Goal: Task Accomplishment & Management: Use online tool/utility

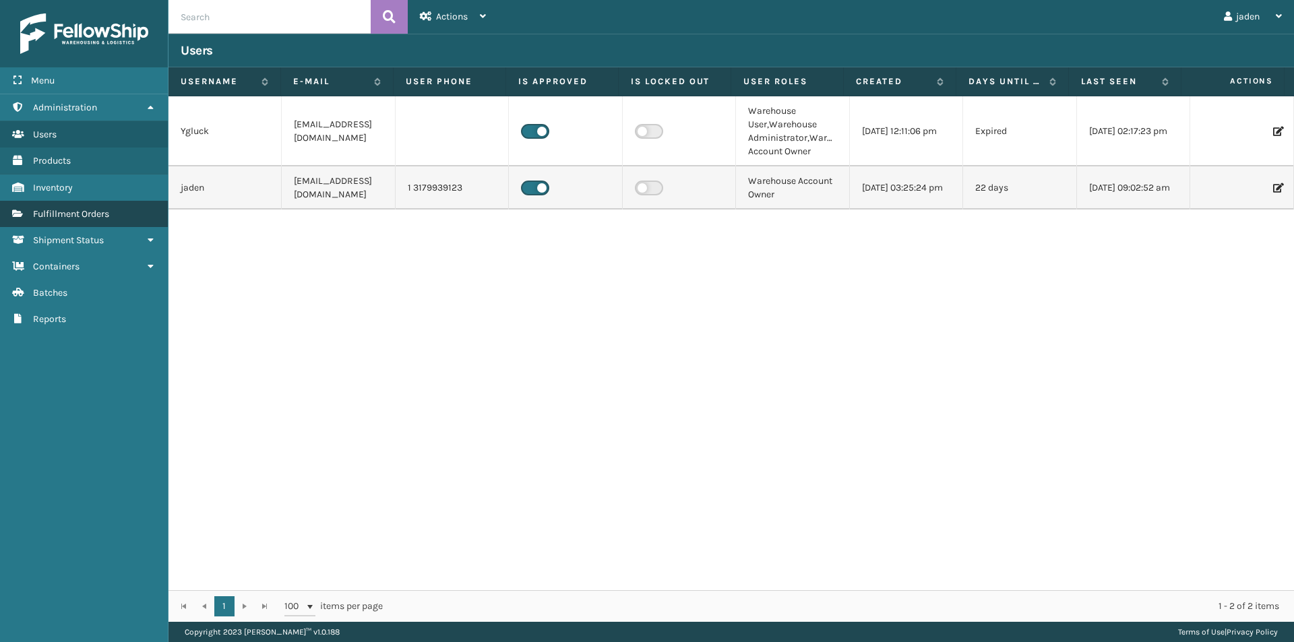
click at [76, 207] on link "Fulfillment Orders" at bounding box center [84, 214] width 168 height 26
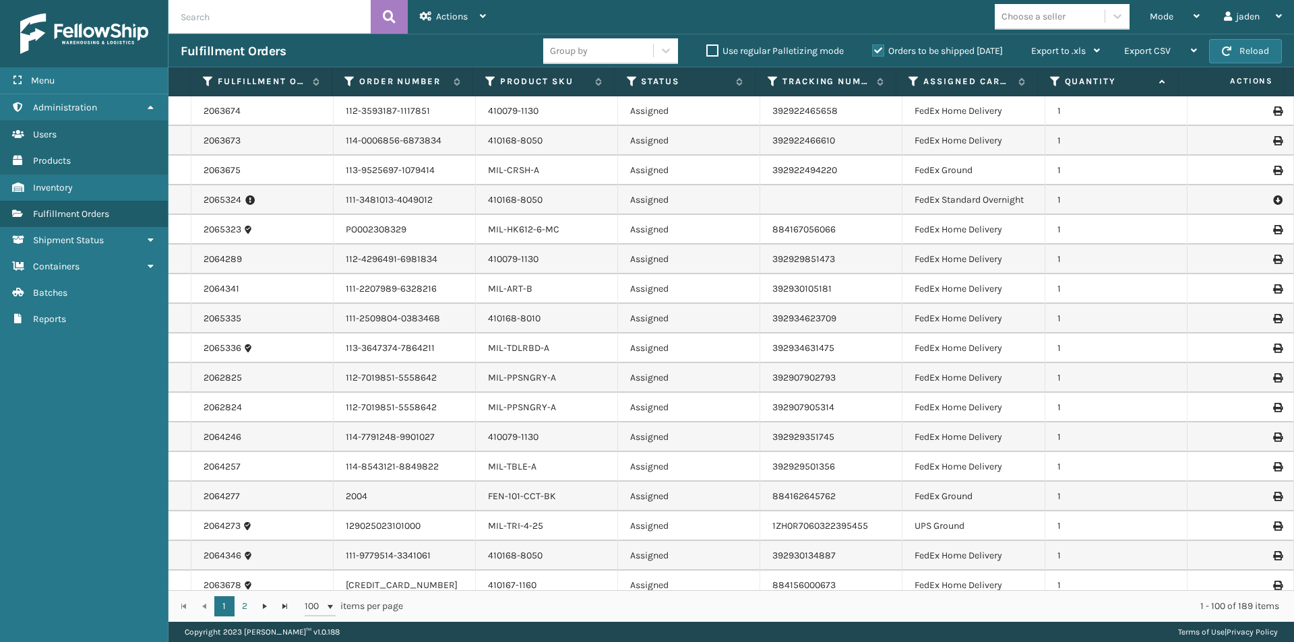
click at [876, 50] on label "Orders to be shipped [DATE]" at bounding box center [937, 50] width 131 height 11
click at [872, 50] on input "Orders to be shipped [DATE]" at bounding box center [872, 47] width 1 height 9
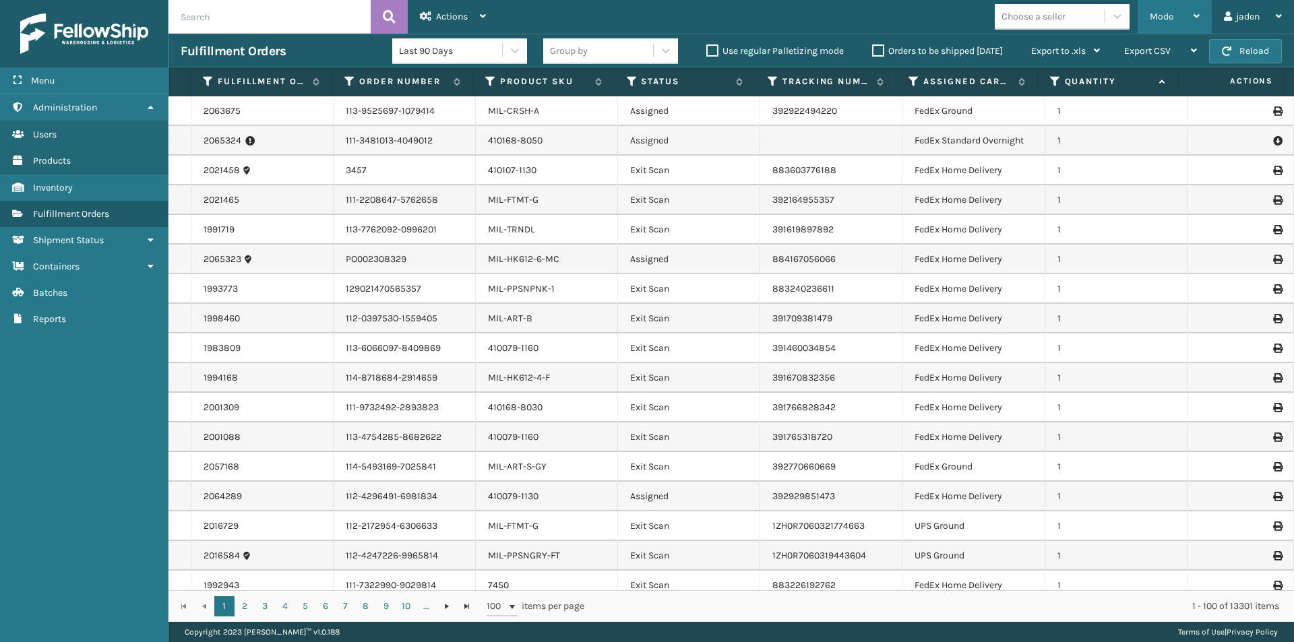
click at [1173, 11] on div "Mode" at bounding box center [1174, 17] width 50 height 34
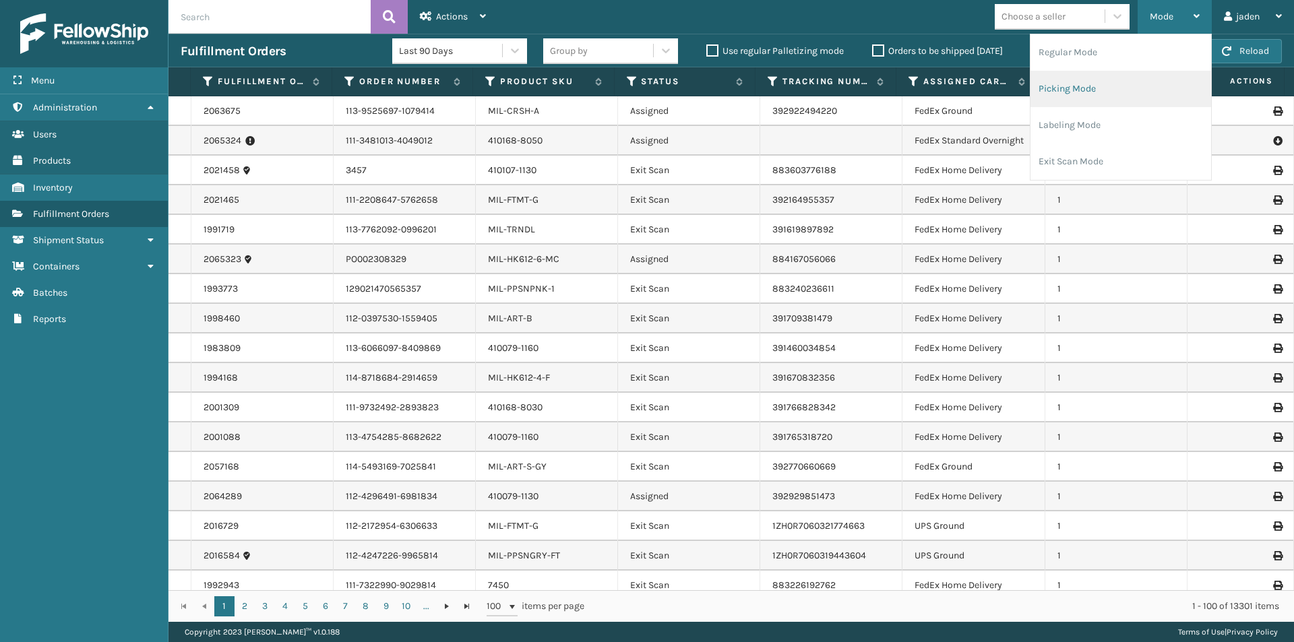
click at [1137, 75] on li "Picking Mode" at bounding box center [1120, 89] width 181 height 36
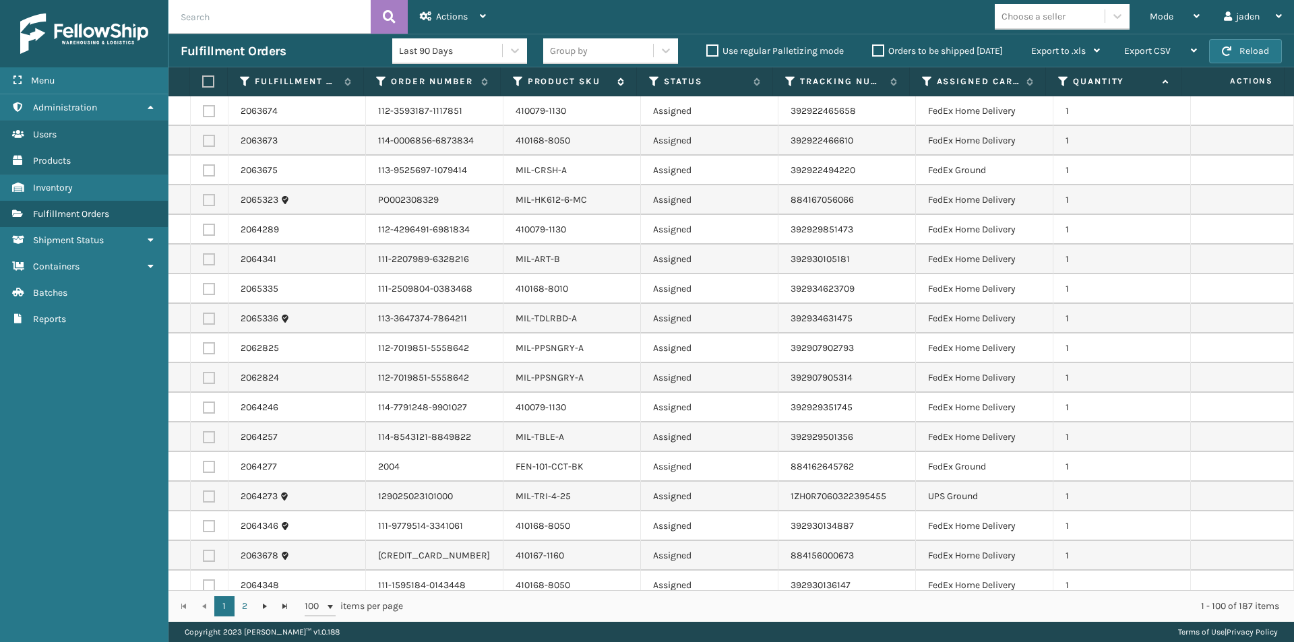
click at [555, 80] on label "Product SKU" at bounding box center [569, 81] width 83 height 12
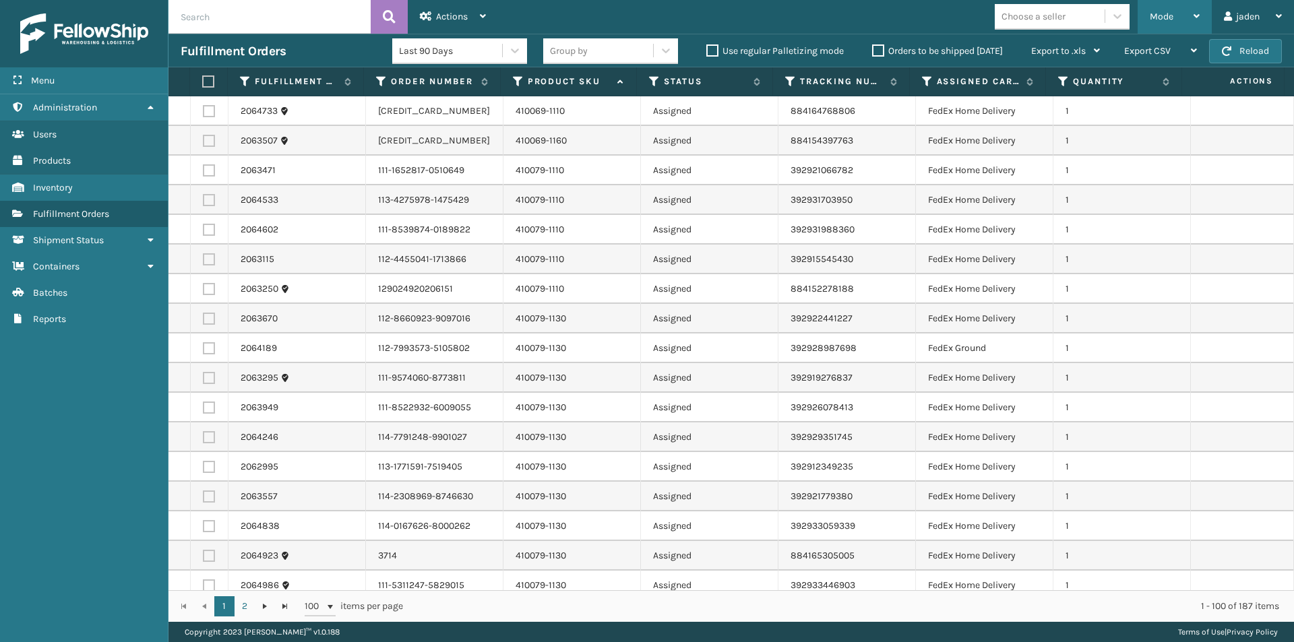
click at [1166, 24] on div "Mode" at bounding box center [1174, 17] width 50 height 34
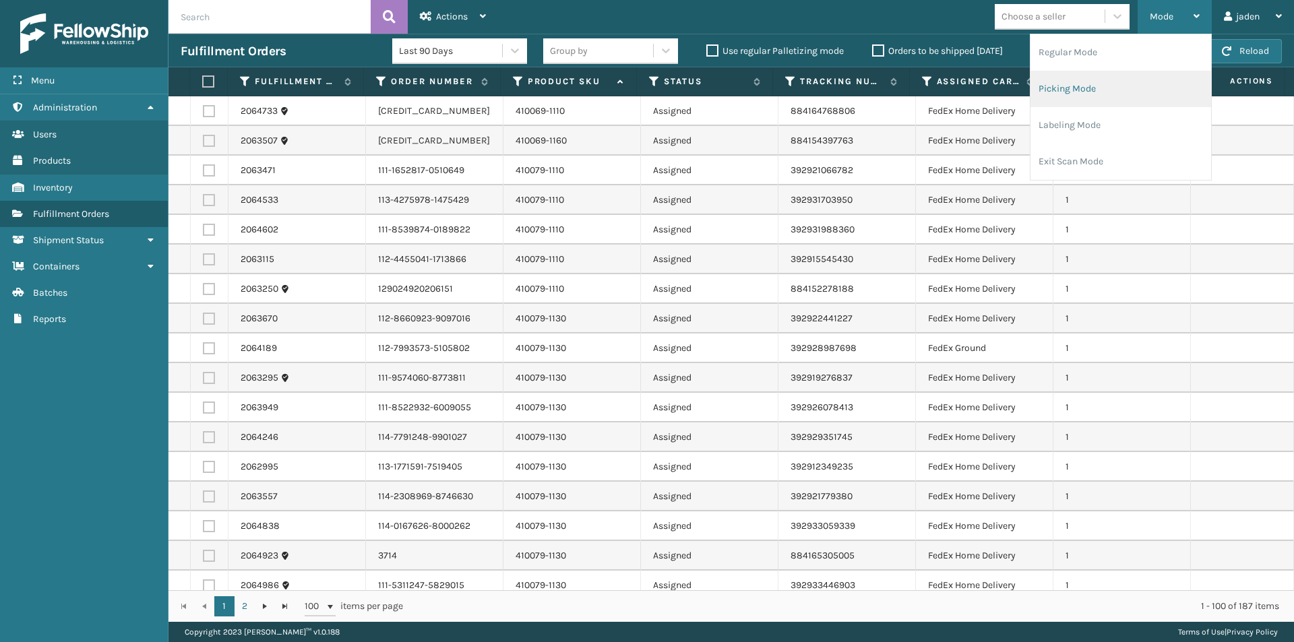
click at [1111, 91] on li "Picking Mode" at bounding box center [1120, 89] width 181 height 36
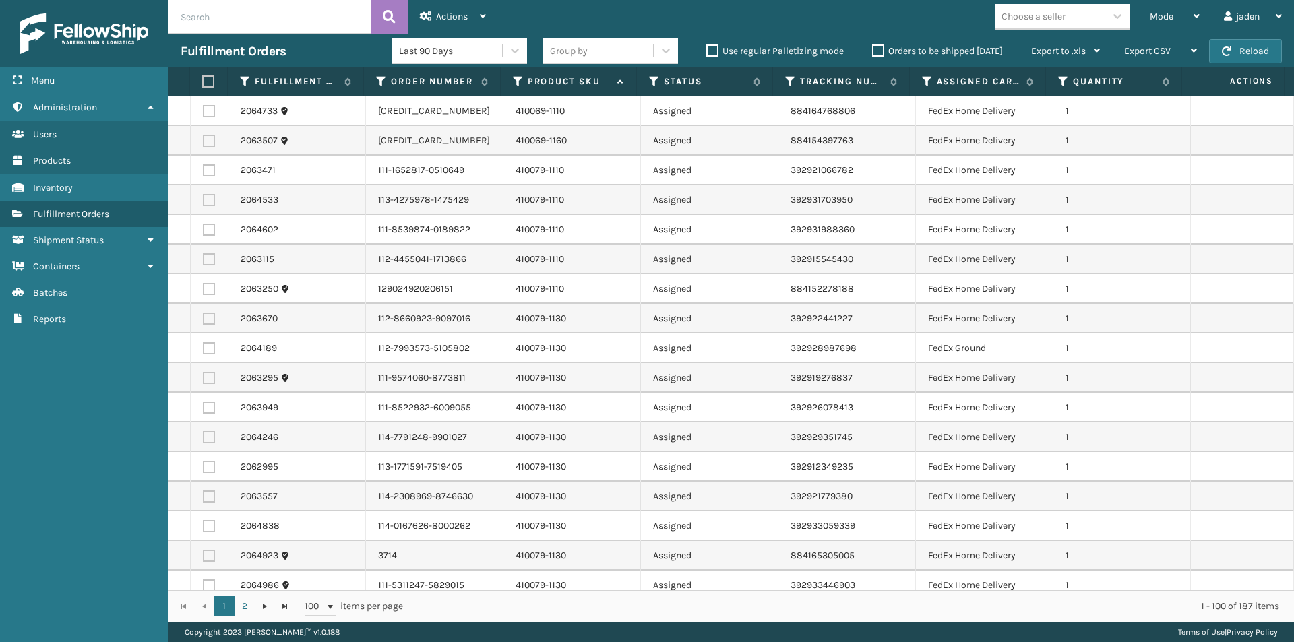
scroll to position [67, 0]
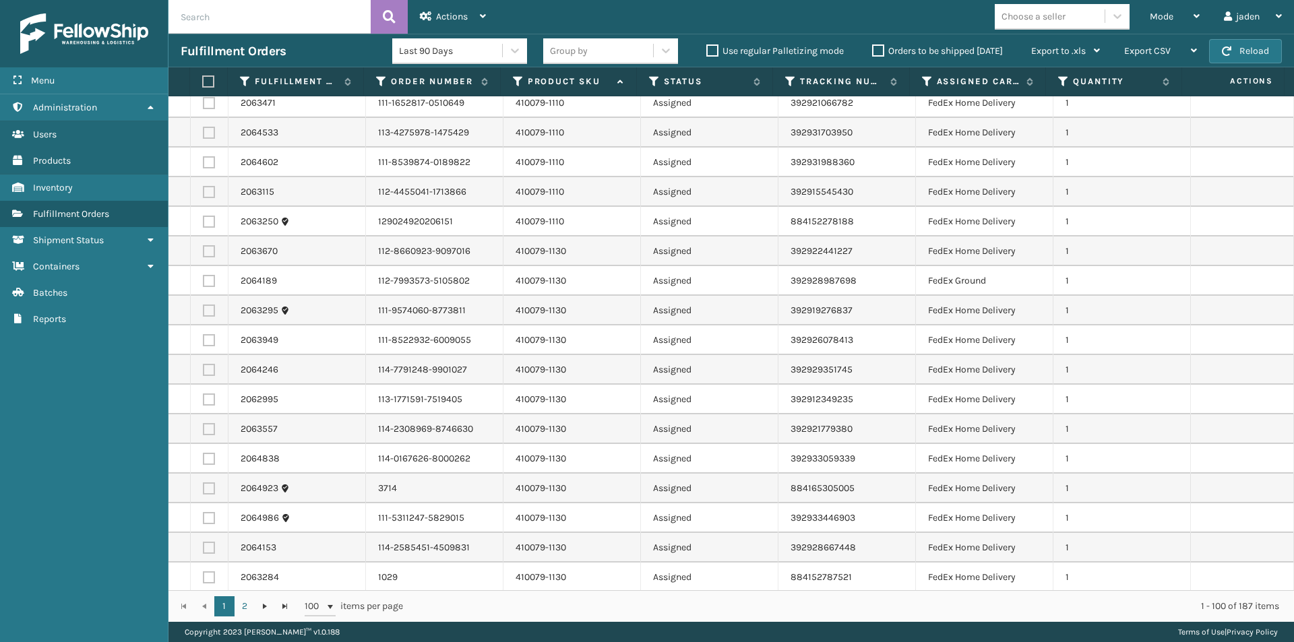
click at [201, 249] on td at bounding box center [210, 251] width 38 height 30
click at [204, 253] on label at bounding box center [209, 251] width 12 height 12
click at [203, 253] on input "checkbox" at bounding box center [203, 249] width 1 height 9
checkbox input "true"
click at [208, 280] on label at bounding box center [209, 281] width 12 height 12
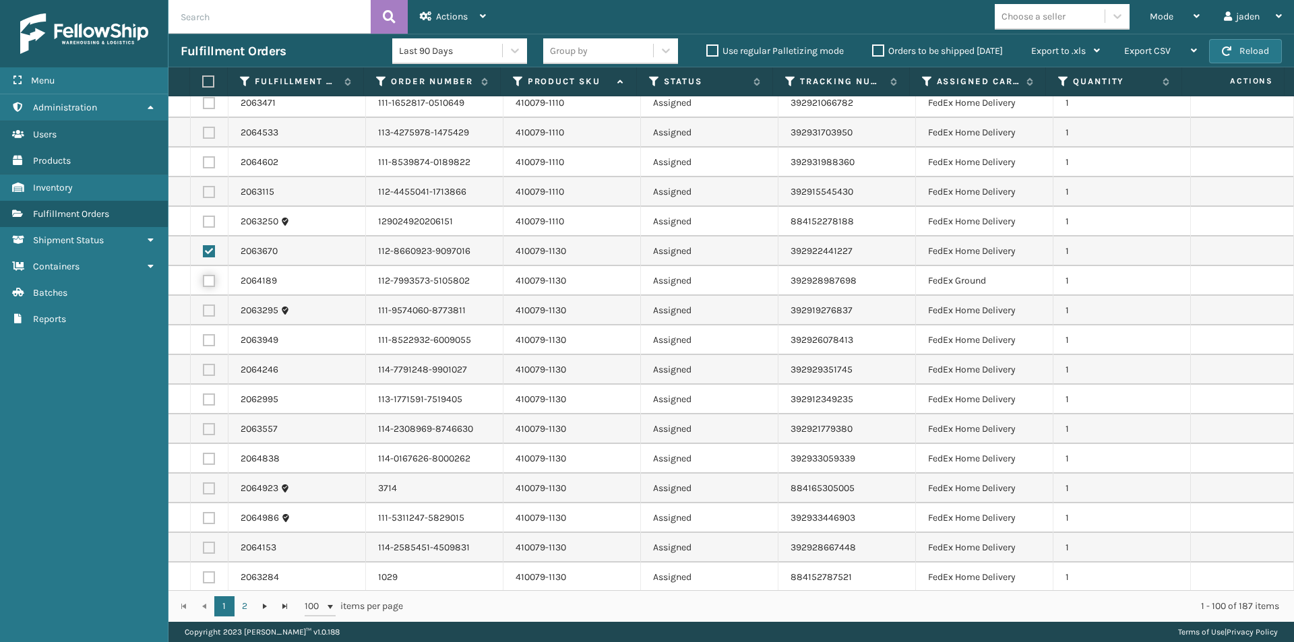
click at [203, 280] on input "checkbox" at bounding box center [203, 279] width 1 height 9
checkbox input "true"
drag, startPoint x: 211, startPoint y: 307, endPoint x: 211, endPoint y: 320, distance: 13.5
click at [211, 309] on label at bounding box center [209, 311] width 12 height 12
click at [203, 309] on input "checkbox" at bounding box center [203, 309] width 1 height 9
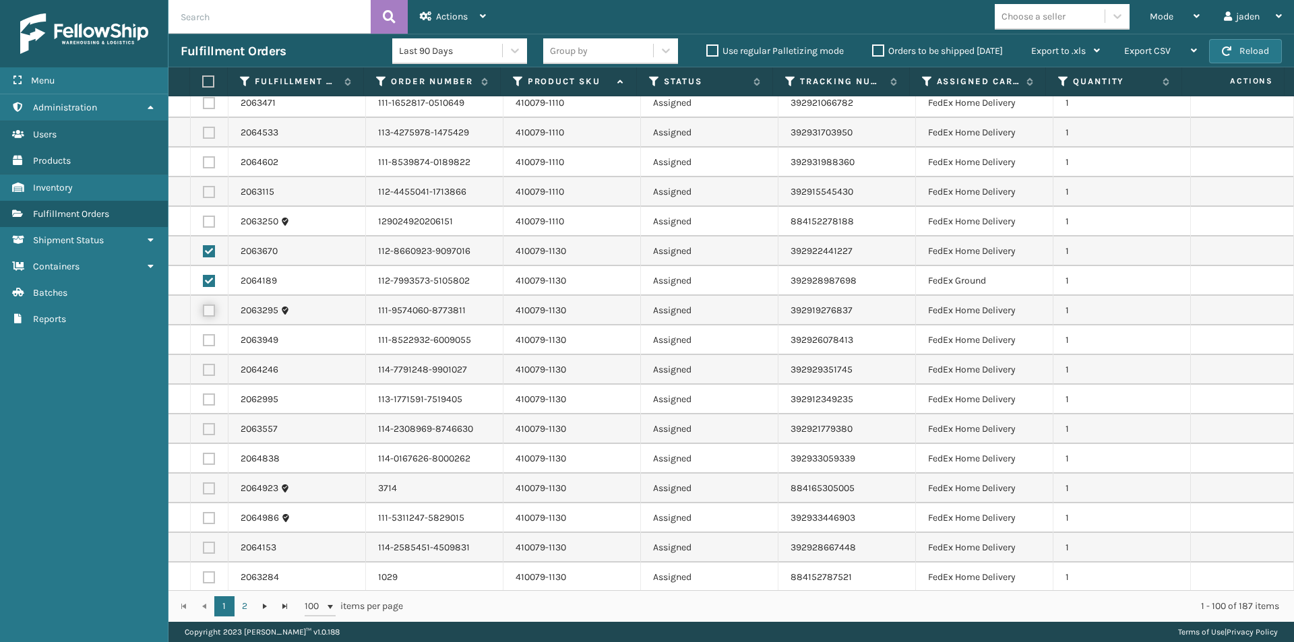
checkbox input "true"
click at [210, 337] on label at bounding box center [209, 340] width 12 height 12
click at [203, 337] on input "checkbox" at bounding box center [203, 338] width 1 height 9
checkbox input "true"
click at [206, 373] on label at bounding box center [209, 370] width 12 height 12
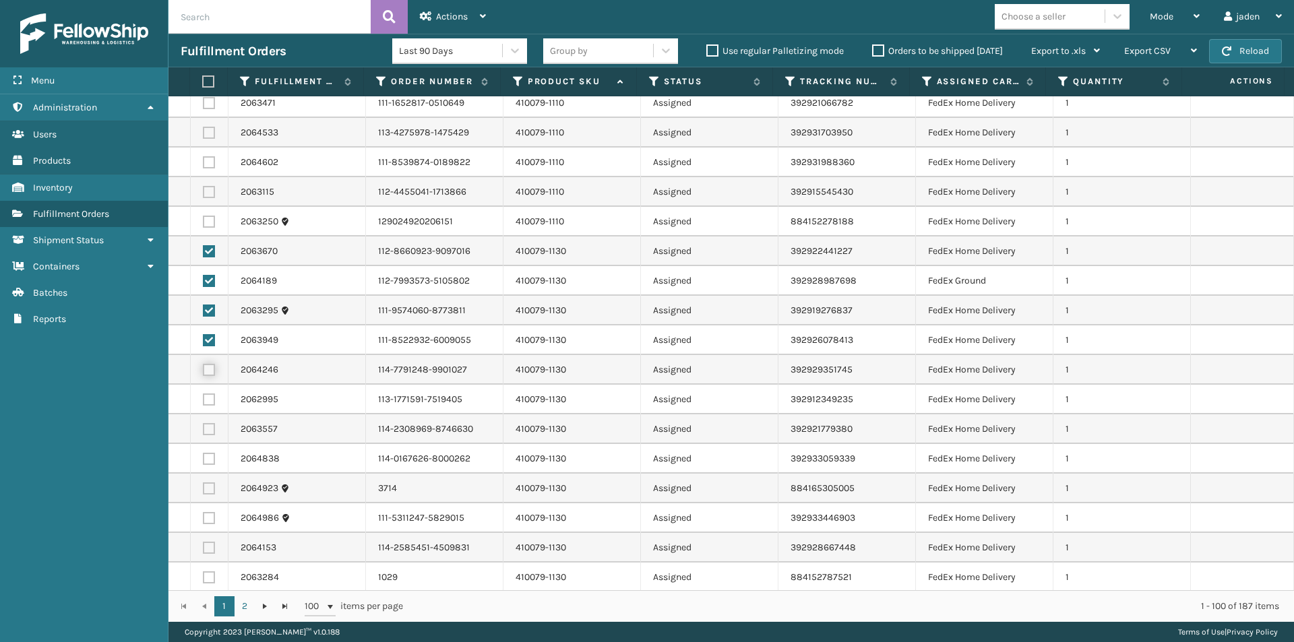
click at [203, 373] on input "checkbox" at bounding box center [203, 368] width 1 height 9
checkbox input "true"
click at [208, 402] on label at bounding box center [209, 399] width 12 height 12
click at [203, 402] on input "checkbox" at bounding box center [203, 397] width 1 height 9
checkbox input "true"
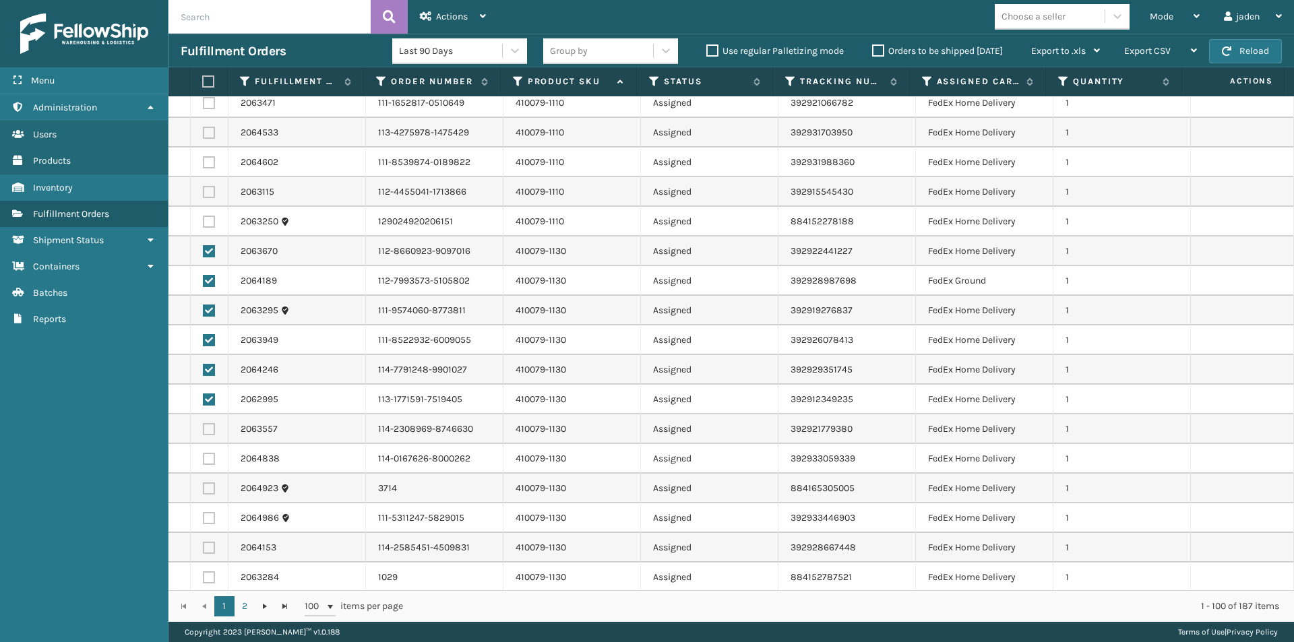
drag, startPoint x: 207, startPoint y: 439, endPoint x: 207, endPoint y: 430, distance: 8.8
click at [208, 439] on td at bounding box center [210, 429] width 38 height 30
click at [208, 426] on label at bounding box center [209, 429] width 12 height 12
click at [203, 426] on input "checkbox" at bounding box center [203, 427] width 1 height 9
checkbox input "true"
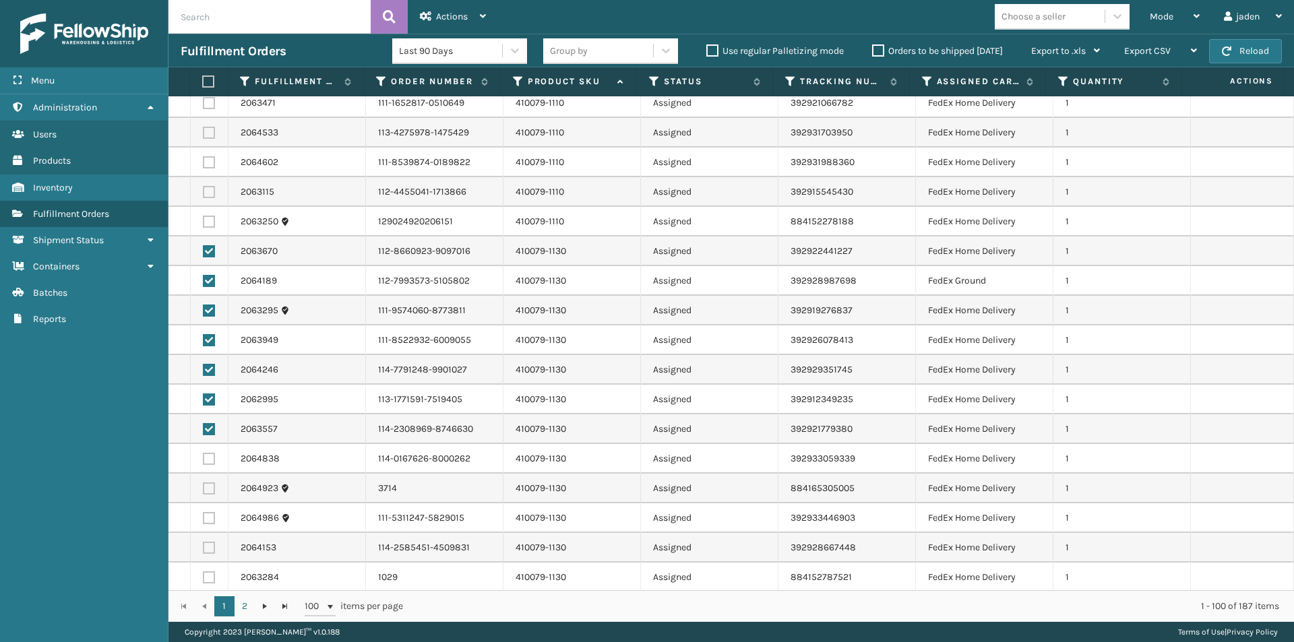
click at [209, 463] on label at bounding box center [209, 459] width 12 height 12
click at [203, 462] on input "checkbox" at bounding box center [203, 457] width 1 height 9
checkbox input "true"
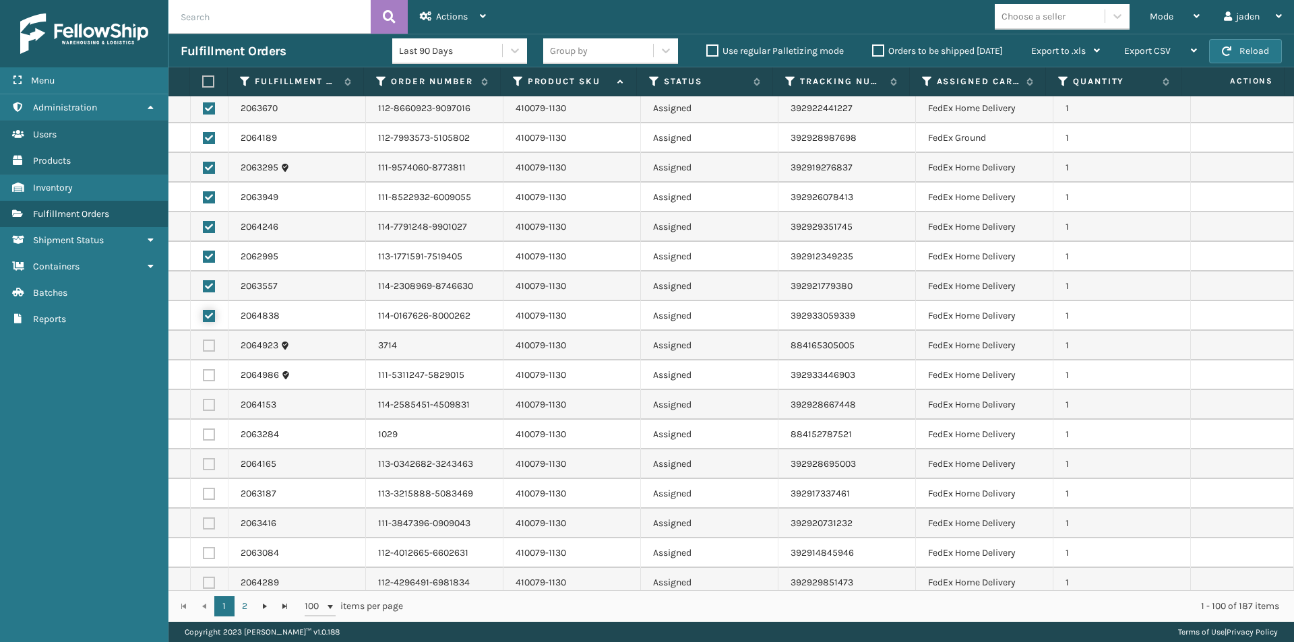
scroll to position [269, 0]
click at [204, 290] on label at bounding box center [209, 286] width 12 height 12
click at [203, 289] on input "checkbox" at bounding box center [203, 284] width 1 height 9
checkbox input "true"
click at [206, 319] on label at bounding box center [209, 316] width 12 height 12
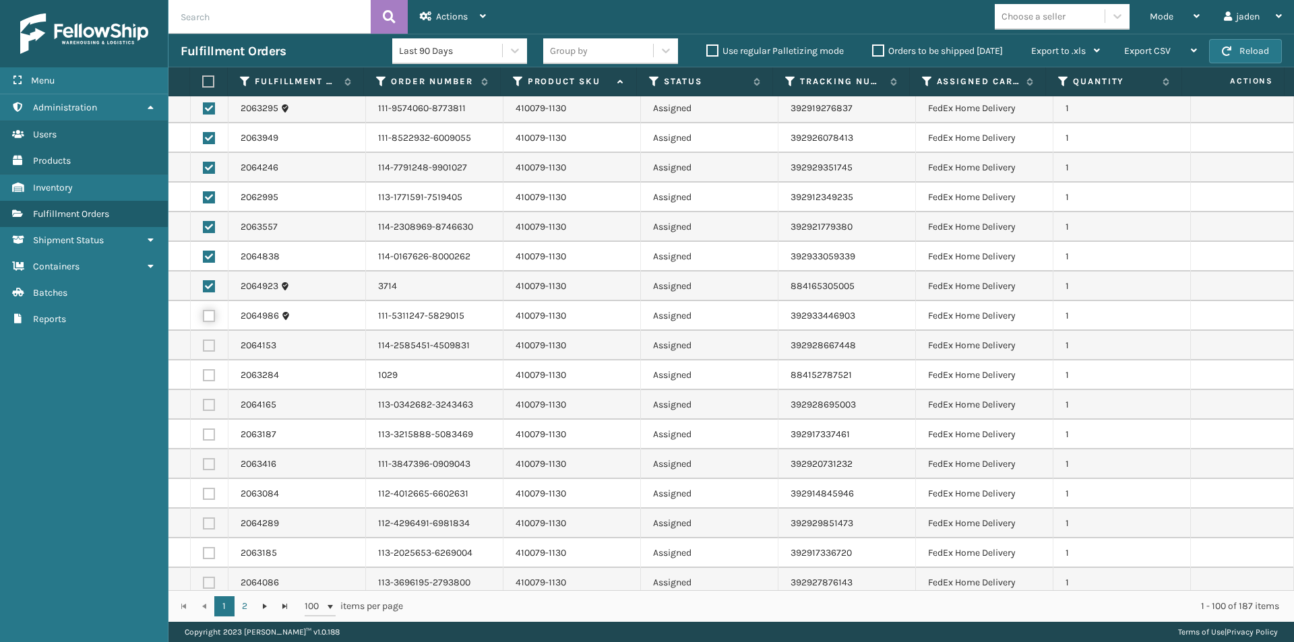
click at [203, 319] on input "checkbox" at bounding box center [203, 314] width 1 height 9
checkbox input "true"
click at [212, 348] on label at bounding box center [209, 346] width 12 height 12
click at [203, 348] on input "checkbox" at bounding box center [203, 344] width 1 height 9
checkbox input "true"
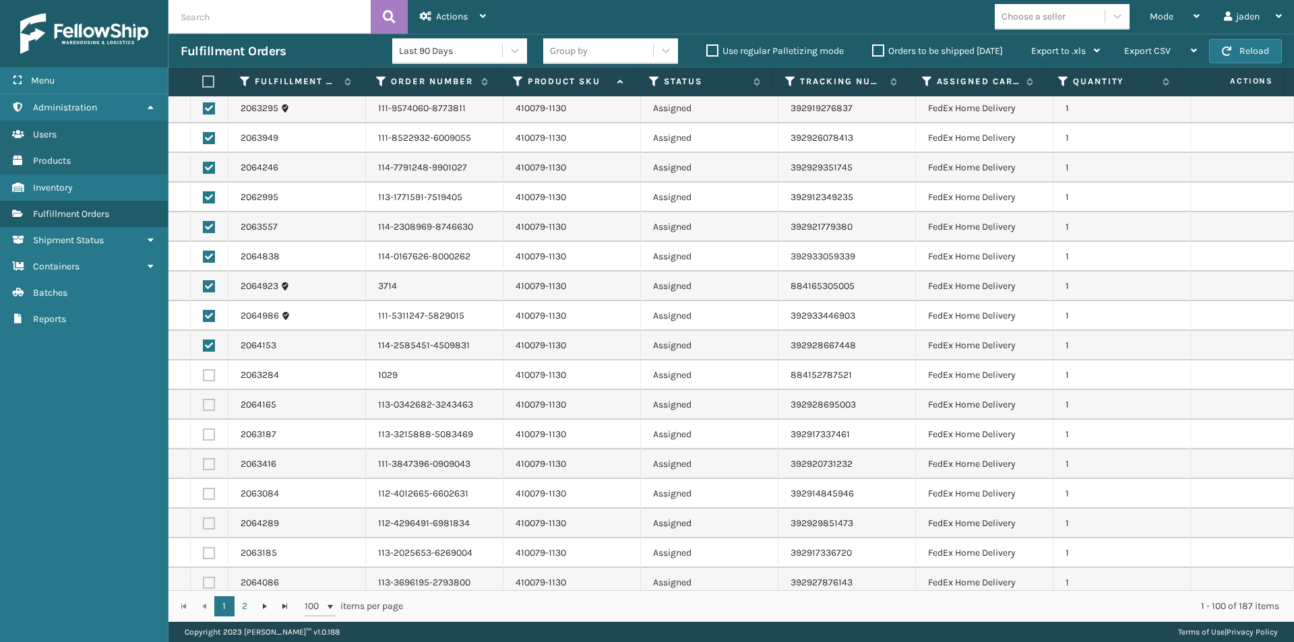
click at [213, 370] on label at bounding box center [209, 375] width 12 height 12
click at [203, 370] on input "checkbox" at bounding box center [203, 373] width 1 height 9
checkbox input "true"
click at [210, 405] on label at bounding box center [209, 405] width 12 height 12
click at [203, 405] on input "checkbox" at bounding box center [203, 403] width 1 height 9
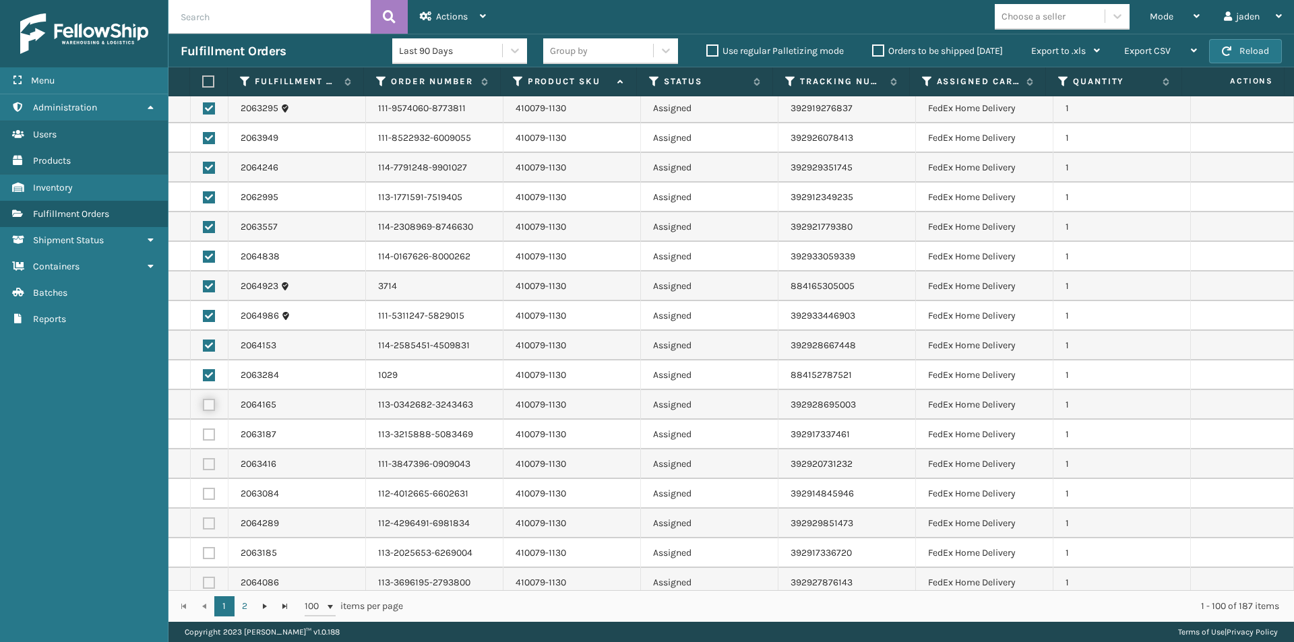
checkbox input "true"
click at [210, 438] on label at bounding box center [209, 434] width 12 height 12
click at [203, 437] on input "checkbox" at bounding box center [203, 432] width 1 height 9
checkbox input "true"
click at [209, 463] on label at bounding box center [209, 464] width 12 height 12
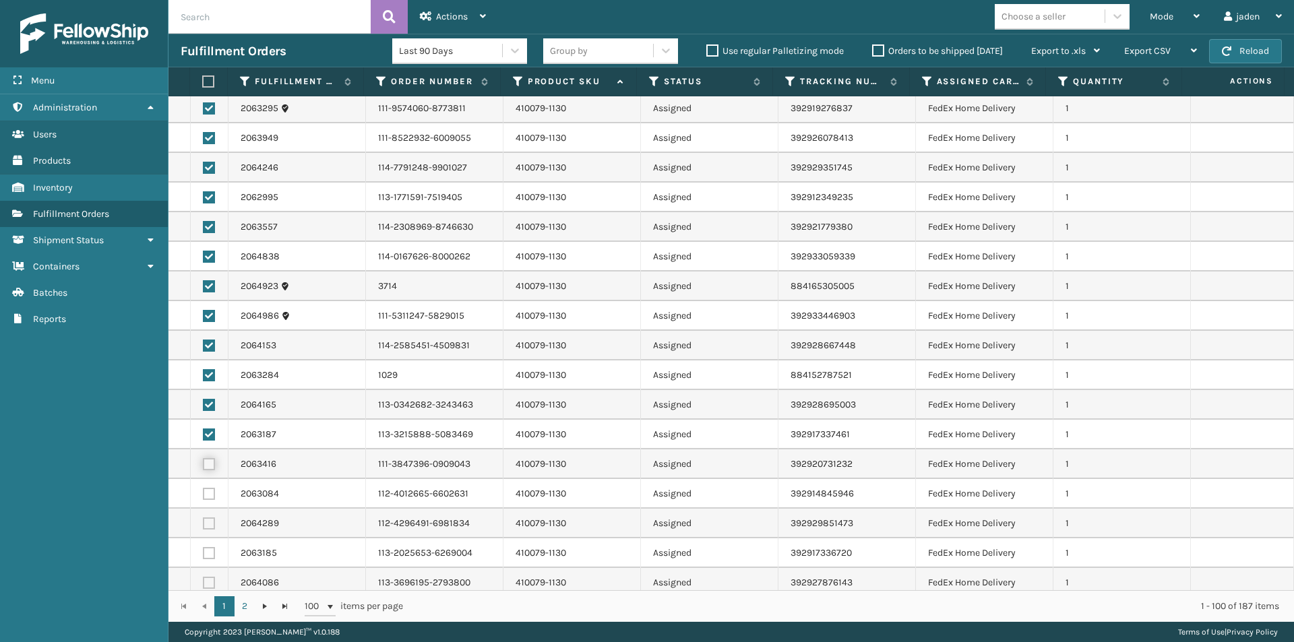
click at [203, 463] on input "checkbox" at bounding box center [203, 462] width 1 height 9
checkbox input "true"
click at [209, 494] on label at bounding box center [209, 494] width 12 height 12
click at [203, 494] on input "checkbox" at bounding box center [203, 492] width 1 height 9
checkbox input "true"
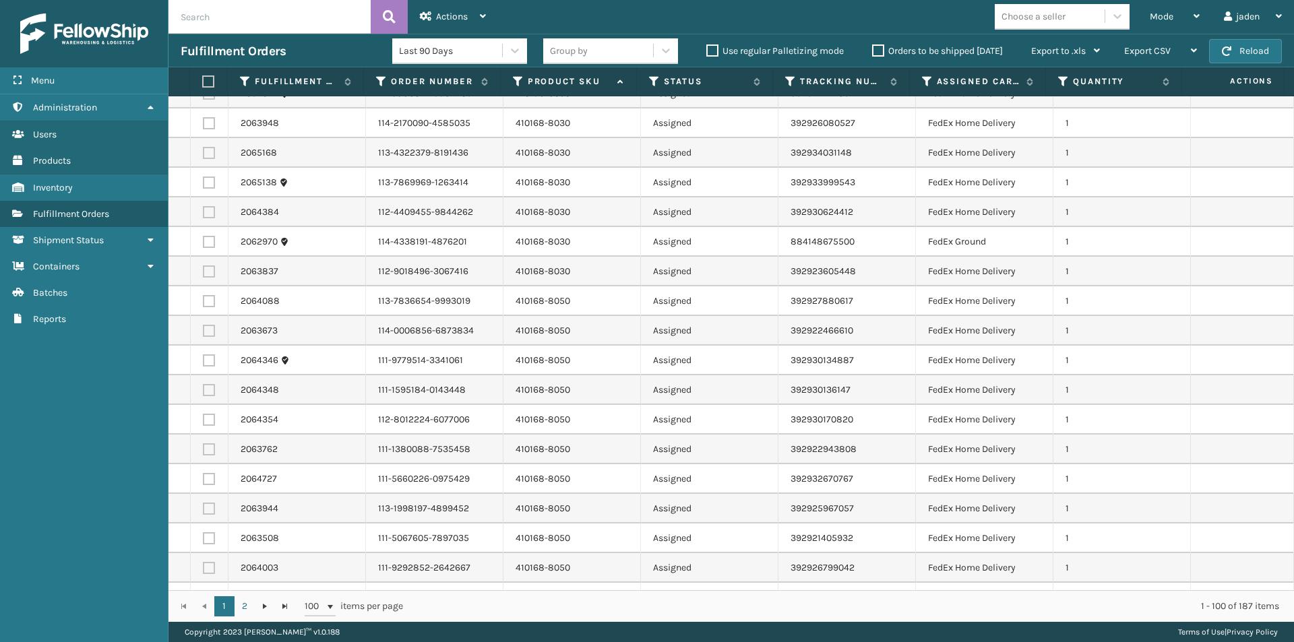
scroll to position [1954, 0]
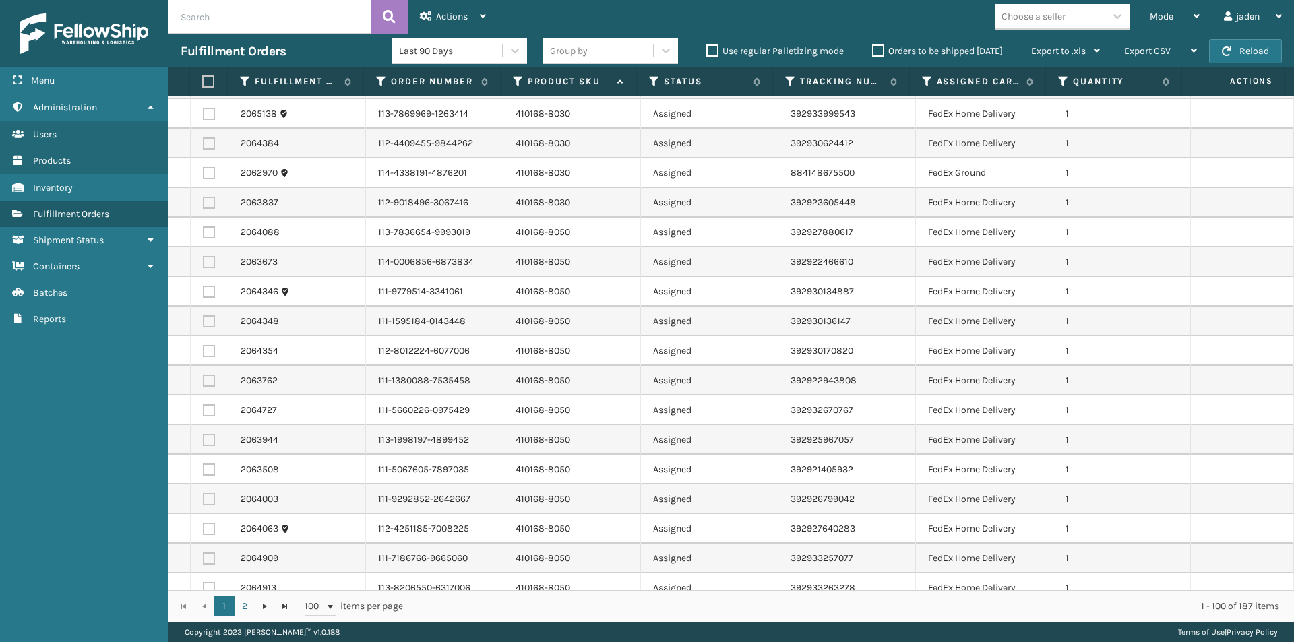
click at [200, 235] on td at bounding box center [210, 233] width 38 height 30
click at [209, 228] on label at bounding box center [209, 232] width 12 height 12
click at [203, 228] on input "checkbox" at bounding box center [203, 230] width 1 height 9
checkbox input "true"
click at [208, 263] on label at bounding box center [209, 262] width 12 height 12
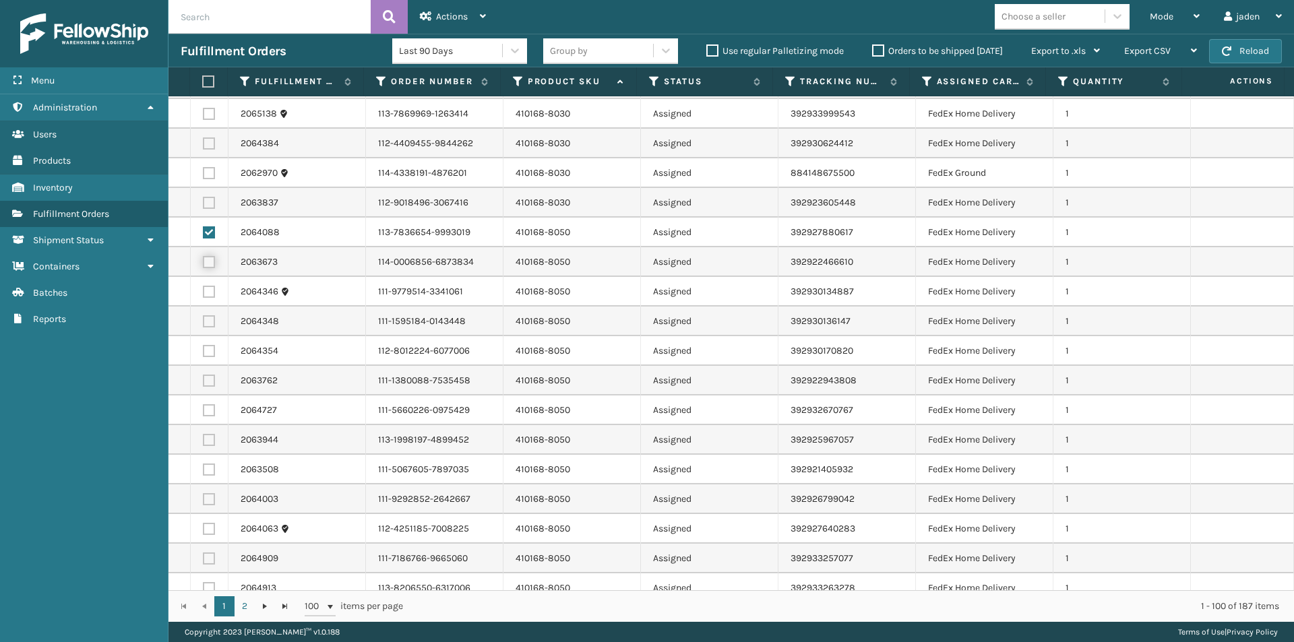
click at [203, 263] on input "checkbox" at bounding box center [203, 260] width 1 height 9
checkbox input "true"
click at [211, 296] on label at bounding box center [209, 292] width 12 height 12
click at [203, 294] on input "checkbox" at bounding box center [203, 290] width 1 height 9
checkbox input "true"
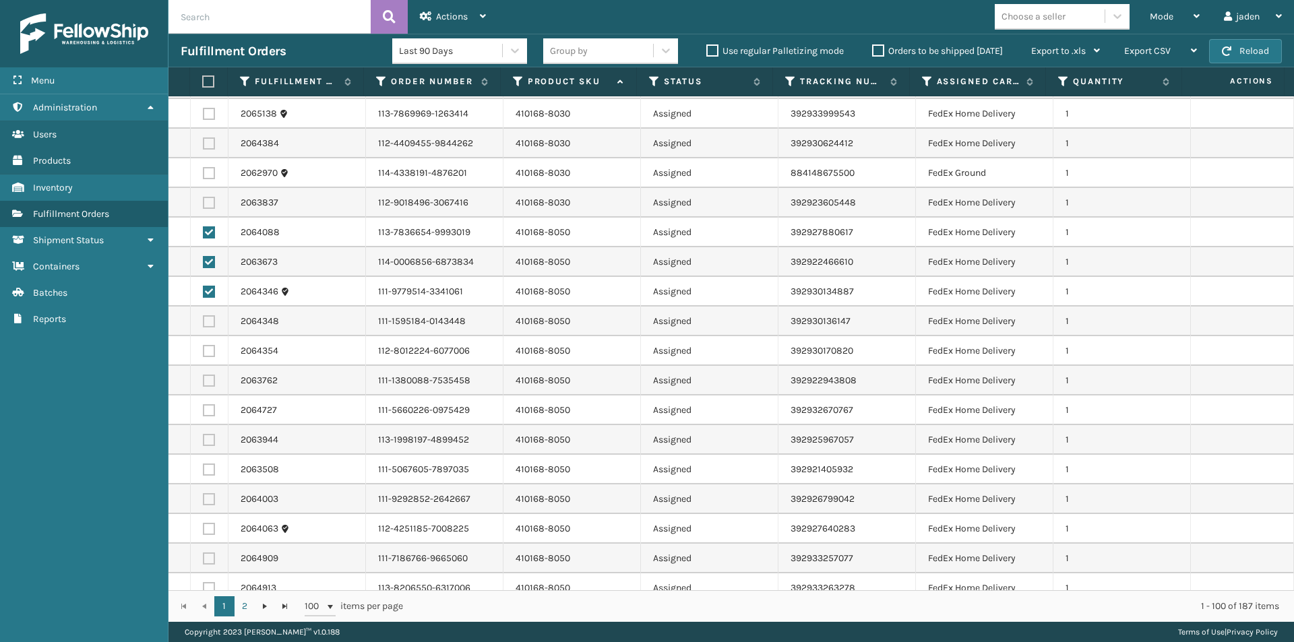
click at [213, 379] on label at bounding box center [209, 381] width 12 height 12
click at [203, 379] on input "checkbox" at bounding box center [203, 379] width 1 height 9
checkbox input "true"
click at [209, 348] on label at bounding box center [209, 351] width 12 height 12
click at [203, 348] on input "checkbox" at bounding box center [203, 349] width 1 height 9
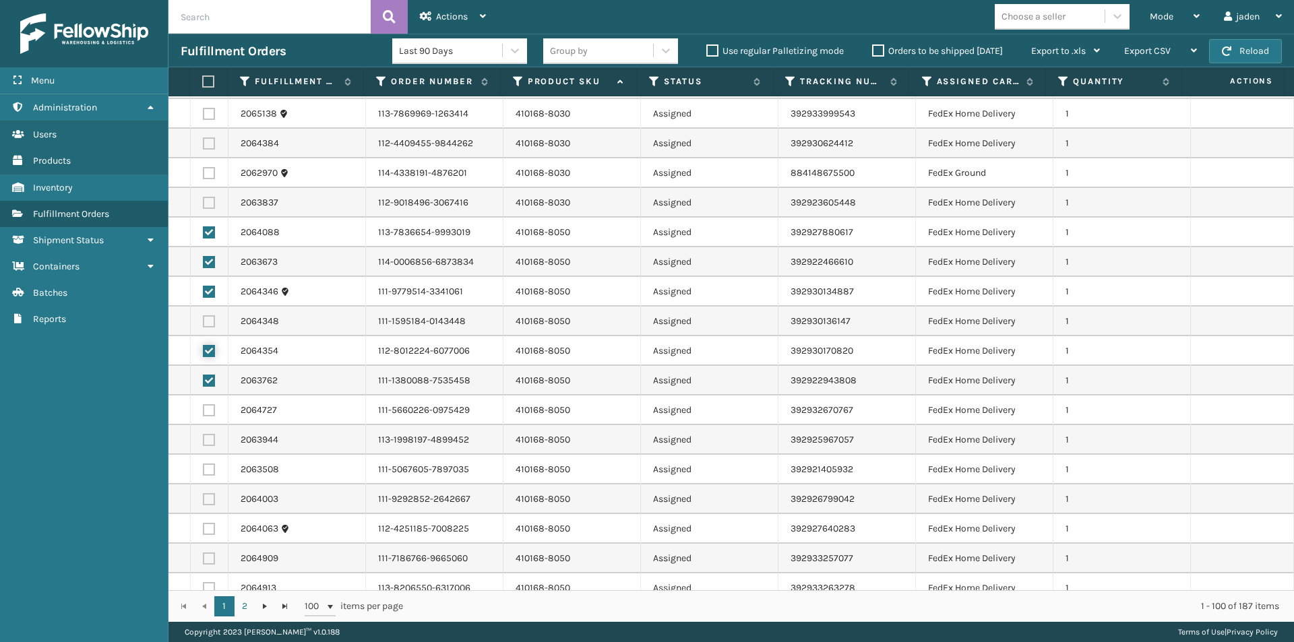
checkbox input "true"
click at [209, 323] on label at bounding box center [209, 321] width 12 height 12
click at [203, 323] on input "checkbox" at bounding box center [203, 319] width 1 height 9
checkbox input "true"
drag, startPoint x: 213, startPoint y: 406, endPoint x: 210, endPoint y: 424, distance: 18.4
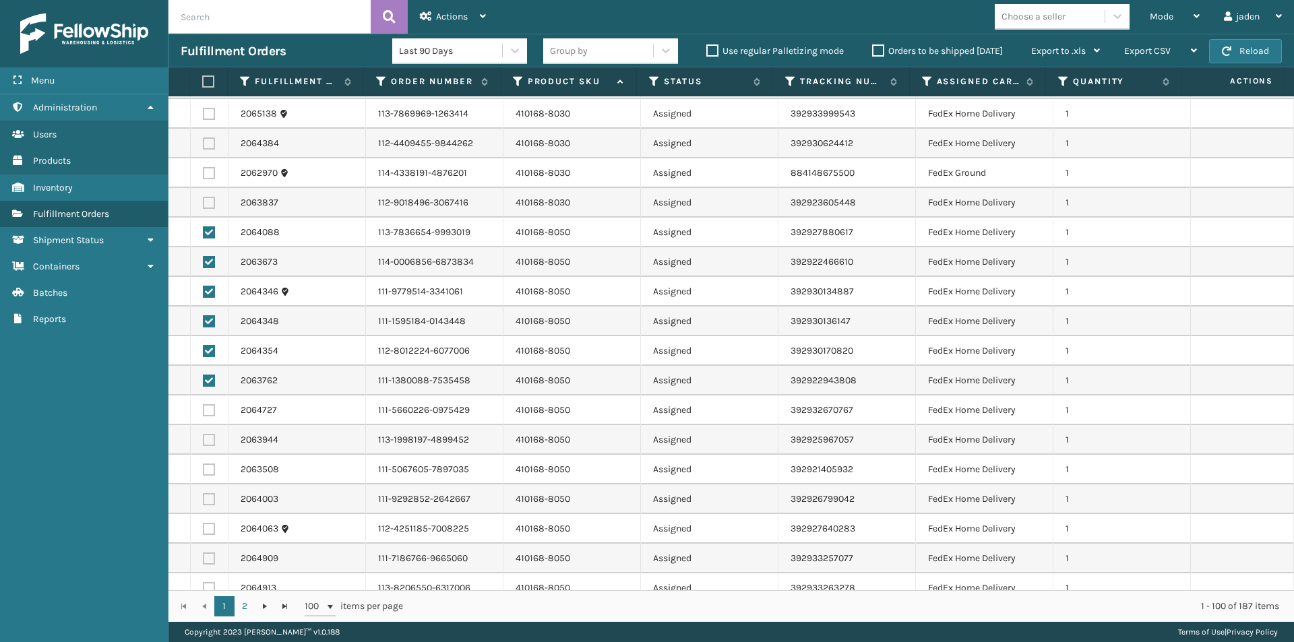
click at [213, 406] on label at bounding box center [209, 410] width 12 height 12
click at [203, 406] on input "checkbox" at bounding box center [203, 408] width 1 height 9
checkbox input "true"
click at [210, 440] on label at bounding box center [209, 440] width 12 height 12
click at [203, 440] on input "checkbox" at bounding box center [203, 438] width 1 height 9
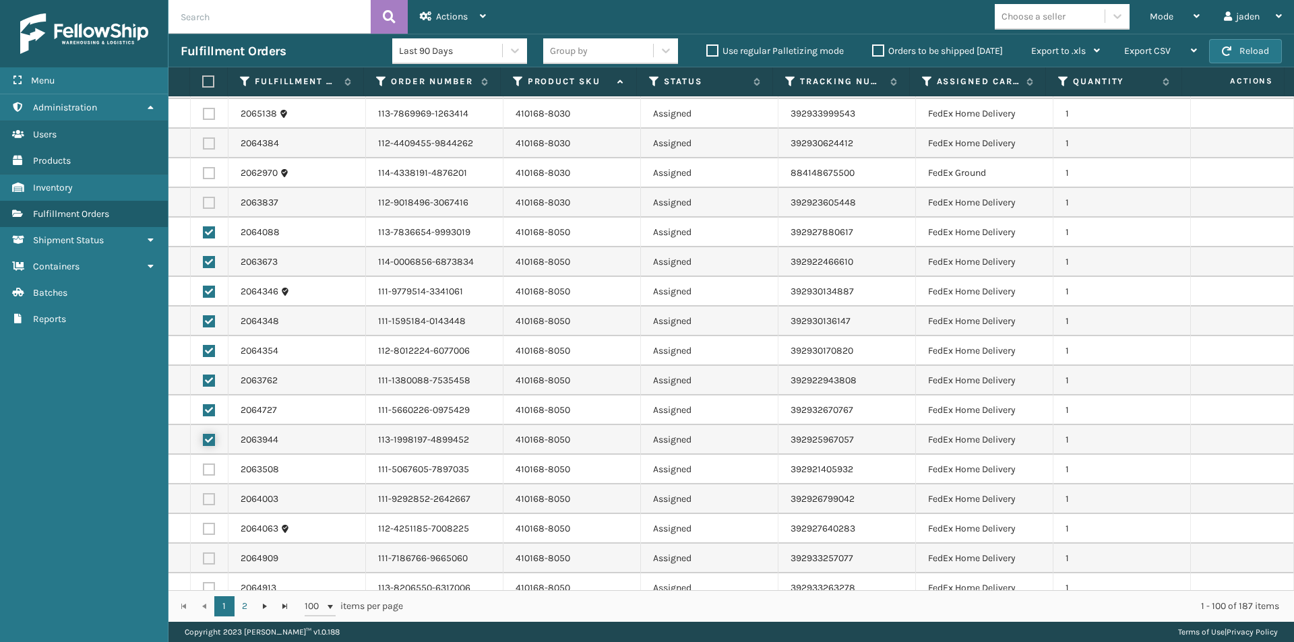
checkbox input "true"
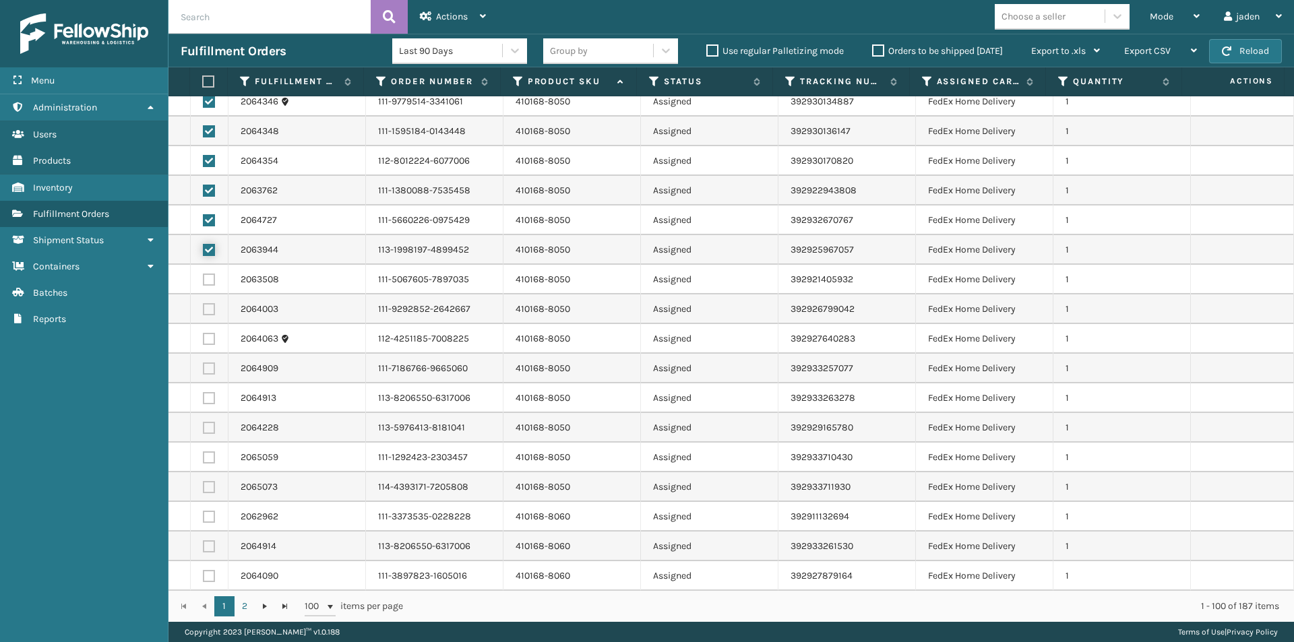
scroll to position [2156, 0]
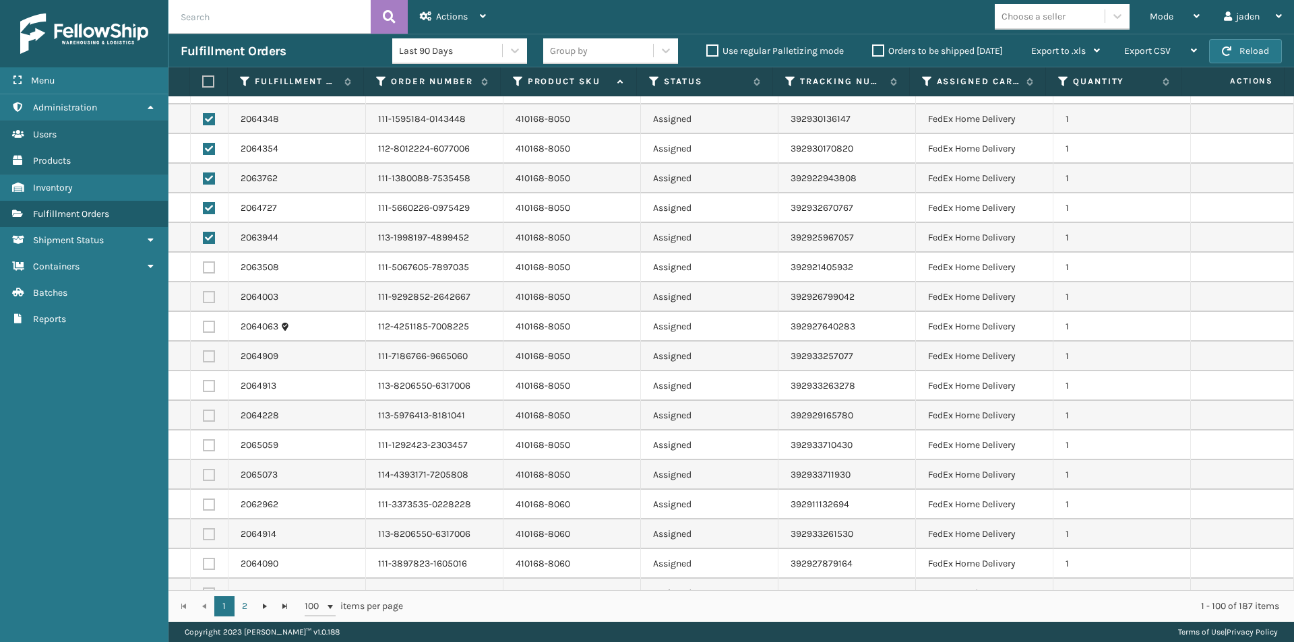
click at [196, 265] on td at bounding box center [210, 268] width 38 height 30
click at [200, 265] on td at bounding box center [210, 268] width 38 height 30
click at [207, 272] on label at bounding box center [209, 267] width 12 height 12
click at [203, 270] on input "checkbox" at bounding box center [203, 265] width 1 height 9
checkbox input "true"
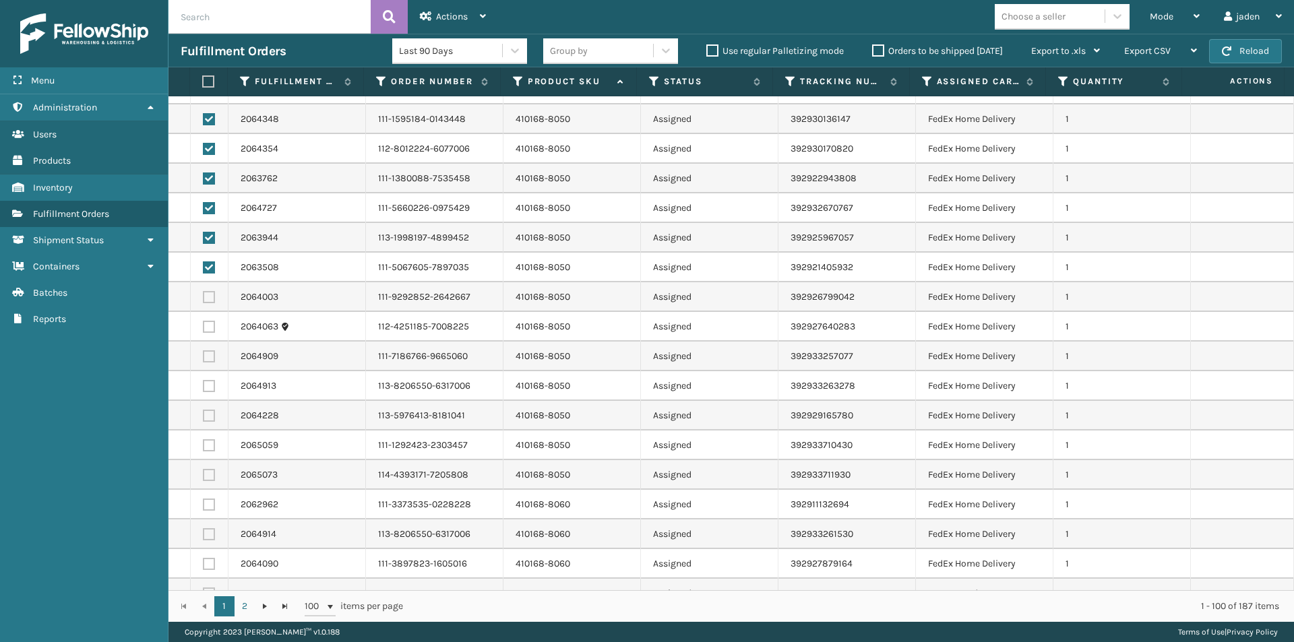
click at [204, 297] on label at bounding box center [209, 297] width 12 height 12
click at [203, 297] on input "checkbox" at bounding box center [203, 295] width 1 height 9
checkbox input "true"
click at [210, 327] on label at bounding box center [209, 327] width 12 height 12
click at [203, 327] on input "checkbox" at bounding box center [203, 325] width 1 height 9
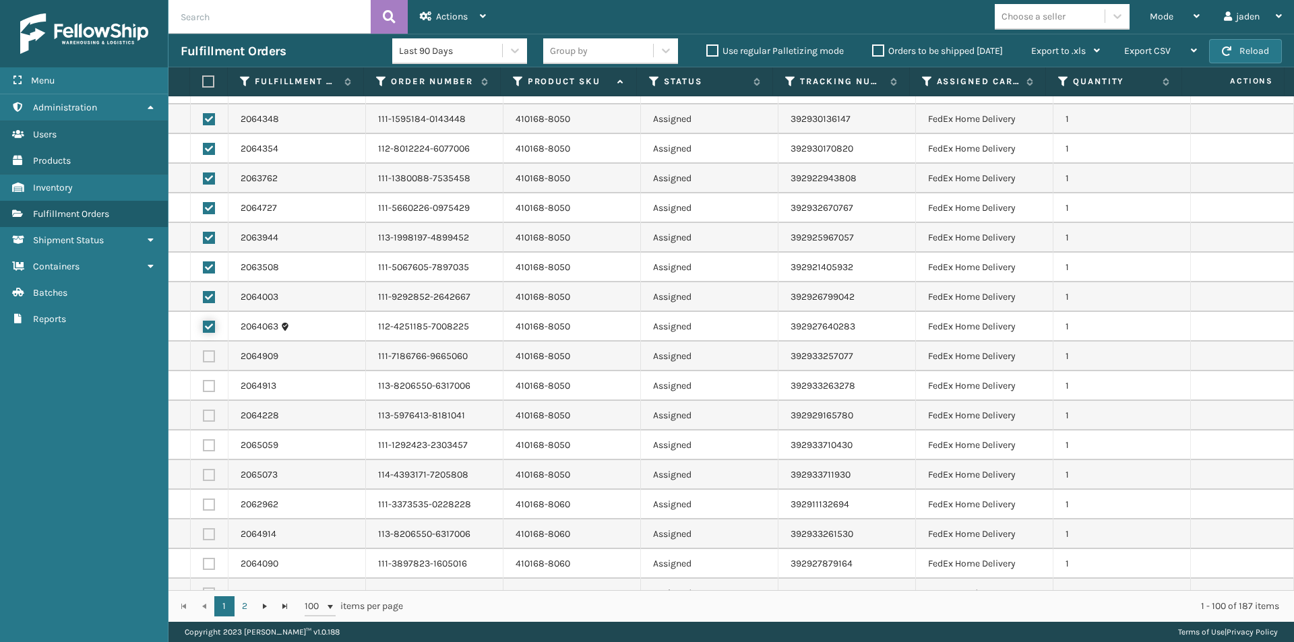
checkbox input "true"
click at [209, 360] on label at bounding box center [209, 356] width 12 height 12
click at [203, 359] on input "checkbox" at bounding box center [203, 354] width 1 height 9
checkbox input "true"
click at [210, 387] on label at bounding box center [209, 386] width 12 height 12
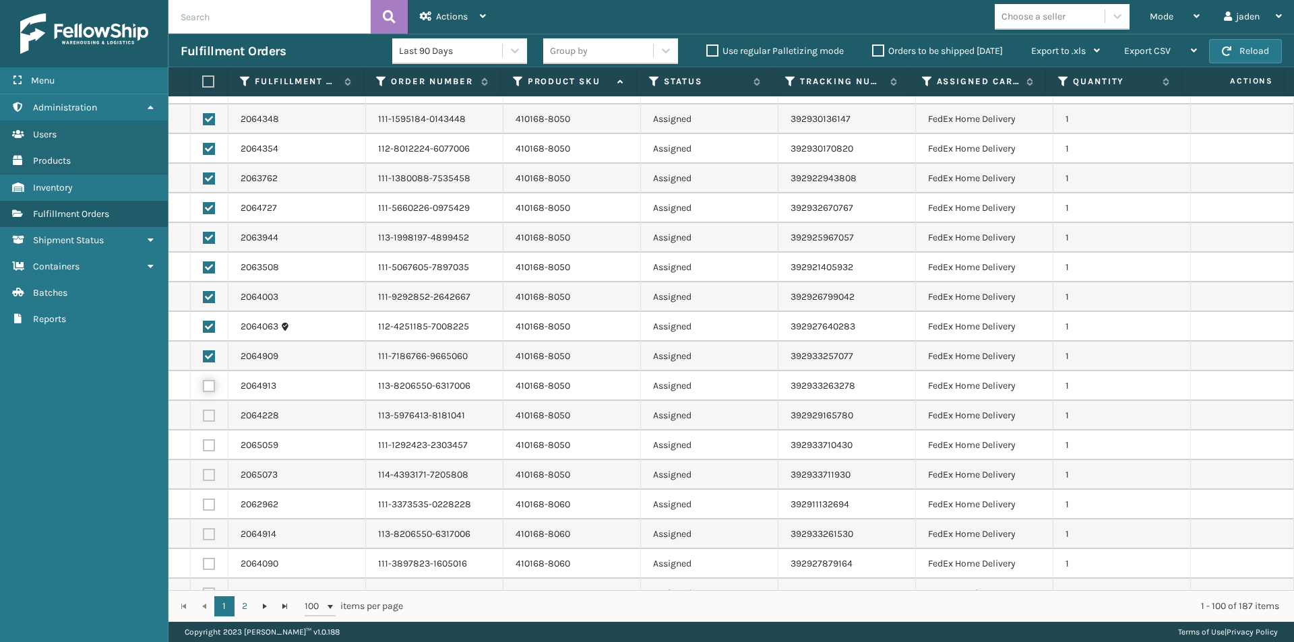
click at [203, 387] on input "checkbox" at bounding box center [203, 384] width 1 height 9
checkbox input "true"
click at [208, 415] on label at bounding box center [209, 416] width 12 height 12
click at [203, 415] on input "checkbox" at bounding box center [203, 414] width 1 height 9
checkbox input "true"
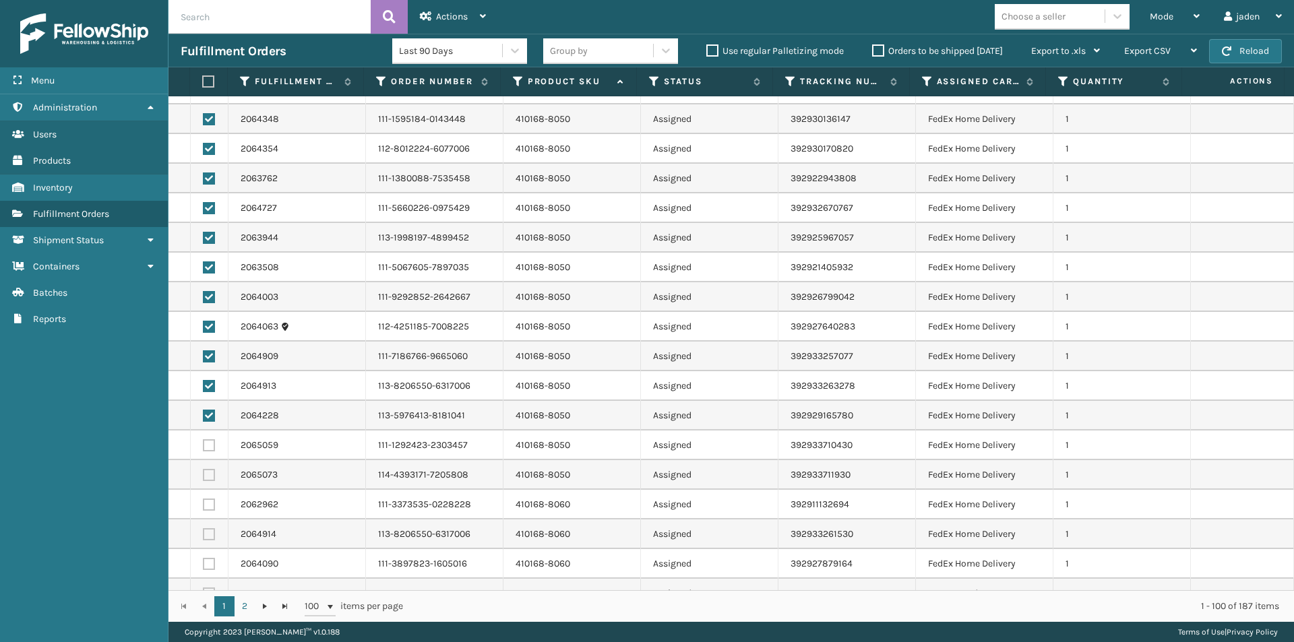
click at [208, 444] on label at bounding box center [209, 445] width 12 height 12
click at [203, 444] on input "checkbox" at bounding box center [203, 443] width 1 height 9
checkbox input "true"
drag, startPoint x: 210, startPoint y: 471, endPoint x: 433, endPoint y: 480, distance: 222.5
click at [210, 472] on label at bounding box center [209, 475] width 12 height 12
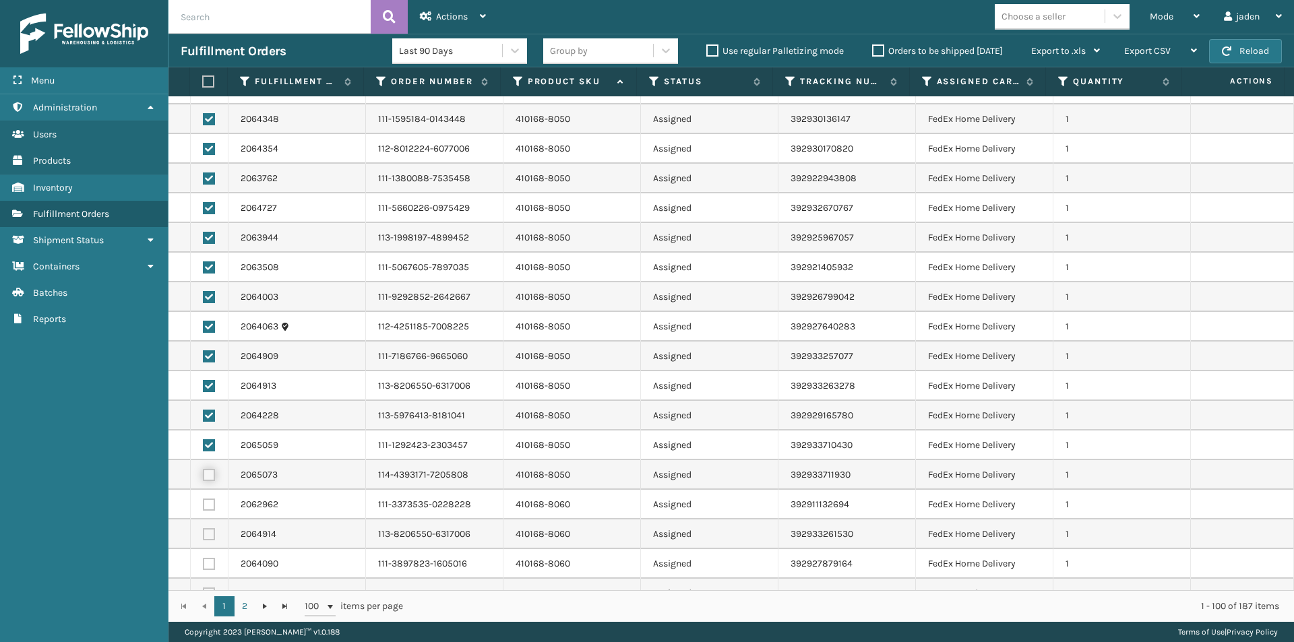
click at [203, 472] on input "checkbox" at bounding box center [203, 473] width 1 height 9
checkbox input "true"
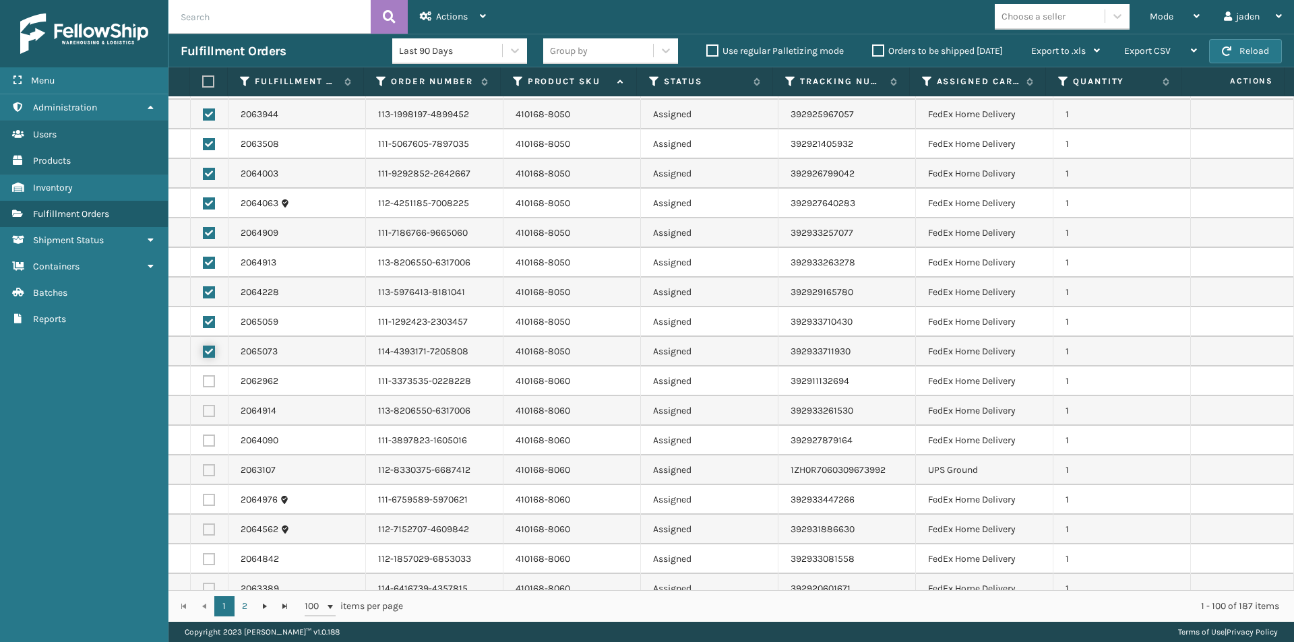
scroll to position [2425, 0]
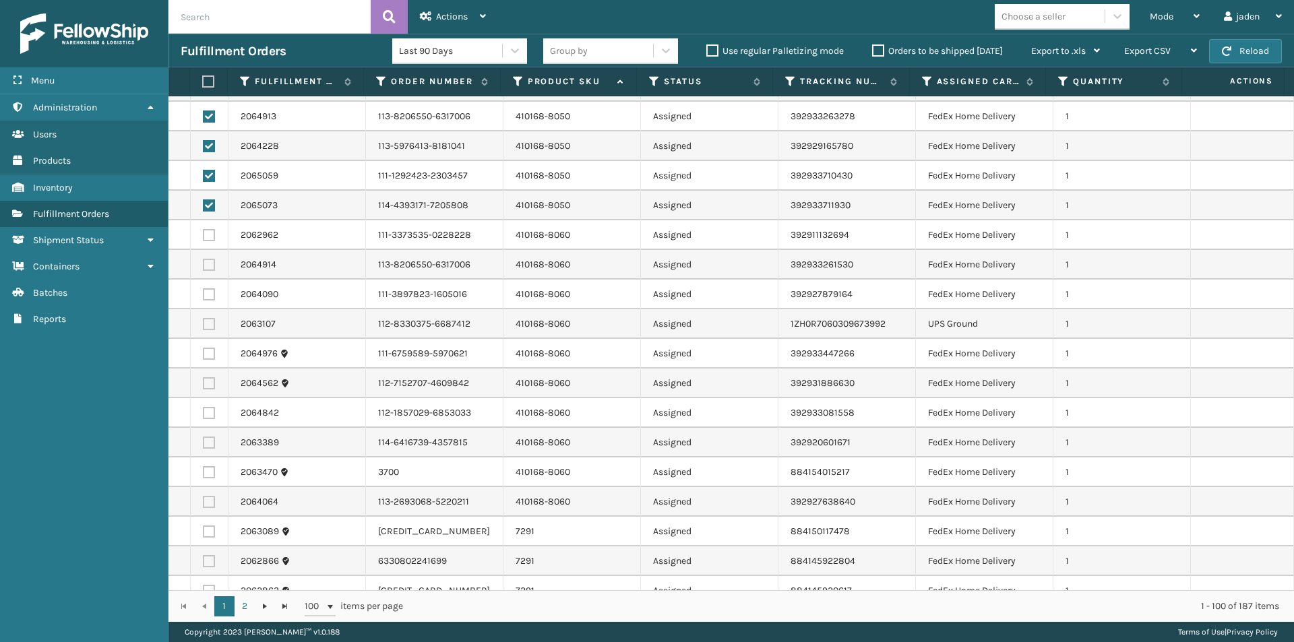
click at [204, 234] on label at bounding box center [209, 235] width 12 height 12
click at [203, 234] on input "checkbox" at bounding box center [203, 233] width 1 height 9
checkbox input "true"
click at [209, 267] on label at bounding box center [209, 265] width 12 height 12
click at [203, 267] on input "checkbox" at bounding box center [203, 263] width 1 height 9
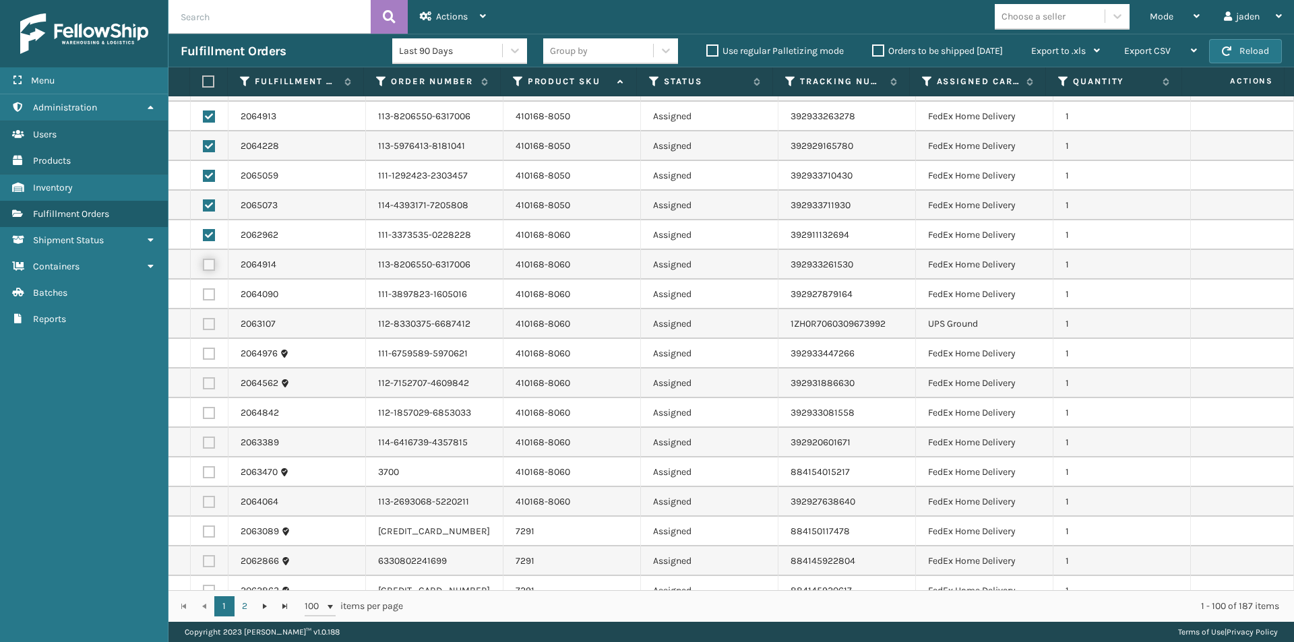
checkbox input "true"
click at [208, 295] on label at bounding box center [209, 294] width 12 height 12
click at [203, 295] on input "checkbox" at bounding box center [203, 292] width 1 height 9
checkbox input "true"
click at [209, 355] on label at bounding box center [209, 354] width 12 height 12
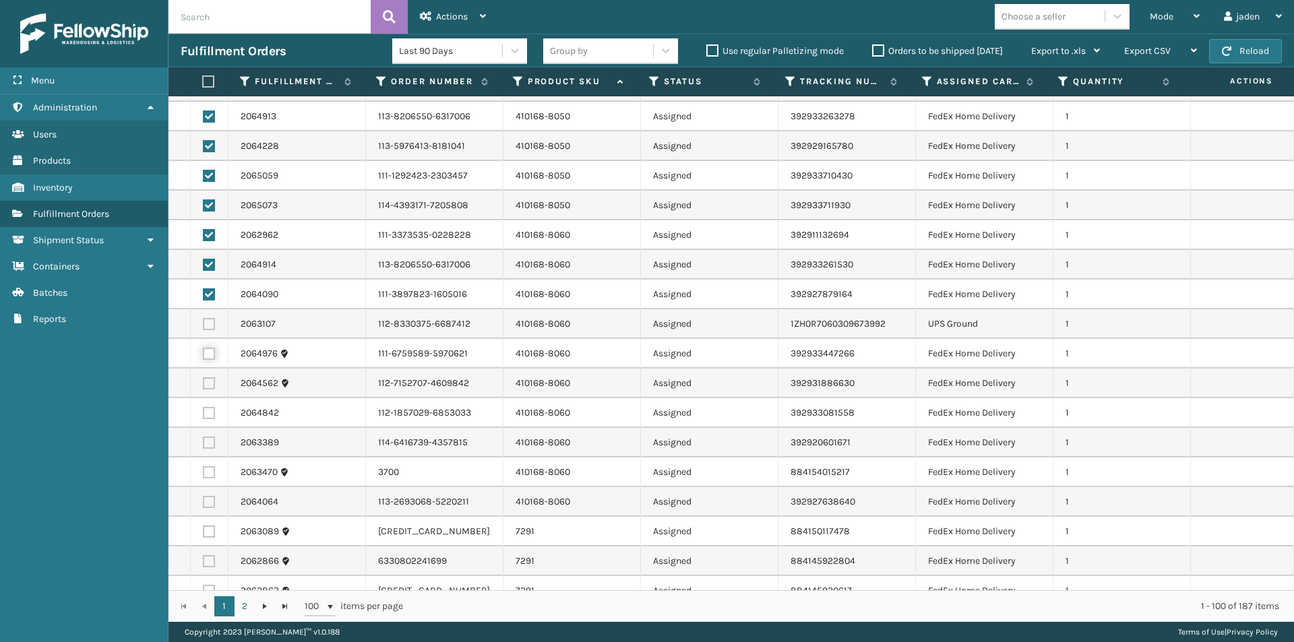
click at [203, 355] on input "checkbox" at bounding box center [203, 352] width 1 height 9
checkbox input "true"
click at [204, 393] on td at bounding box center [210, 384] width 38 height 30
click at [205, 386] on label at bounding box center [209, 383] width 12 height 12
click at [203, 386] on input "checkbox" at bounding box center [203, 381] width 1 height 9
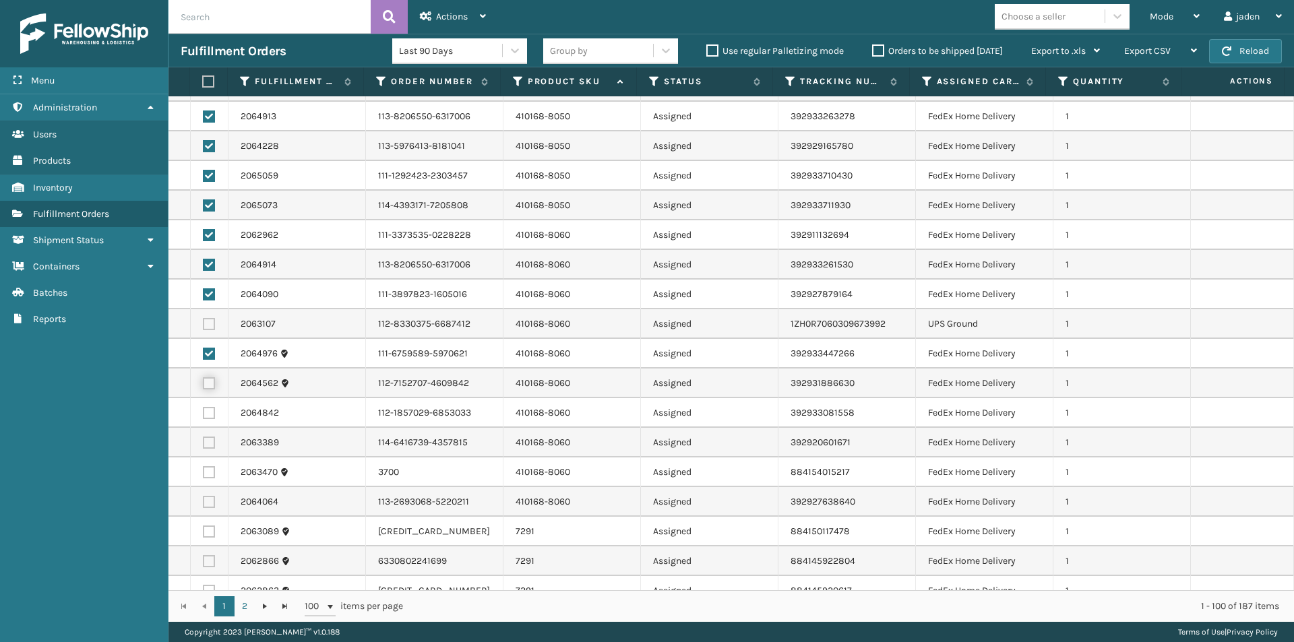
checkbox input "true"
click at [208, 412] on label at bounding box center [209, 413] width 12 height 12
click at [203, 412] on input "checkbox" at bounding box center [203, 411] width 1 height 9
checkbox input "true"
click at [209, 447] on label at bounding box center [209, 443] width 12 height 12
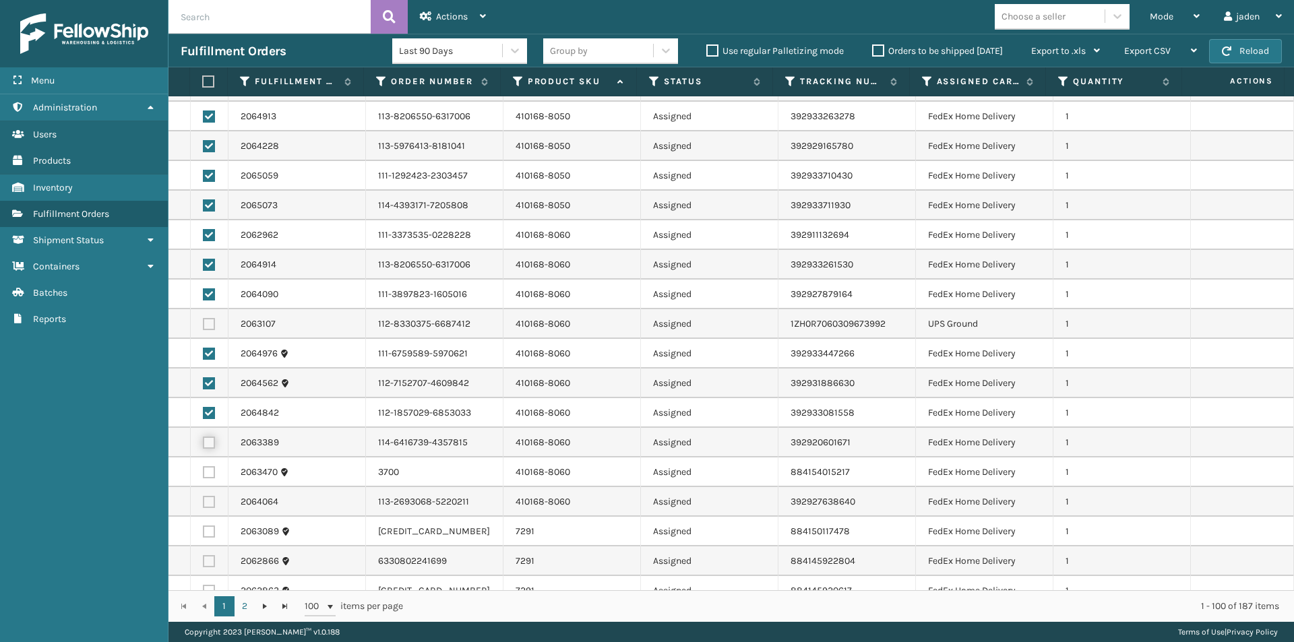
click at [203, 445] on input "checkbox" at bounding box center [203, 441] width 1 height 9
checkbox input "true"
drag, startPoint x: 213, startPoint y: 471, endPoint x: 226, endPoint y: 476, distance: 13.6
click at [213, 472] on label at bounding box center [209, 472] width 12 height 12
click at [203, 472] on input "checkbox" at bounding box center [203, 470] width 1 height 9
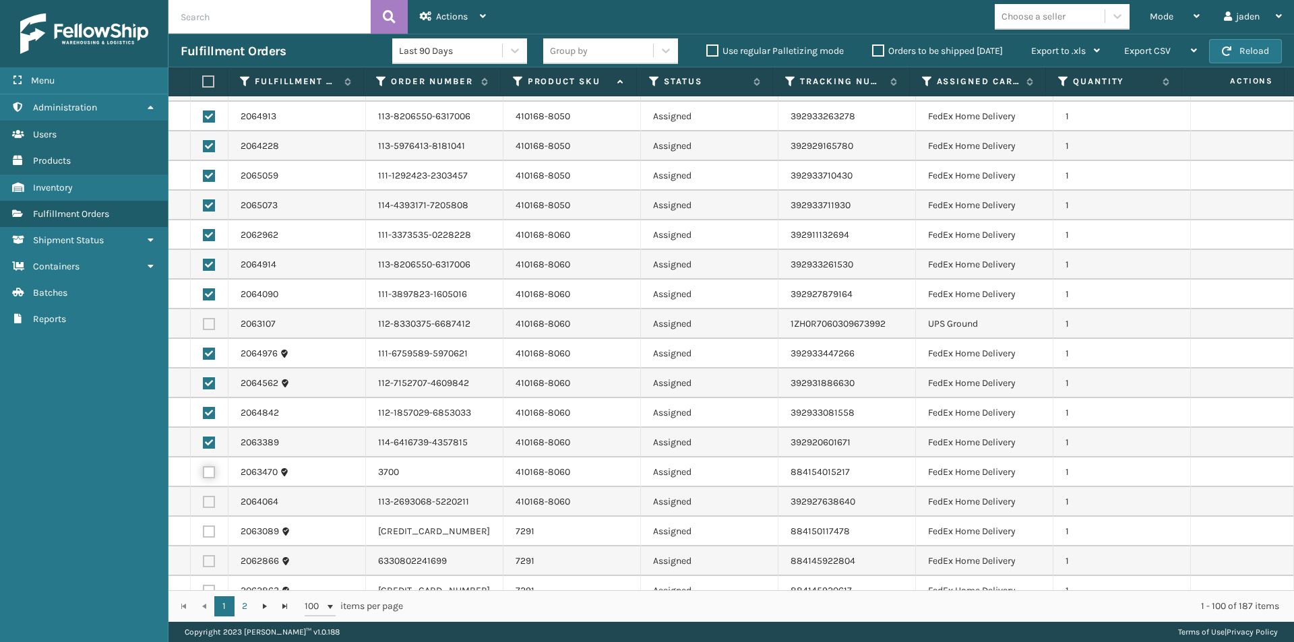
checkbox input "true"
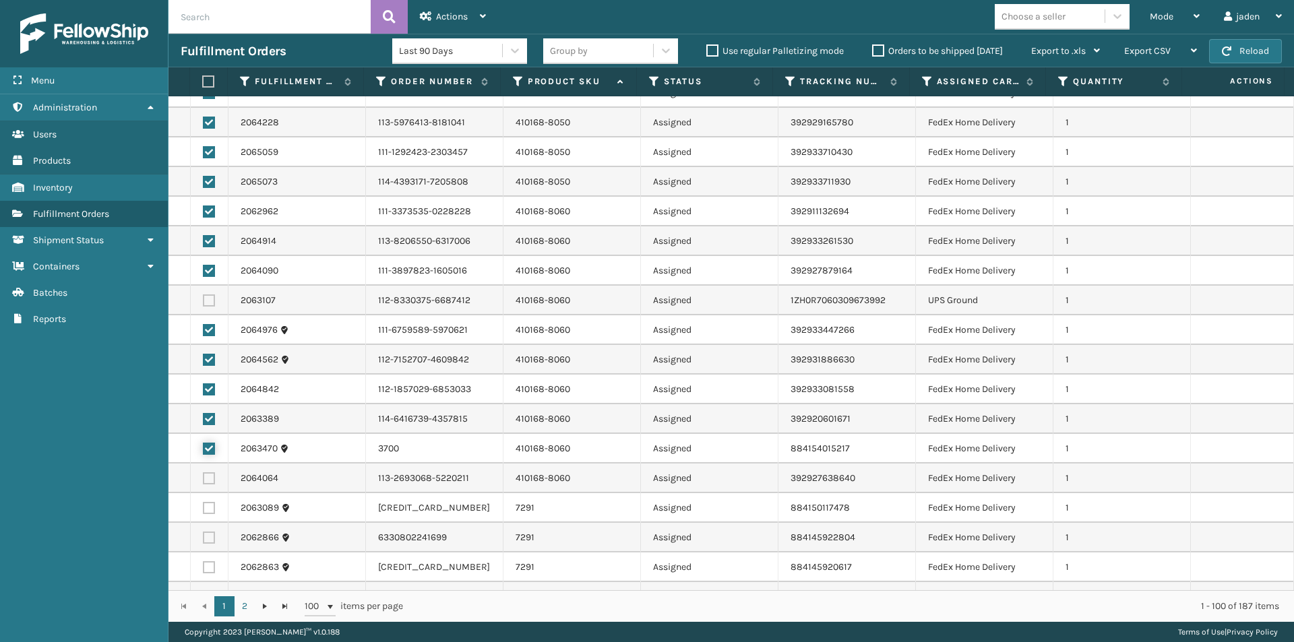
scroll to position [2471, 0]
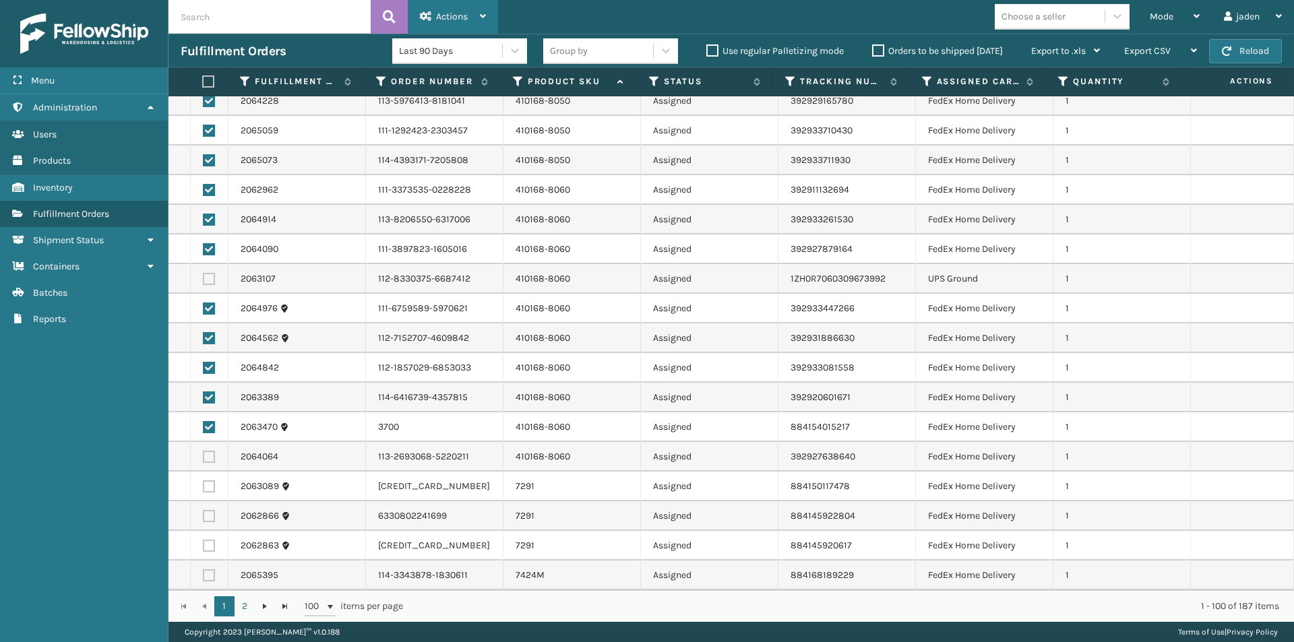
click at [468, 13] on span "Actions" at bounding box center [452, 16] width 32 height 11
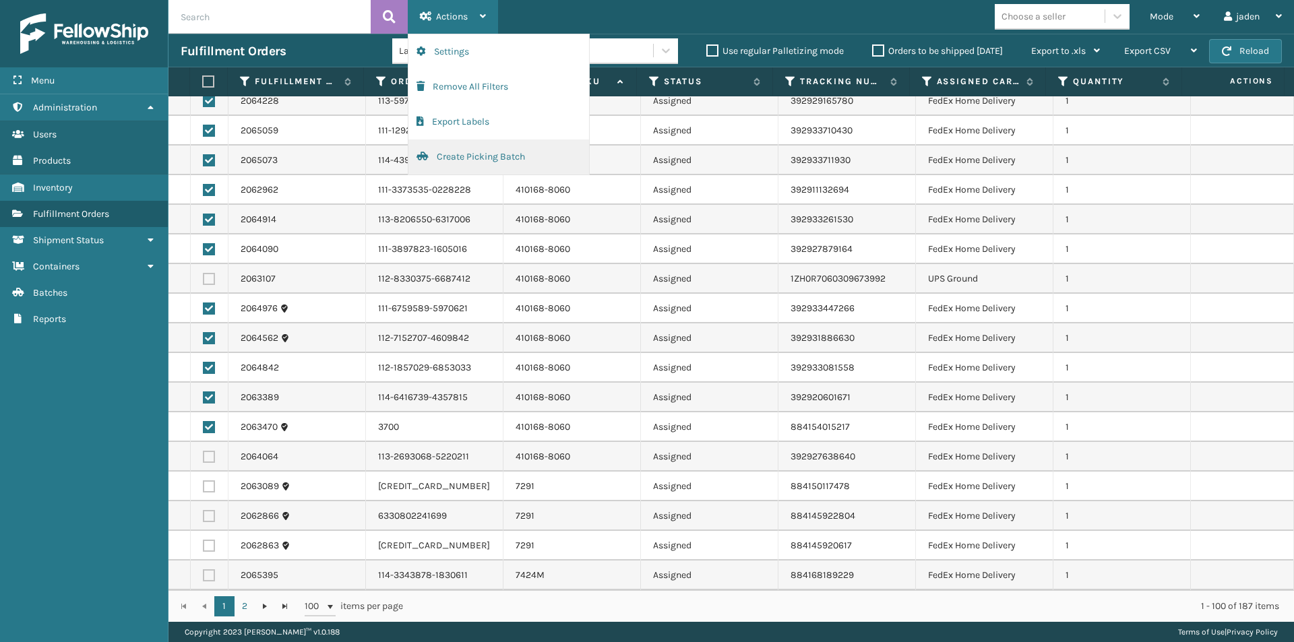
click at [459, 161] on button "Create Picking Batch" at bounding box center [498, 156] width 181 height 35
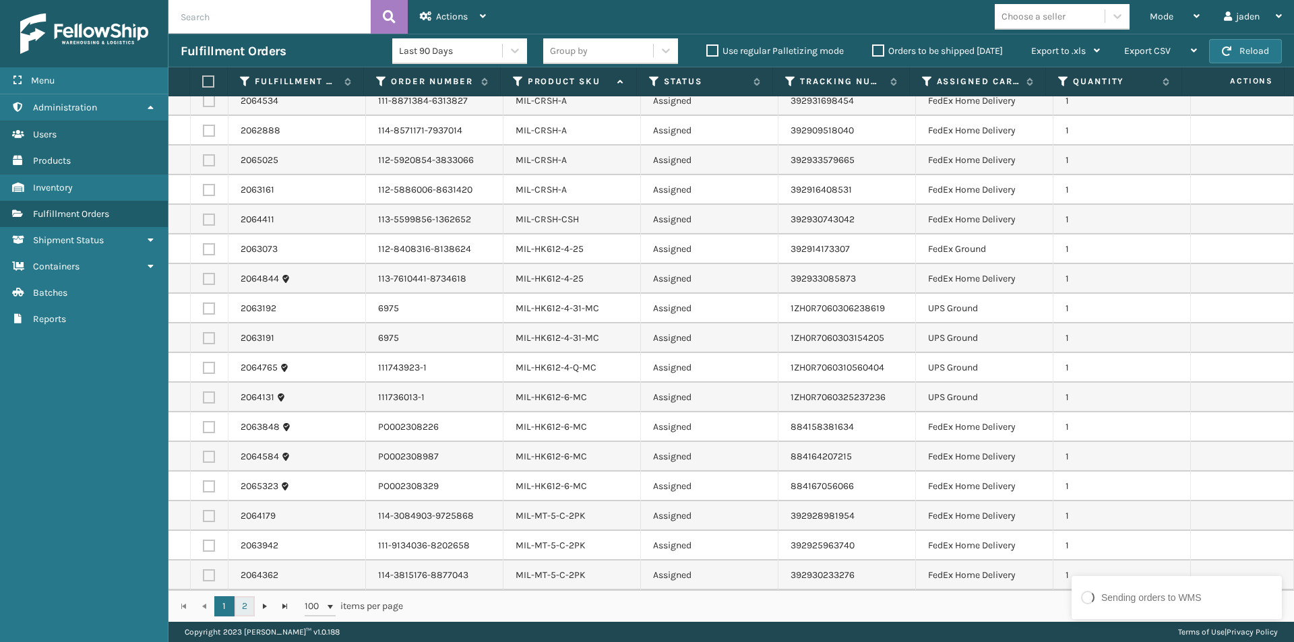
click at [245, 610] on link "2" at bounding box center [244, 606] width 20 height 20
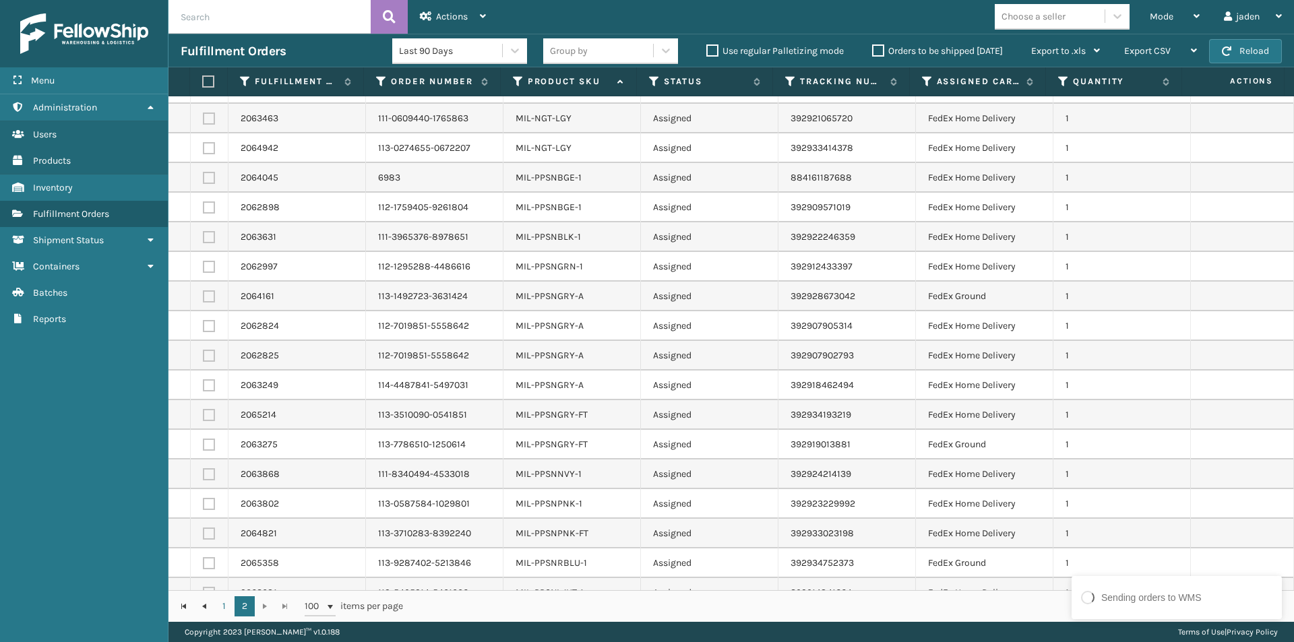
scroll to position [269, 0]
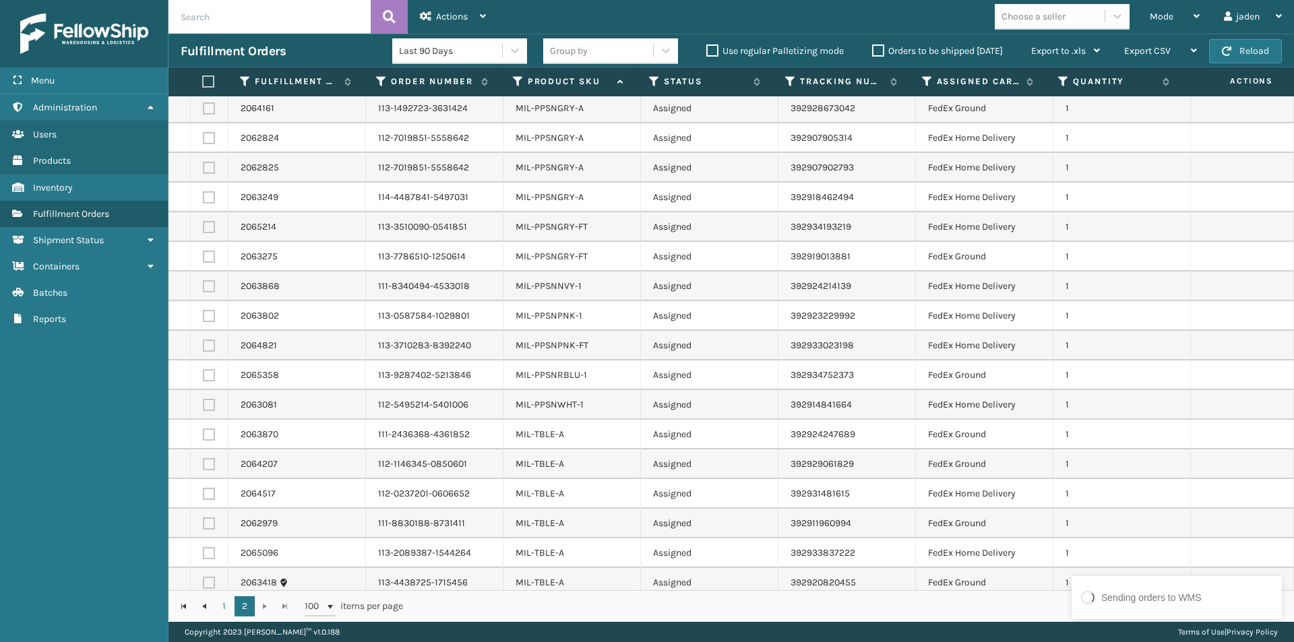
click at [203, 407] on label at bounding box center [209, 405] width 12 height 12
click at [203, 407] on input "checkbox" at bounding box center [203, 403] width 1 height 9
checkbox input "true"
click at [205, 372] on label at bounding box center [209, 375] width 12 height 12
click at [203, 372] on input "checkbox" at bounding box center [203, 373] width 1 height 9
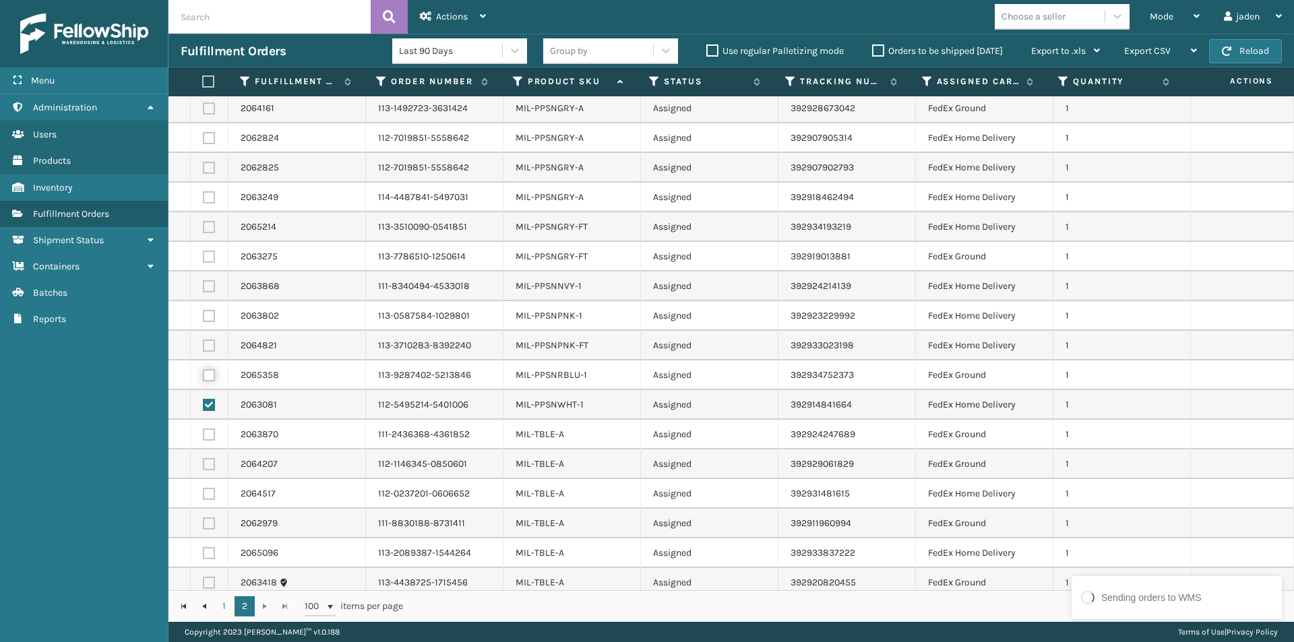
checkbox input "true"
click at [212, 340] on label at bounding box center [209, 346] width 12 height 12
click at [203, 340] on input "checkbox" at bounding box center [203, 344] width 1 height 9
checkbox input "true"
click at [212, 310] on label at bounding box center [209, 316] width 12 height 12
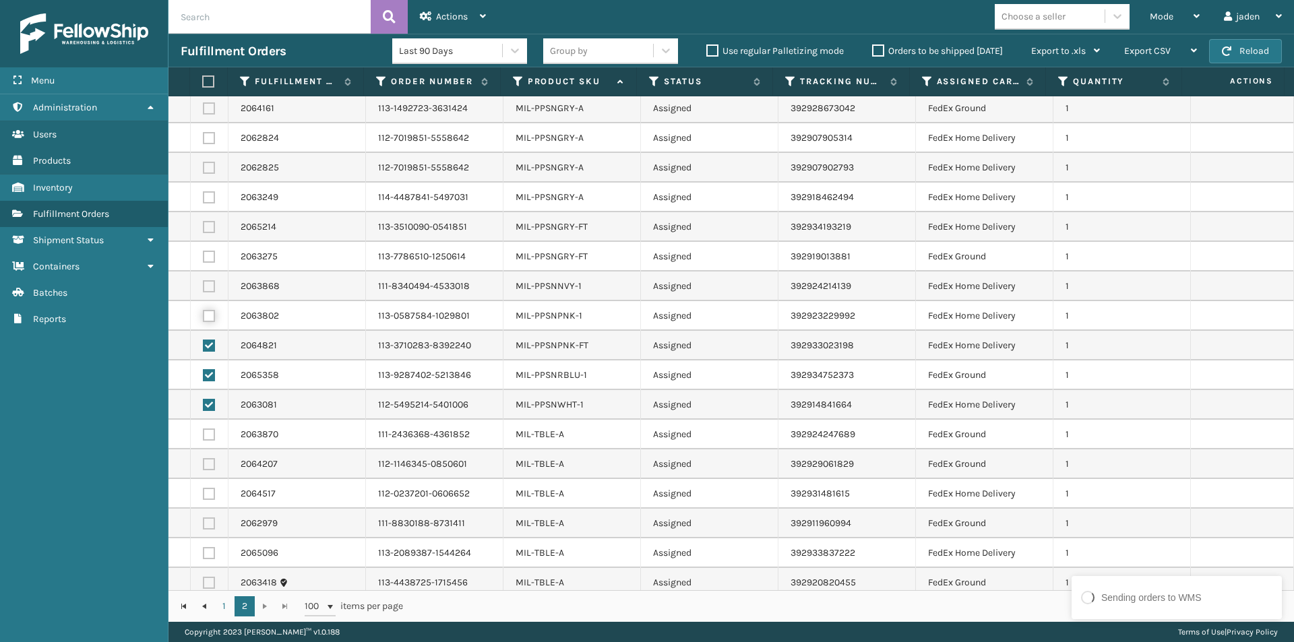
click at [203, 310] on input "checkbox" at bounding box center [203, 314] width 1 height 9
checkbox input "true"
click at [210, 281] on label at bounding box center [209, 286] width 12 height 12
click at [203, 281] on input "checkbox" at bounding box center [203, 284] width 1 height 9
checkbox input "true"
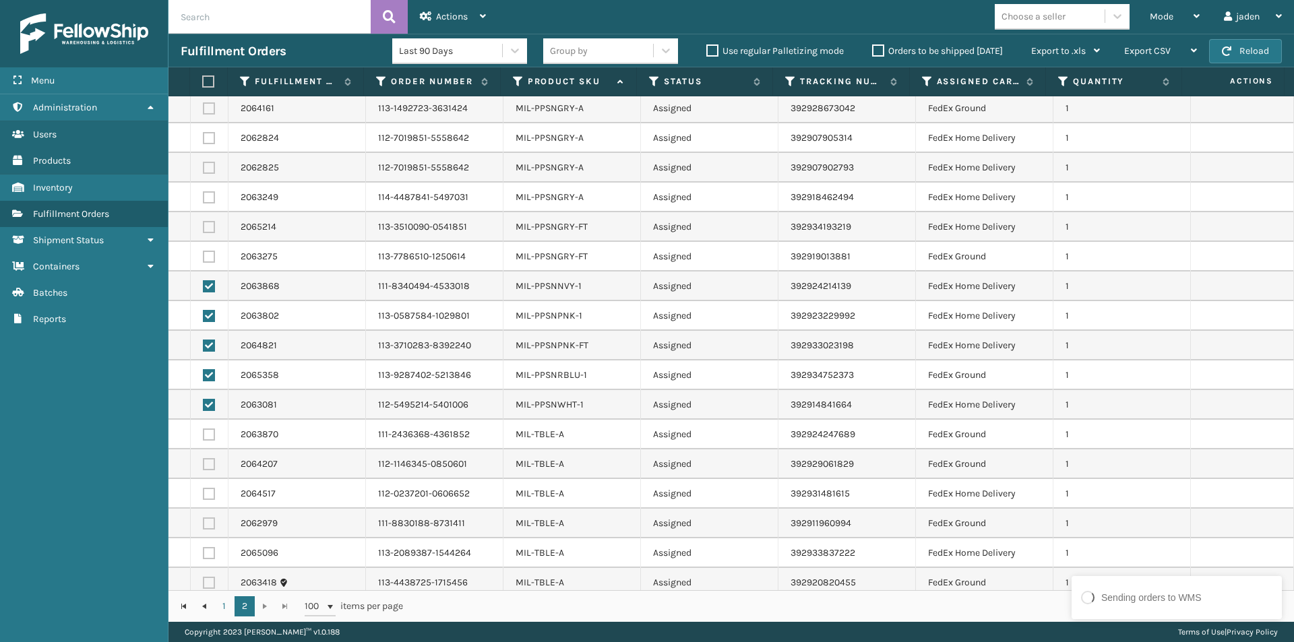
click at [210, 246] on td at bounding box center [210, 257] width 38 height 30
click at [208, 255] on label at bounding box center [209, 257] width 12 height 12
click at [203, 255] on input "checkbox" at bounding box center [203, 255] width 1 height 9
checkbox input "true"
click at [210, 216] on td at bounding box center [210, 227] width 38 height 30
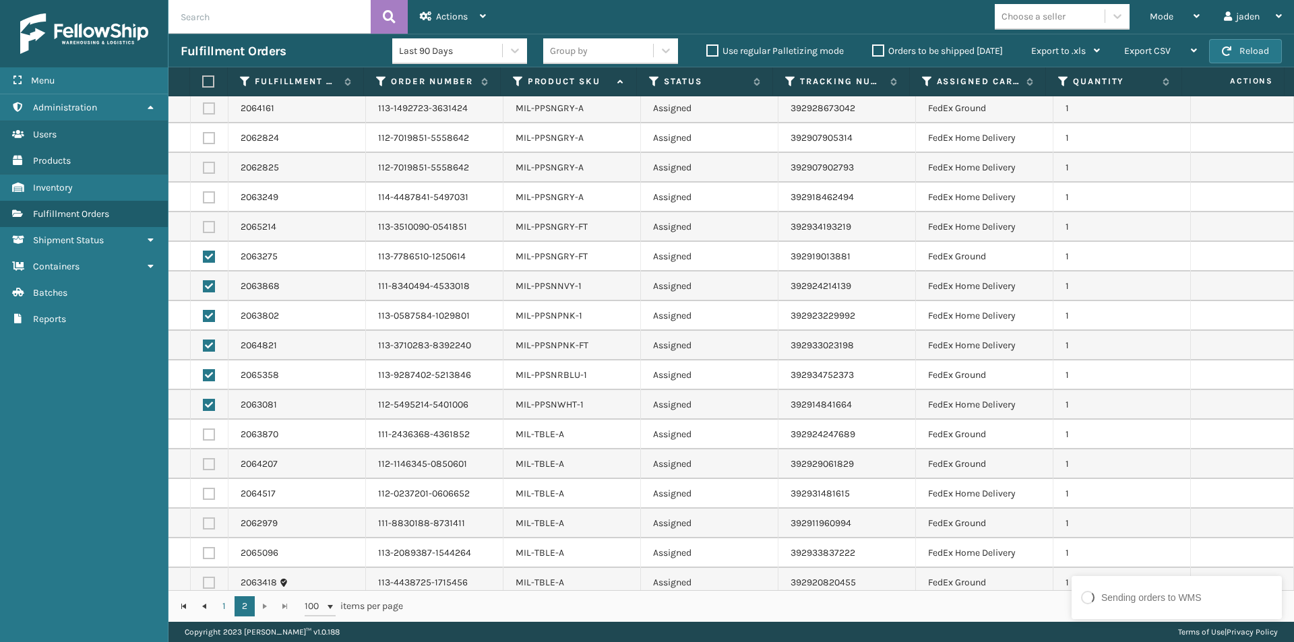
click at [209, 224] on label at bounding box center [209, 227] width 12 height 12
click at [203, 224] on input "checkbox" at bounding box center [203, 225] width 1 height 9
checkbox input "true"
click at [208, 199] on label at bounding box center [209, 197] width 12 height 12
click at [203, 199] on input "checkbox" at bounding box center [203, 195] width 1 height 9
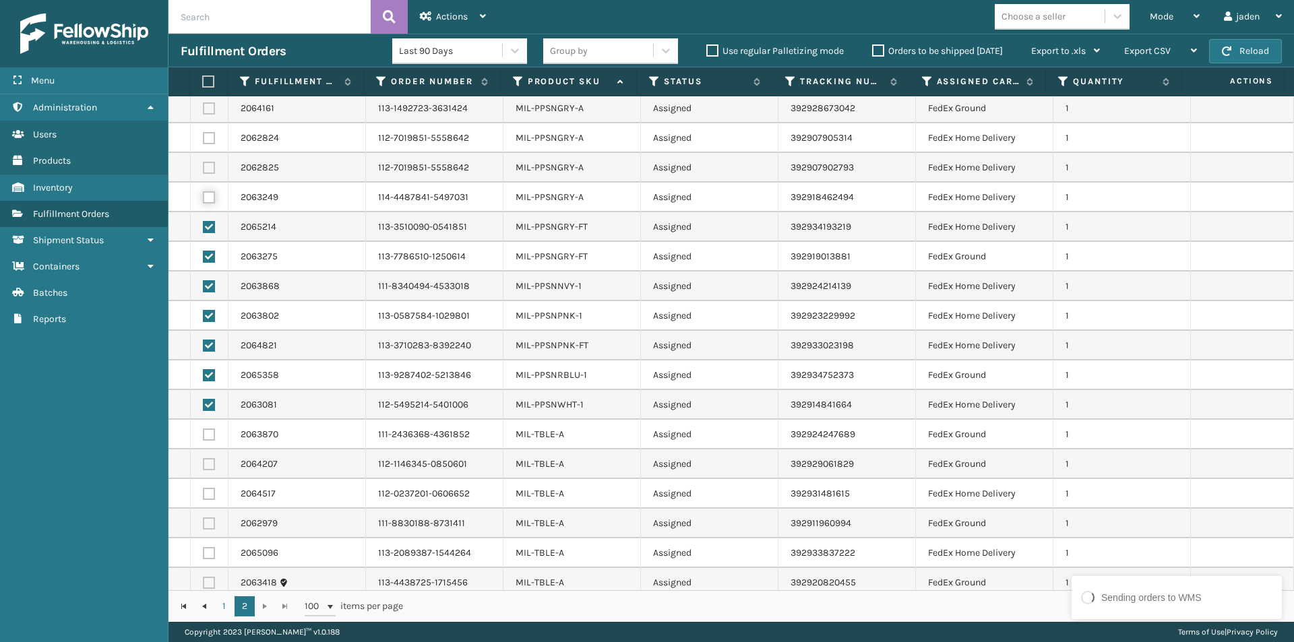
checkbox input "true"
click at [211, 170] on label at bounding box center [209, 168] width 12 height 12
click at [203, 170] on input "checkbox" at bounding box center [203, 166] width 1 height 9
checkbox input "true"
click at [210, 146] on td at bounding box center [210, 138] width 38 height 30
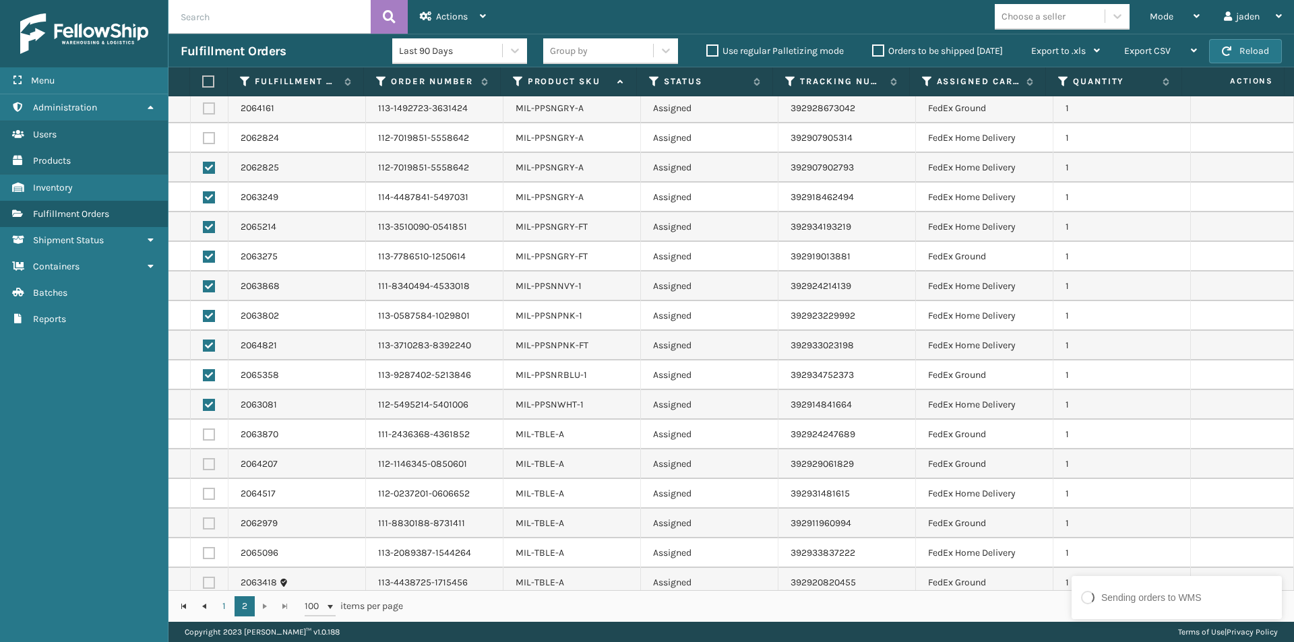
click at [203, 145] on td at bounding box center [210, 138] width 38 height 30
click at [205, 137] on label at bounding box center [209, 138] width 12 height 12
click at [203, 137] on input "checkbox" at bounding box center [203, 136] width 1 height 9
checkbox input "true"
click at [208, 110] on label at bounding box center [209, 108] width 12 height 12
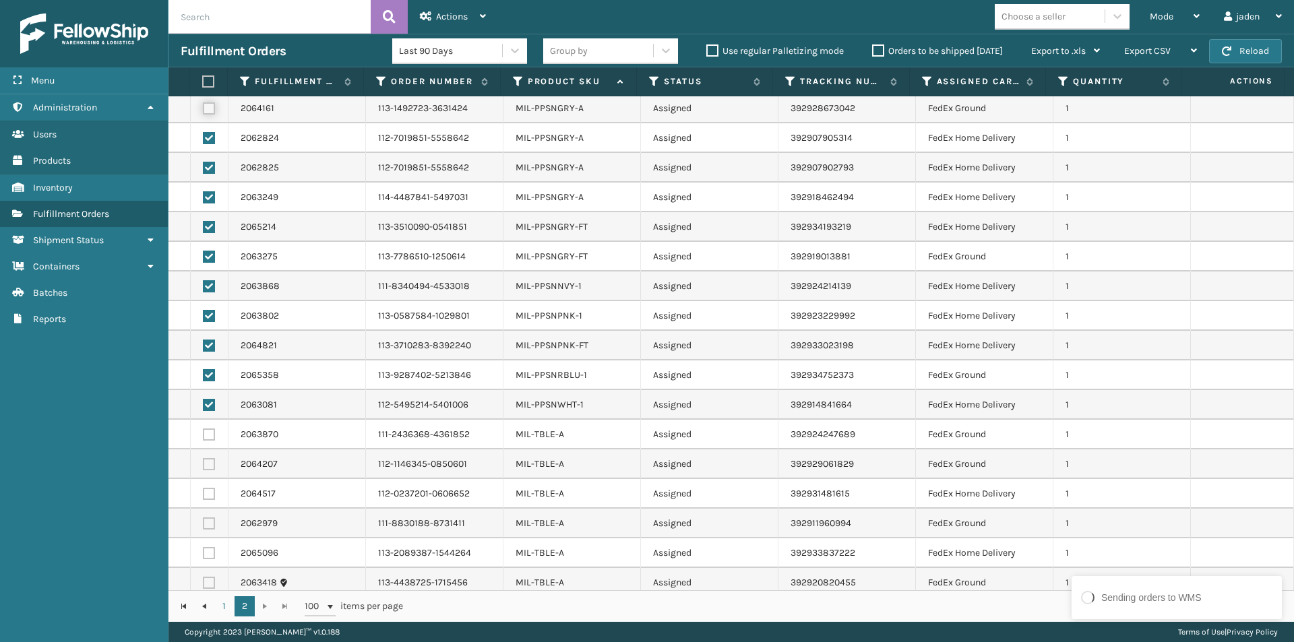
click at [203, 110] on input "checkbox" at bounding box center [203, 106] width 1 height 9
checkbox input "true"
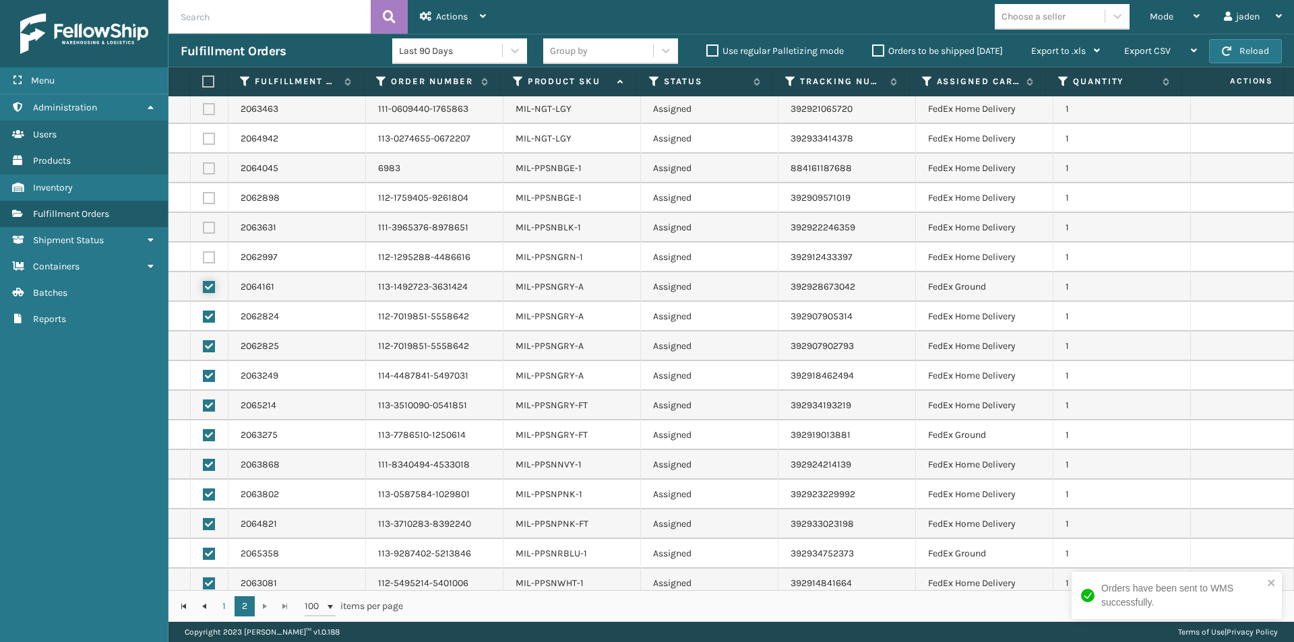
scroll to position [67, 0]
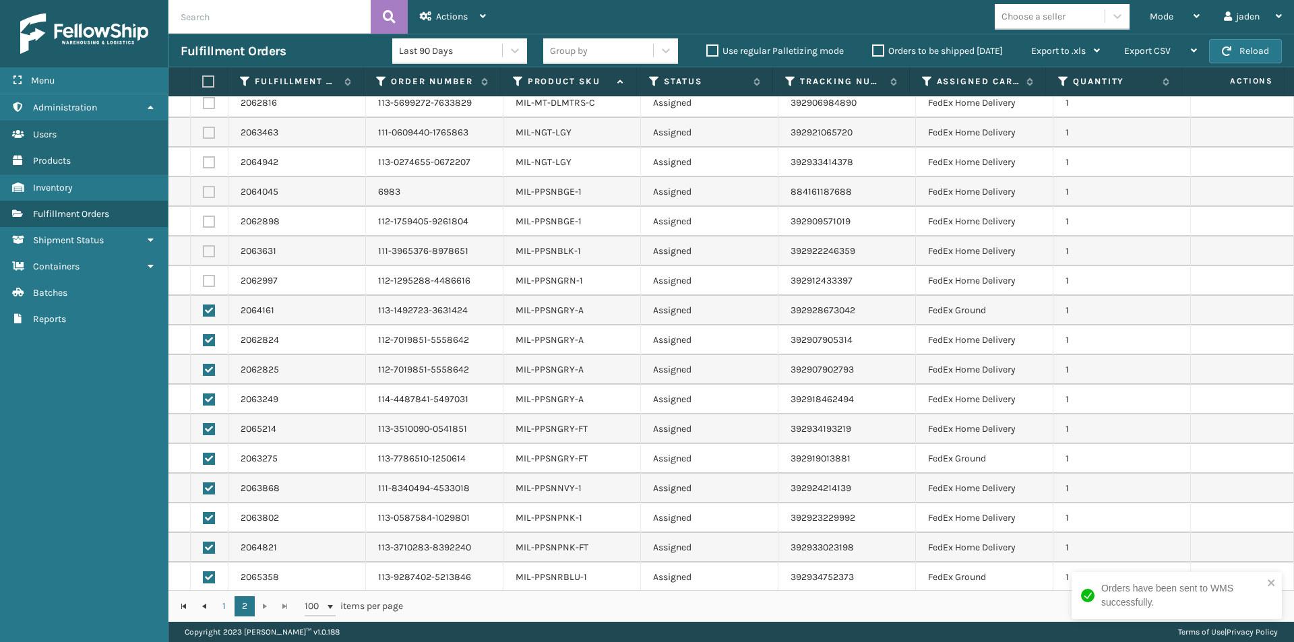
click at [210, 279] on label at bounding box center [209, 281] width 12 height 12
click at [203, 279] on input "checkbox" at bounding box center [203, 279] width 1 height 9
checkbox input "true"
click at [208, 258] on td at bounding box center [210, 251] width 38 height 30
click at [207, 253] on label at bounding box center [209, 251] width 12 height 12
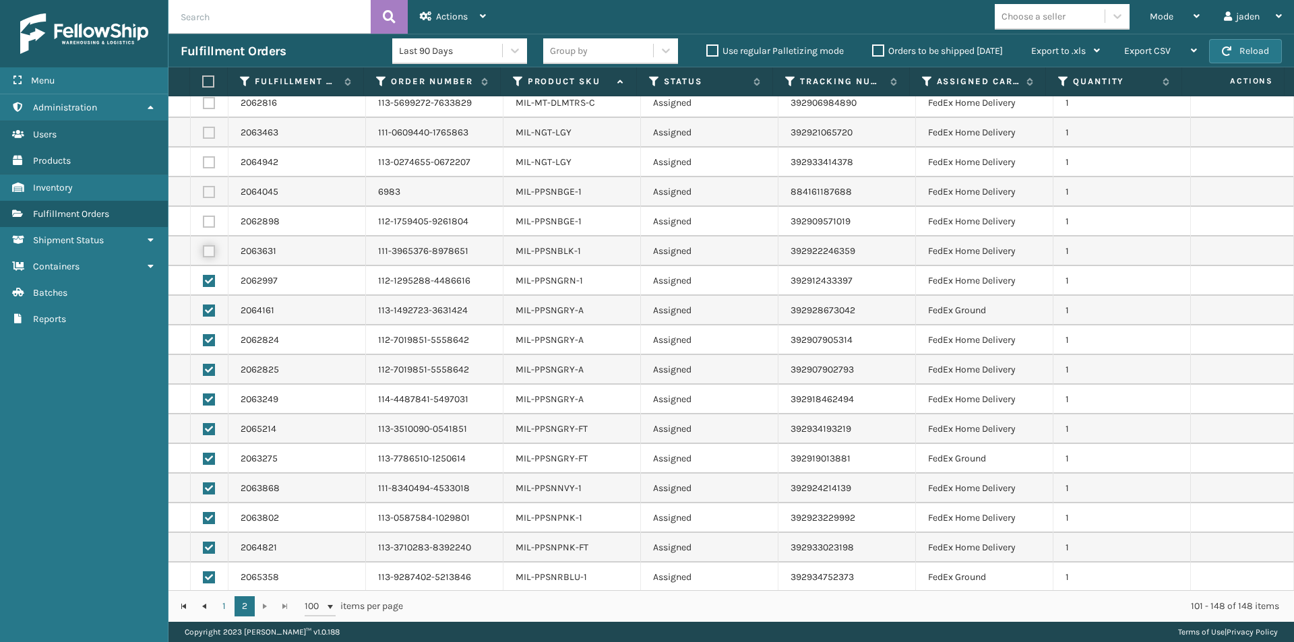
click at [203, 253] on input "checkbox" at bounding box center [203, 249] width 1 height 9
checkbox input "true"
click at [205, 220] on label at bounding box center [209, 222] width 12 height 12
click at [203, 220] on input "checkbox" at bounding box center [203, 220] width 1 height 9
checkbox input "true"
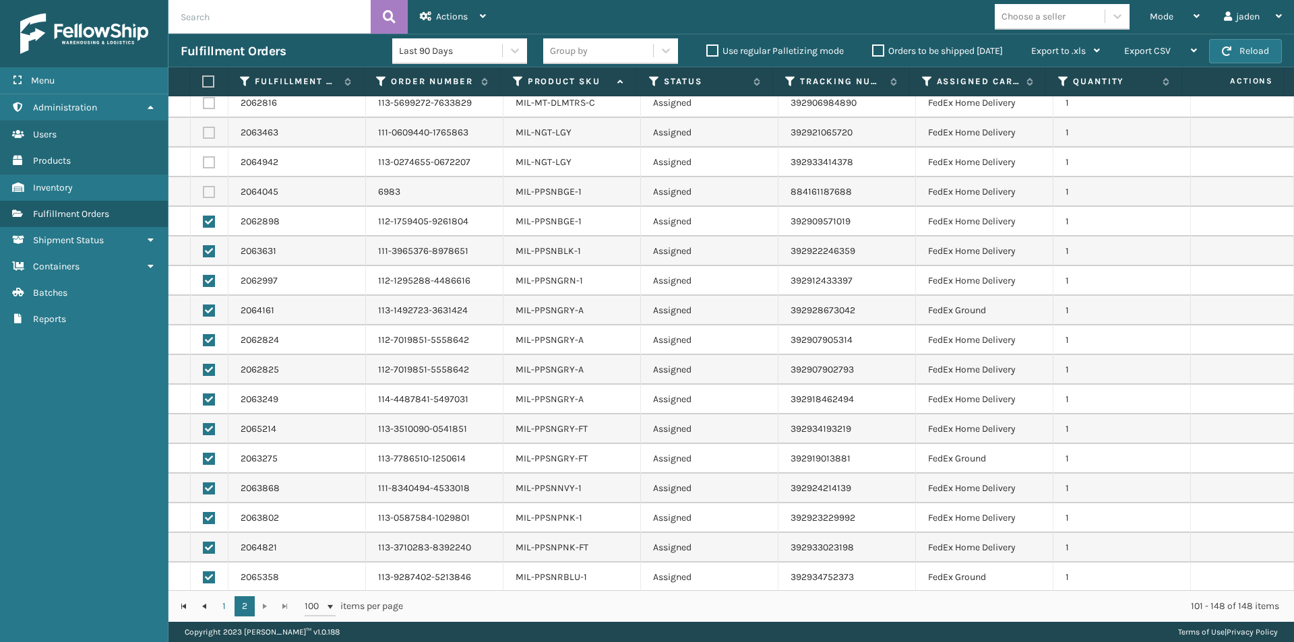
click at [205, 192] on label at bounding box center [209, 192] width 12 height 12
click at [203, 192] on input "checkbox" at bounding box center [203, 190] width 1 height 9
checkbox input "true"
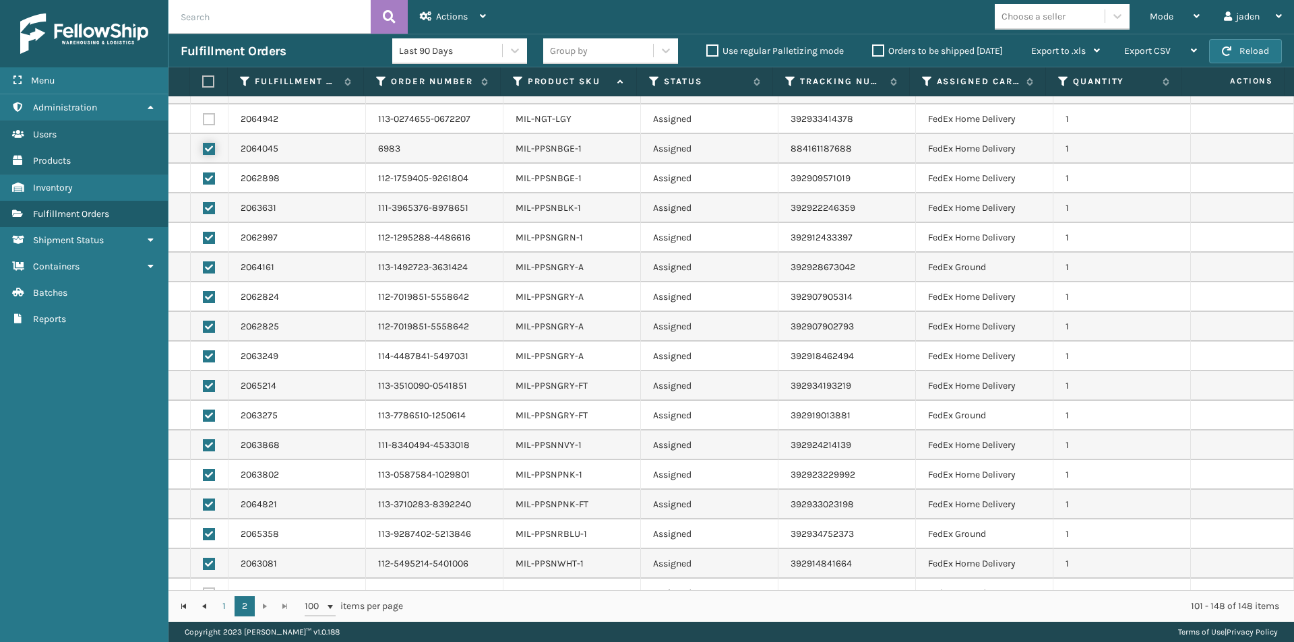
scroll to position [202, 0]
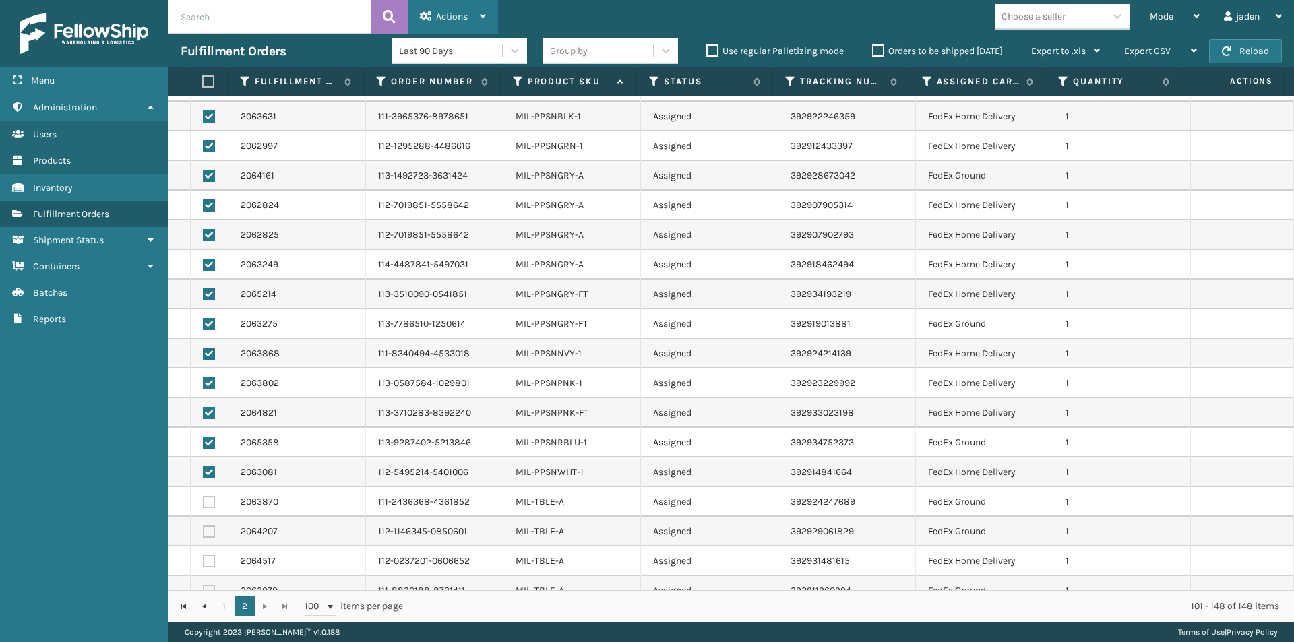
click at [468, 23] on div "Actions" at bounding box center [453, 17] width 66 height 34
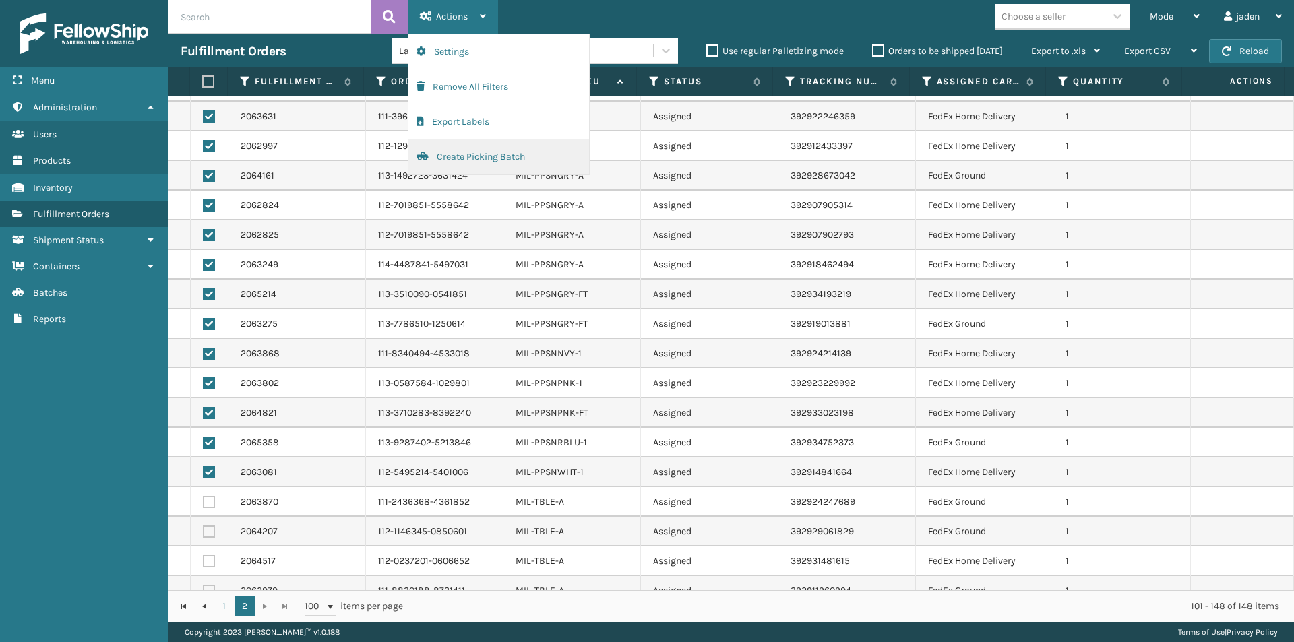
click at [459, 155] on button "Create Picking Batch" at bounding box center [498, 156] width 181 height 35
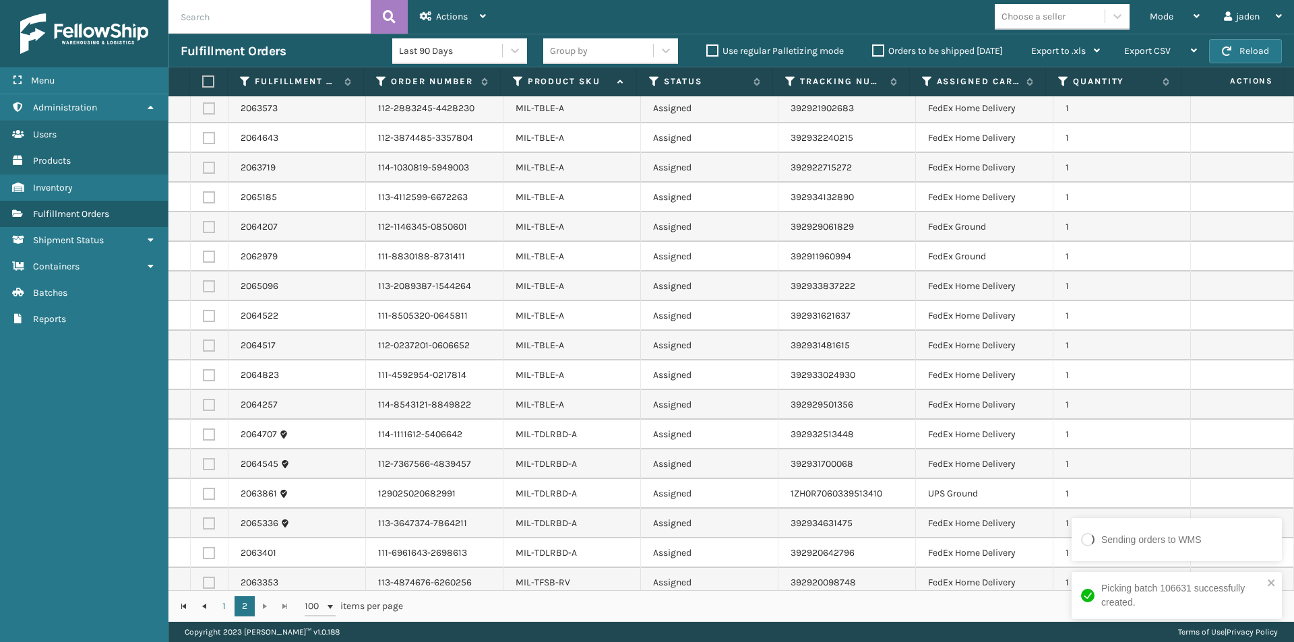
scroll to position [484, 0]
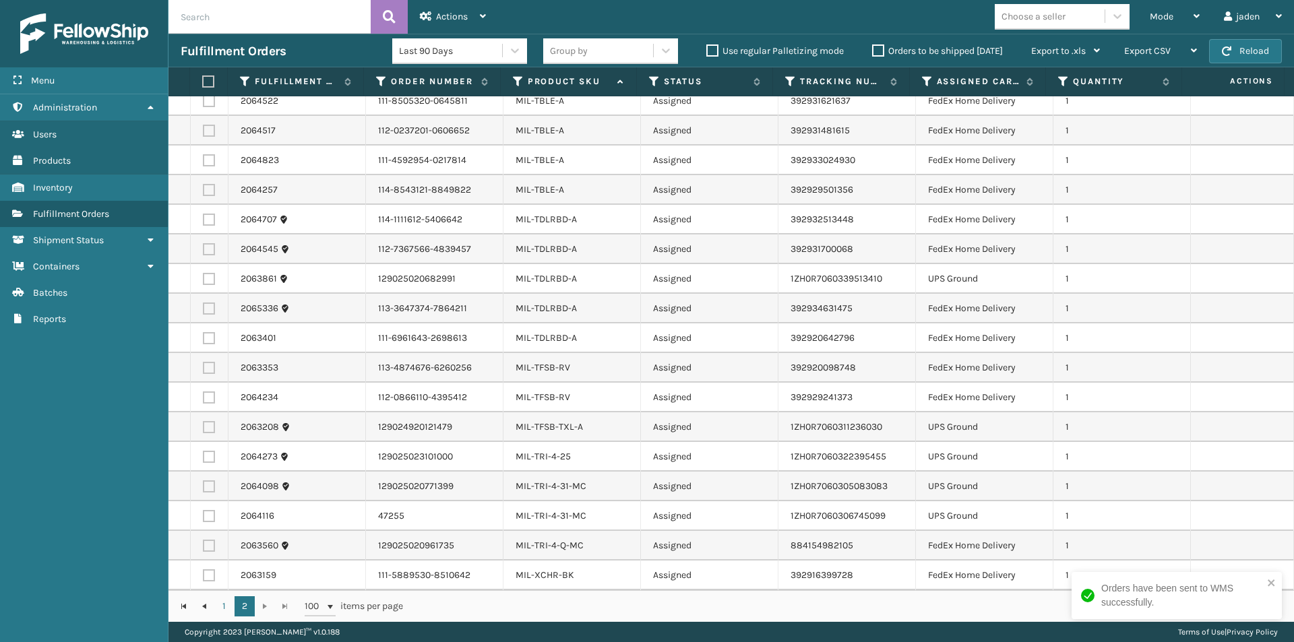
click at [213, 515] on label at bounding box center [209, 516] width 12 height 12
click at [203, 515] on input "checkbox" at bounding box center [203, 514] width 1 height 9
checkbox input "true"
click at [212, 500] on td at bounding box center [210, 487] width 38 height 30
click at [212, 495] on td at bounding box center [210, 487] width 38 height 30
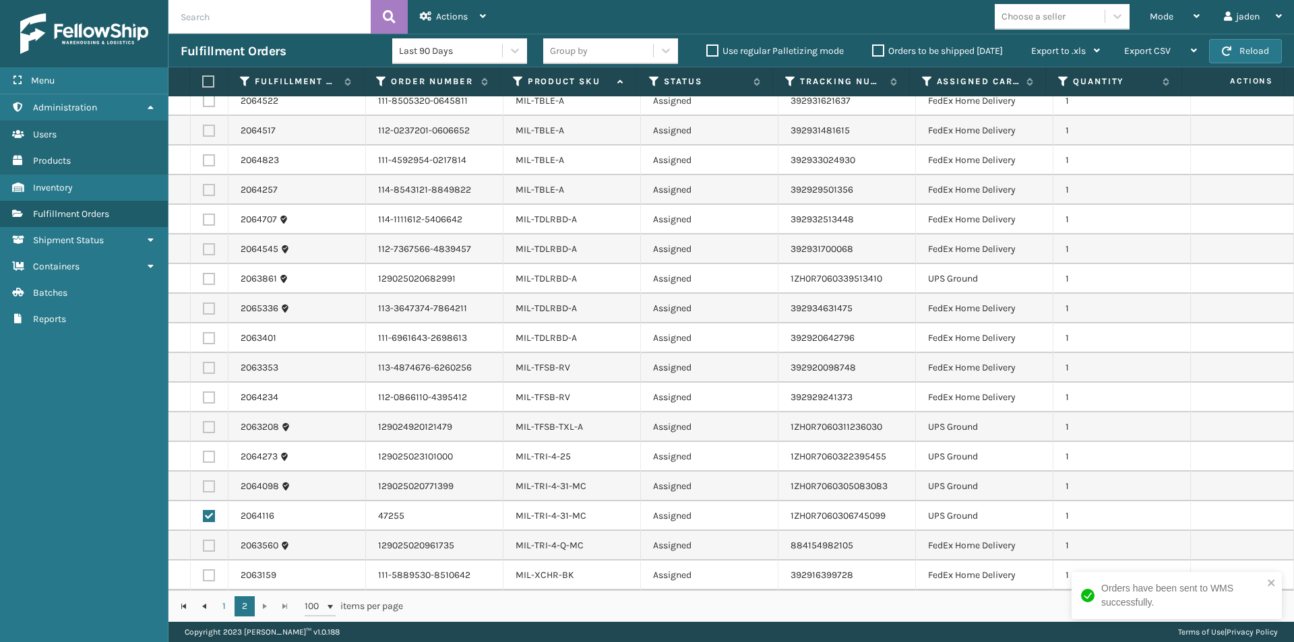
click at [212, 495] on td at bounding box center [210, 487] width 38 height 30
click at [212, 483] on label at bounding box center [209, 486] width 12 height 12
click at [203, 483] on input "checkbox" at bounding box center [203, 484] width 1 height 9
checkbox input "true"
click at [213, 427] on label at bounding box center [209, 427] width 12 height 12
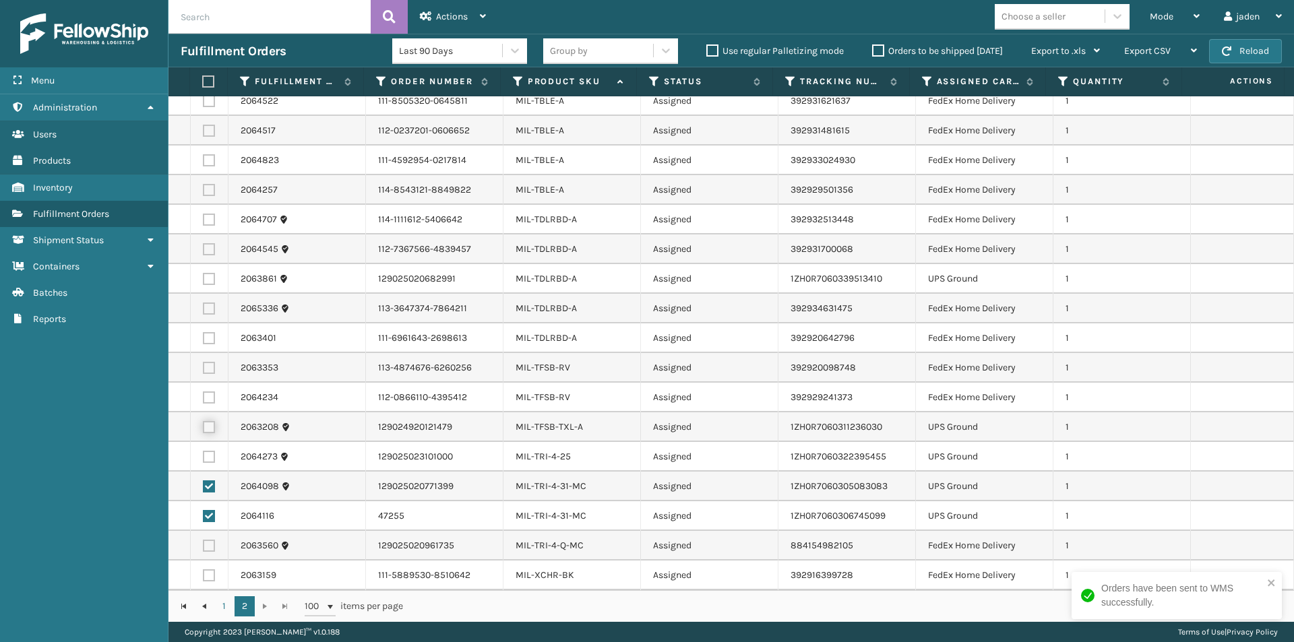
click at [203, 427] on input "checkbox" at bounding box center [203, 425] width 1 height 9
checkbox input "true"
drag, startPoint x: 212, startPoint y: 447, endPoint x: 212, endPoint y: 466, distance: 18.2
click at [212, 453] on td at bounding box center [210, 457] width 38 height 30
click at [212, 466] on td at bounding box center [210, 457] width 38 height 30
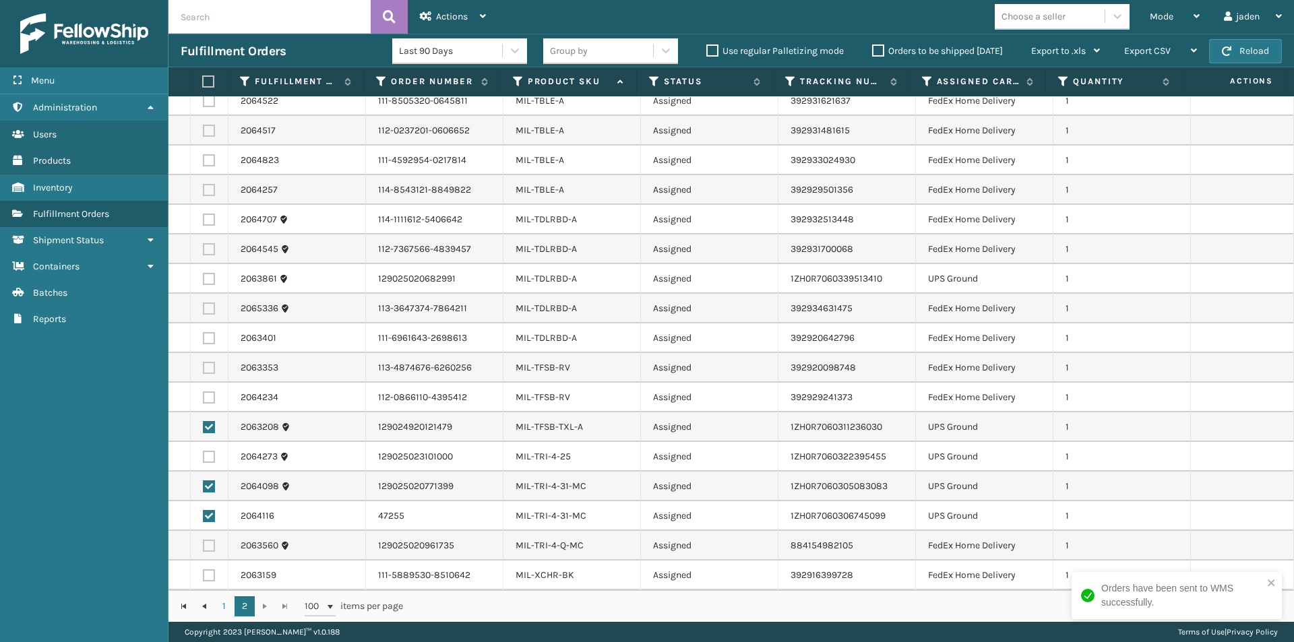
click at [212, 458] on label at bounding box center [209, 457] width 12 height 12
click at [203, 458] on input "checkbox" at bounding box center [203, 455] width 1 height 9
checkbox input "true"
click at [211, 277] on label at bounding box center [209, 279] width 12 height 12
click at [203, 277] on input "checkbox" at bounding box center [203, 277] width 1 height 9
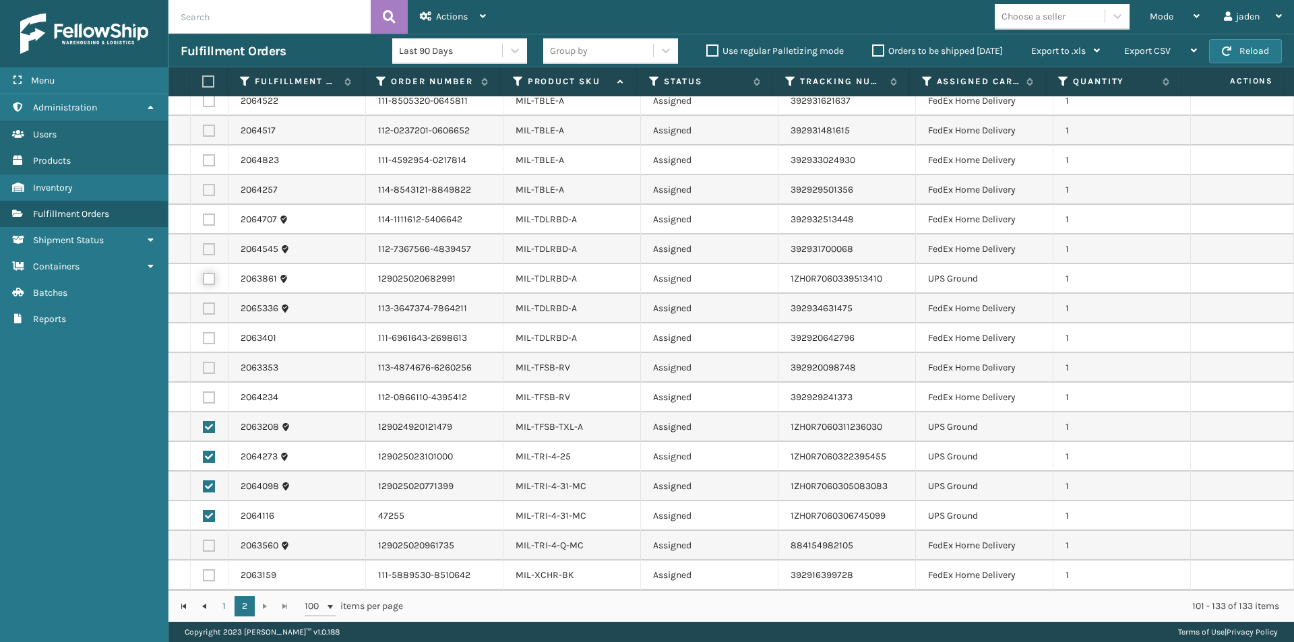
checkbox input "true"
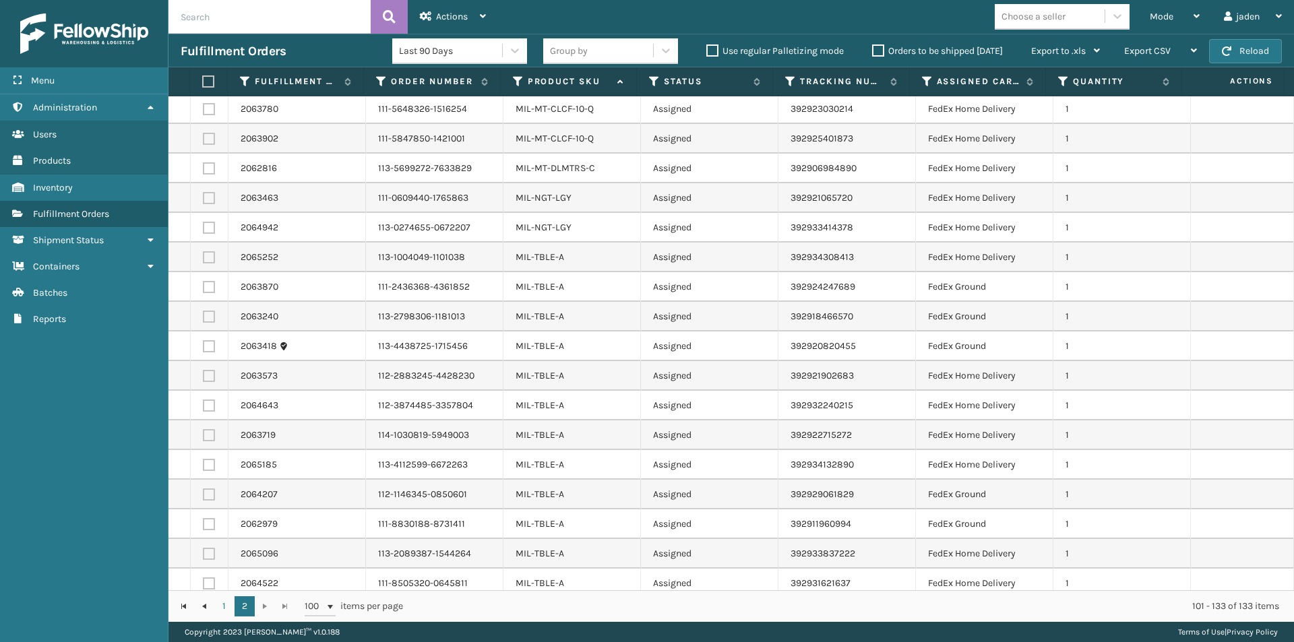
scroll to position [0, 0]
click at [462, 11] on span "Actions" at bounding box center [452, 16] width 32 height 11
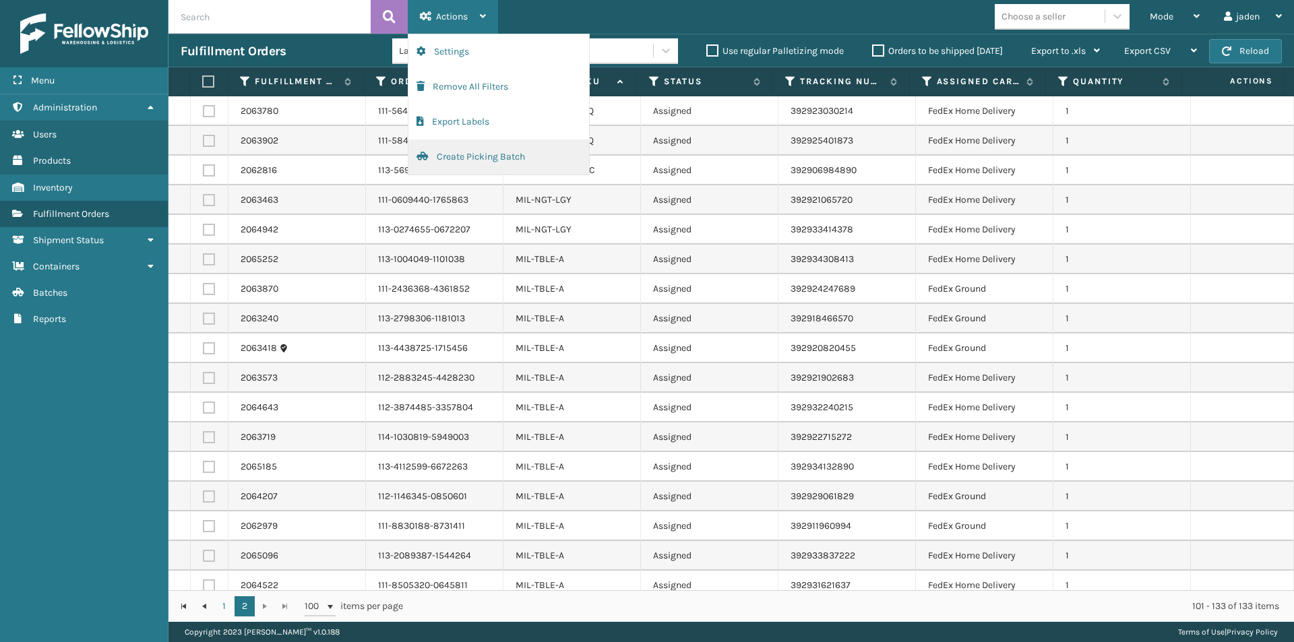
click at [452, 164] on button "Create Picking Batch" at bounding box center [498, 156] width 181 height 35
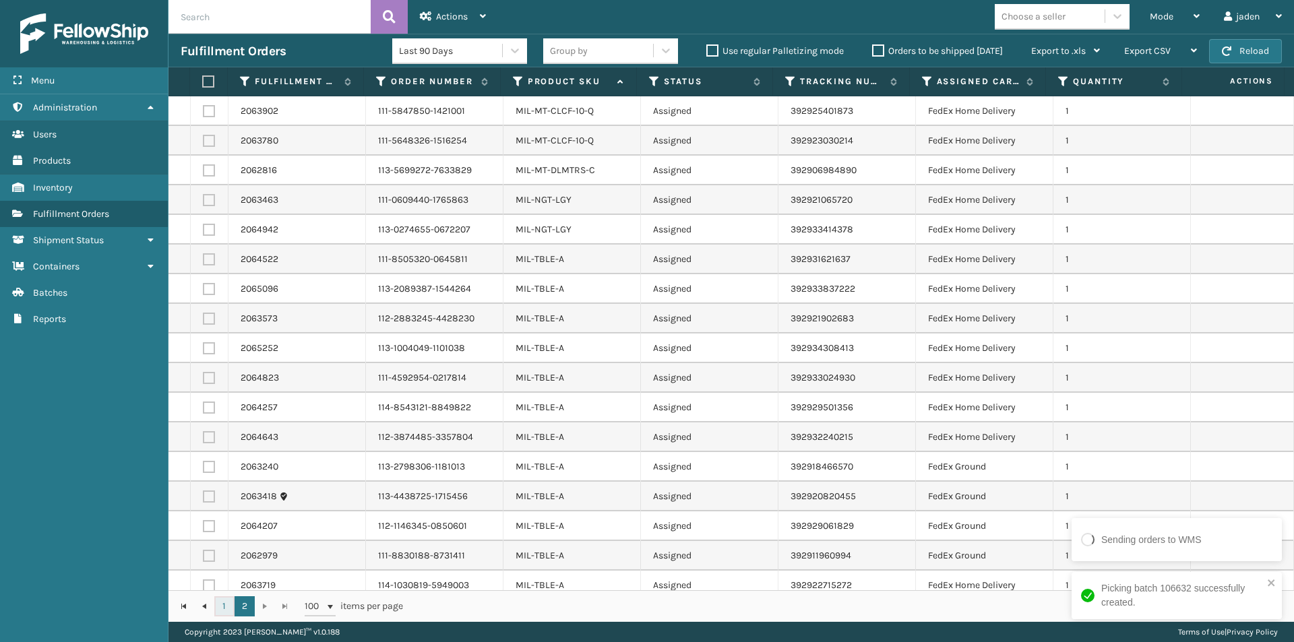
click at [228, 607] on link "1" at bounding box center [224, 606] width 20 height 20
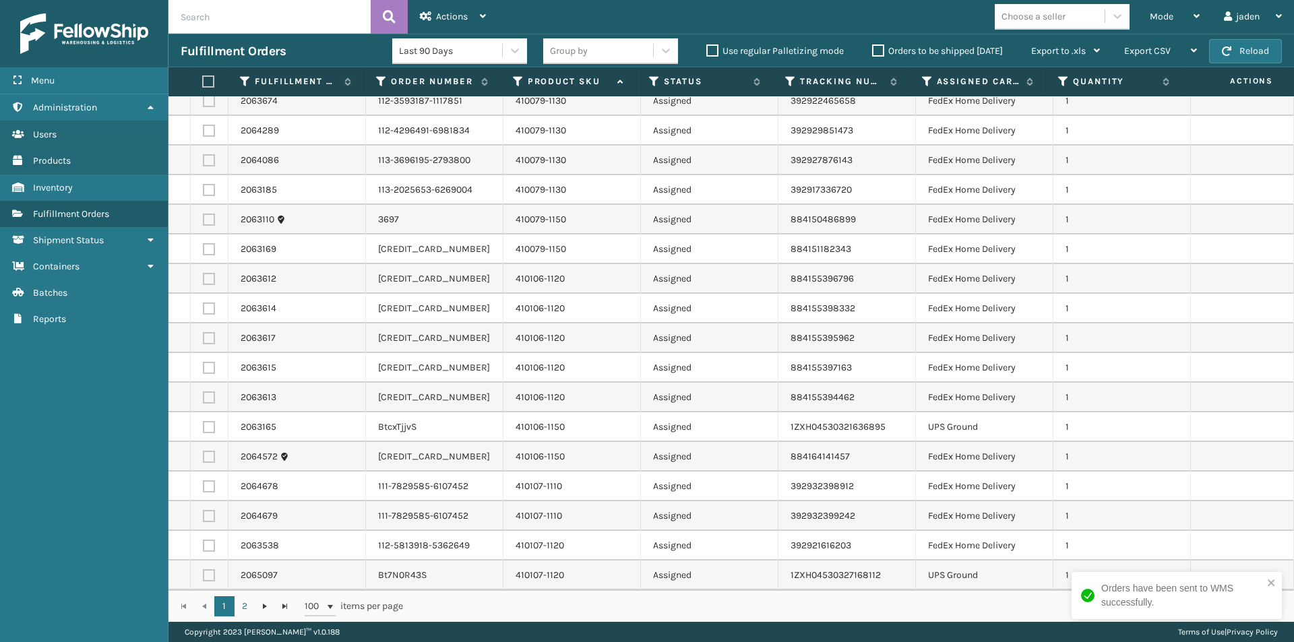
scroll to position [269, 0]
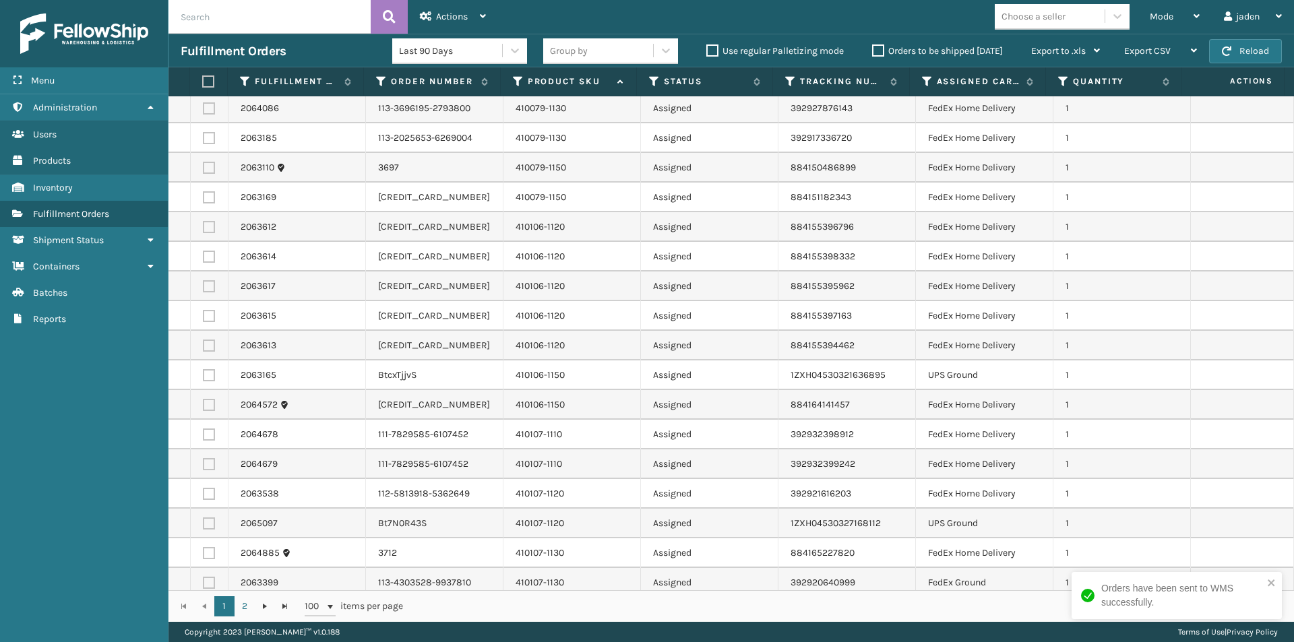
click at [210, 379] on label at bounding box center [209, 375] width 12 height 12
click at [203, 378] on input "checkbox" at bounding box center [203, 373] width 1 height 9
checkbox input "true"
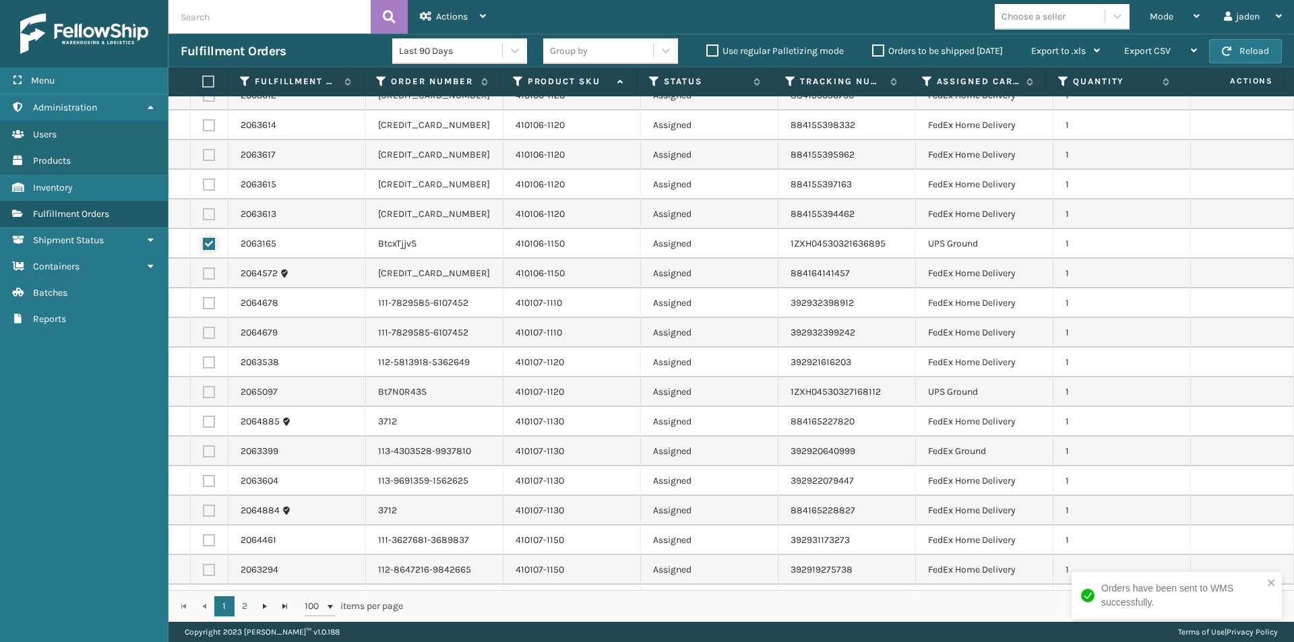
scroll to position [404, 0]
click at [209, 389] on label at bounding box center [209, 389] width 12 height 12
click at [203, 389] on input "checkbox" at bounding box center [203, 387] width 1 height 9
checkbox input "true"
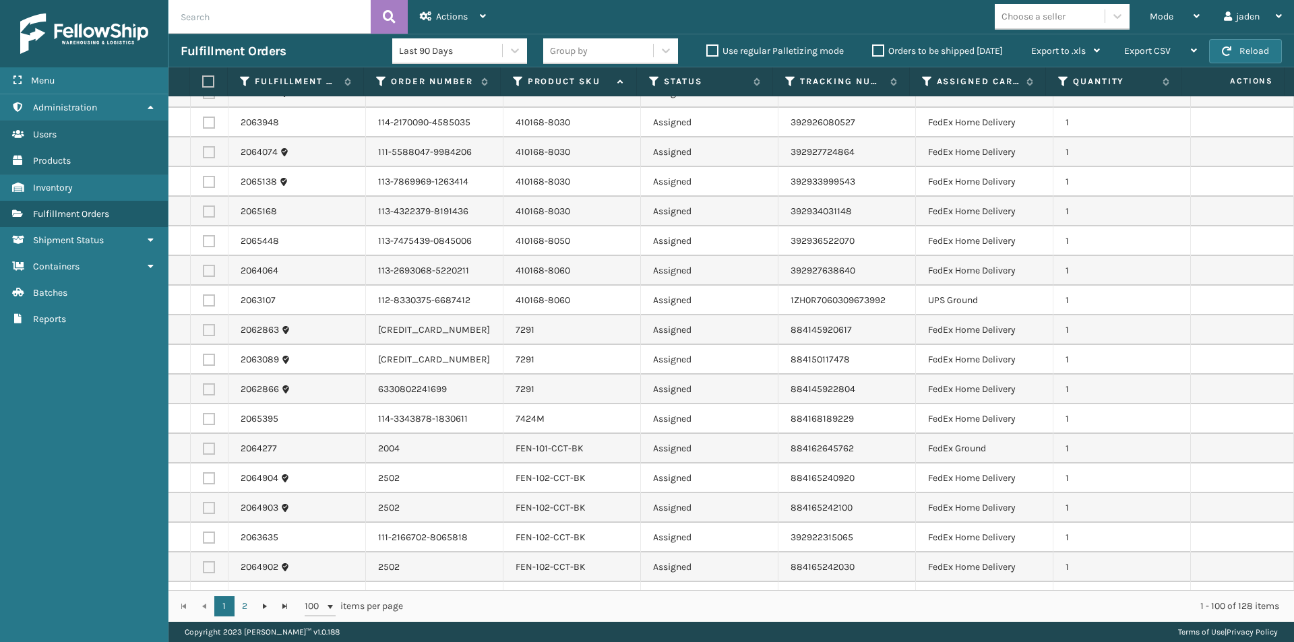
scroll to position [1482, 0]
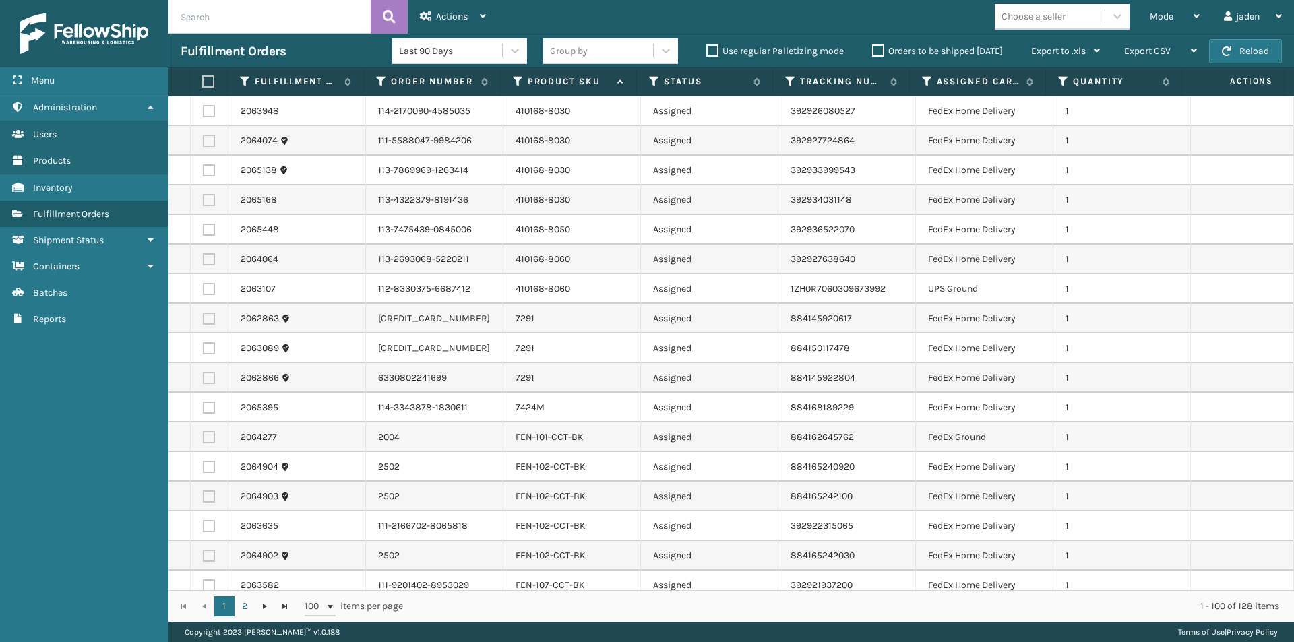
click at [210, 286] on label at bounding box center [209, 289] width 12 height 12
click at [203, 286] on input "checkbox" at bounding box center [203, 287] width 1 height 9
checkbox input "true"
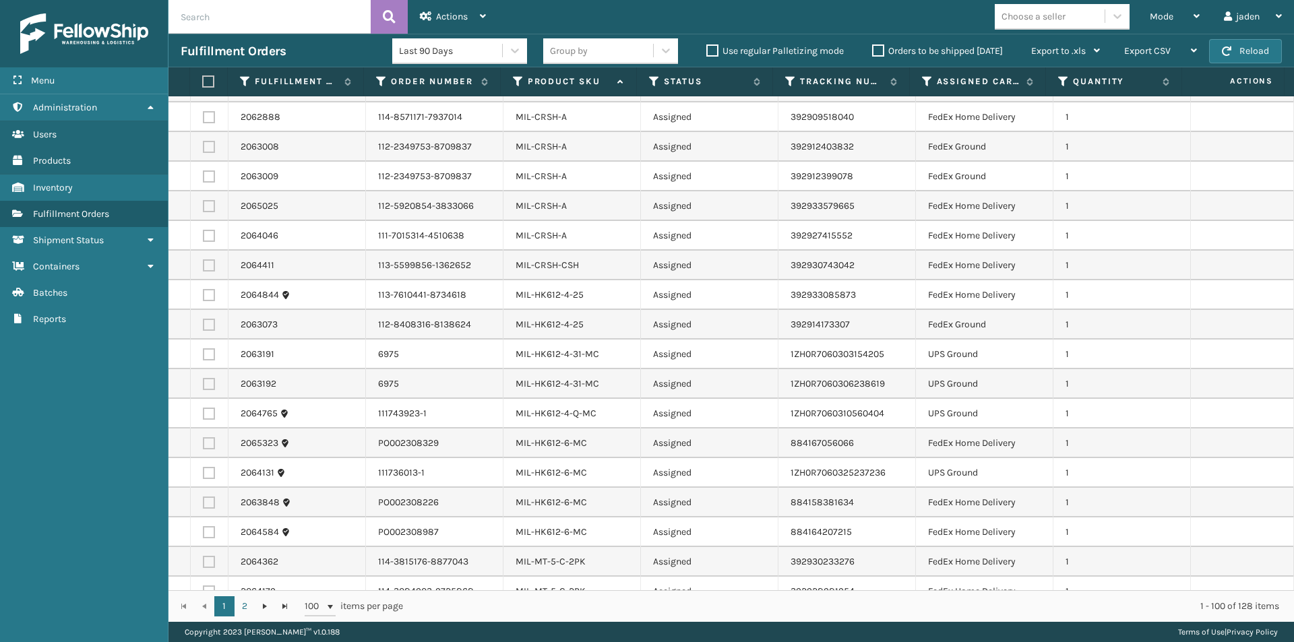
scroll to position [2425, 0]
click at [205, 353] on label at bounding box center [209, 354] width 12 height 12
click at [203, 353] on input "checkbox" at bounding box center [203, 352] width 1 height 9
checkbox input "true"
click at [204, 384] on label at bounding box center [209, 383] width 12 height 12
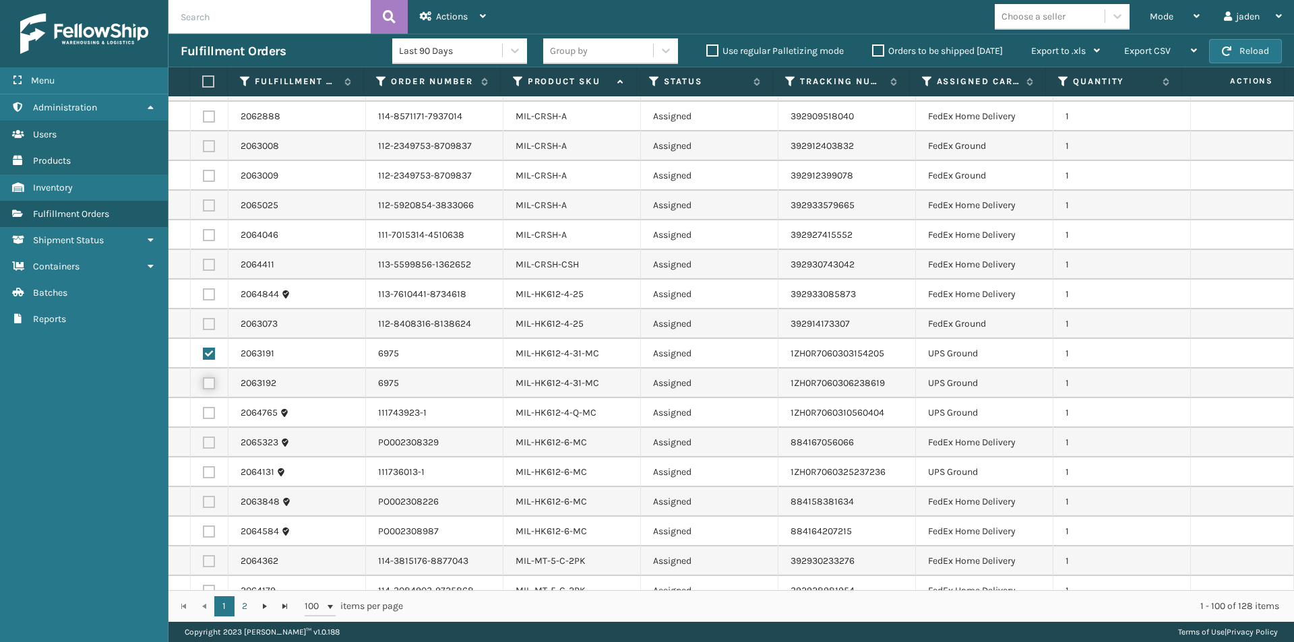
click at [203, 384] on input "checkbox" at bounding box center [203, 381] width 1 height 9
checkbox input "true"
click at [208, 418] on label at bounding box center [209, 413] width 12 height 12
click at [203, 416] on input "checkbox" at bounding box center [203, 411] width 1 height 9
checkbox input "true"
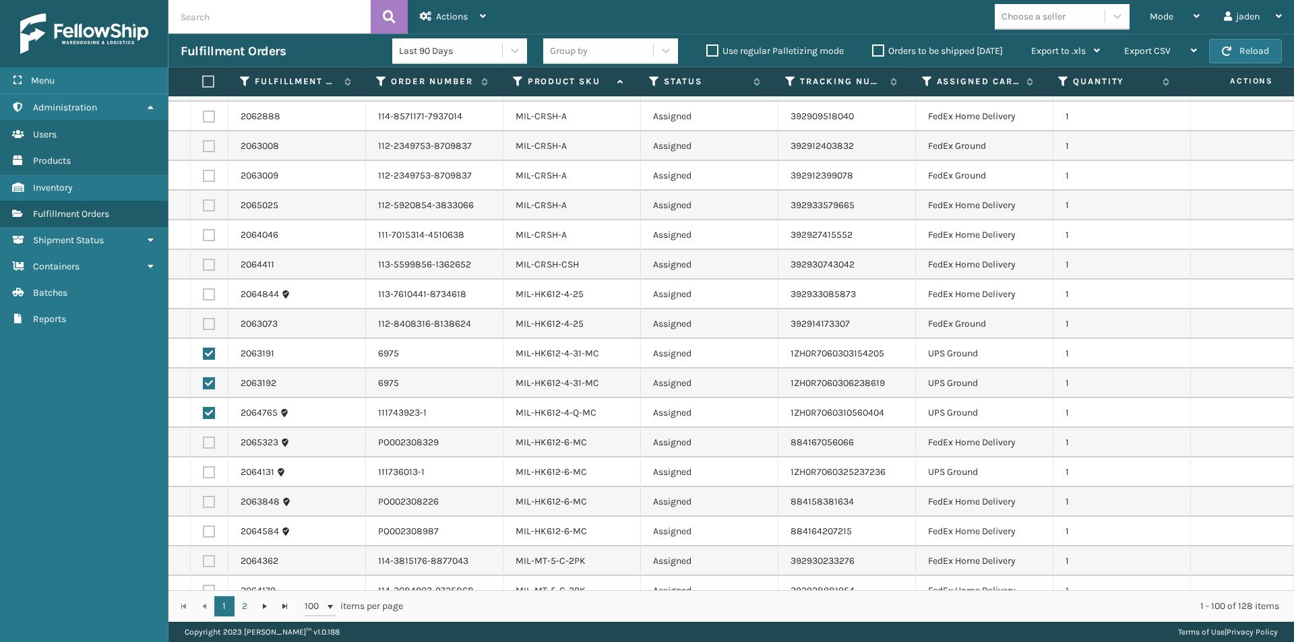
click at [209, 475] on label at bounding box center [209, 472] width 12 height 12
click at [203, 475] on input "checkbox" at bounding box center [203, 470] width 1 height 9
checkbox input "true"
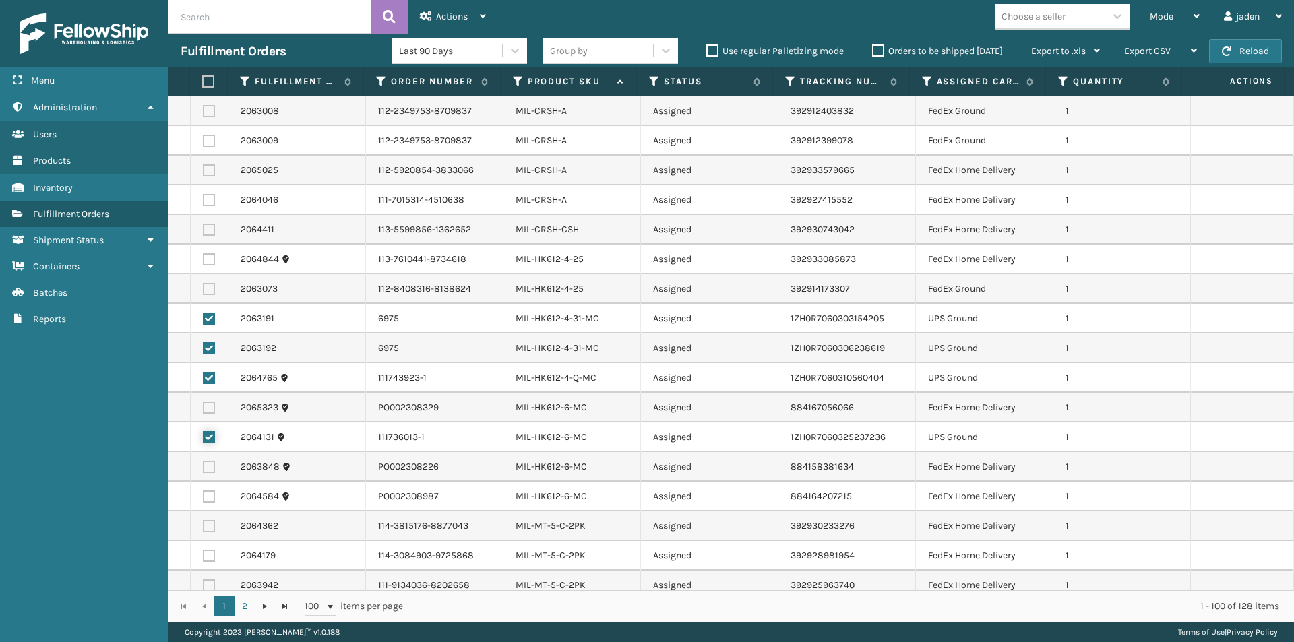
scroll to position [2471, 0]
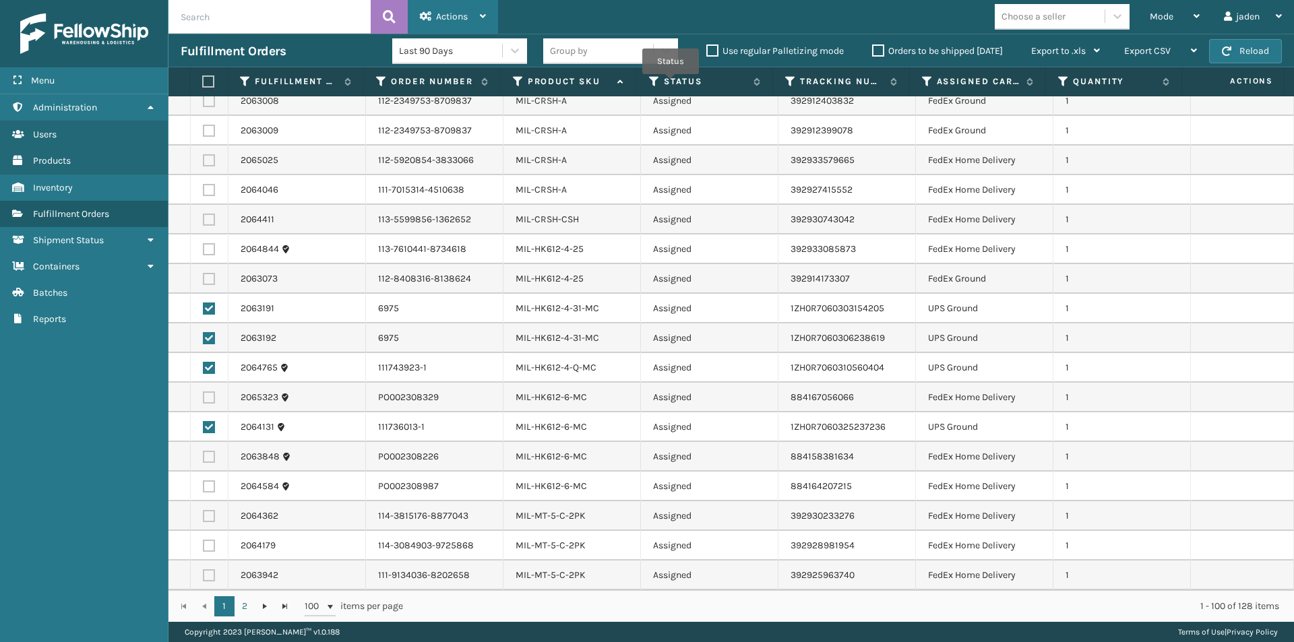
click at [464, 15] on span "Actions" at bounding box center [452, 16] width 32 height 11
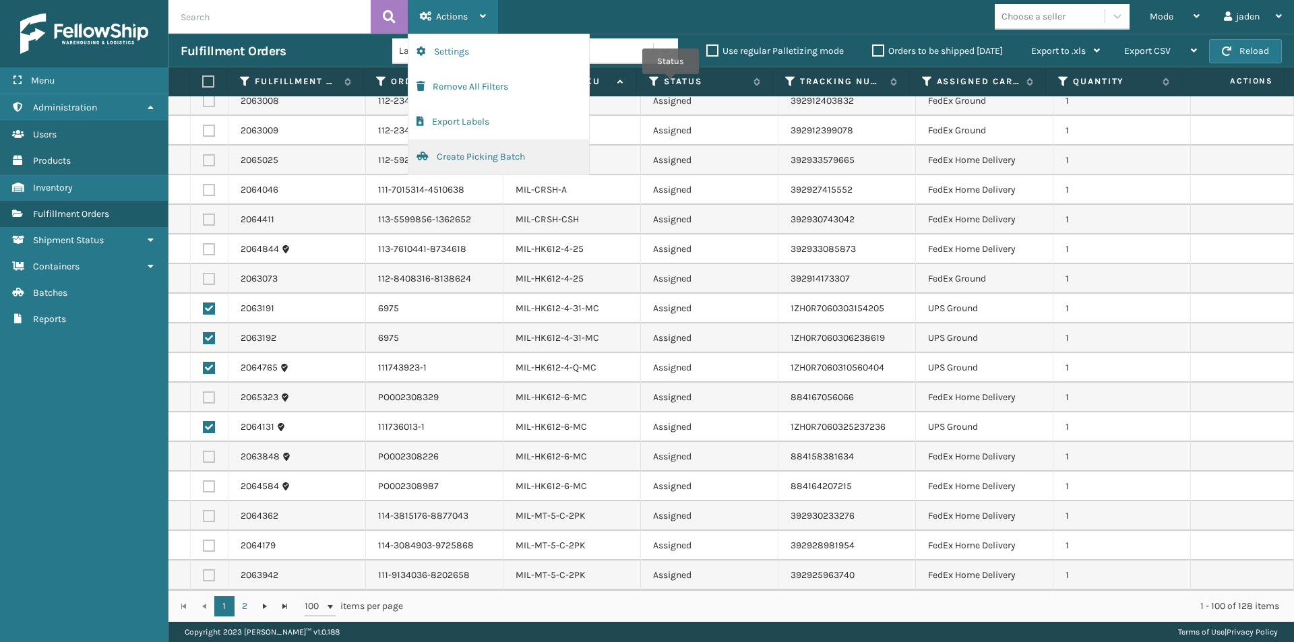
click at [481, 158] on button "Create Picking Batch" at bounding box center [498, 156] width 181 height 35
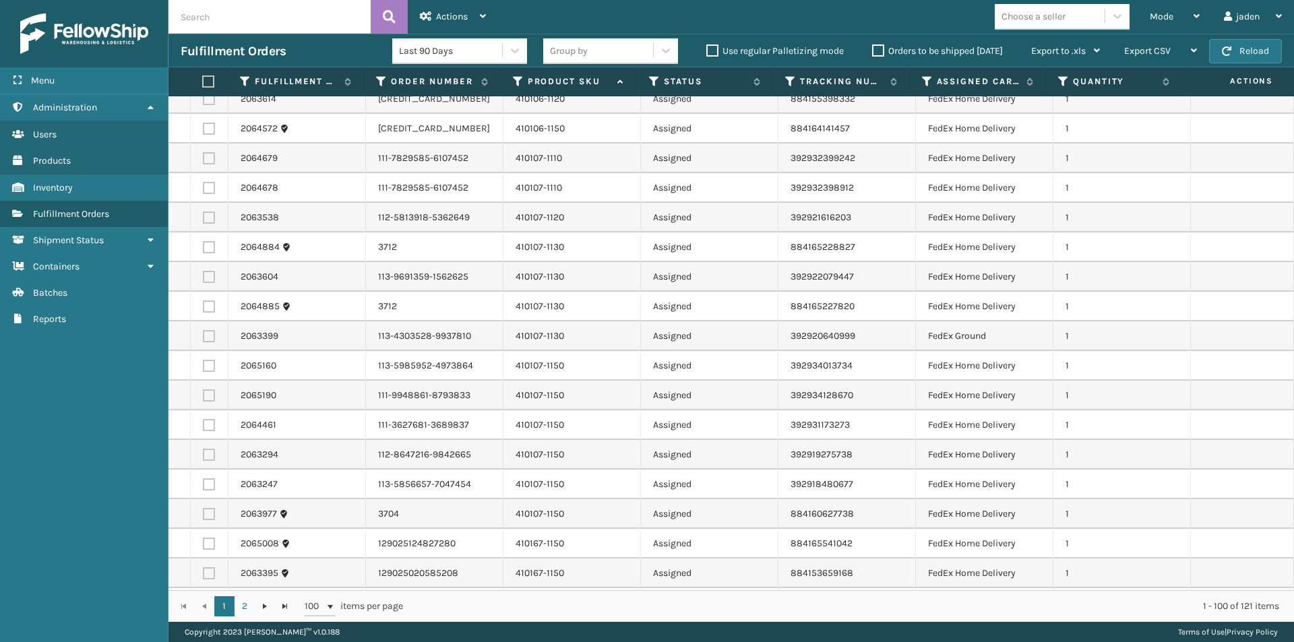
scroll to position [539, 0]
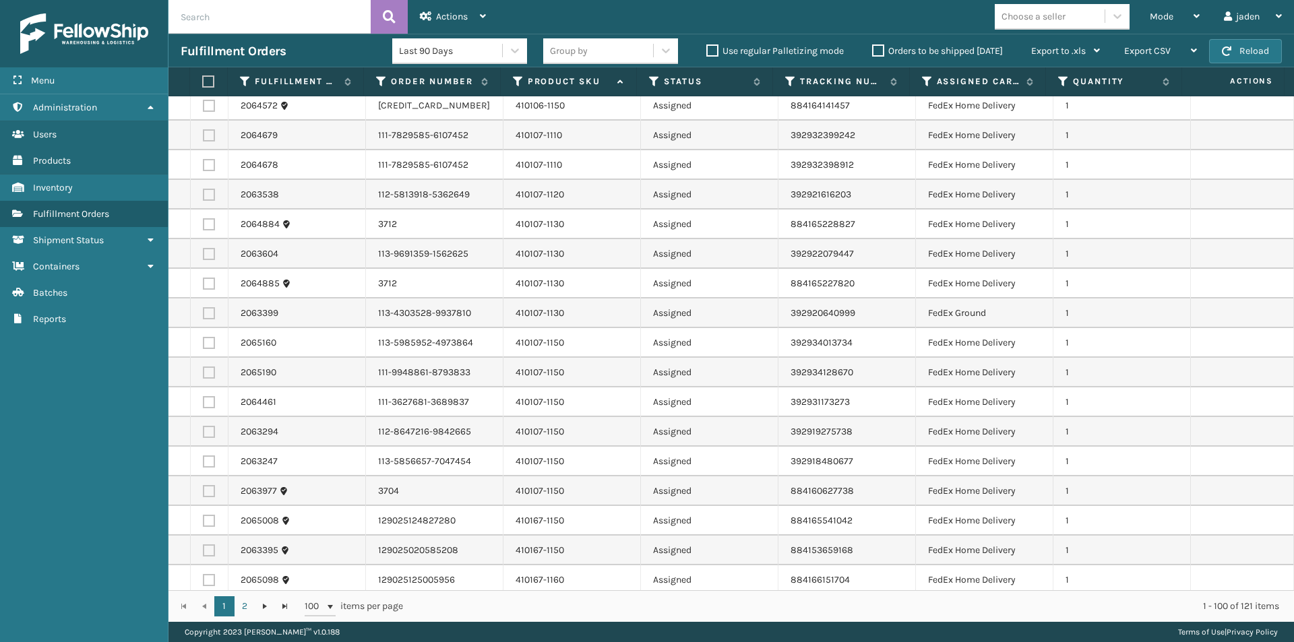
click at [205, 75] on th at bounding box center [209, 81] width 38 height 29
click at [207, 80] on label at bounding box center [206, 81] width 9 height 12
click at [203, 80] on input "checkbox" at bounding box center [202, 81] width 1 height 9
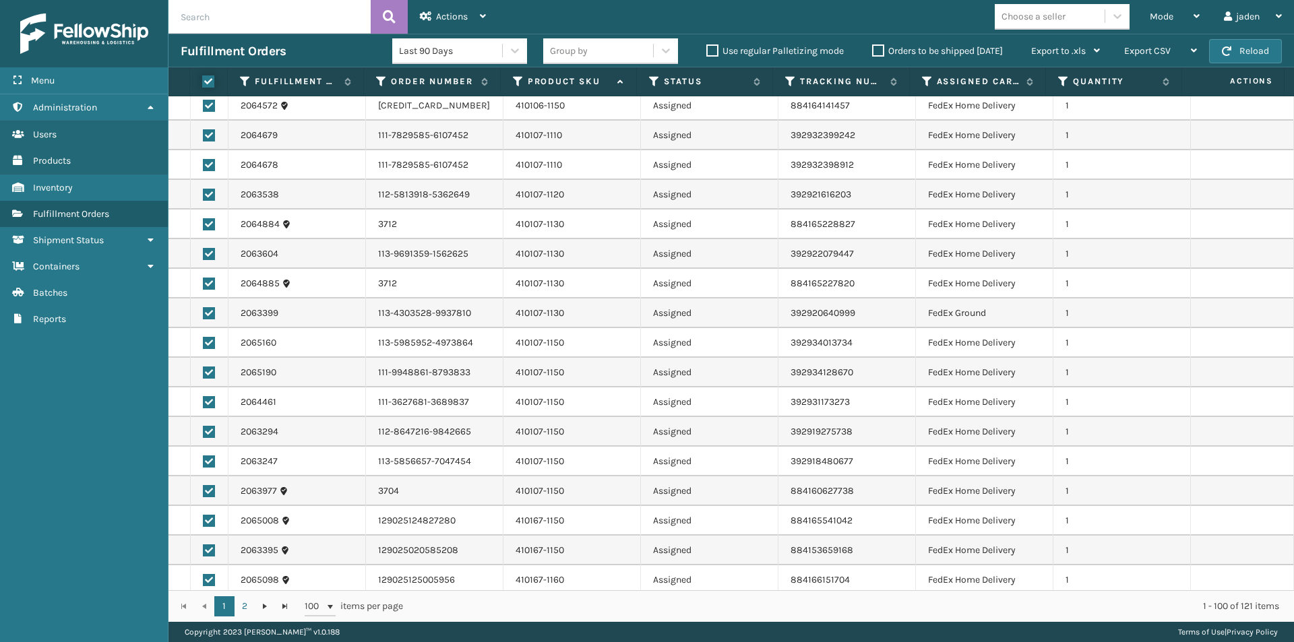
checkbox input "true"
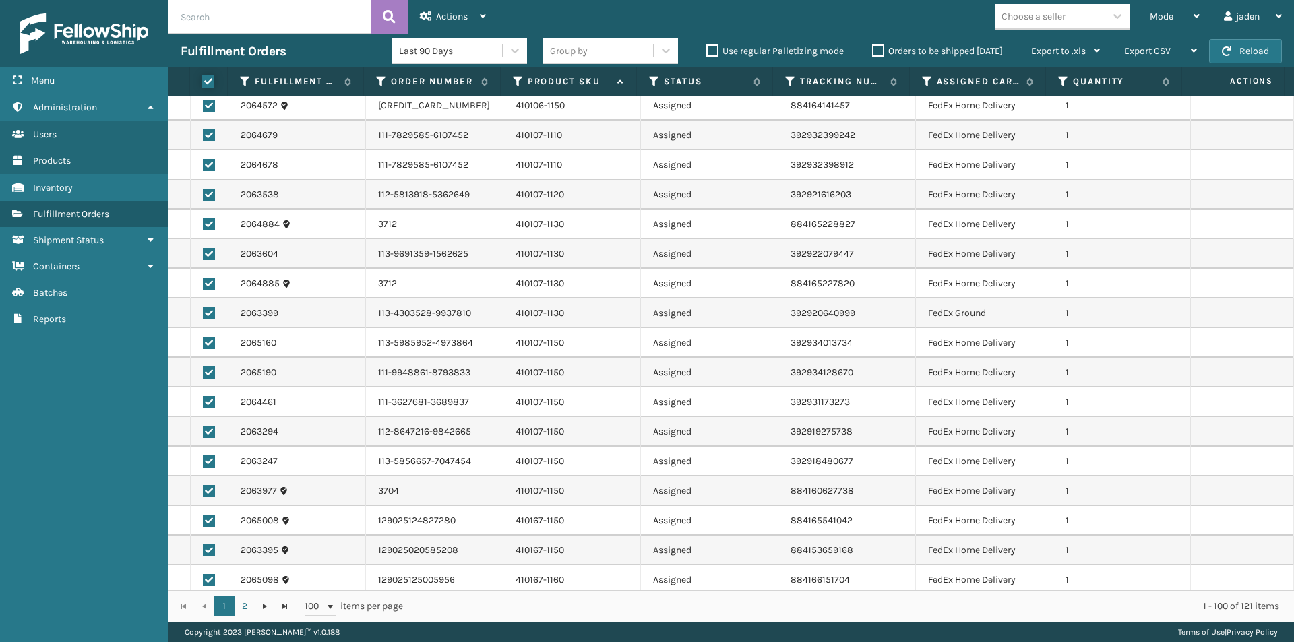
checkbox input "true"
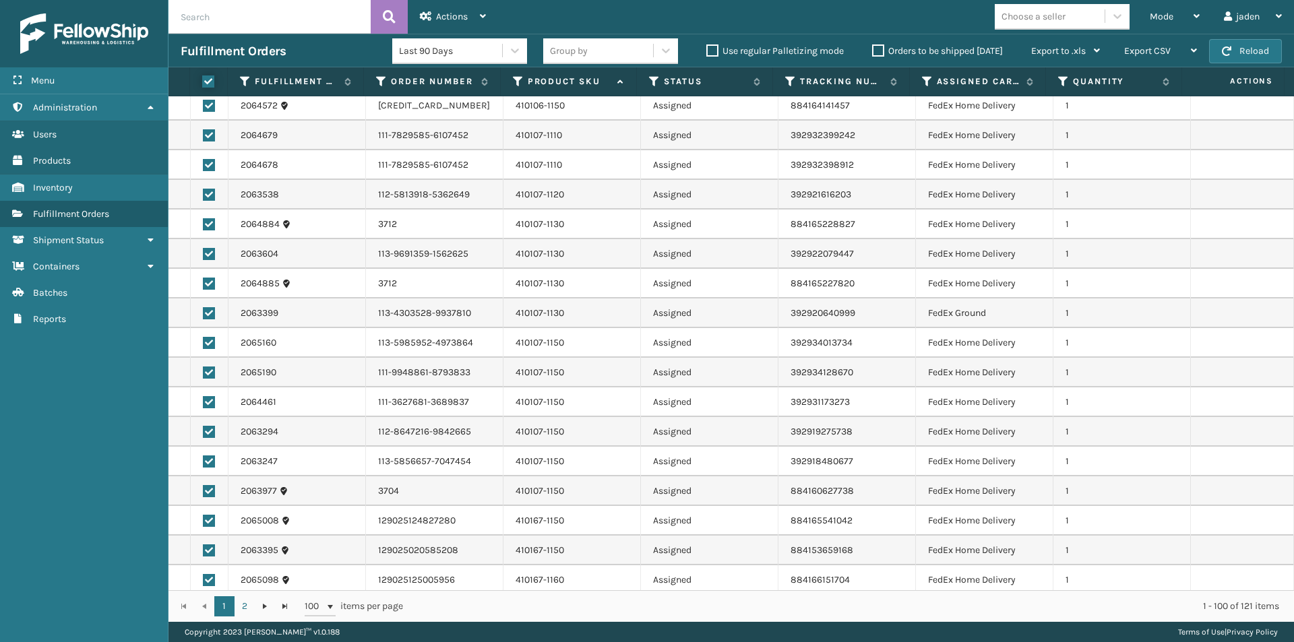
checkbox input "true"
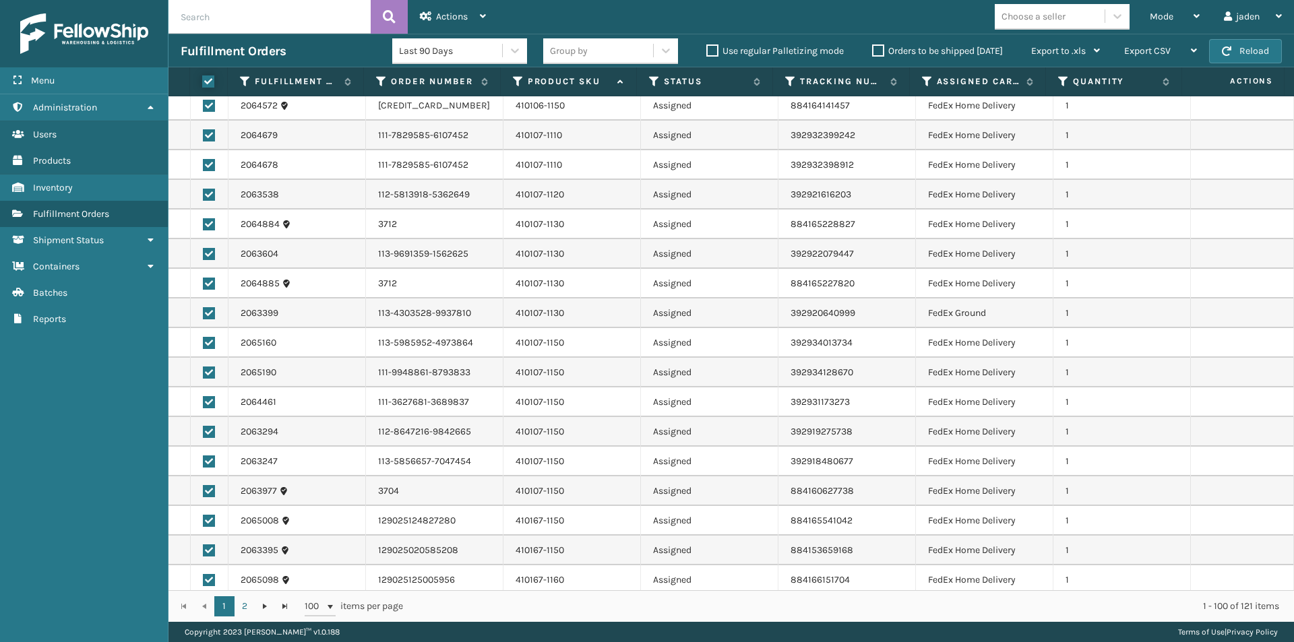
checkbox input "true"
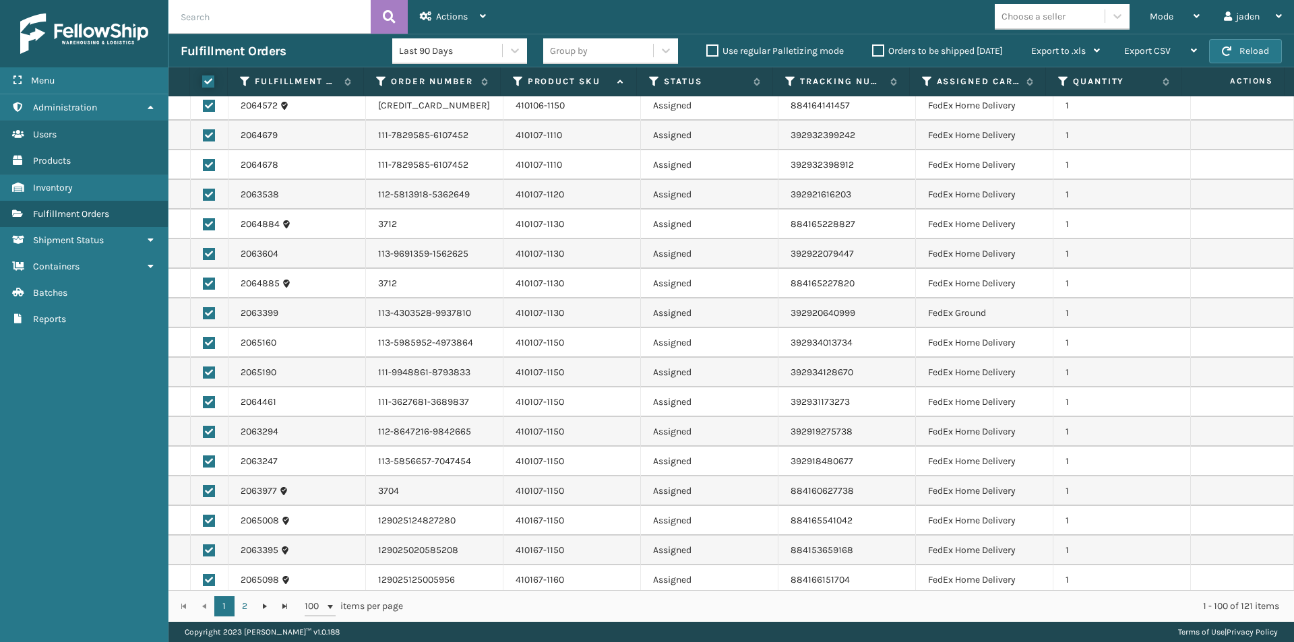
checkbox input "true"
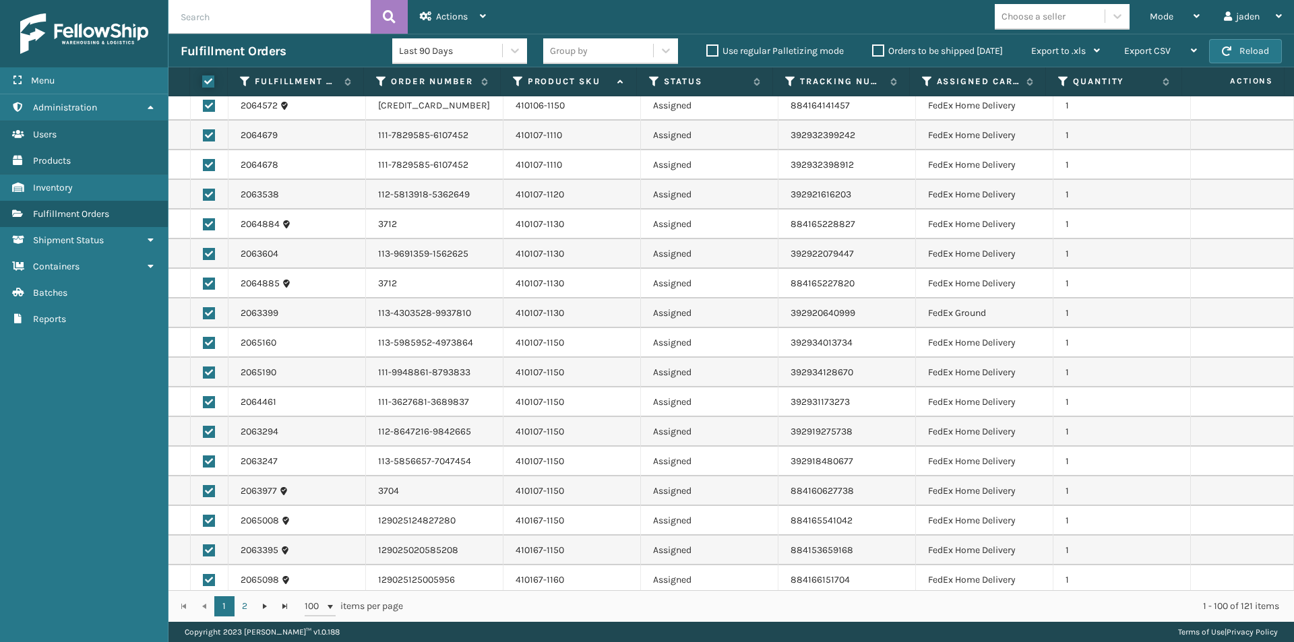
checkbox input "true"
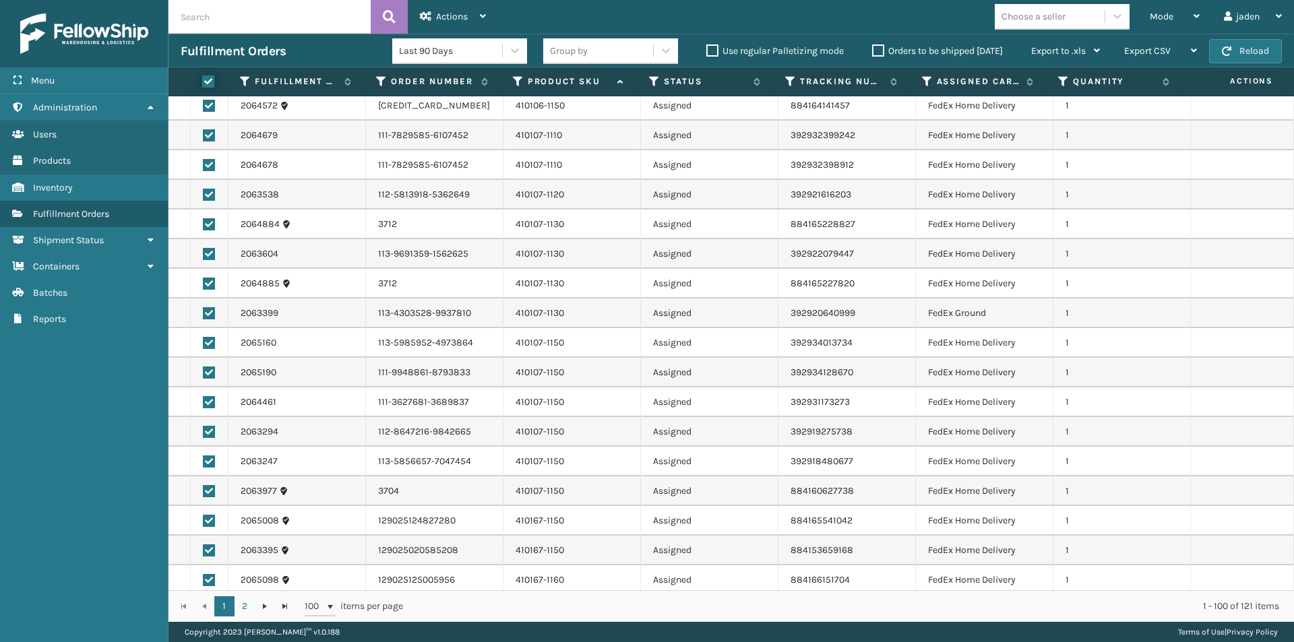
checkbox input "true"
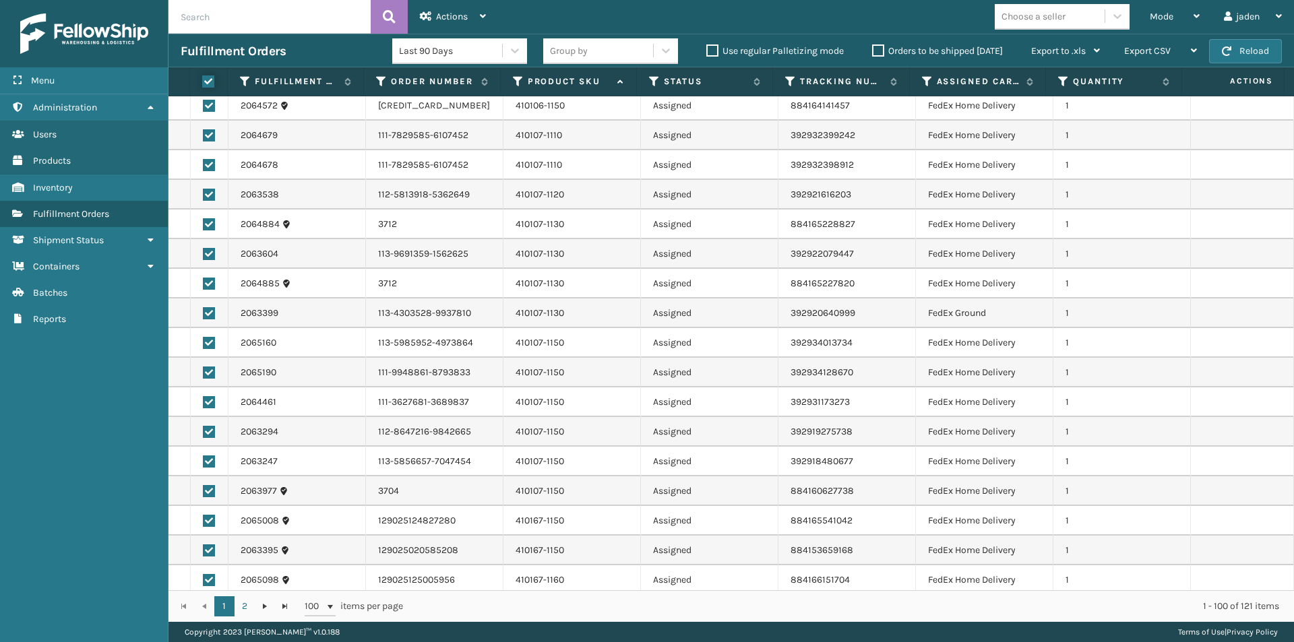
checkbox input "true"
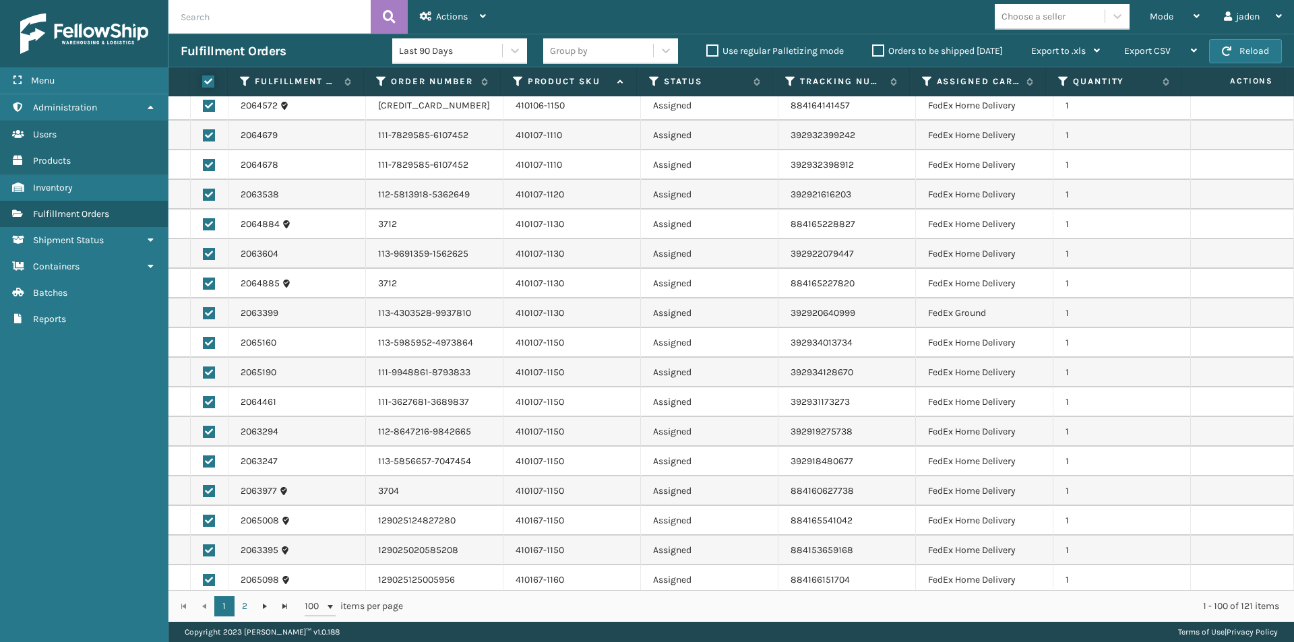
checkbox input "true"
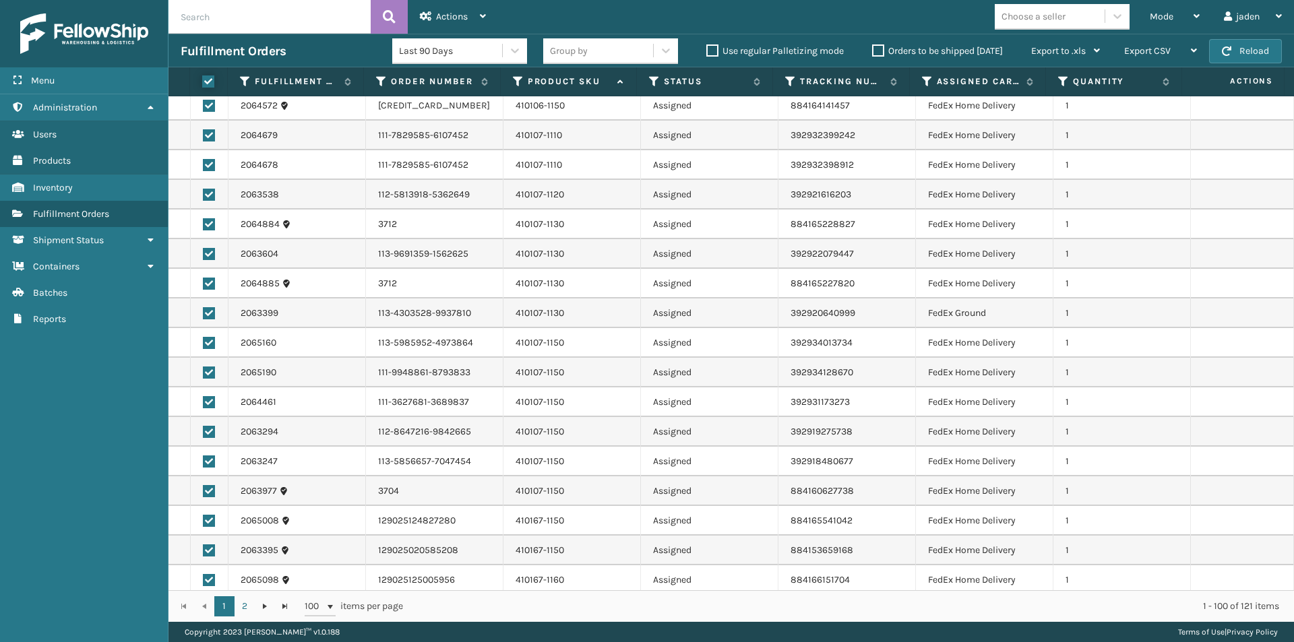
checkbox input "true"
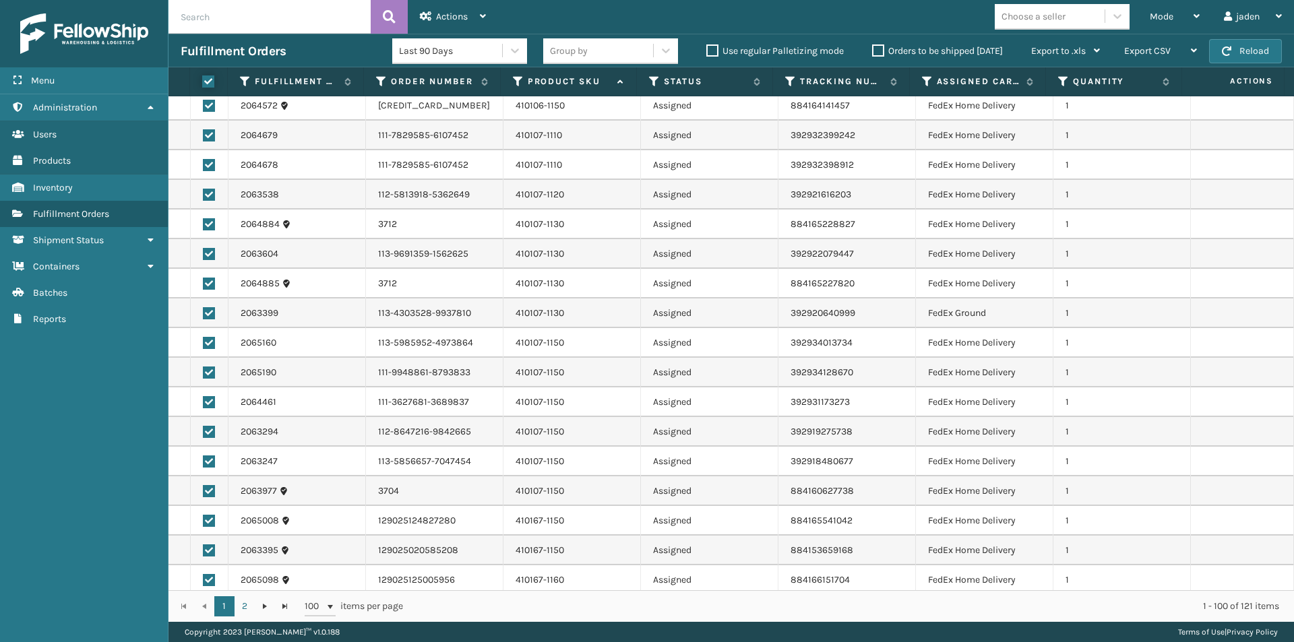
checkbox input "true"
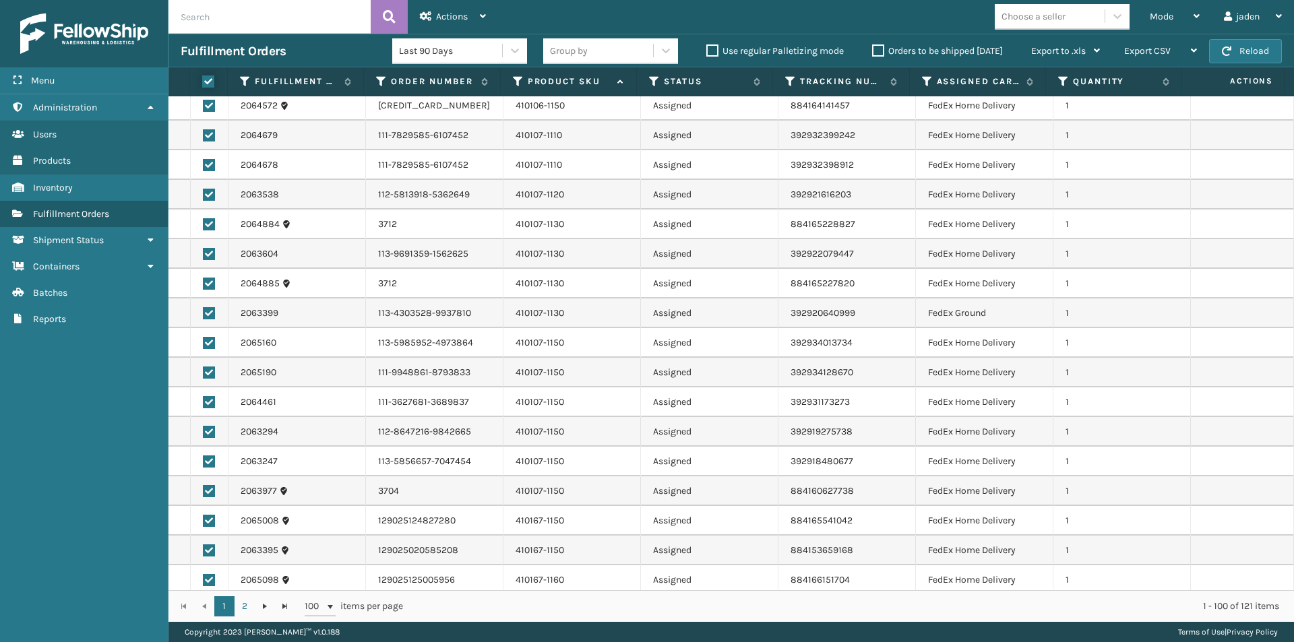
checkbox input "true"
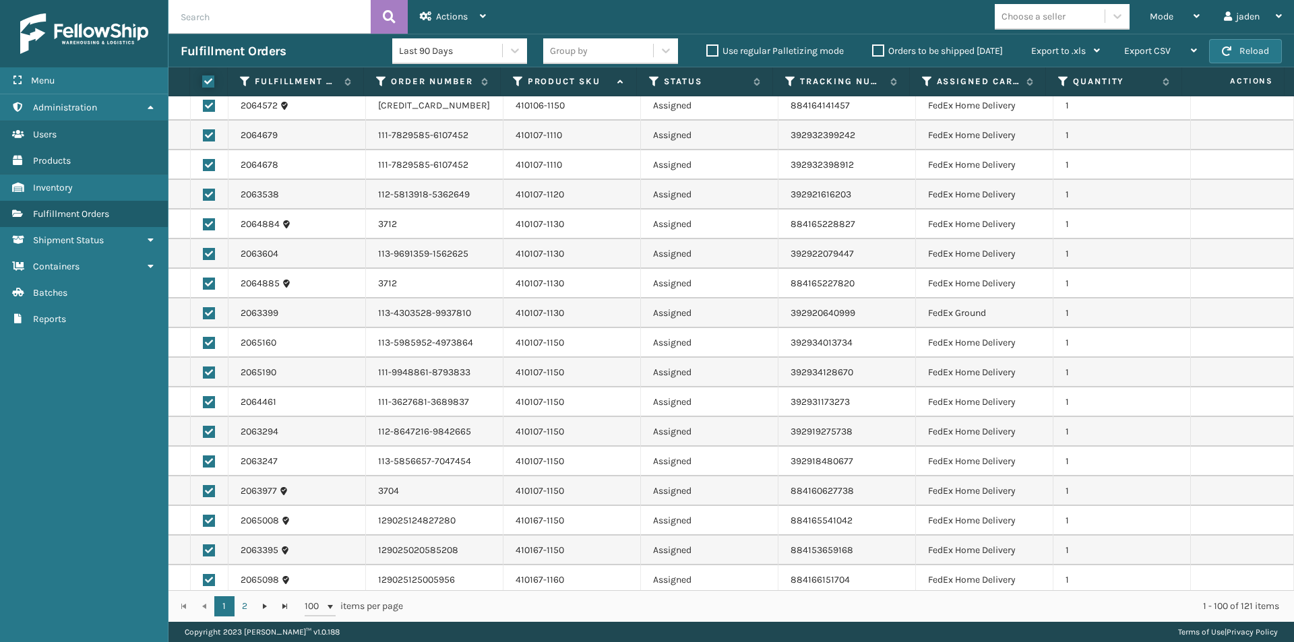
checkbox input "true"
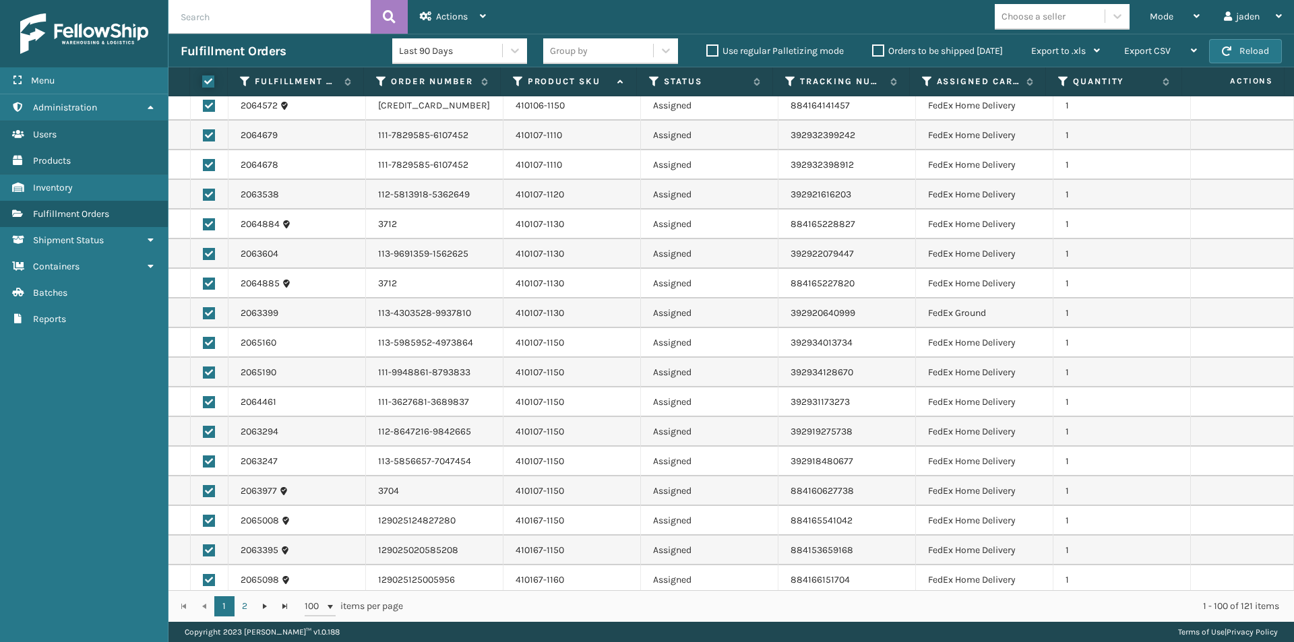
checkbox input "true"
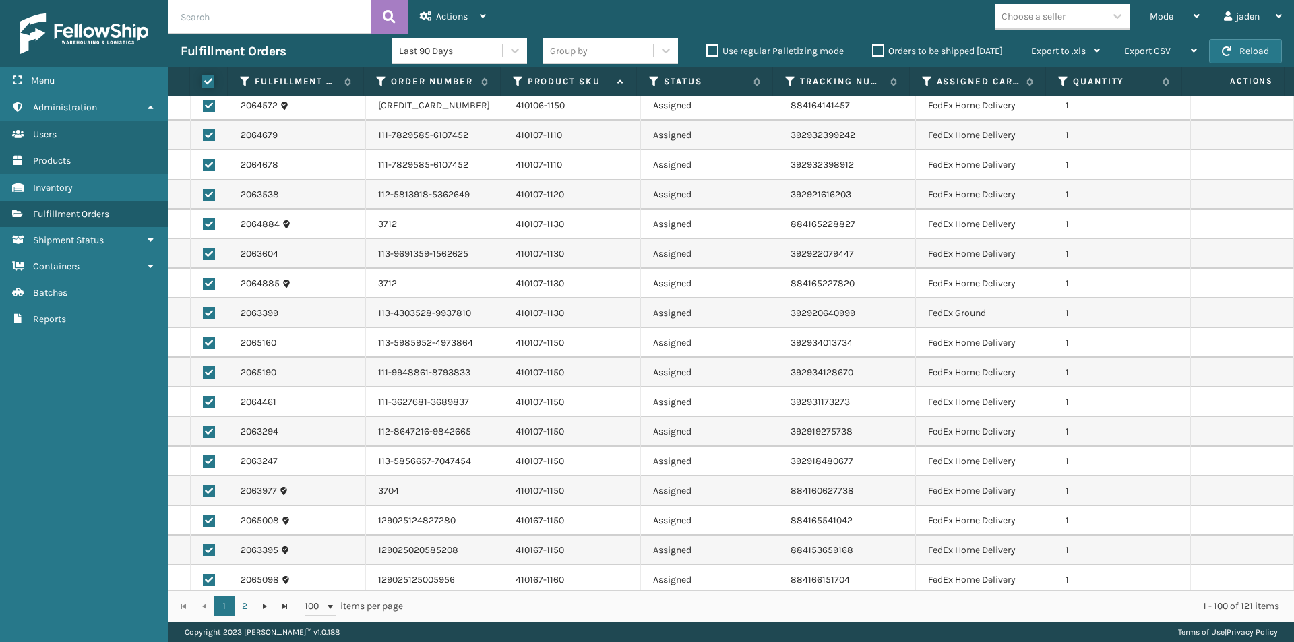
checkbox input "true"
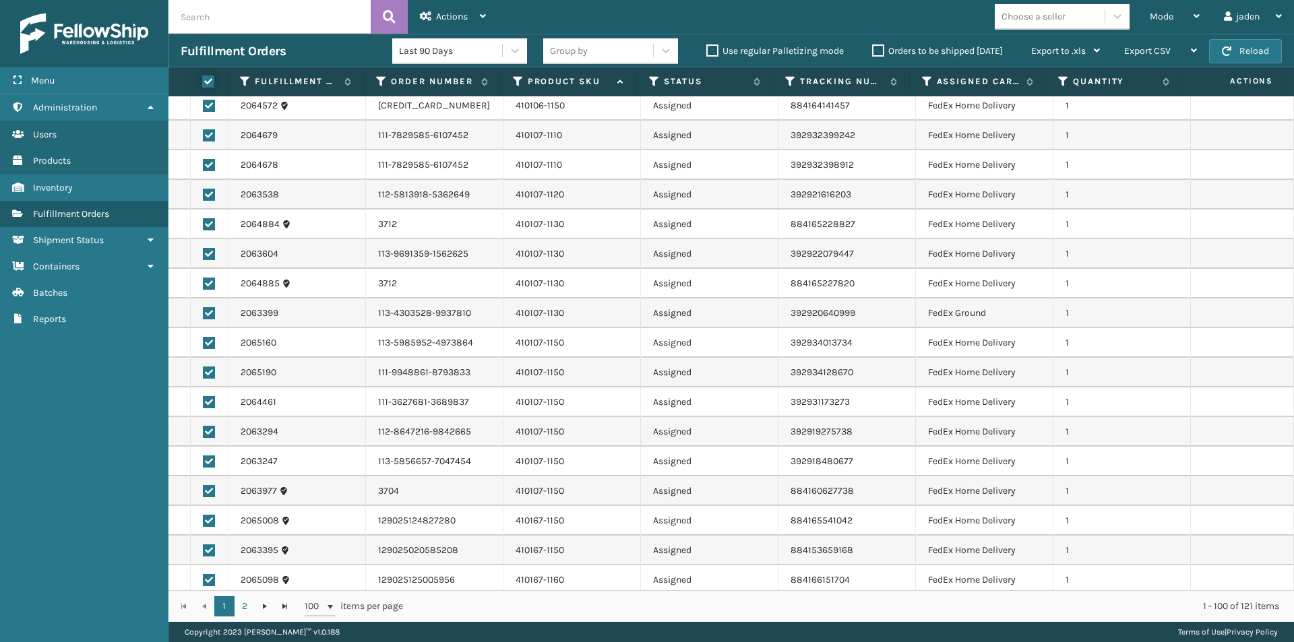
checkbox input "true"
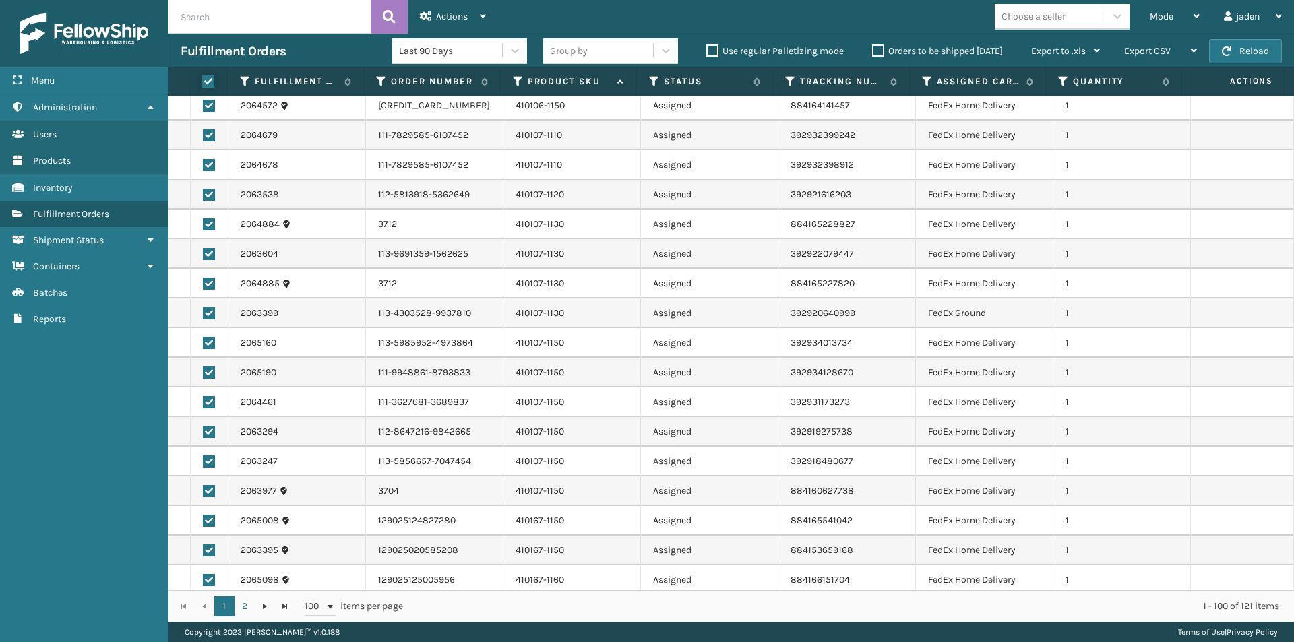
checkbox input "true"
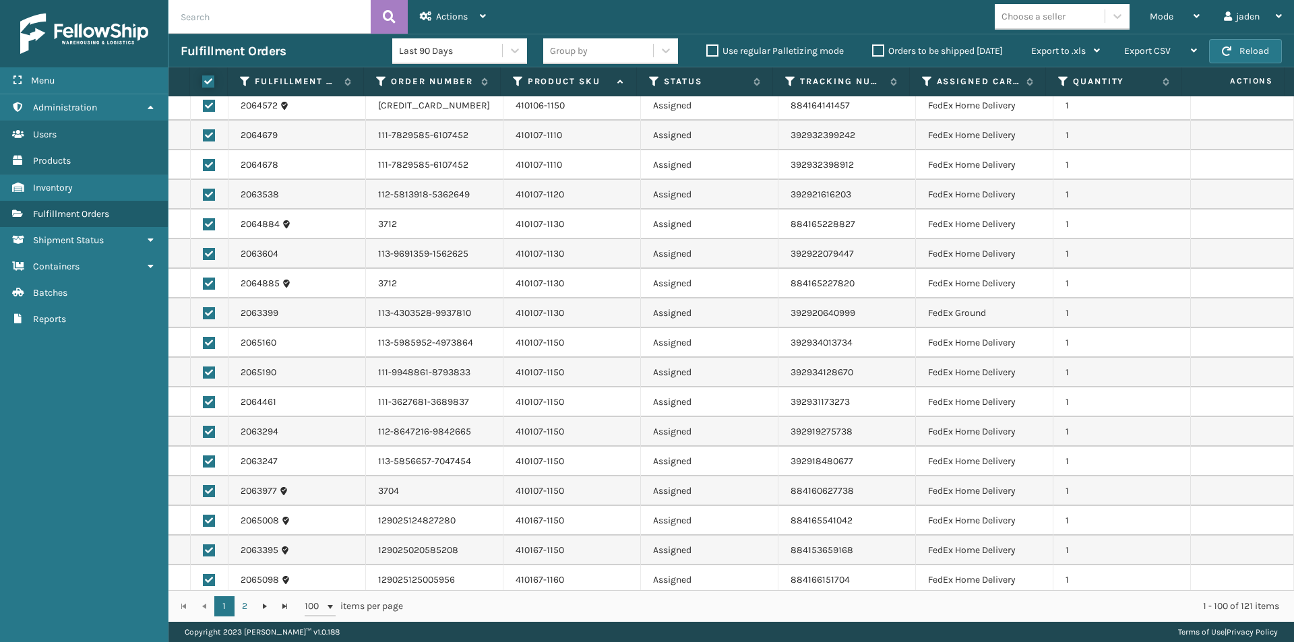
checkbox input "true"
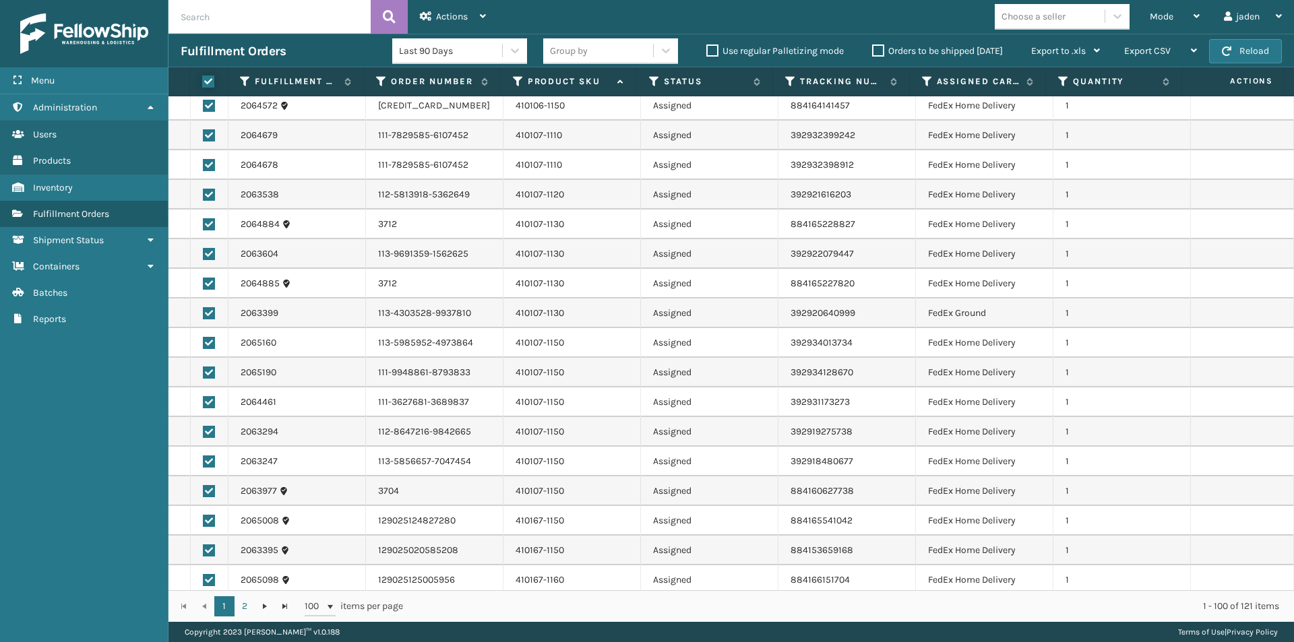
checkbox input "true"
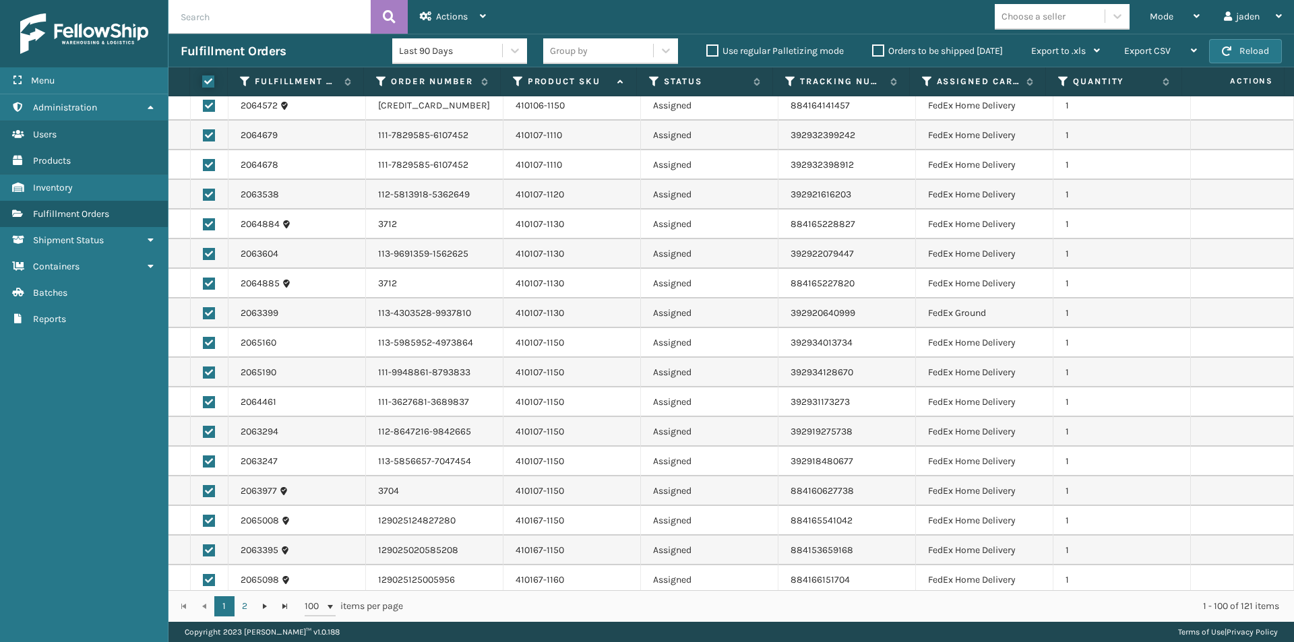
checkbox input "true"
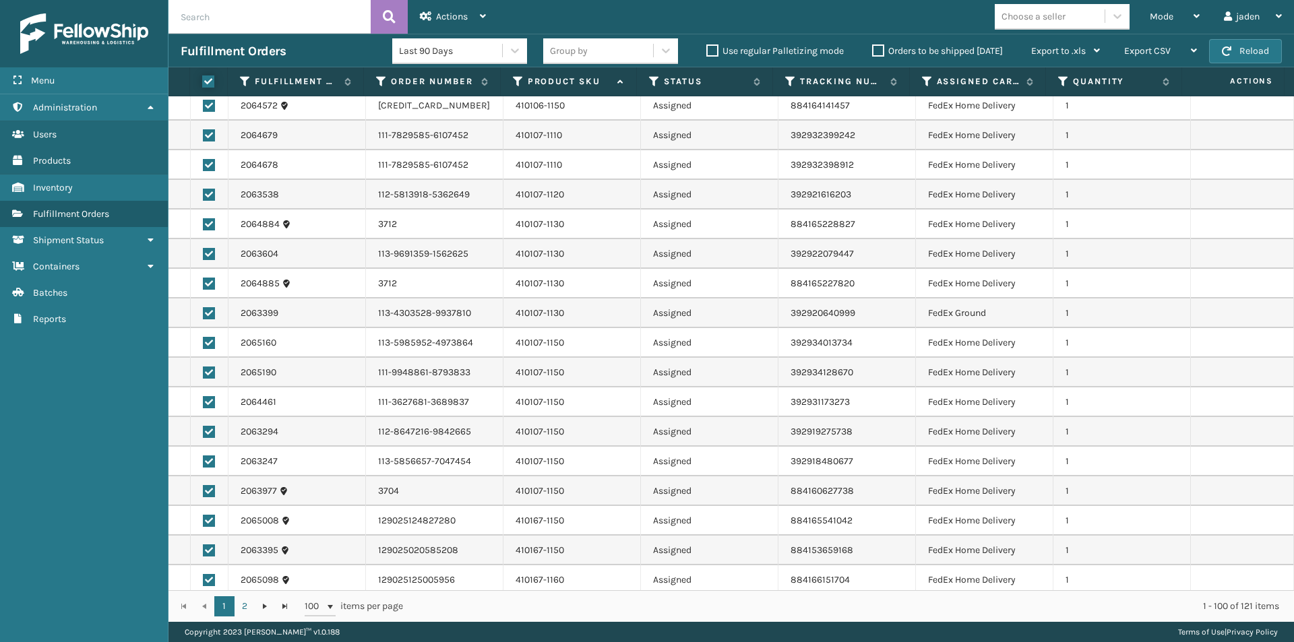
checkbox input "true"
click at [203, 307] on td at bounding box center [210, 313] width 38 height 30
click at [210, 311] on label at bounding box center [209, 313] width 12 height 12
click at [203, 311] on input "checkbox" at bounding box center [203, 311] width 1 height 9
checkbox input "false"
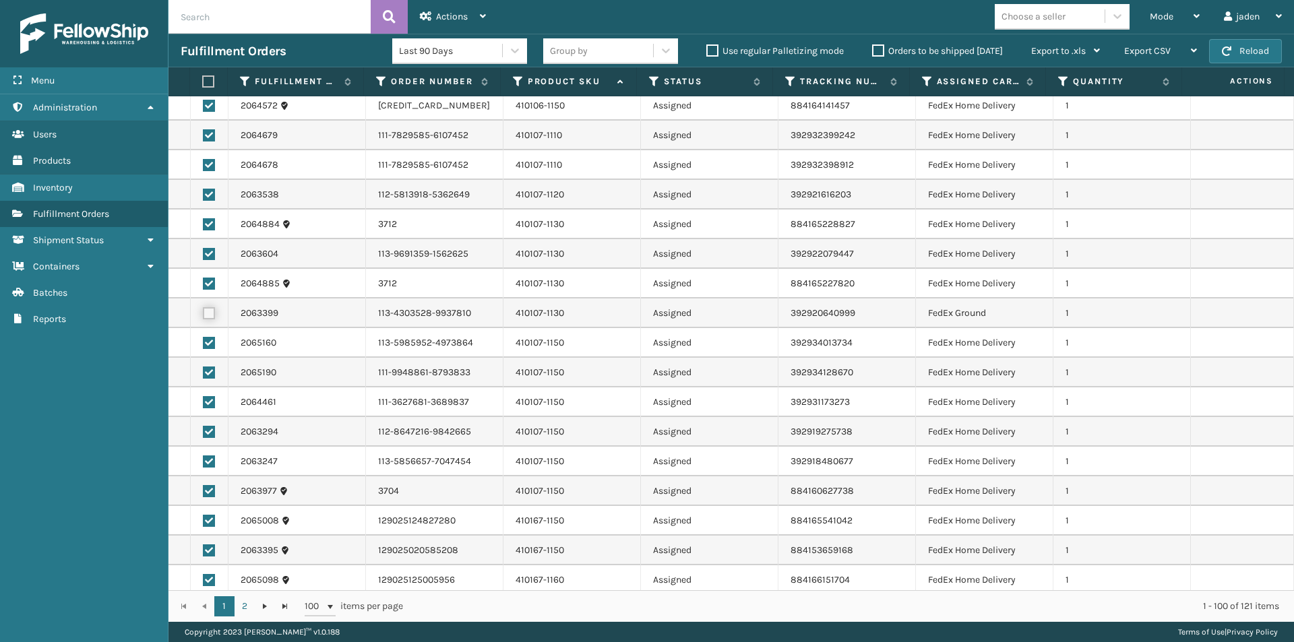
checkbox input "false"
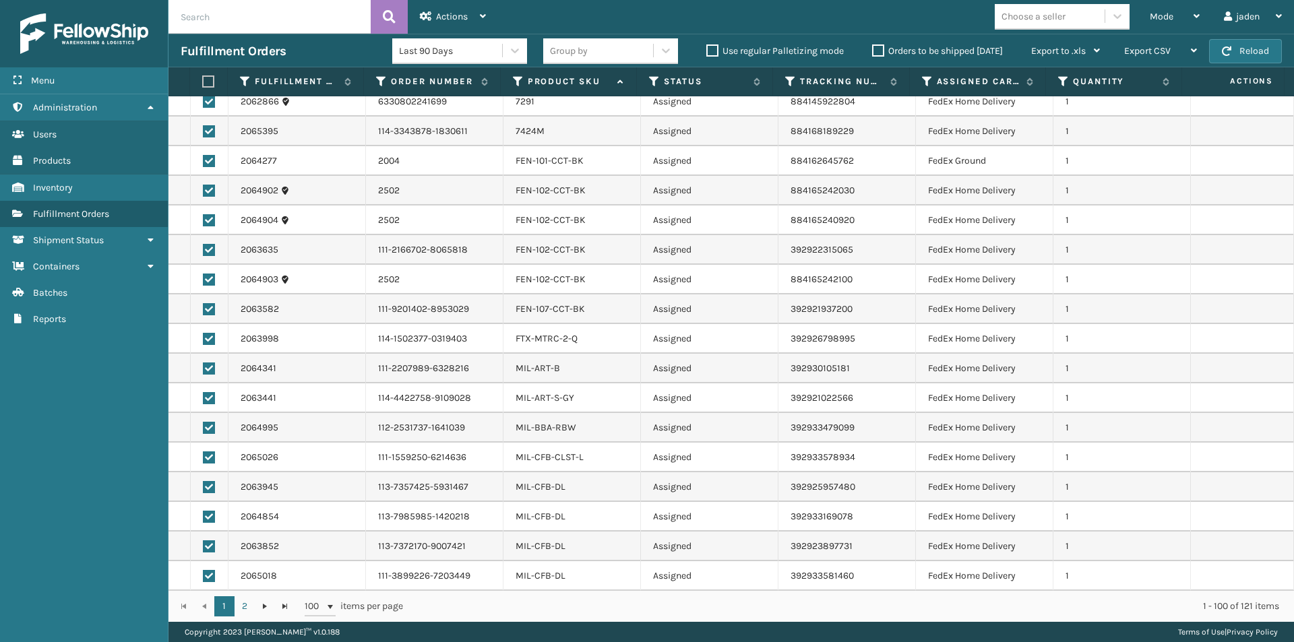
scroll to position [1684, 0]
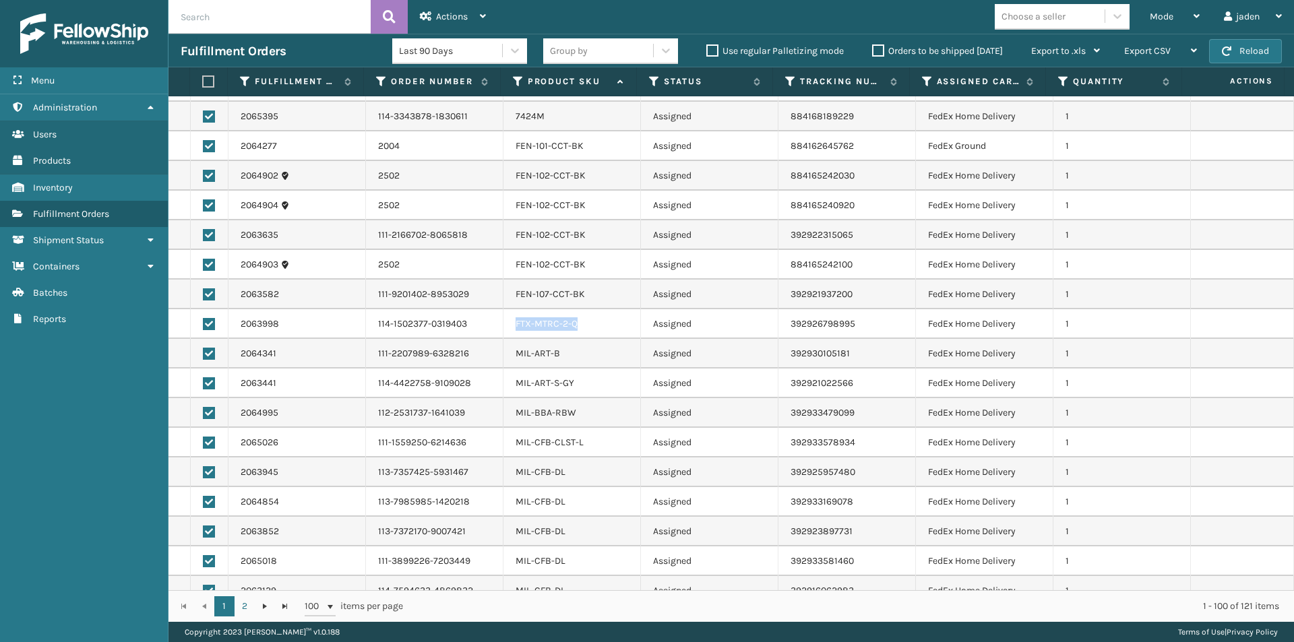
drag, startPoint x: 577, startPoint y: 321, endPoint x: 501, endPoint y: 325, distance: 75.6
click at [503, 325] on td "FTX-MTRC-2-Q" at bounding box center [571, 324] width 137 height 30
copy link "FTX-MTRC-2-Q"
click at [556, 322] on link "FTX-MTRC-2-Q" at bounding box center [546, 323] width 62 height 11
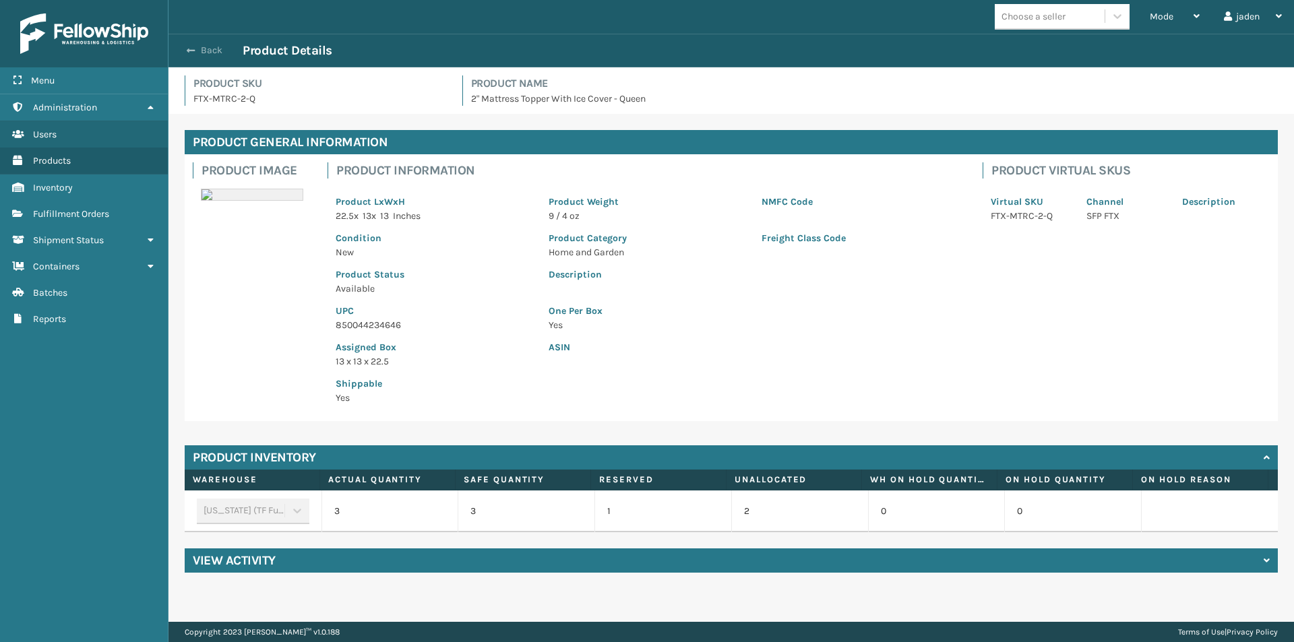
click at [193, 48] on span "button" at bounding box center [191, 50] width 8 height 9
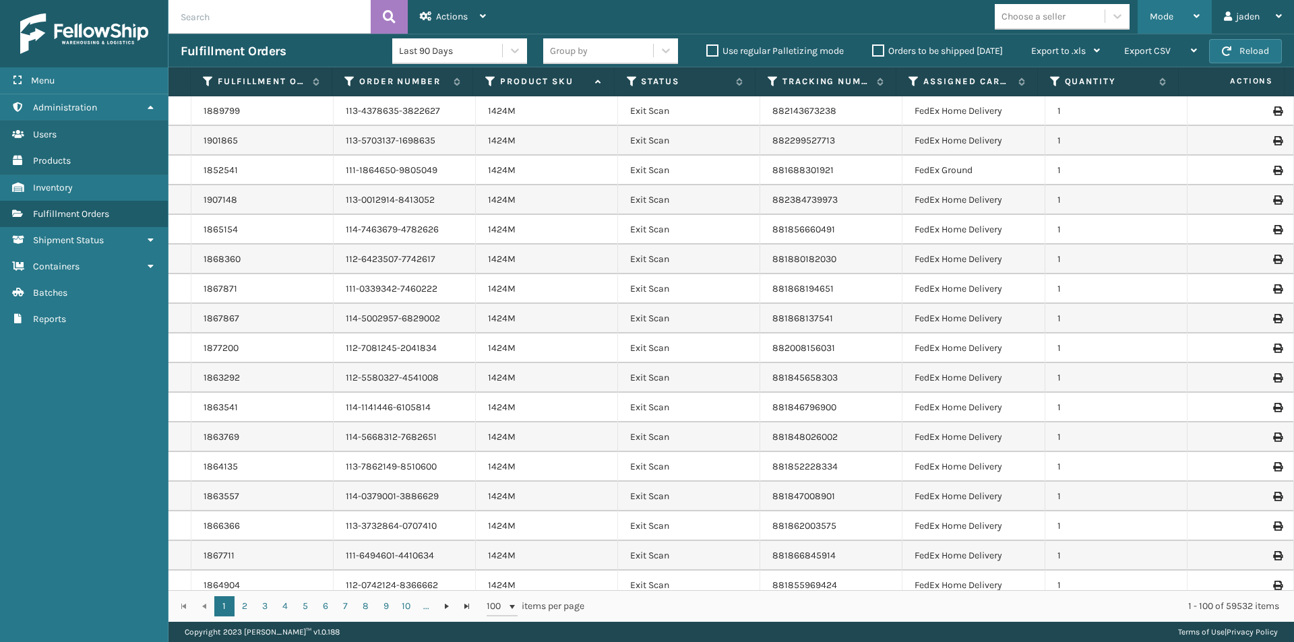
click at [1157, 13] on span "Mode" at bounding box center [1161, 16] width 24 height 11
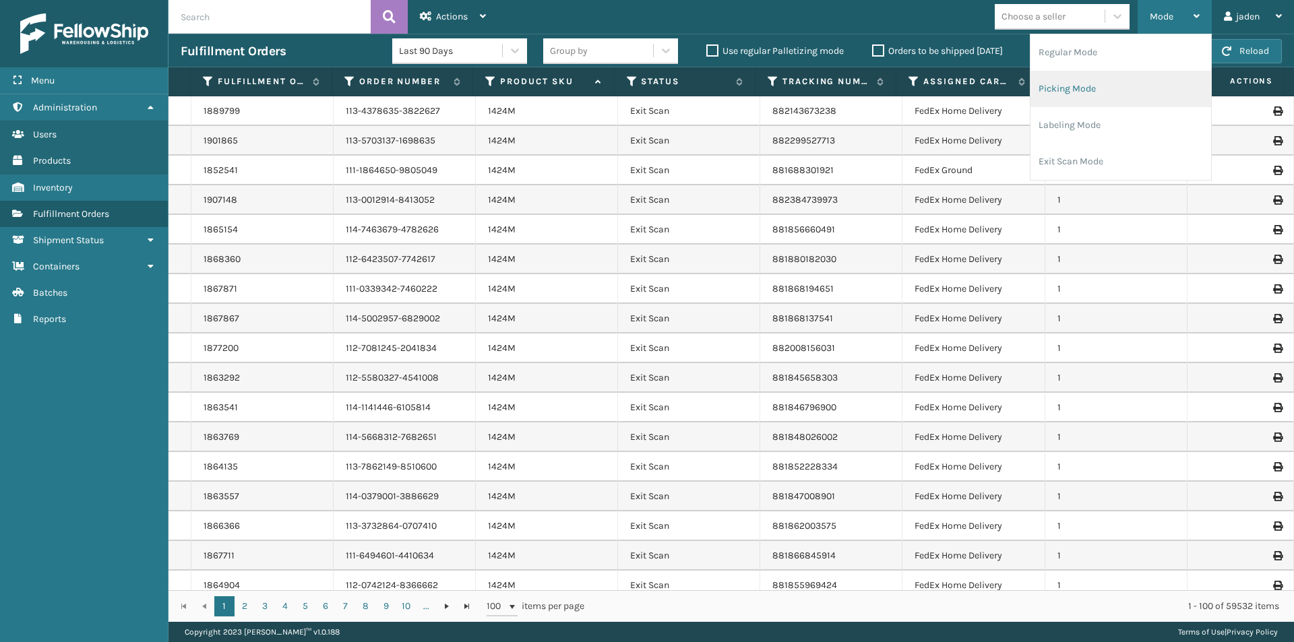
click at [1114, 82] on li "Picking Mode" at bounding box center [1120, 89] width 181 height 36
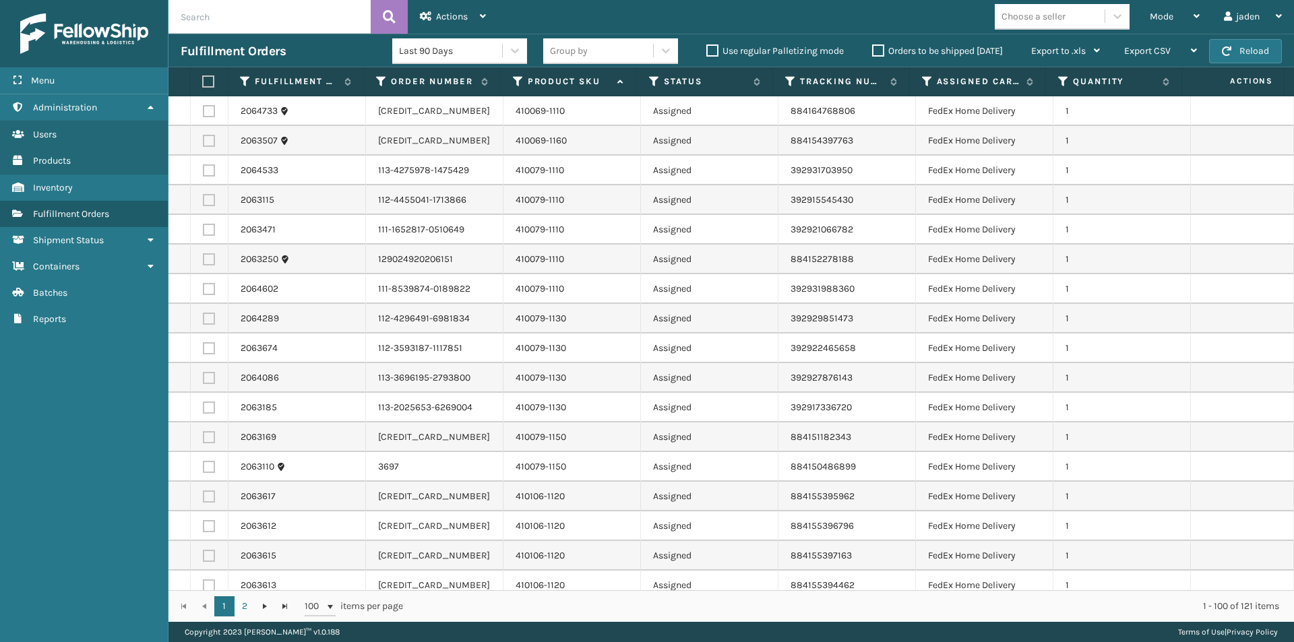
click at [206, 76] on label at bounding box center [206, 81] width 9 height 12
click at [203, 77] on input "checkbox" at bounding box center [202, 81] width 1 height 9
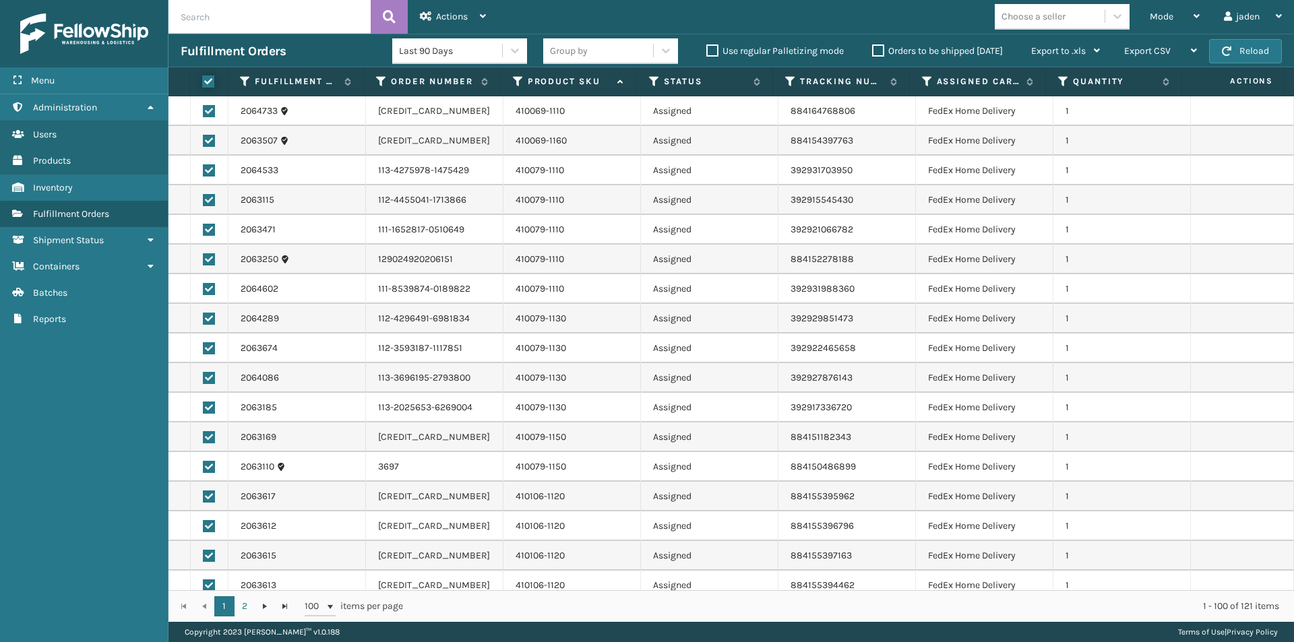
checkbox input "true"
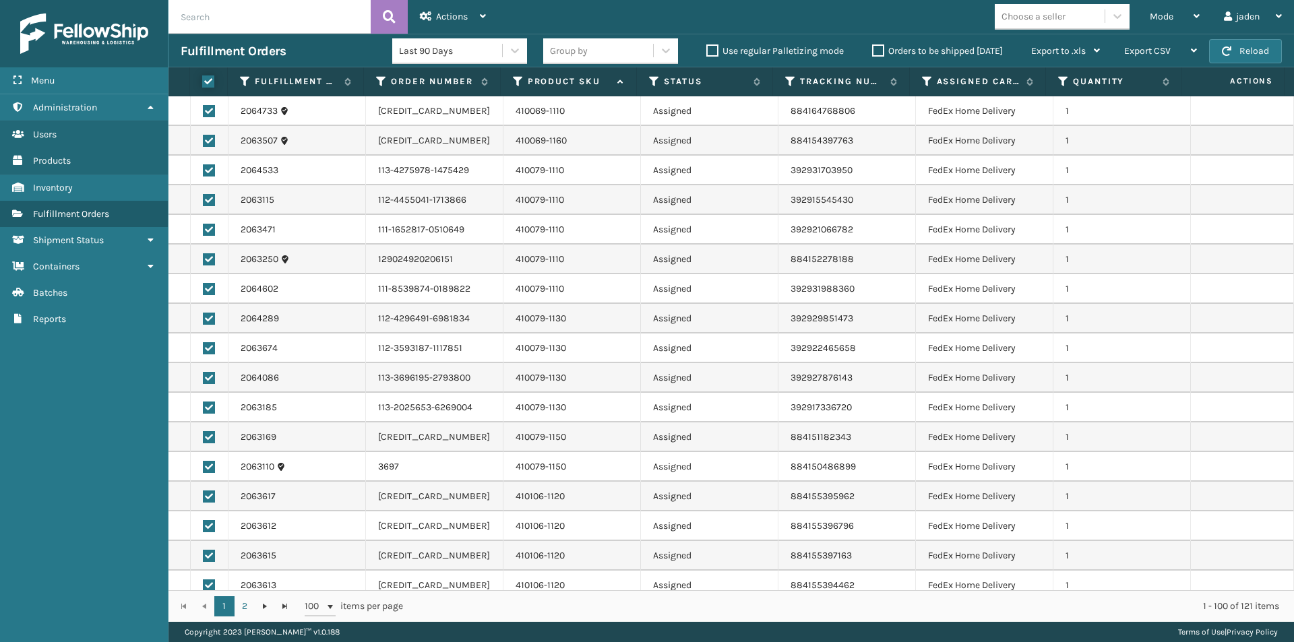
checkbox input "true"
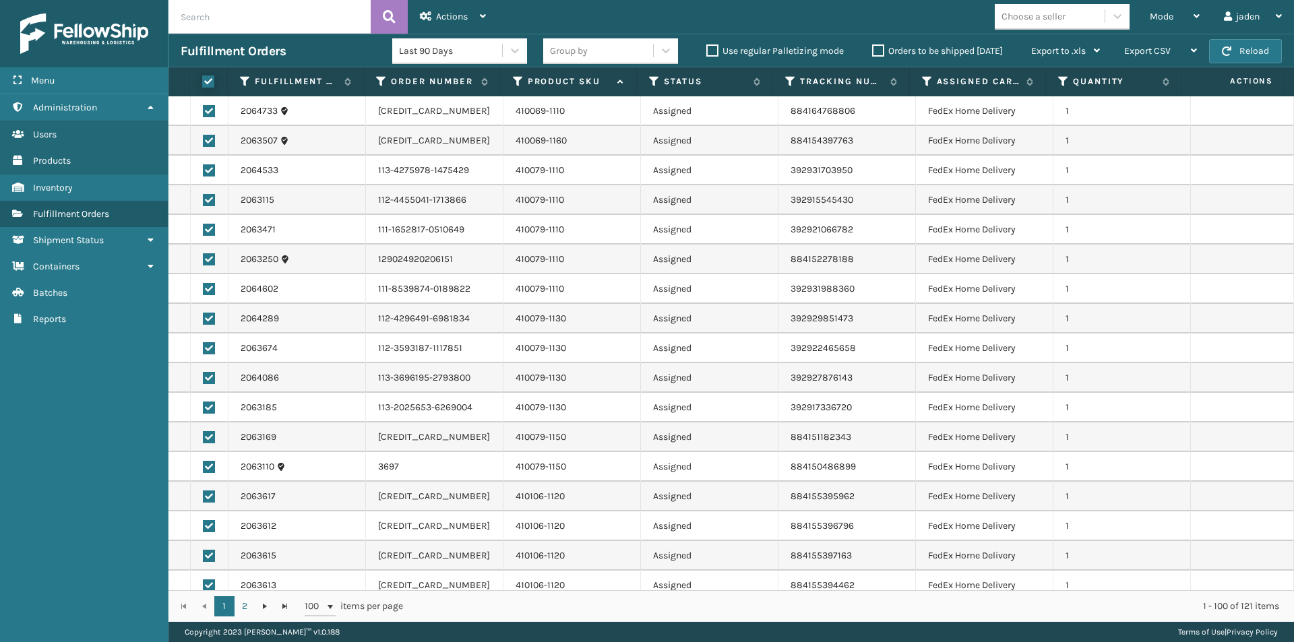
checkbox input "true"
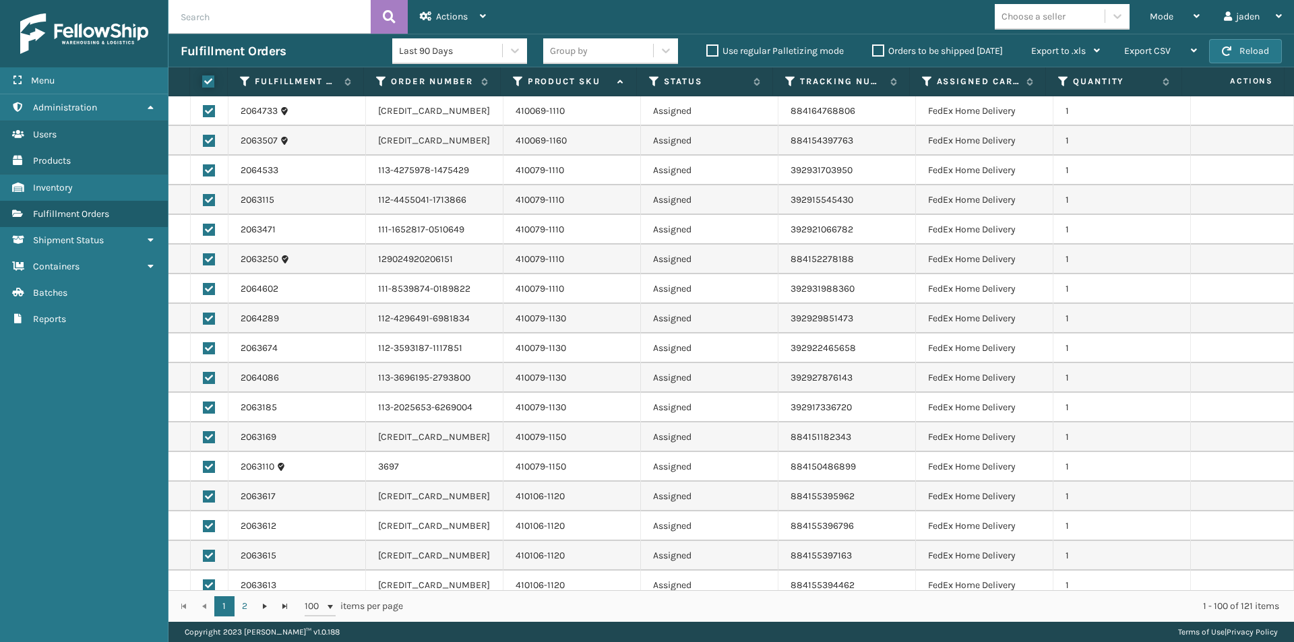
checkbox input "true"
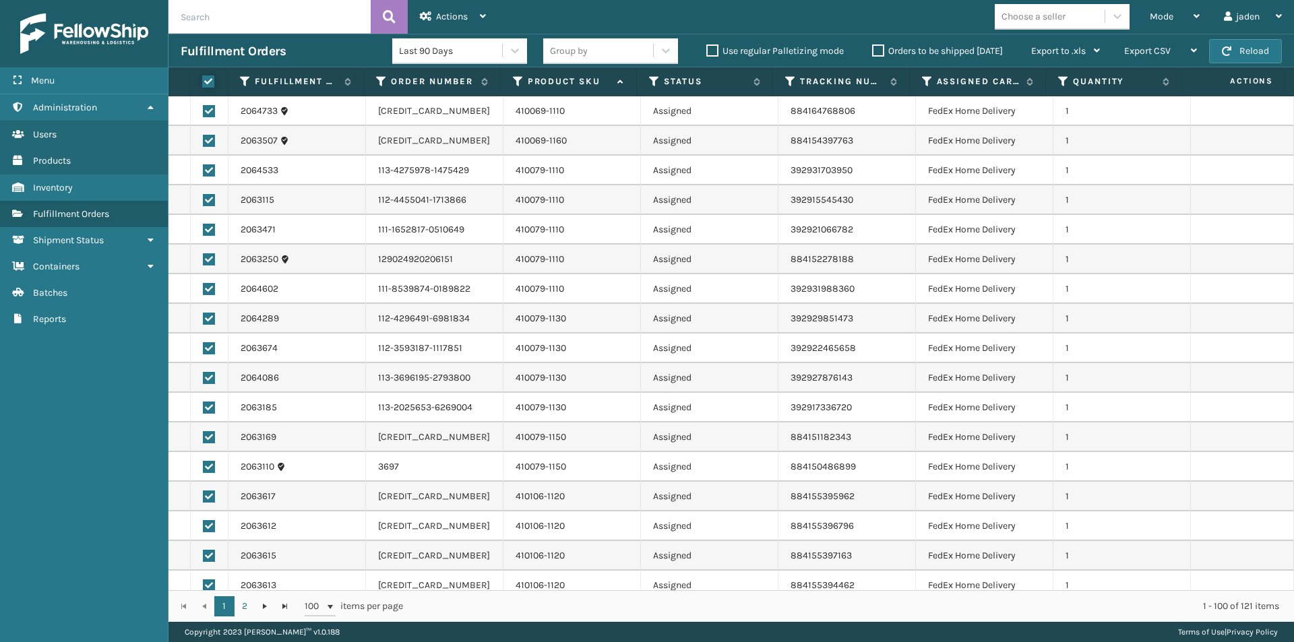
checkbox input "true"
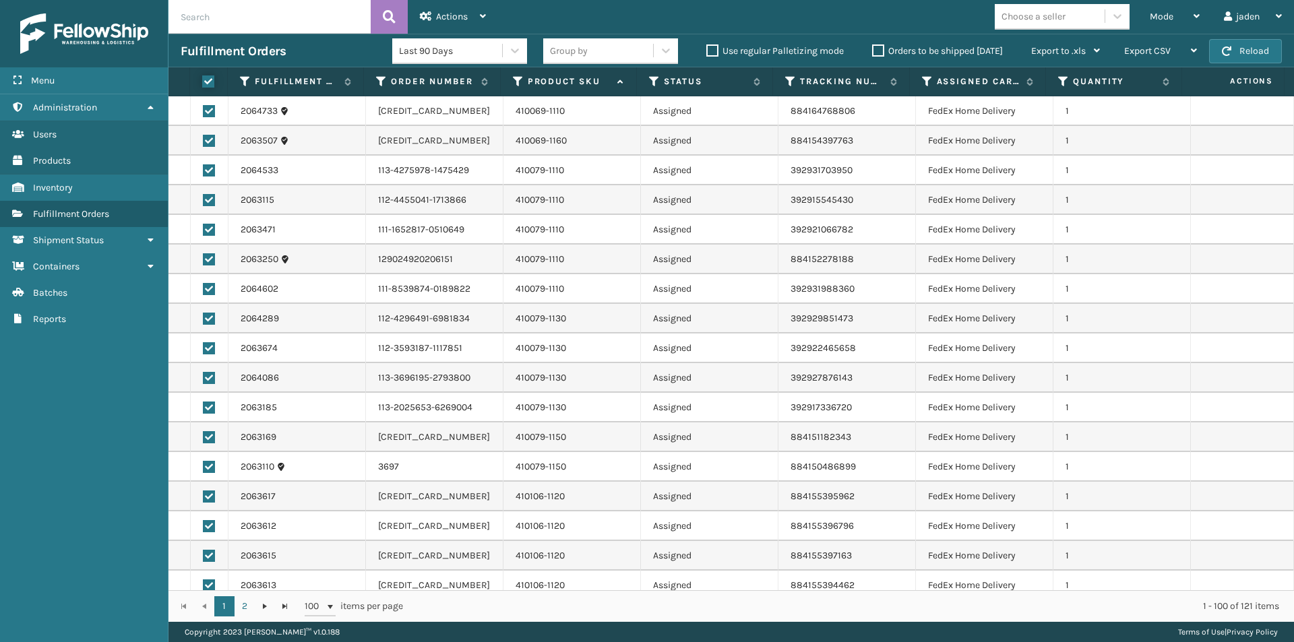
checkbox input "true"
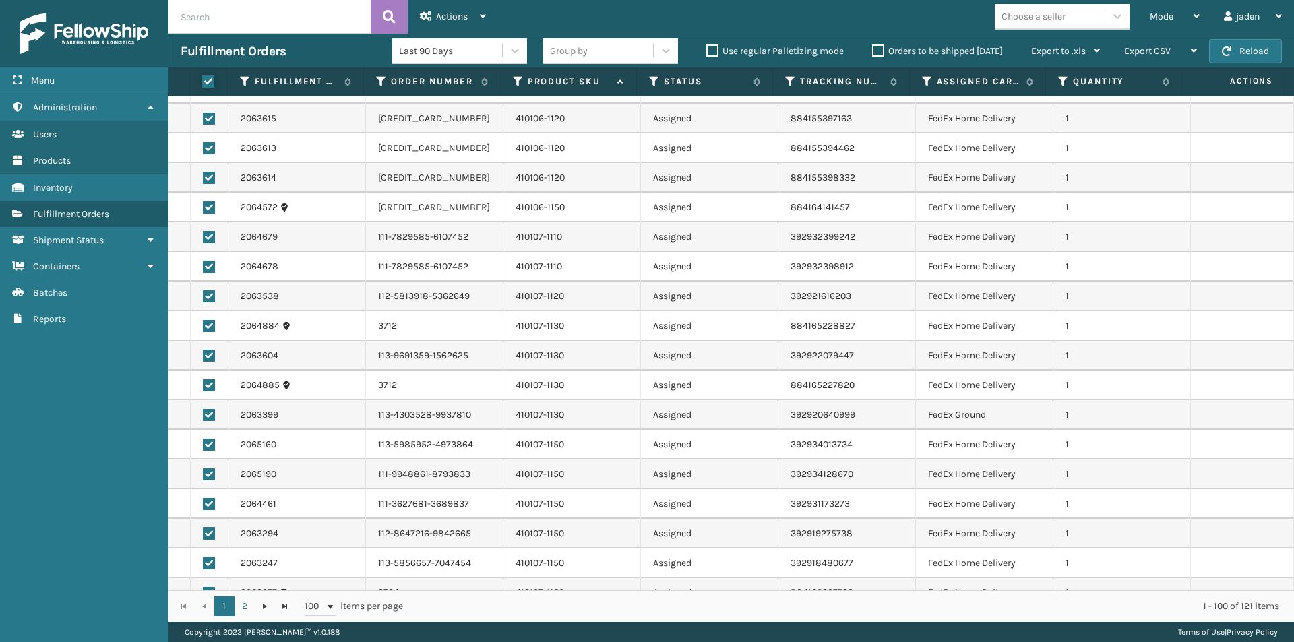
scroll to position [472, 0]
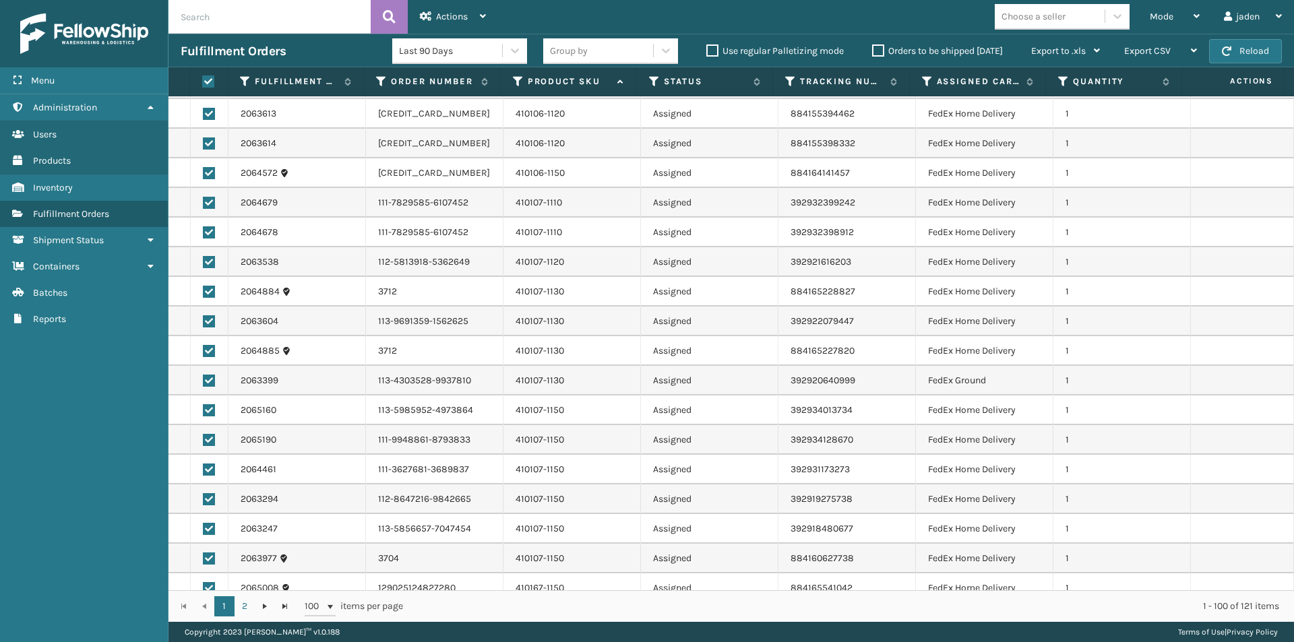
click at [206, 382] on label at bounding box center [209, 381] width 12 height 12
click at [203, 382] on input "checkbox" at bounding box center [203, 379] width 1 height 9
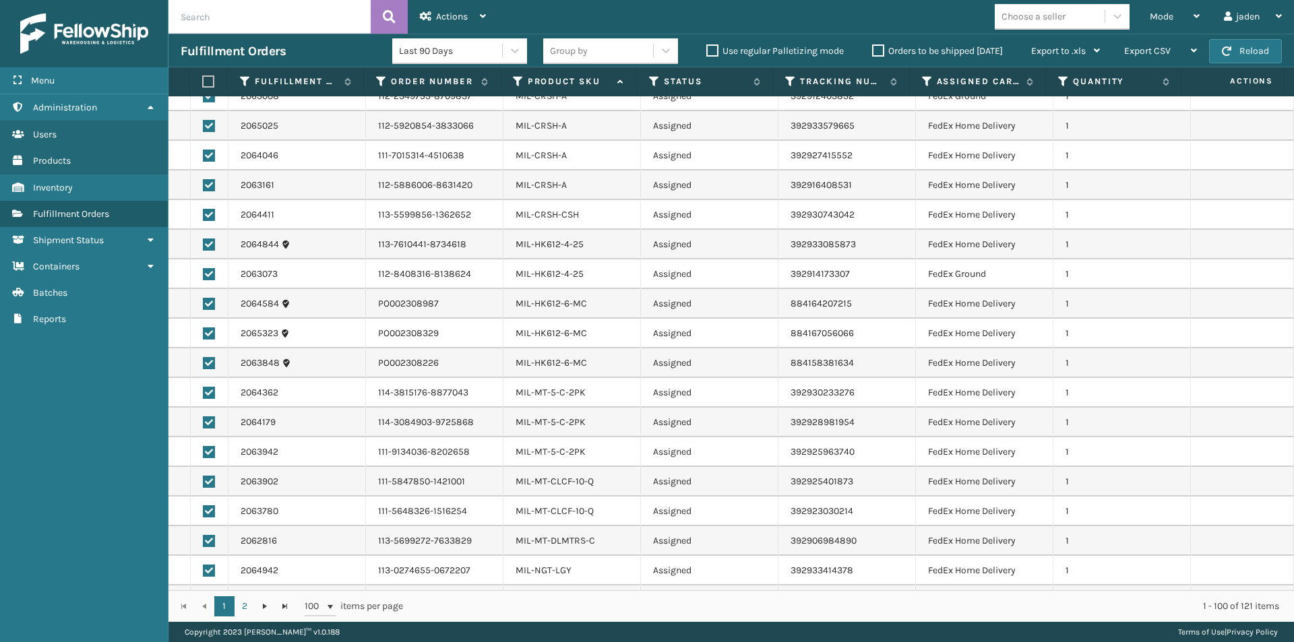
scroll to position [2425, 0]
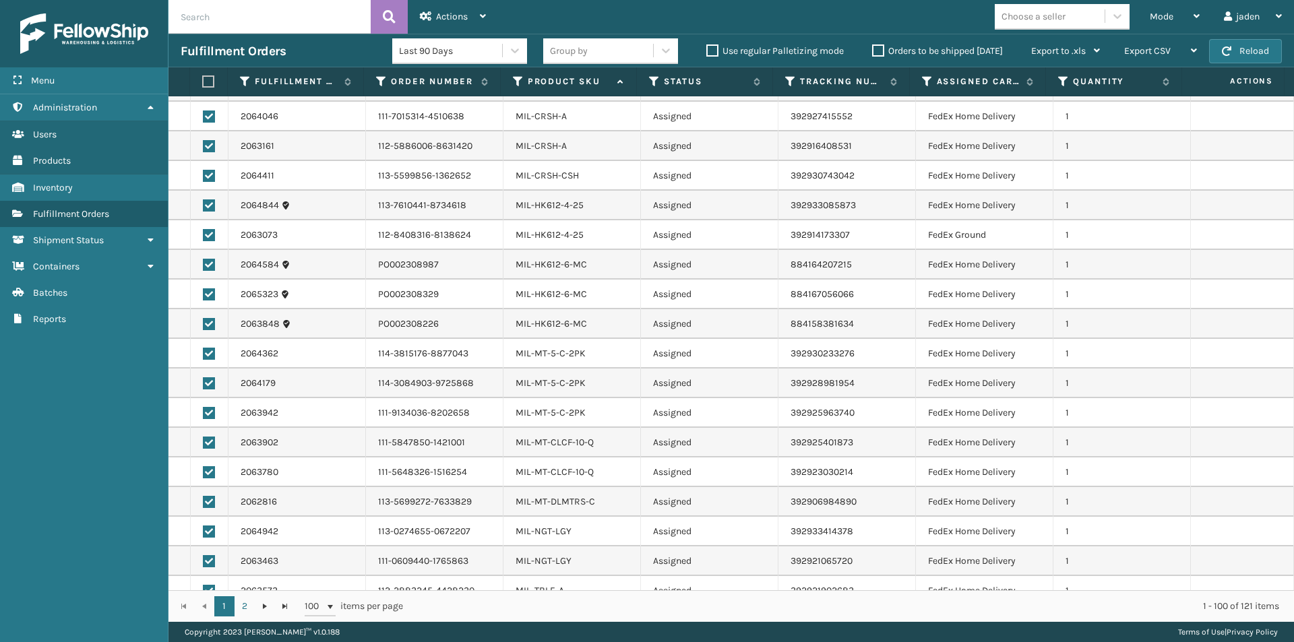
click at [203, 443] on label at bounding box center [209, 443] width 12 height 12
click at [203, 443] on input "checkbox" at bounding box center [203, 441] width 1 height 9
click at [208, 468] on label at bounding box center [209, 472] width 12 height 12
click at [203, 468] on input "checkbox" at bounding box center [203, 470] width 1 height 9
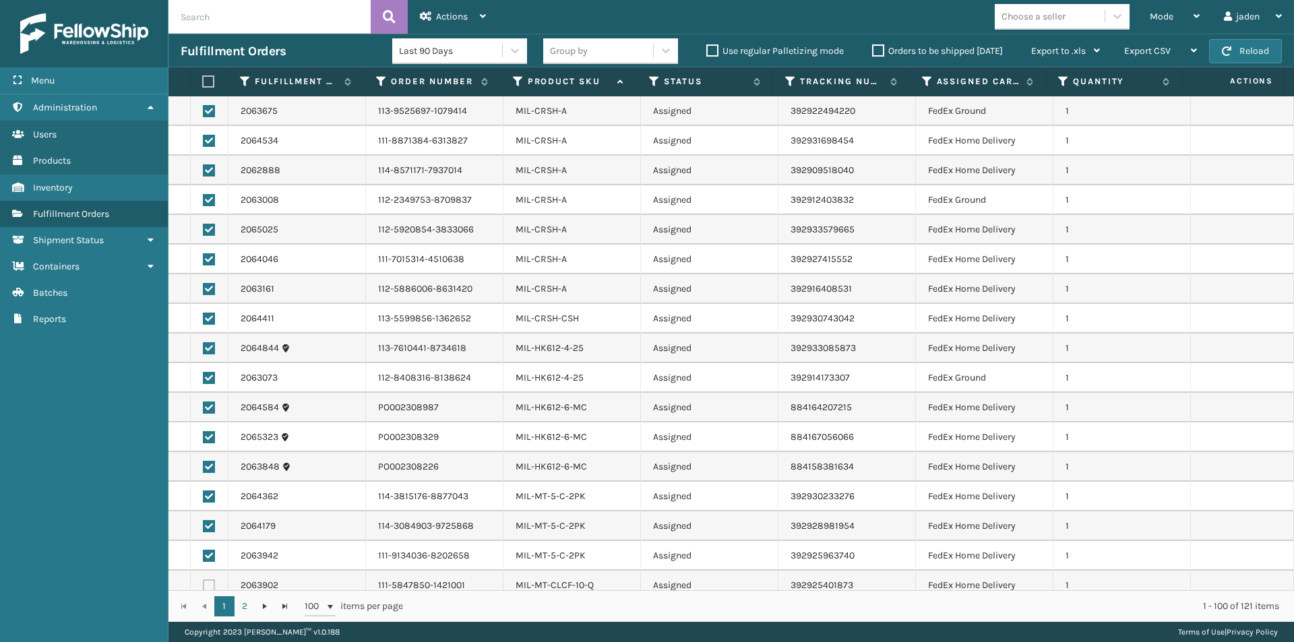
scroll to position [2268, 0]
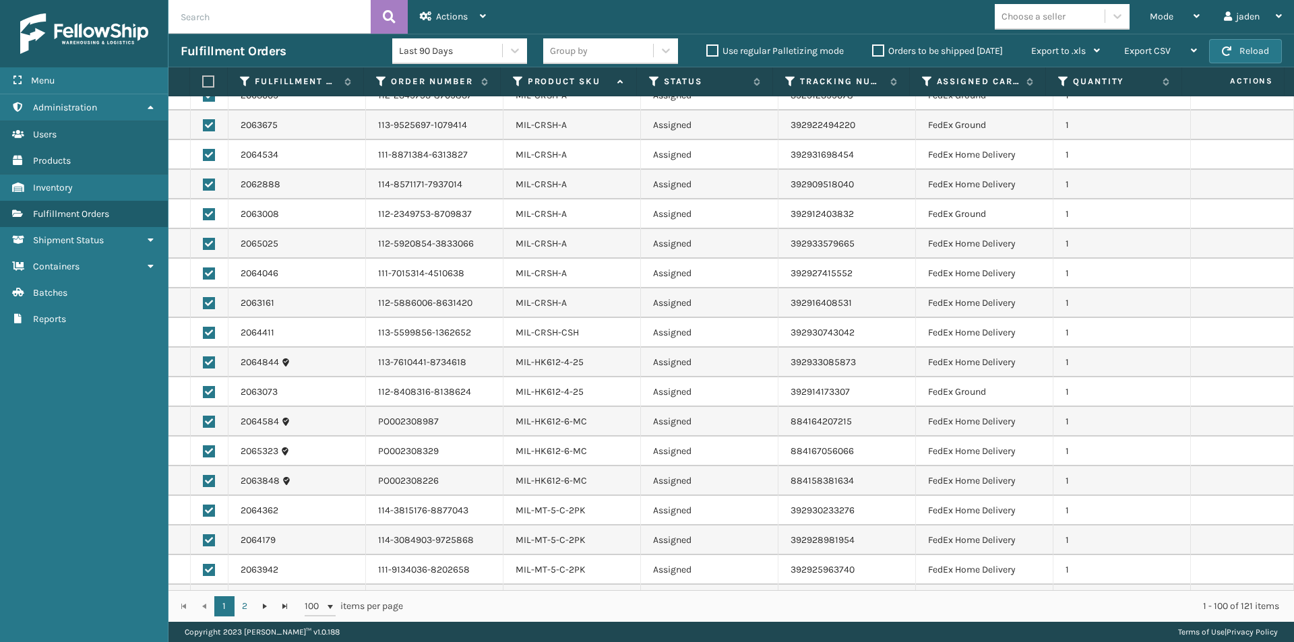
click at [208, 332] on label at bounding box center [209, 333] width 12 height 12
click at [203, 332] on input "checkbox" at bounding box center [203, 331] width 1 height 9
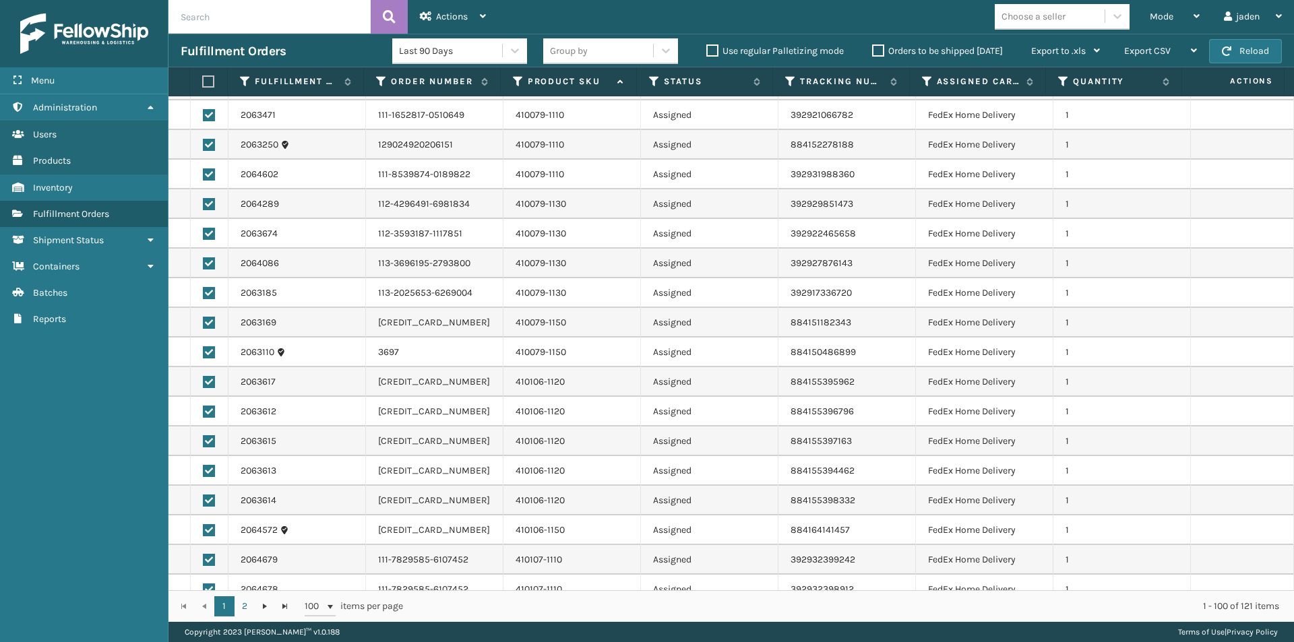
scroll to position [45, 0]
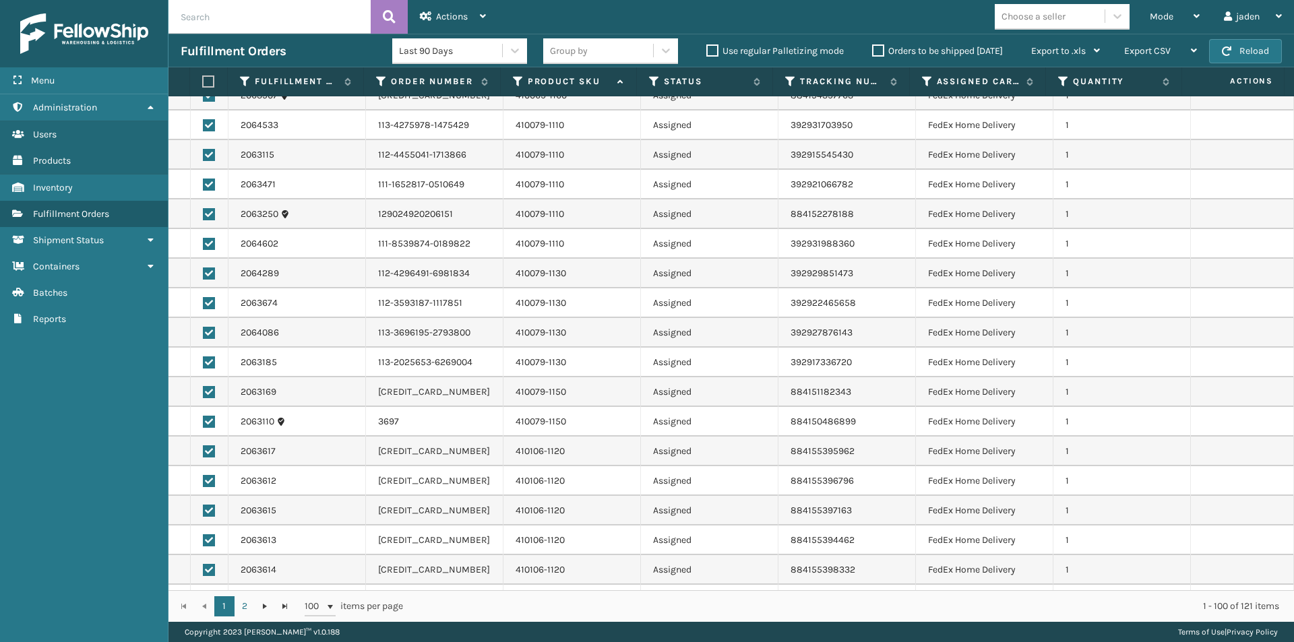
click at [203, 391] on label at bounding box center [209, 392] width 12 height 12
click at [203, 391] on input "checkbox" at bounding box center [203, 390] width 1 height 9
click at [210, 421] on label at bounding box center [209, 422] width 12 height 12
click at [203, 421] on input "checkbox" at bounding box center [203, 420] width 1 height 9
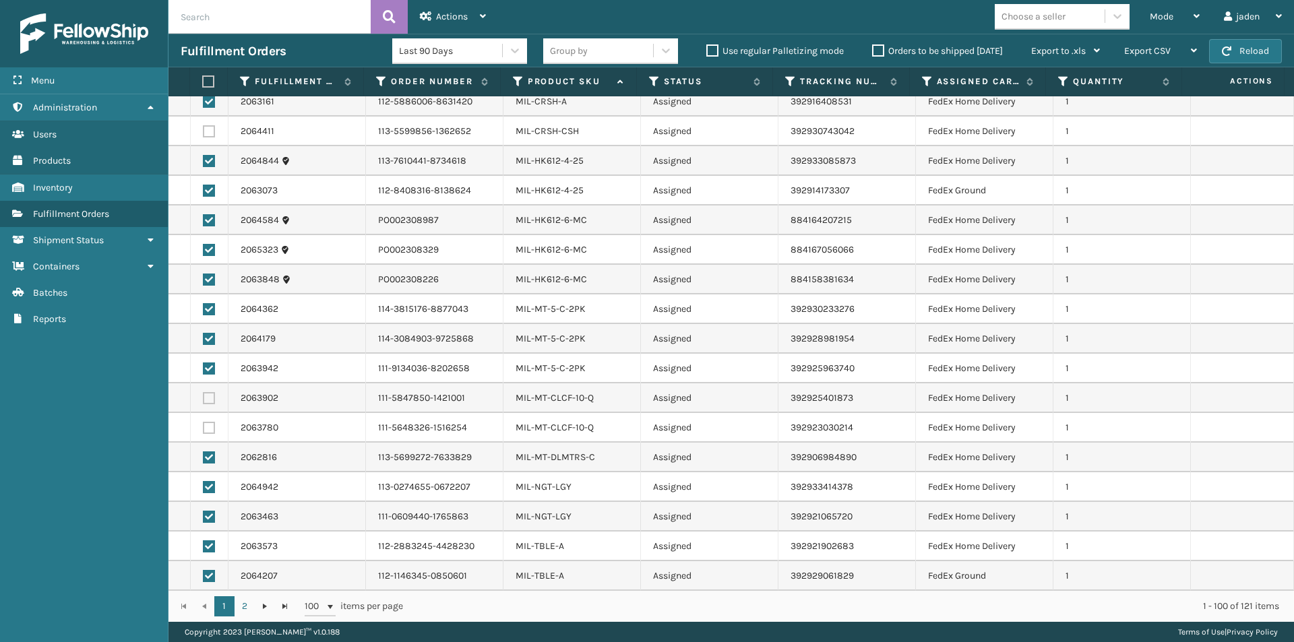
scroll to position [2471, 0]
click at [212, 513] on label at bounding box center [209, 516] width 12 height 12
click at [203, 513] on input "checkbox" at bounding box center [203, 514] width 1 height 9
click at [210, 483] on label at bounding box center [209, 486] width 12 height 12
click at [203, 483] on input "checkbox" at bounding box center [203, 484] width 1 height 9
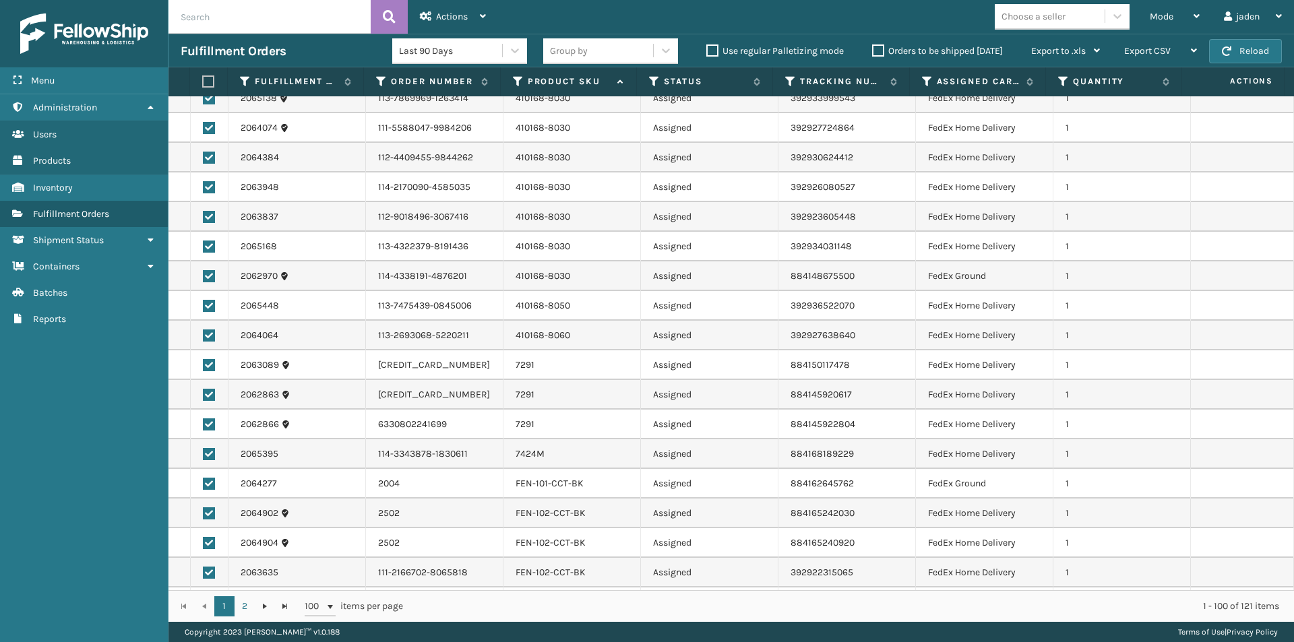
scroll to position [1325, 0]
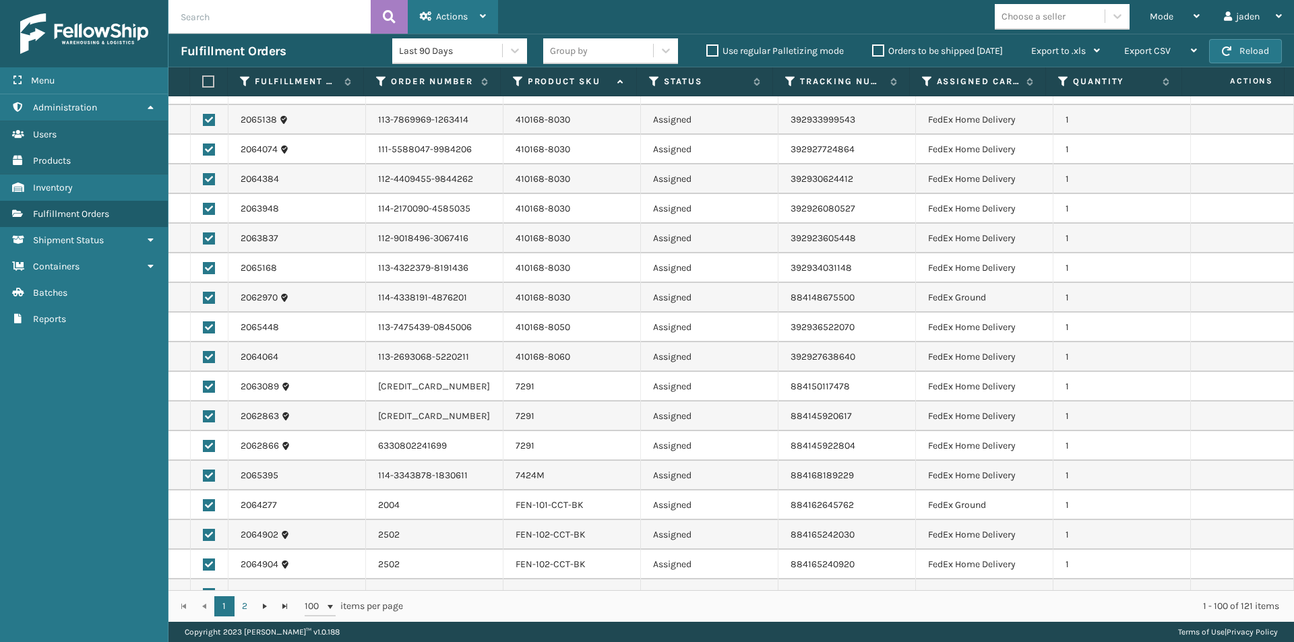
click at [429, 14] on icon at bounding box center [426, 15] width 12 height 9
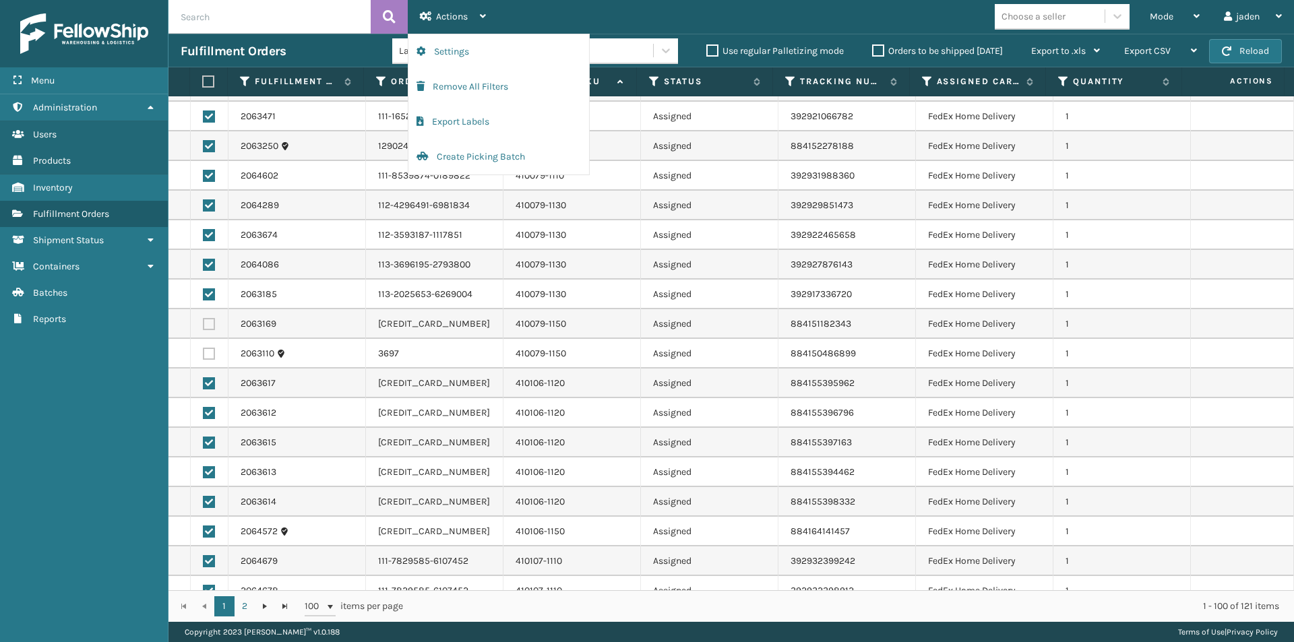
scroll to position [113, 0]
click at [210, 85] on label at bounding box center [206, 81] width 9 height 12
click at [203, 85] on input "checkbox" at bounding box center [202, 81] width 1 height 9
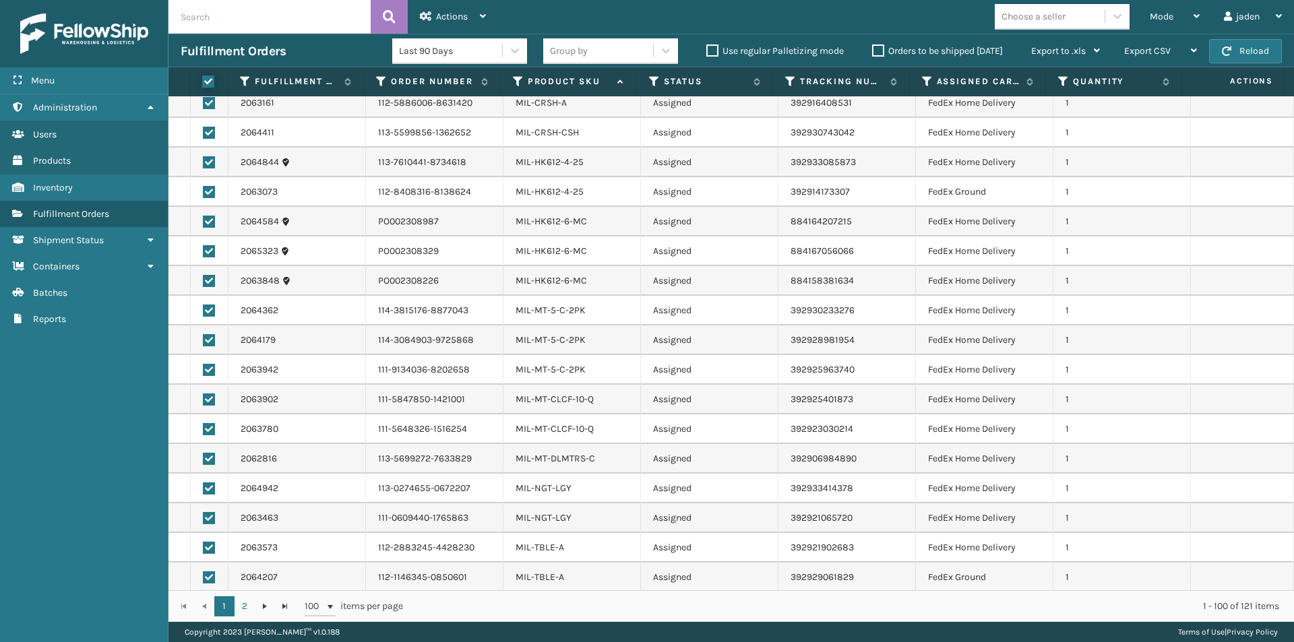
scroll to position [2471, 0]
click at [459, 18] on span "Actions" at bounding box center [452, 16] width 32 height 11
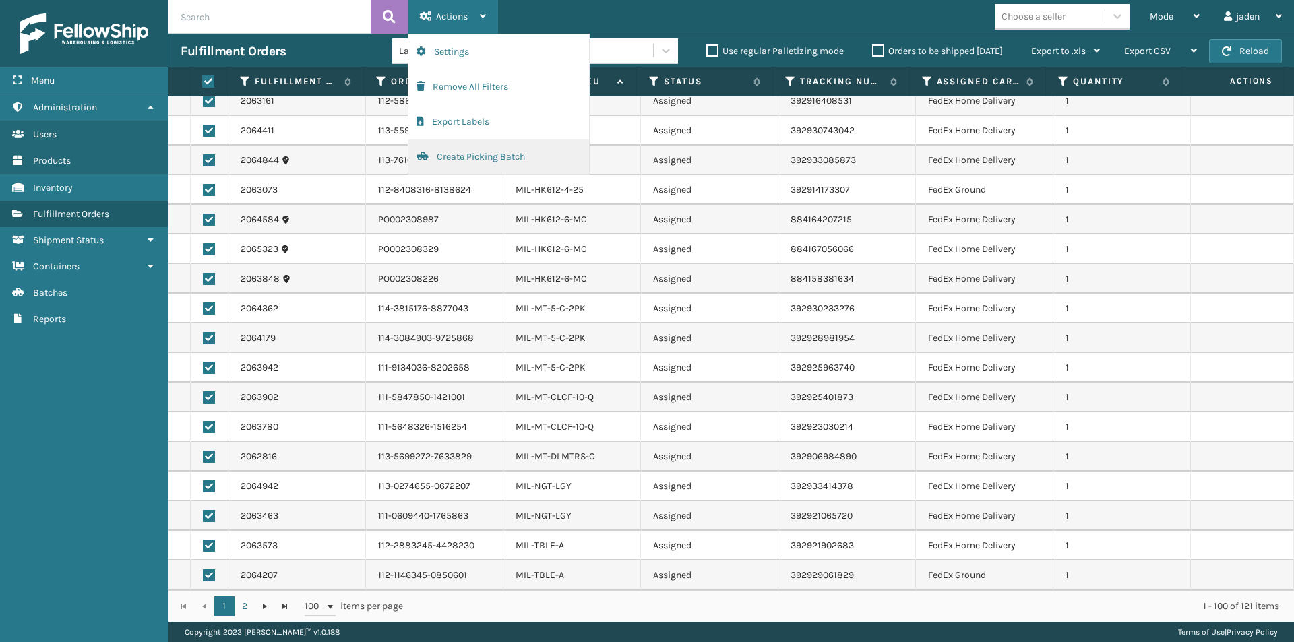
click at [464, 158] on button "Create Picking Batch" at bounding box center [498, 156] width 181 height 35
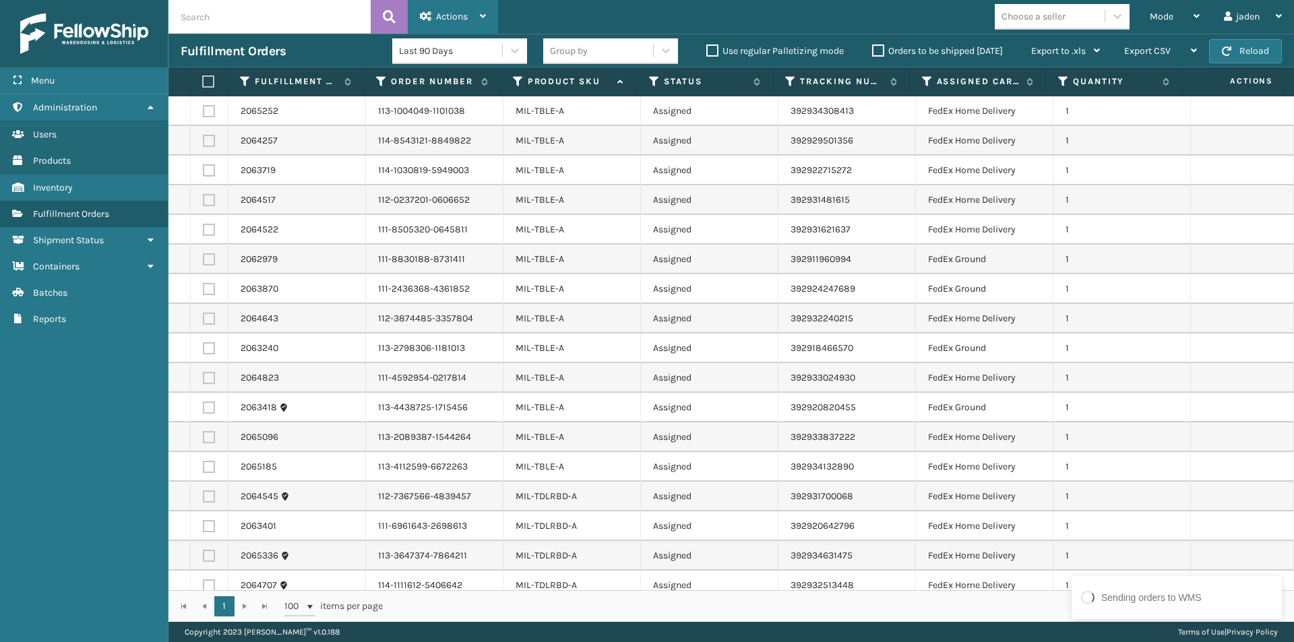
click at [445, 11] on span "Actions" at bounding box center [452, 16] width 32 height 11
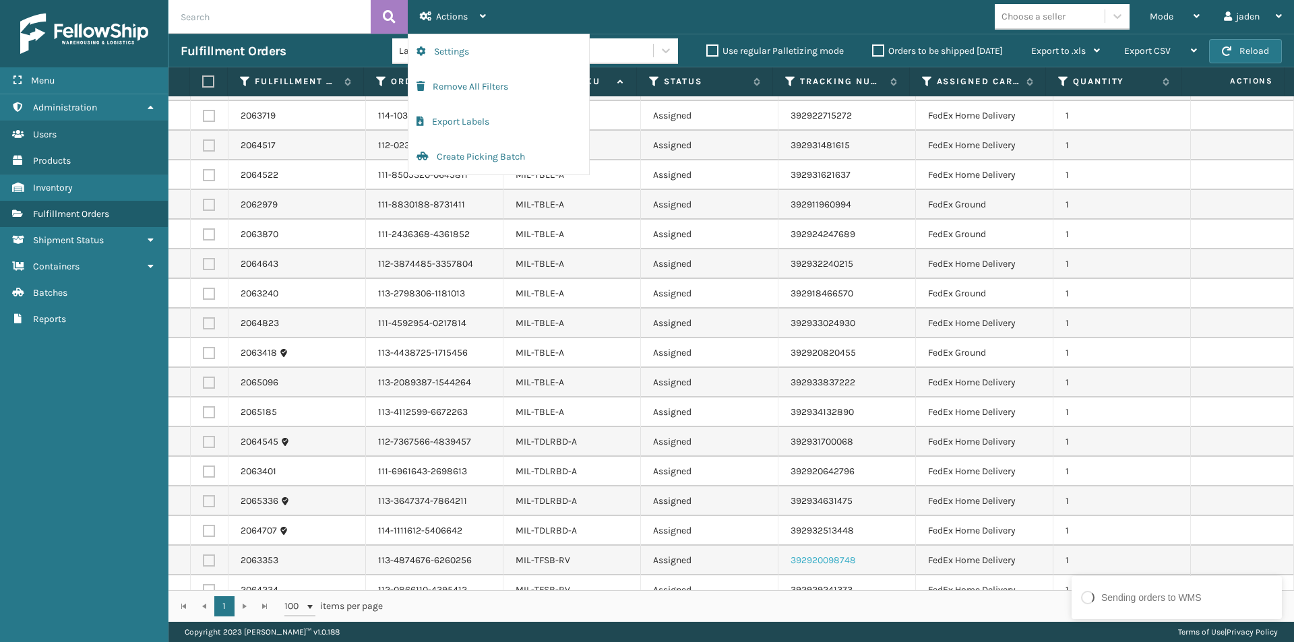
scroll to position [0, 0]
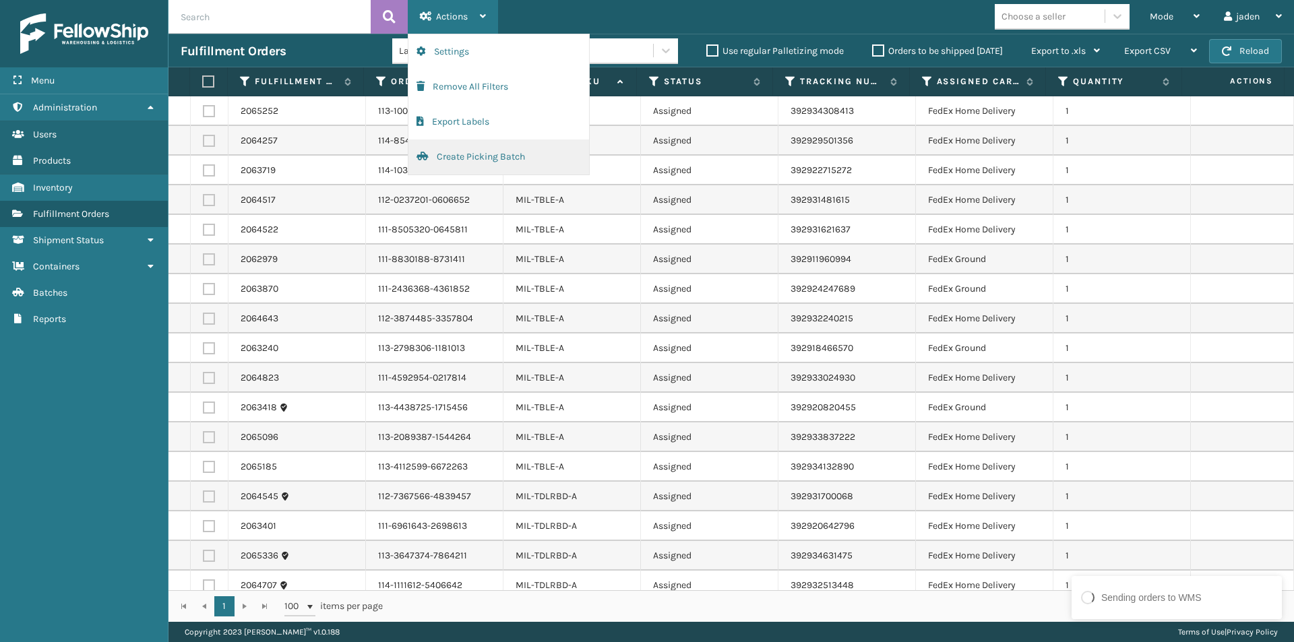
click at [448, 139] on button "Create Picking Batch" at bounding box center [498, 156] width 181 height 35
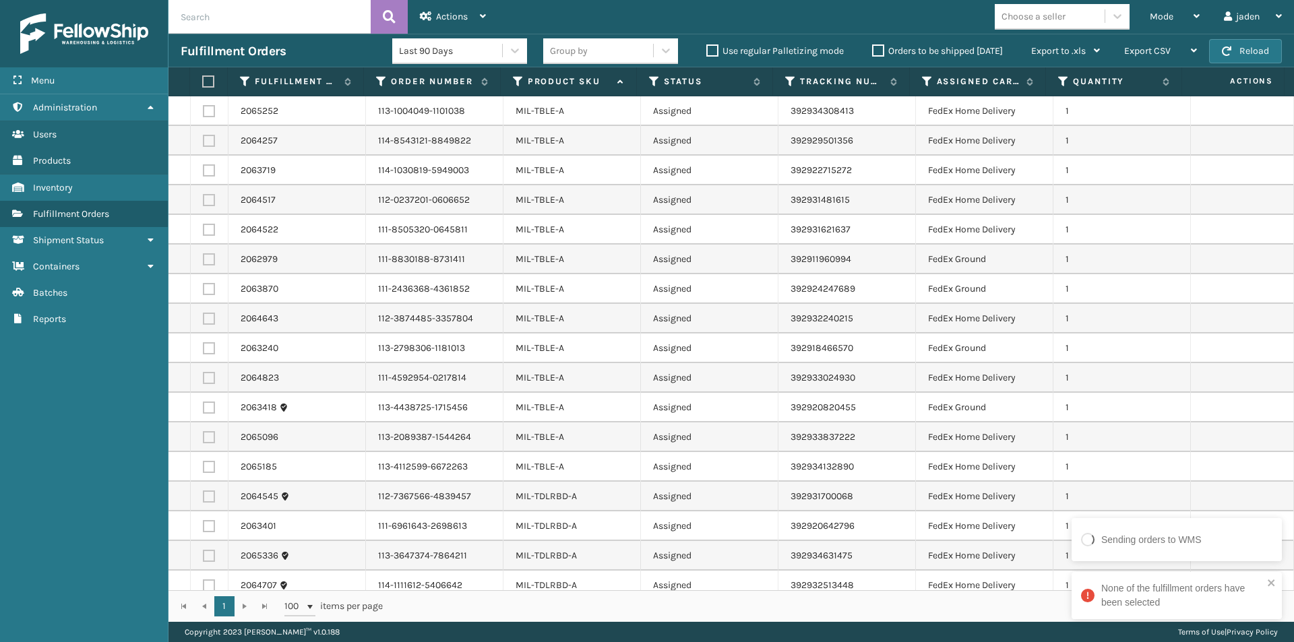
click at [206, 71] on th at bounding box center [209, 81] width 38 height 29
click at [204, 80] on label at bounding box center [206, 81] width 9 height 12
click at [203, 80] on input "checkbox" at bounding box center [202, 81] width 1 height 9
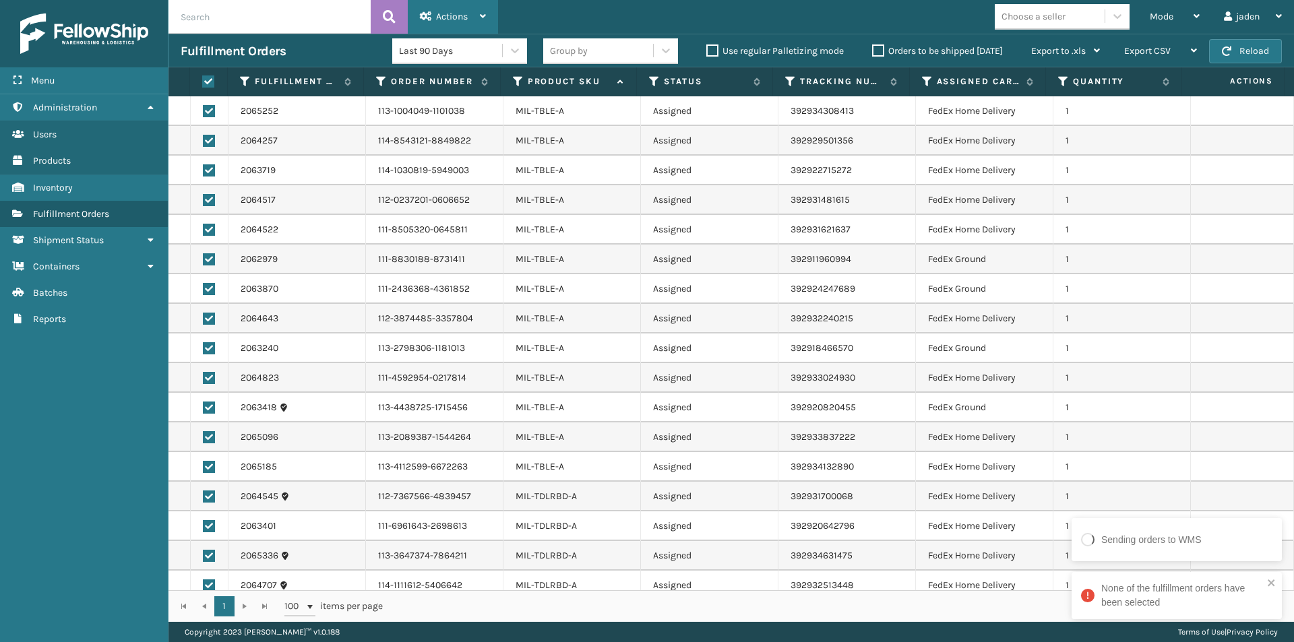
click at [459, 14] on span "Actions" at bounding box center [452, 16] width 32 height 11
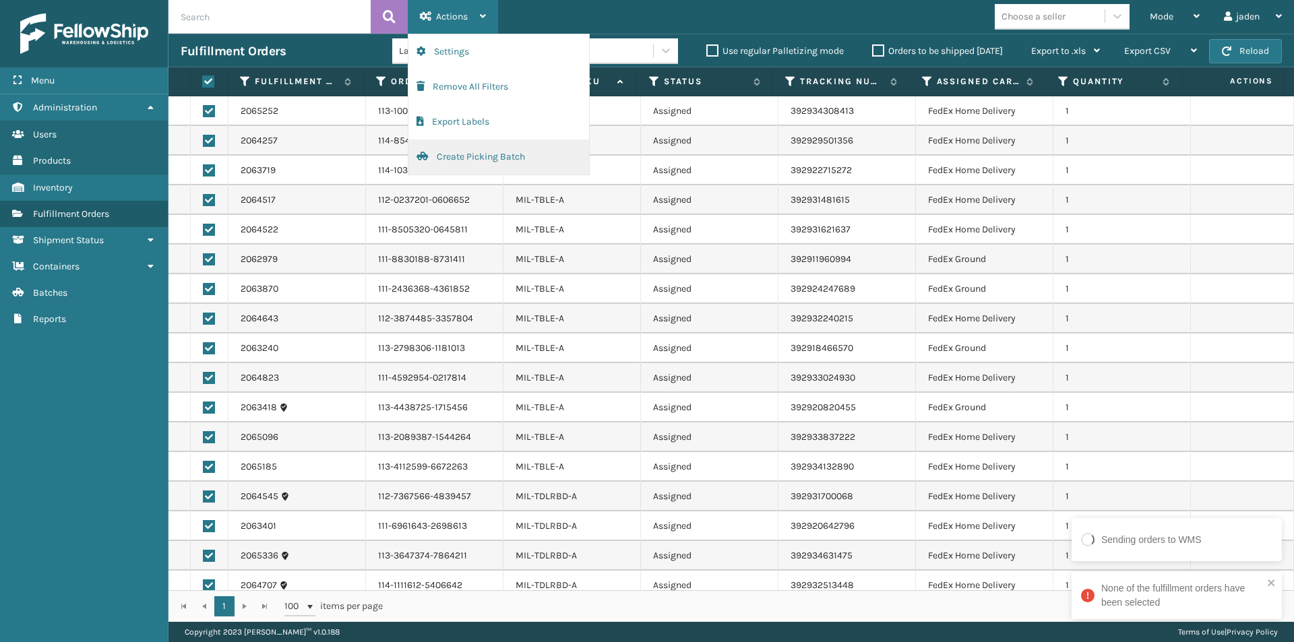
click at [476, 152] on button "Create Picking Batch" at bounding box center [498, 156] width 181 height 35
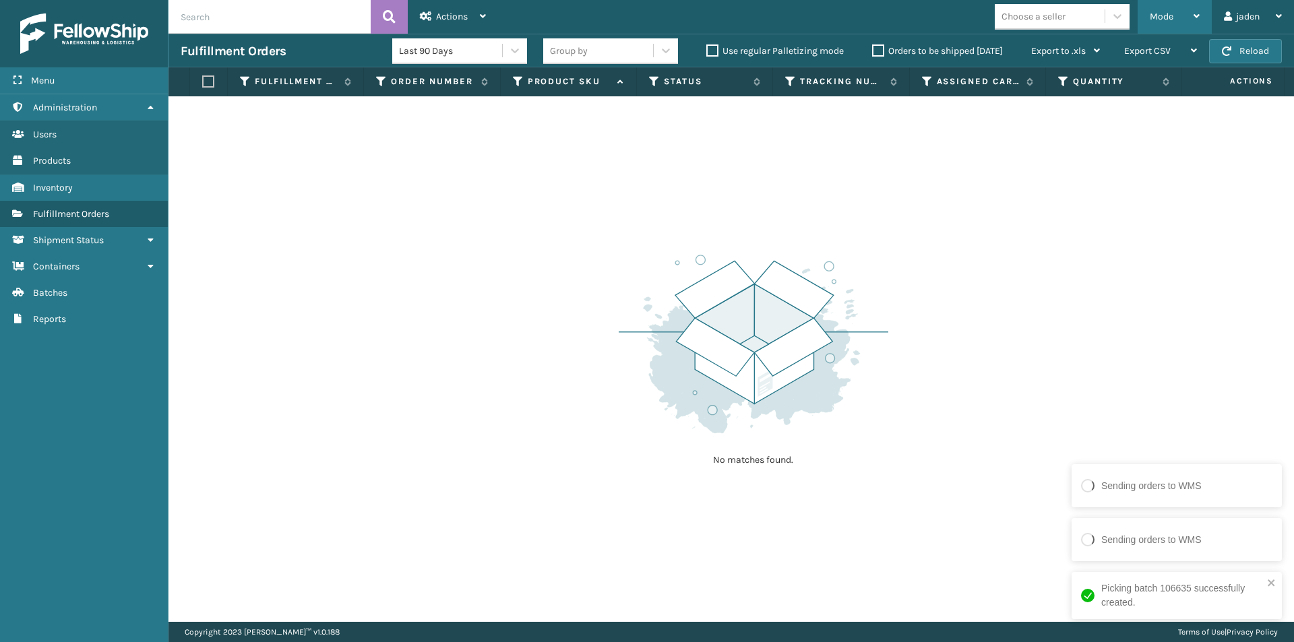
click at [1185, 12] on div "Mode" at bounding box center [1174, 17] width 50 height 34
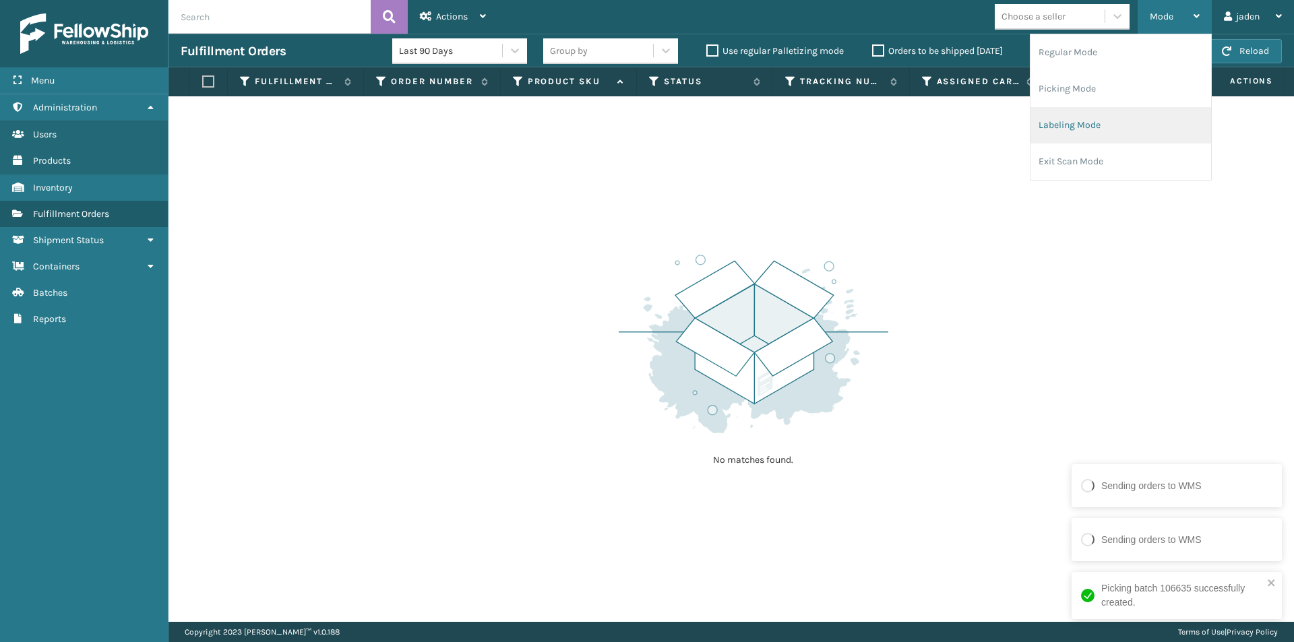
click at [1094, 127] on li "Labeling Mode" at bounding box center [1120, 125] width 181 height 36
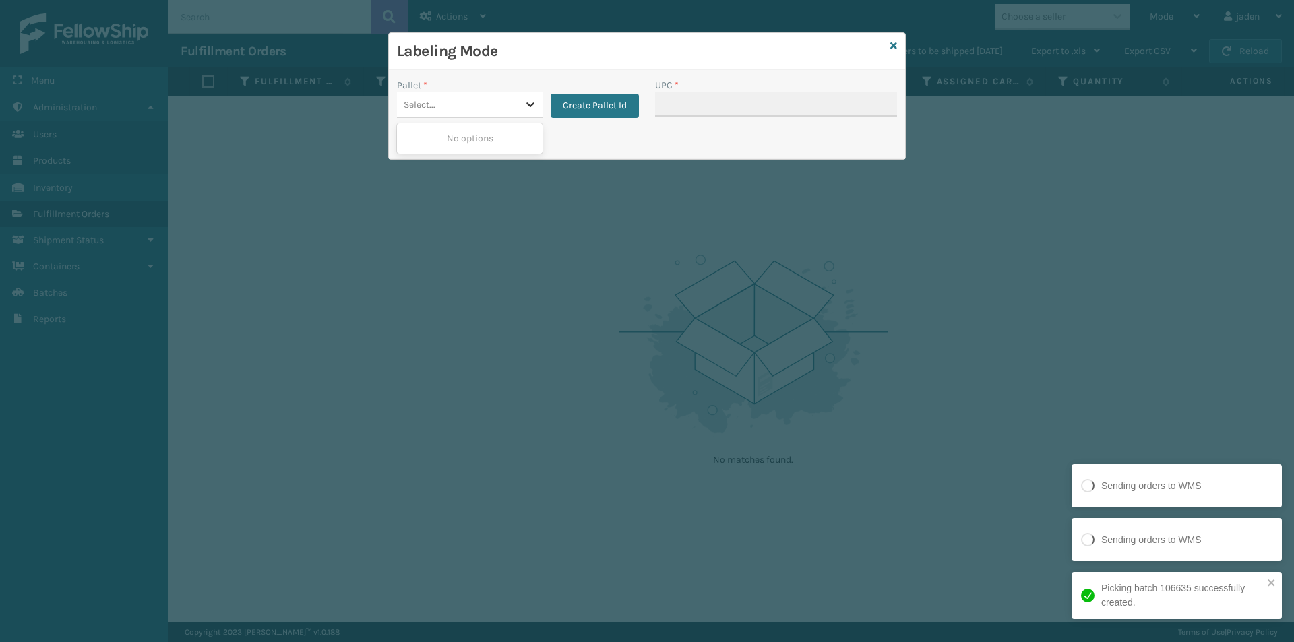
click at [529, 111] on div at bounding box center [530, 104] width 24 height 24
click at [574, 100] on button "Create Pallet Id" at bounding box center [594, 106] width 88 height 24
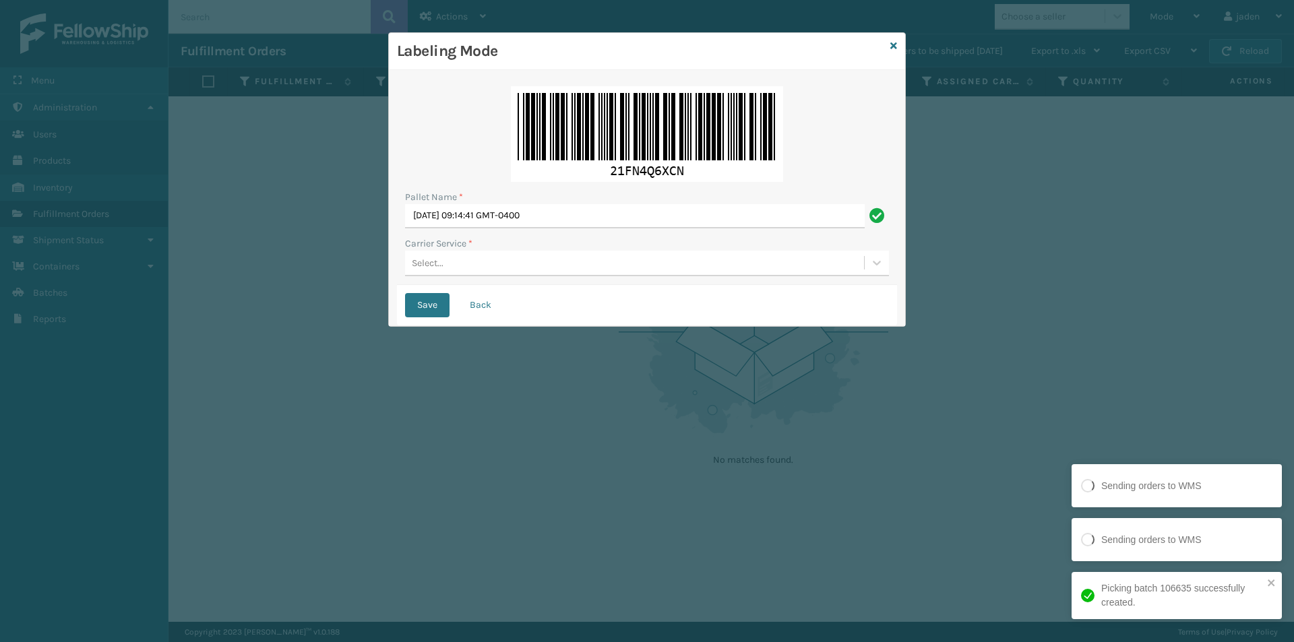
click at [514, 280] on div "Pallet Name * [DATE] 09:14:41 GMT-0400 Carrier Service * Select..." at bounding box center [647, 181] width 500 height 207
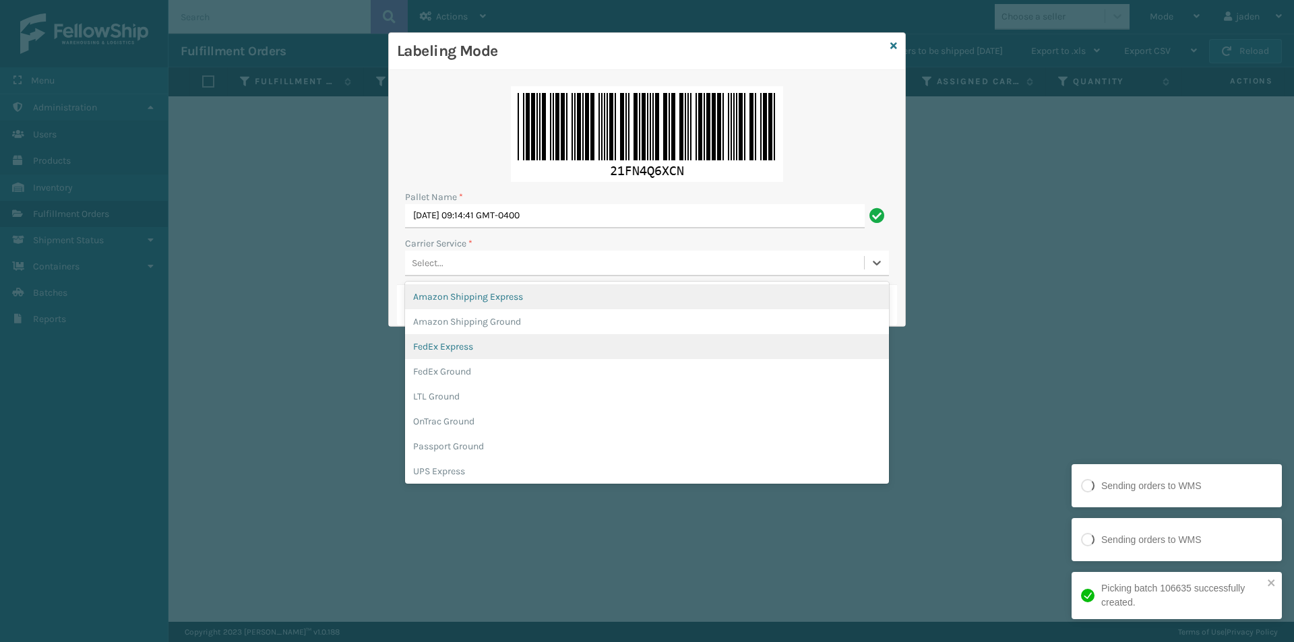
drag, startPoint x: 480, startPoint y: 261, endPoint x: 463, endPoint y: 340, distance: 81.4
click at [480, 261] on div "Select..." at bounding box center [634, 263] width 459 height 22
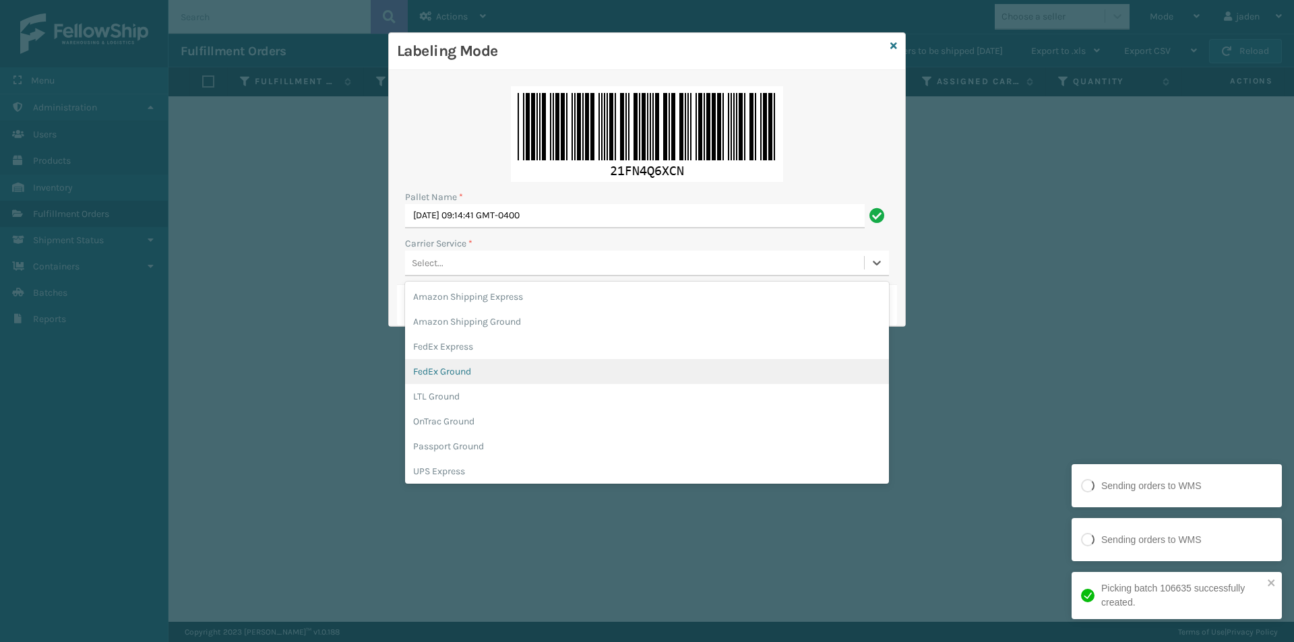
drag, startPoint x: 453, startPoint y: 375, endPoint x: 437, endPoint y: 306, distance: 71.4
click at [453, 375] on div "FedEx Ground" at bounding box center [647, 371] width 484 height 25
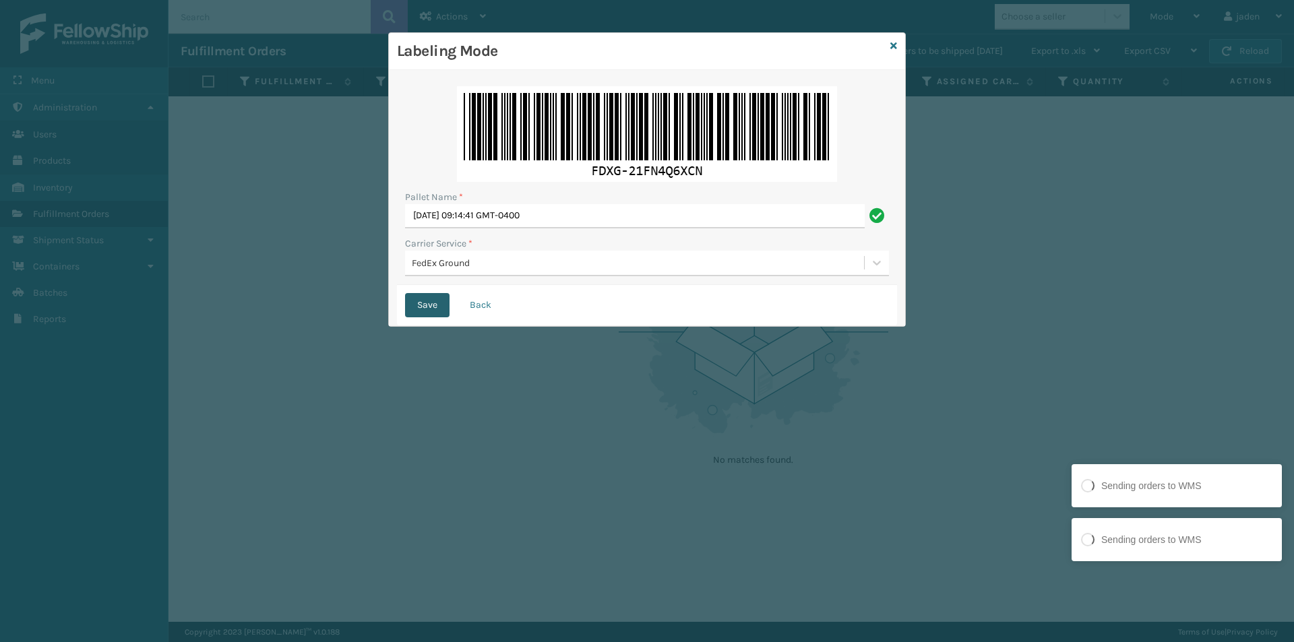
click at [437, 298] on button "Save" at bounding box center [427, 305] width 44 height 24
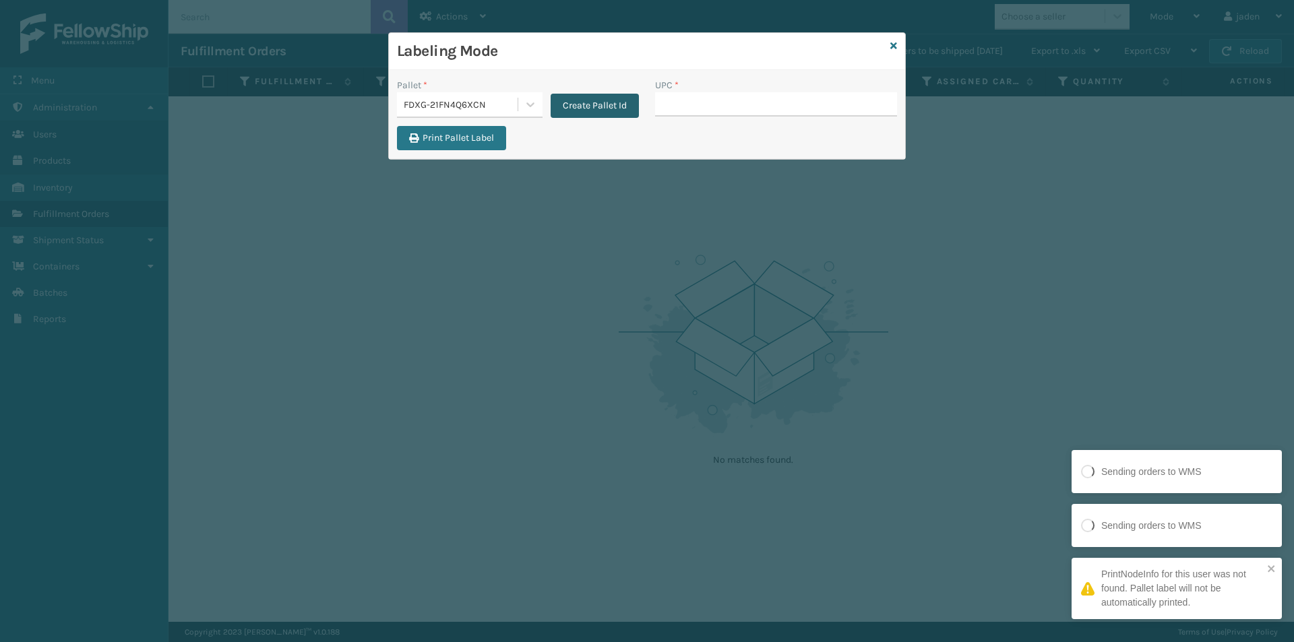
click at [606, 102] on button "Create Pallet Id" at bounding box center [594, 106] width 88 height 24
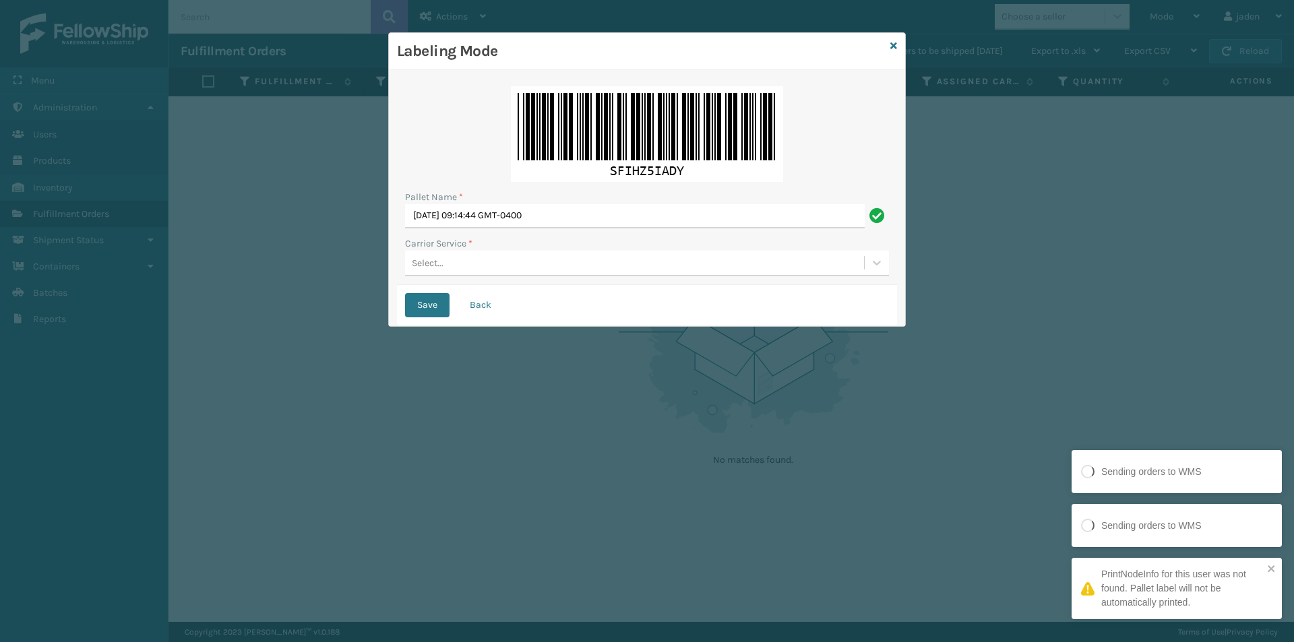
click at [509, 277] on div "Pallet Name * [DATE] 09:14:44 GMT-0400 Carrier Service * Select..." at bounding box center [647, 181] width 500 height 207
click at [508, 261] on div "Select..." at bounding box center [634, 263] width 459 height 22
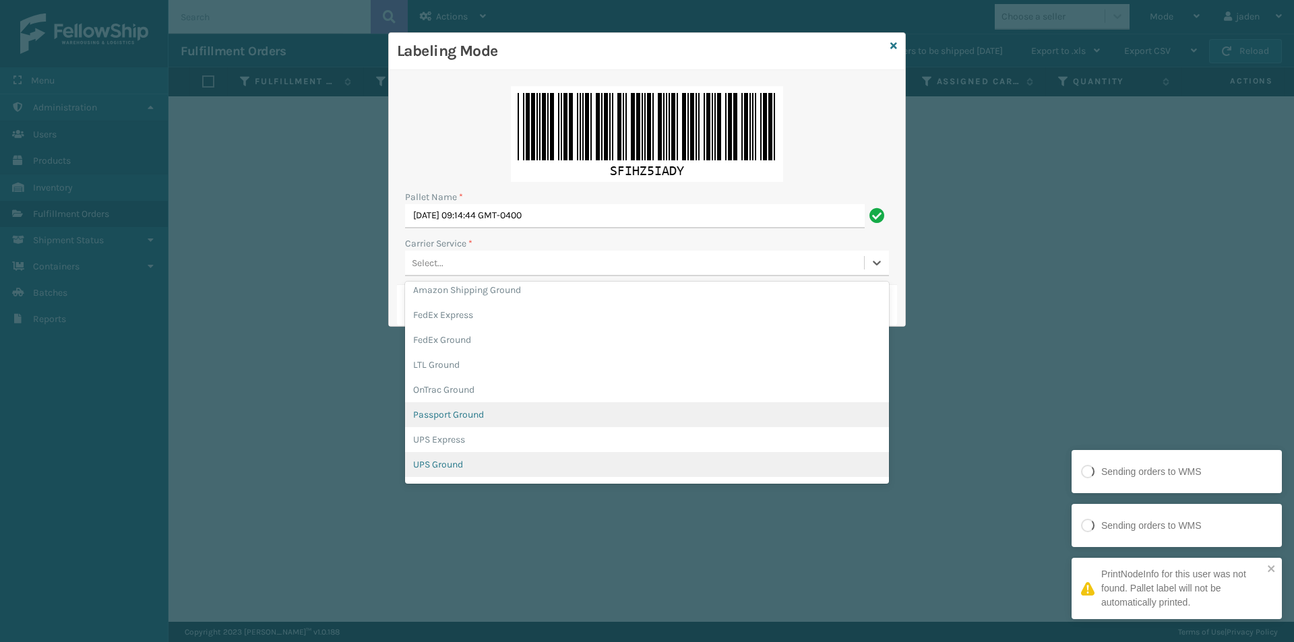
scroll to position [77, 0]
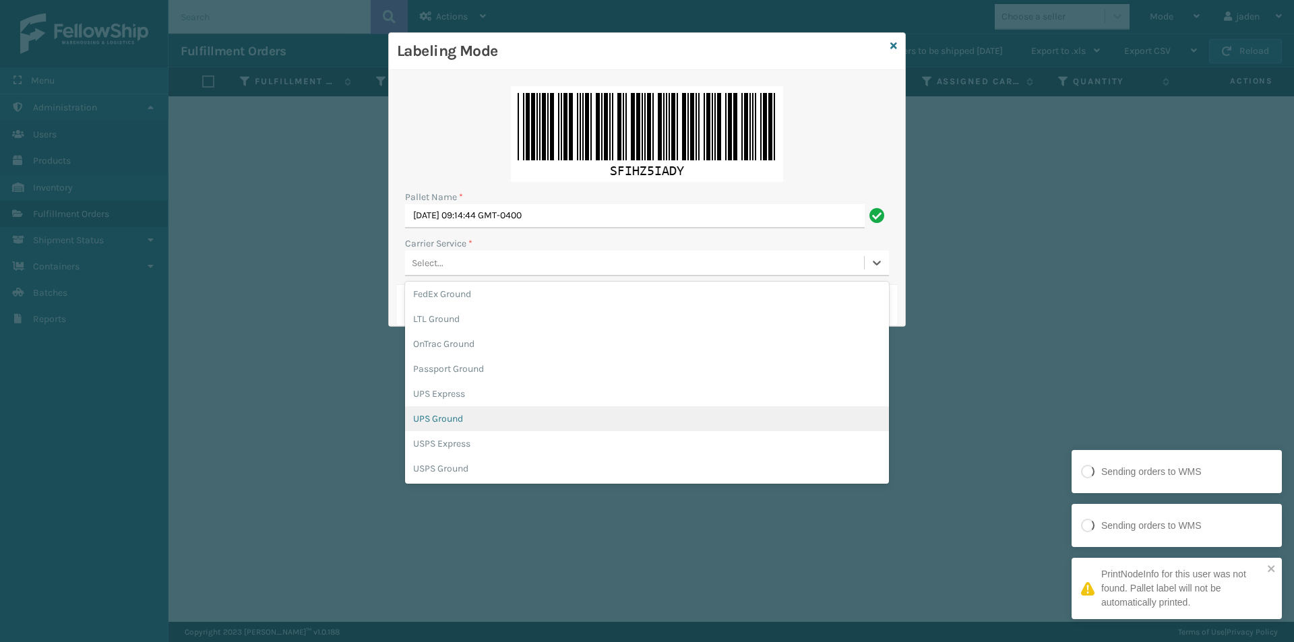
click at [426, 416] on div "UPS Ground" at bounding box center [647, 418] width 484 height 25
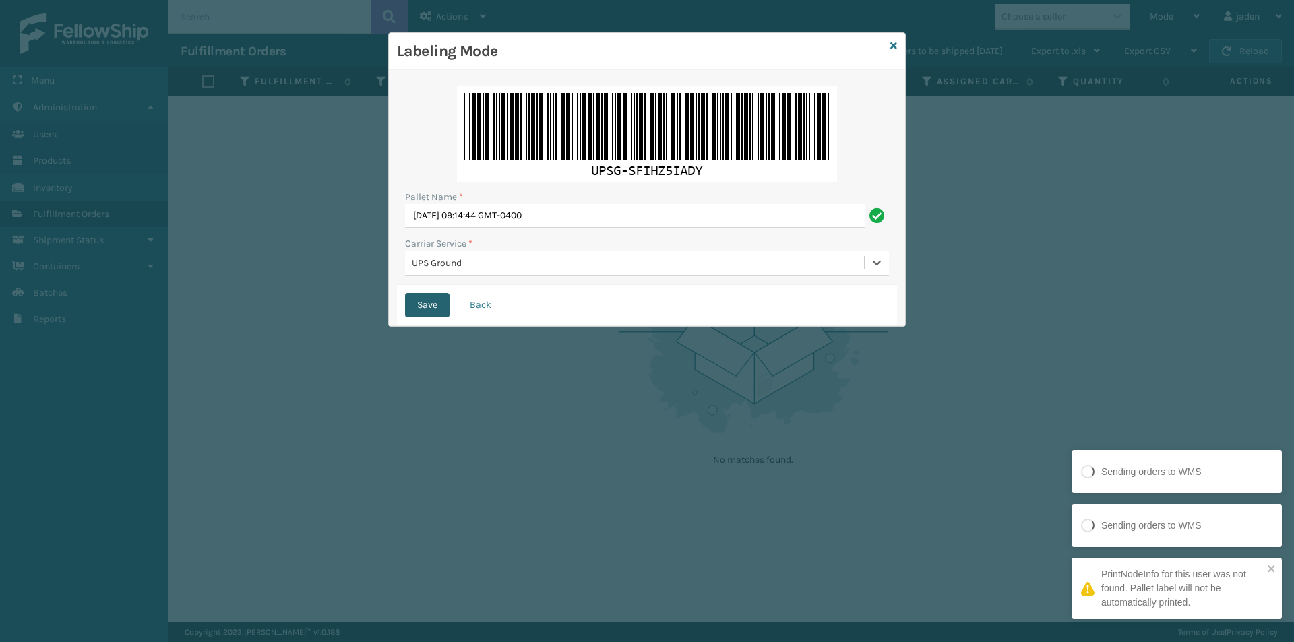
click at [433, 297] on button "Save" at bounding box center [427, 305] width 44 height 24
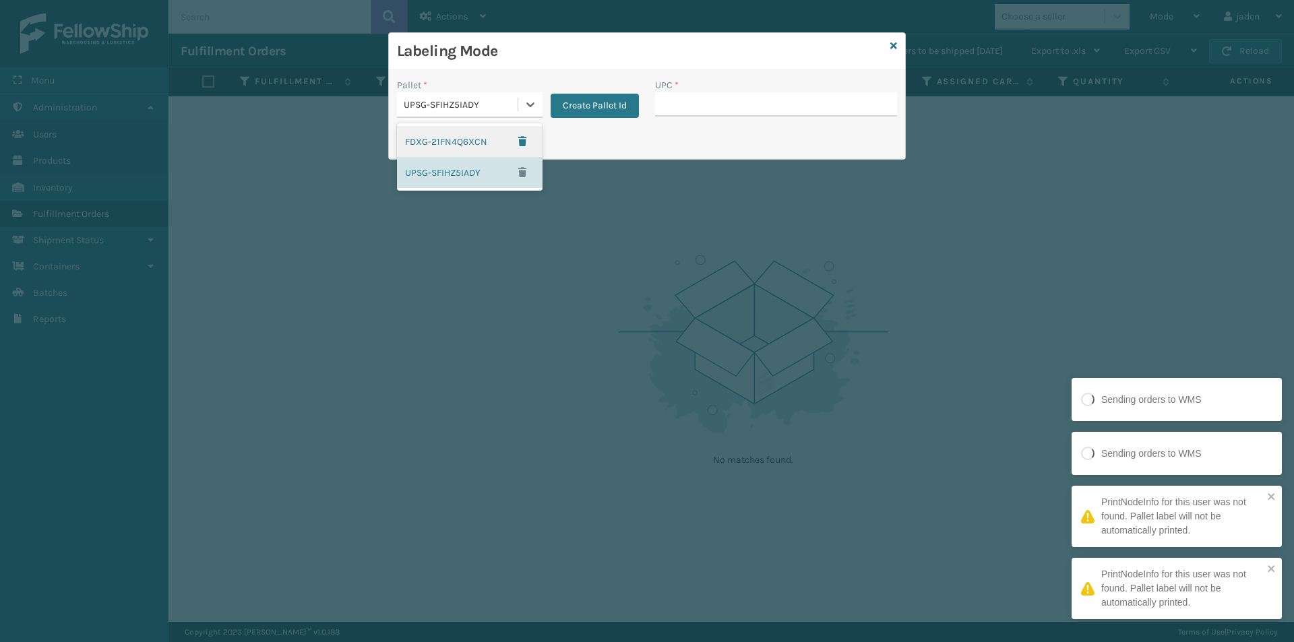
drag, startPoint x: 534, startPoint y: 103, endPoint x: 479, endPoint y: 127, distance: 59.4
click at [533, 103] on icon at bounding box center [530, 104] width 8 height 5
click at [458, 142] on div "FDXG-21FN4Q6XCN" at bounding box center [470, 141] width 146 height 31
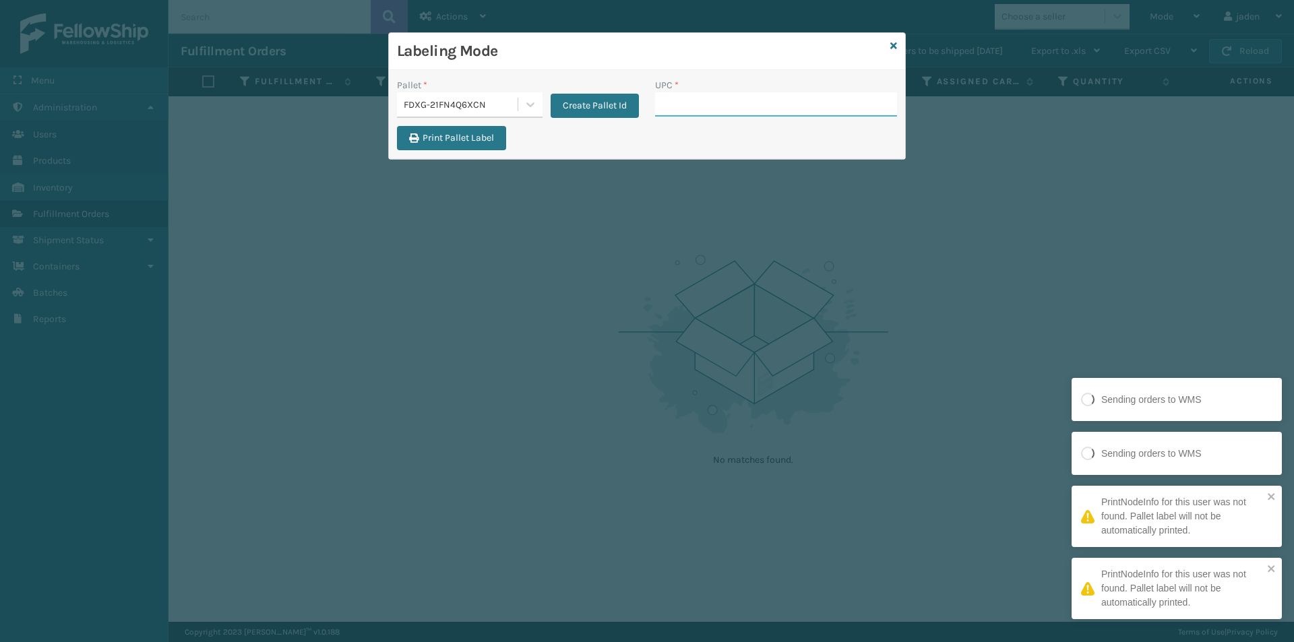
click at [718, 106] on input "UPC *" at bounding box center [776, 104] width 242 height 24
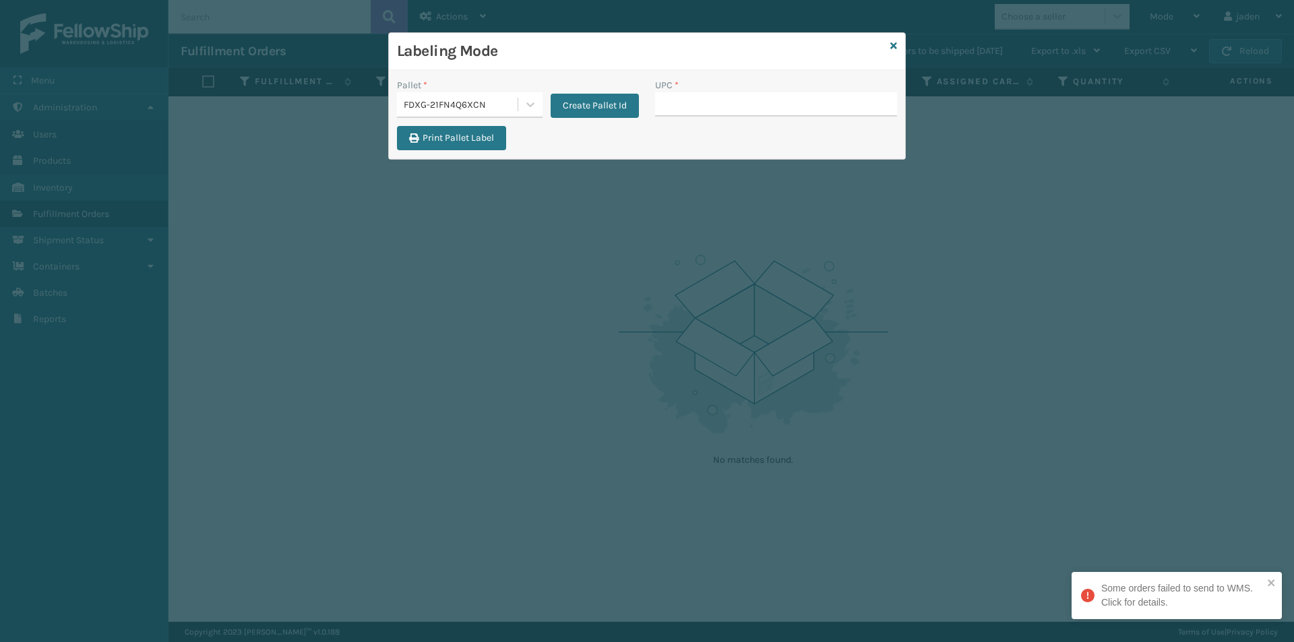
drag, startPoint x: 719, startPoint y: 106, endPoint x: 897, endPoint y: 46, distance: 187.7
click at [897, 46] on div "Labeling Mode" at bounding box center [647, 51] width 516 height 37
click at [895, 46] on icon at bounding box center [893, 45] width 7 height 9
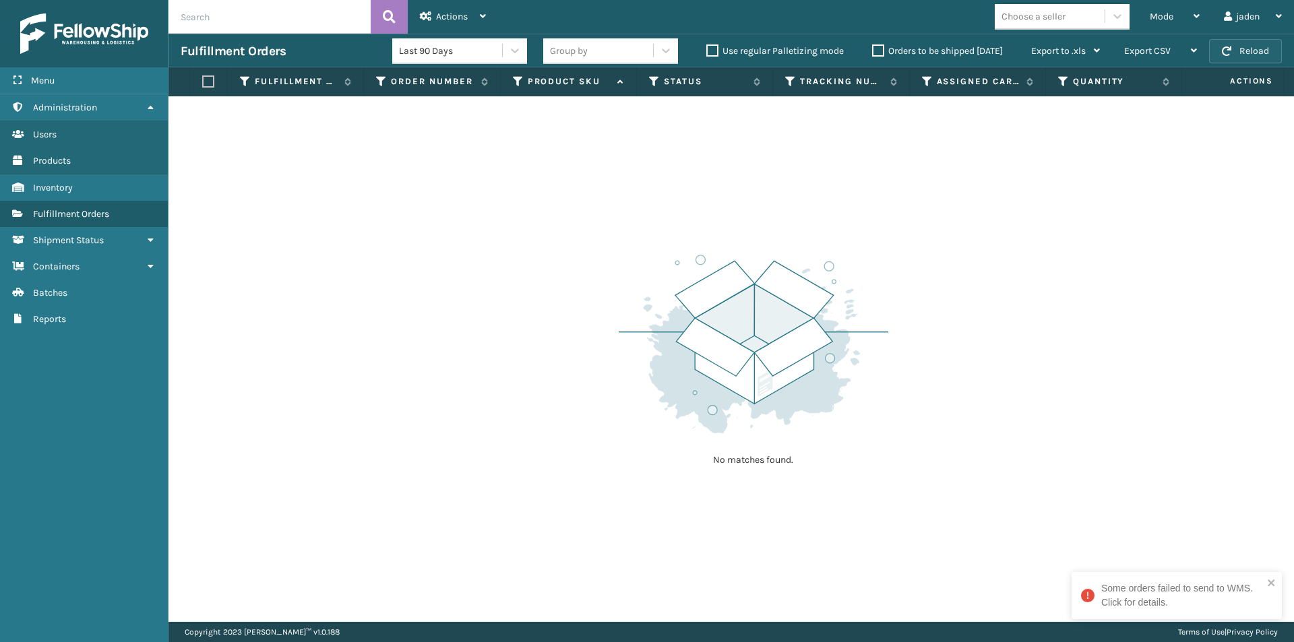
click at [1256, 46] on button "Reload" at bounding box center [1245, 51] width 73 height 24
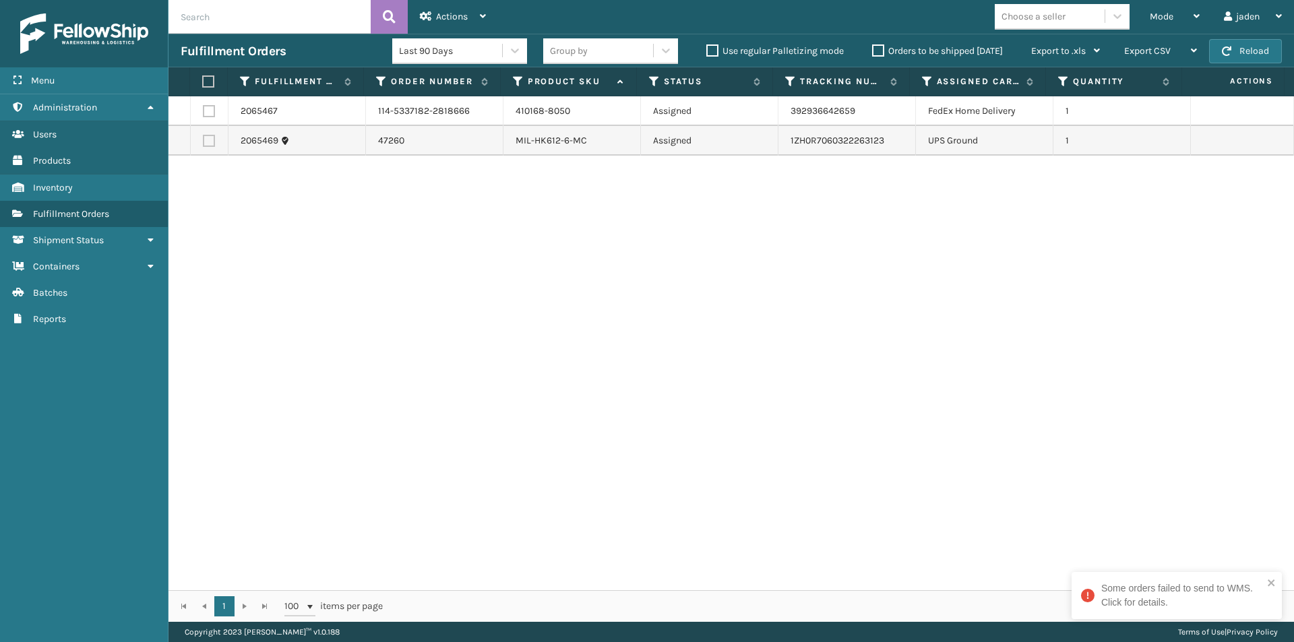
drag, startPoint x: 850, startPoint y: 395, endPoint x: 298, endPoint y: 319, distance: 556.4
click at [298, 319] on div "2065467 114-5337182-2818666 410168-8050 Assigned 392936642659 FedEx Home Delive…" at bounding box center [730, 343] width 1125 height 494
click at [73, 287] on link "Batches" at bounding box center [84, 293] width 168 height 26
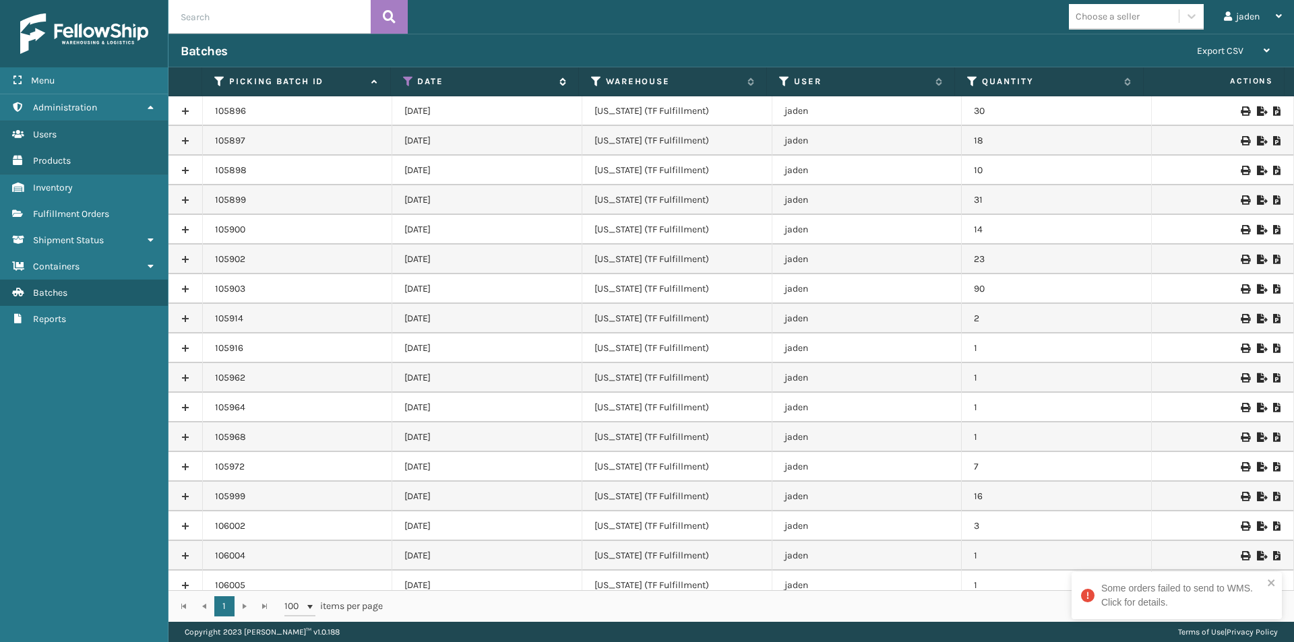
click at [407, 85] on icon at bounding box center [408, 81] width 11 height 12
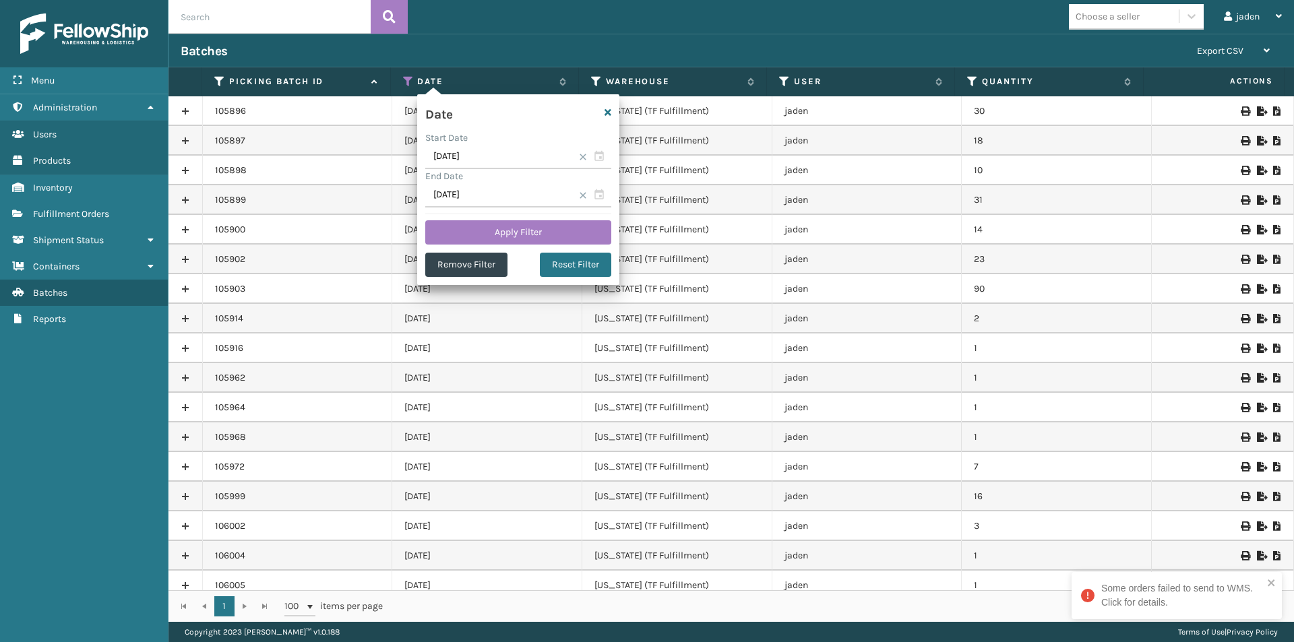
click at [582, 194] on span at bounding box center [583, 195] width 8 height 8
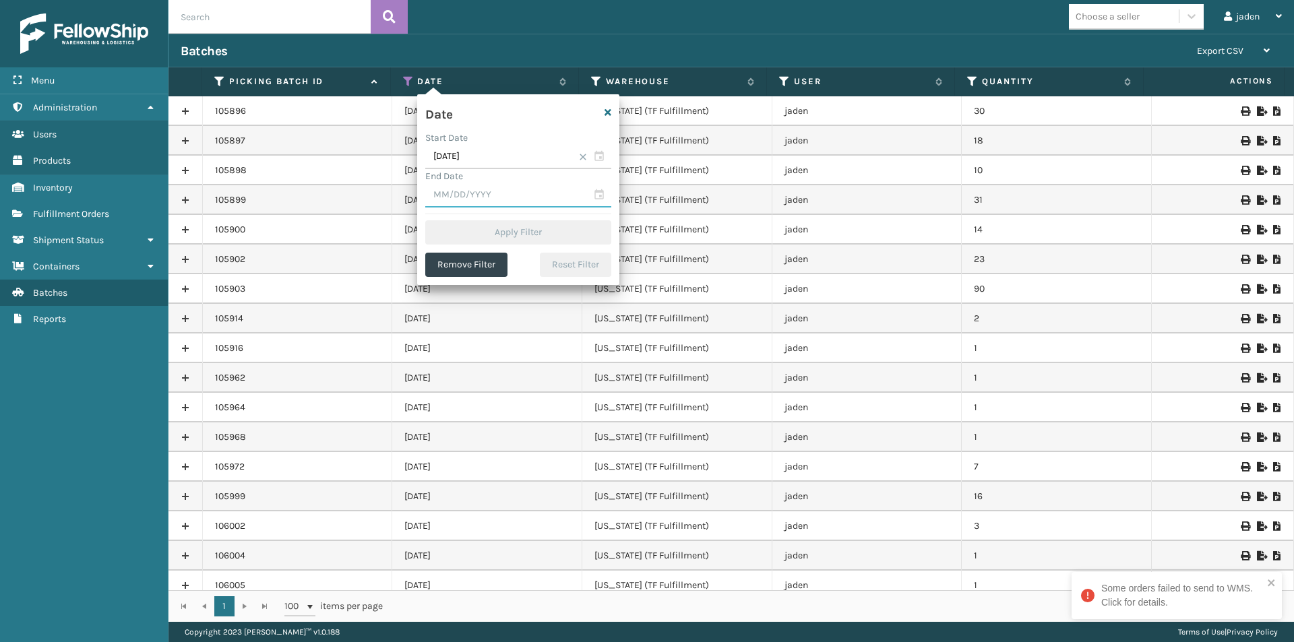
click at [533, 197] on input "text" at bounding box center [518, 195] width 186 height 24
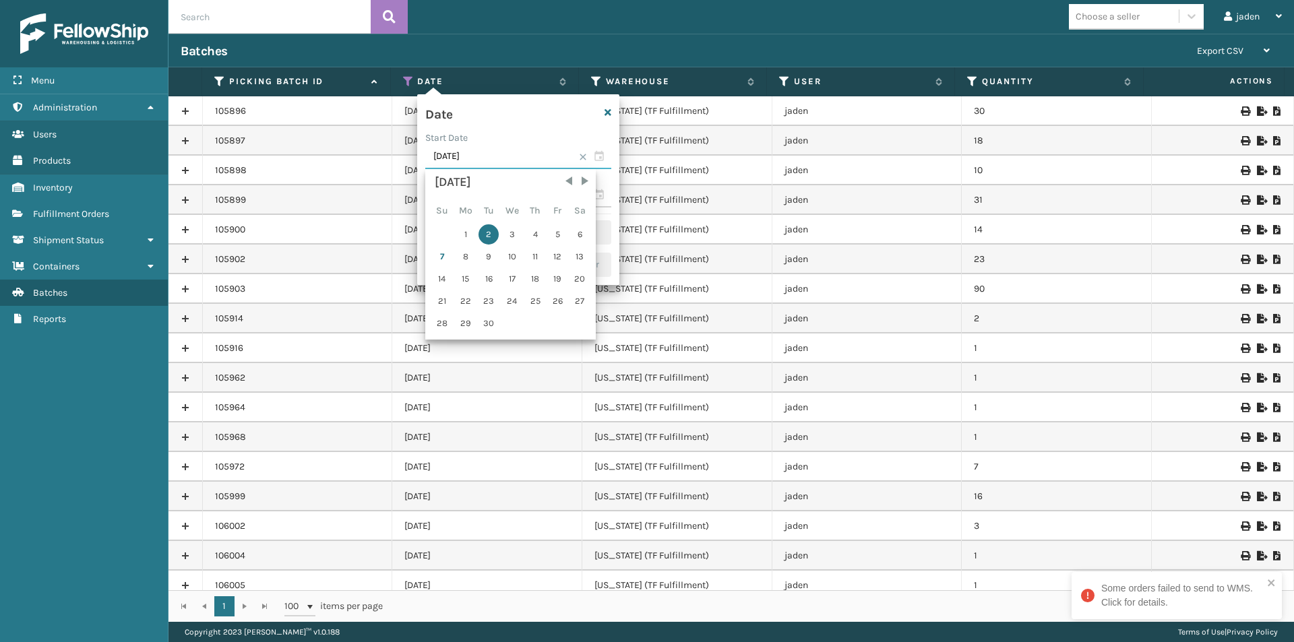
click at [580, 155] on section "[DATE] [DATE] Su Mo Tu We Th Fr Sa 1 2 3 4 5 6 7 8 9 10 11 12 13 14 15 16 17 18…" at bounding box center [518, 157] width 186 height 24
click at [528, 152] on input "[DATE]" at bounding box center [518, 157] width 186 height 24
click at [586, 157] on span at bounding box center [583, 157] width 8 height 8
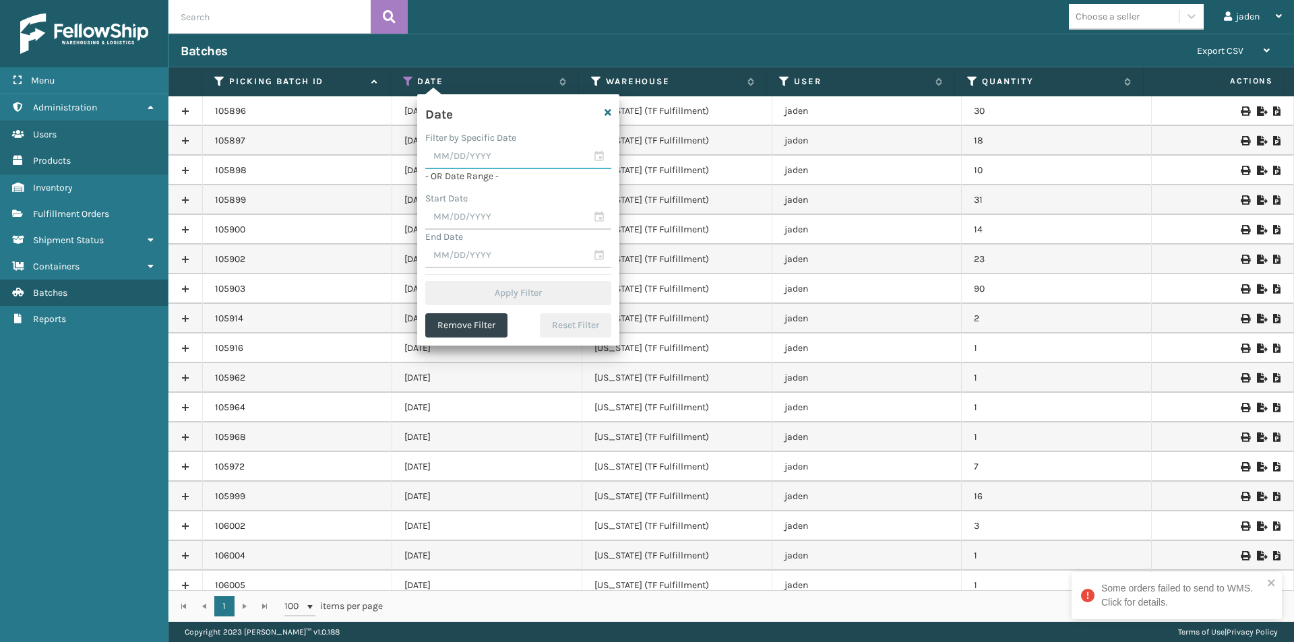
click at [506, 151] on input "text" at bounding box center [518, 157] width 186 height 24
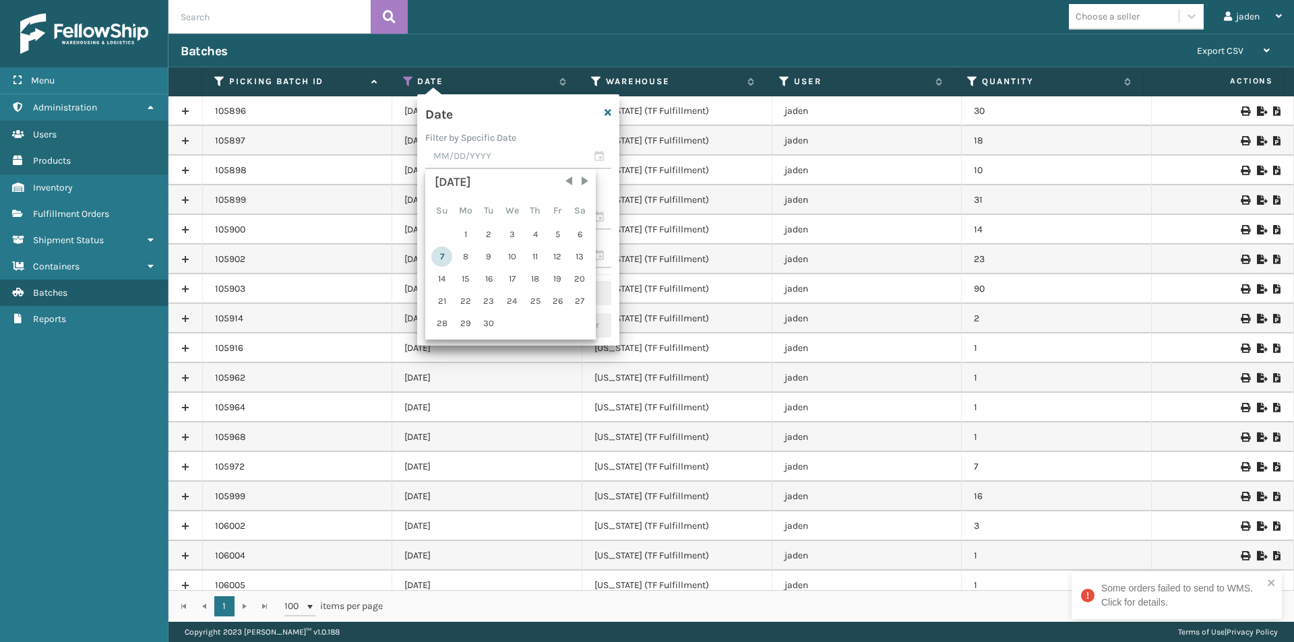
click at [435, 253] on div "7" at bounding box center [441, 257] width 21 height 20
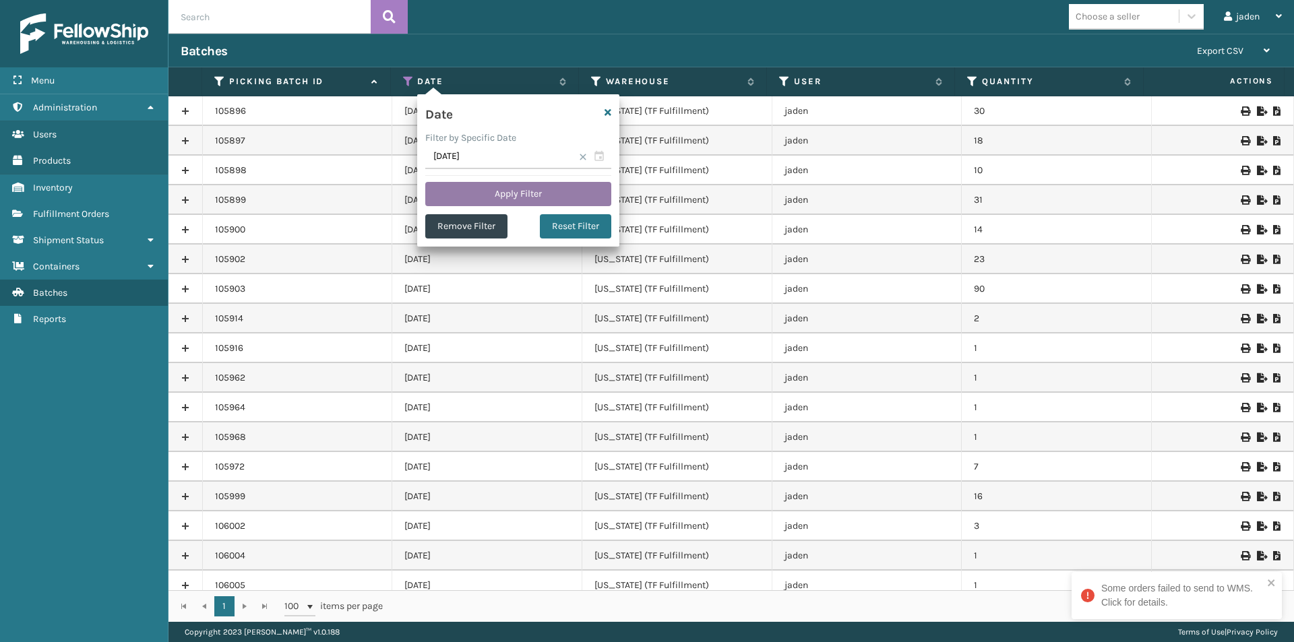
click at [554, 191] on button "Apply Filter" at bounding box center [518, 194] width 186 height 24
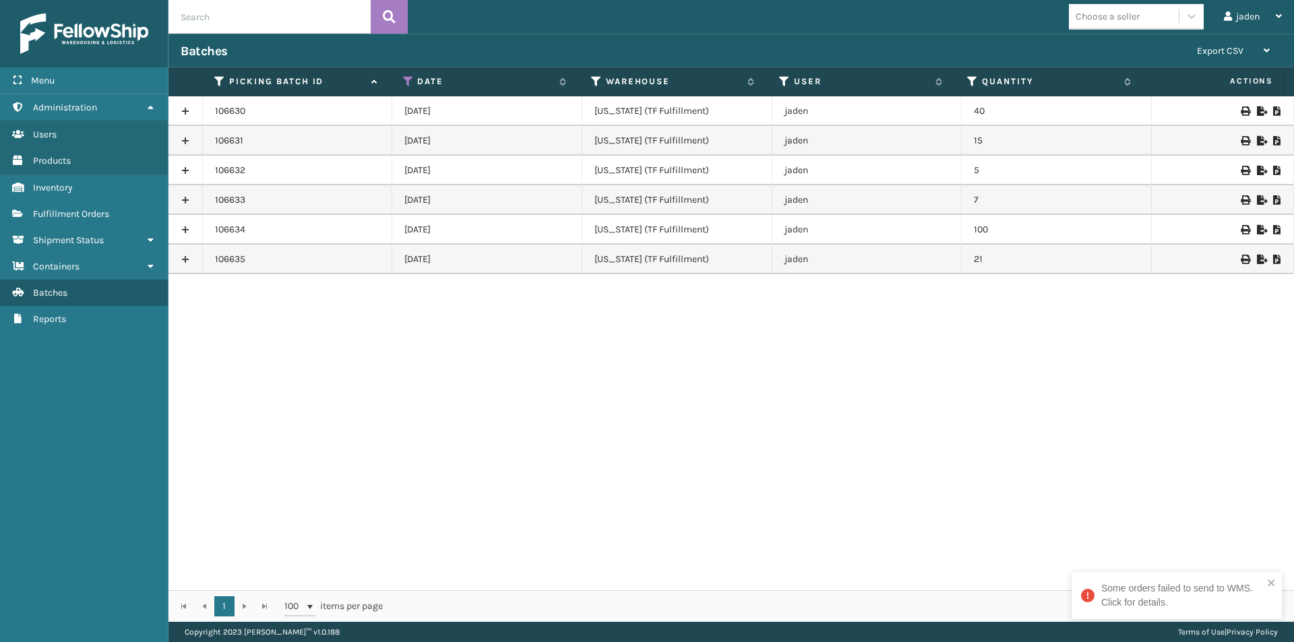
click at [1273, 171] on icon at bounding box center [1277, 170] width 8 height 9
click at [1273, 201] on icon at bounding box center [1277, 199] width 8 height 9
click at [1273, 232] on icon at bounding box center [1277, 229] width 8 height 9
click at [1273, 260] on icon at bounding box center [1277, 259] width 8 height 9
drag, startPoint x: 1007, startPoint y: 348, endPoint x: 769, endPoint y: 408, distance: 245.3
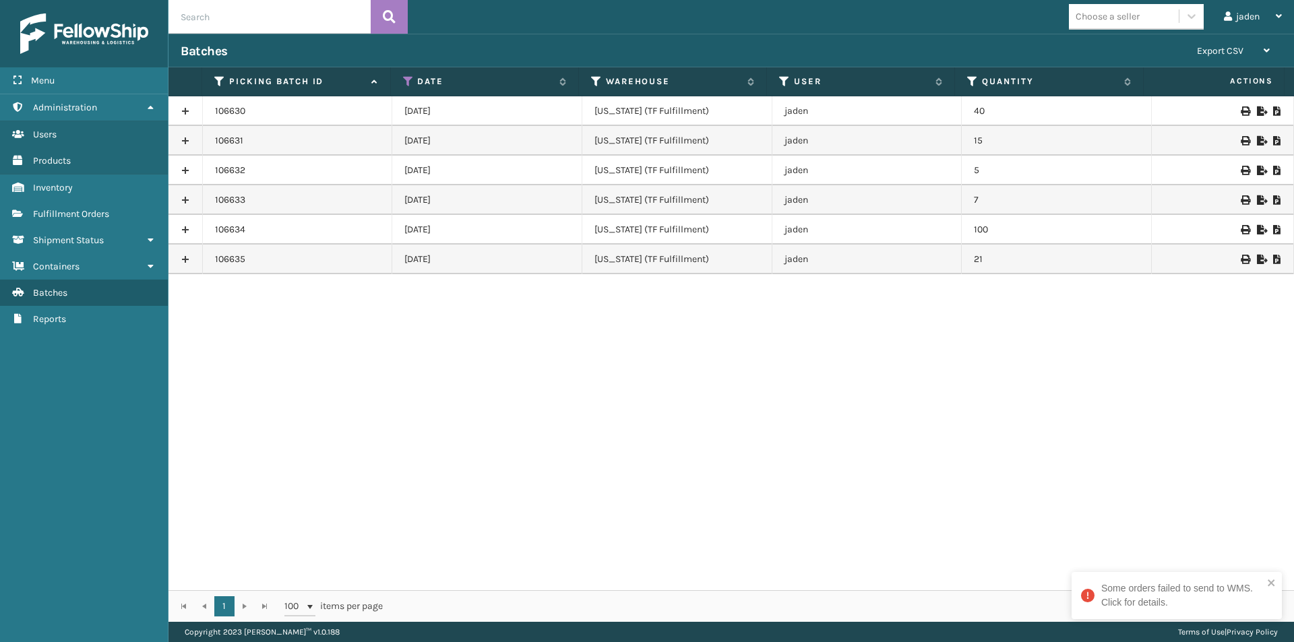
click at [769, 408] on div "106630 [DATE] [US_STATE] (TF Fulfillment) jaden 40 106631 [DATE] [US_STATE] (TF…" at bounding box center [730, 343] width 1125 height 494
click at [1273, 172] on icon at bounding box center [1277, 170] width 8 height 9
click at [1273, 196] on icon at bounding box center [1277, 199] width 8 height 9
click at [1273, 228] on icon at bounding box center [1277, 229] width 8 height 9
click at [1271, 263] on td at bounding box center [1222, 260] width 142 height 30
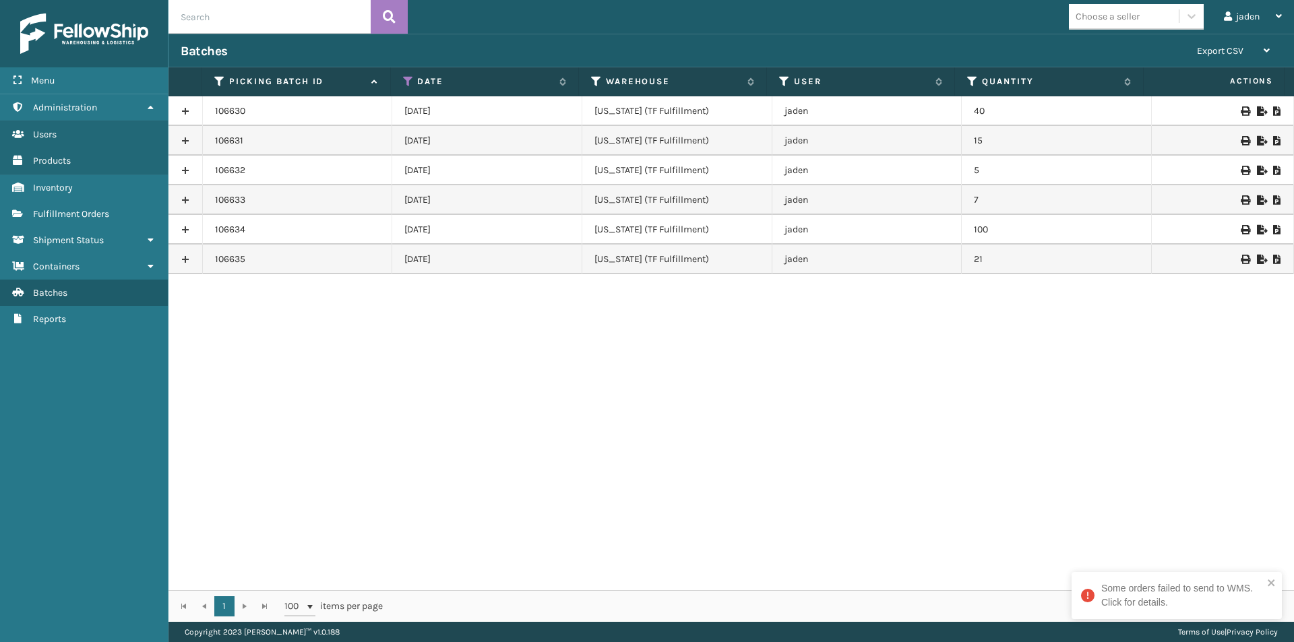
click at [1273, 257] on icon at bounding box center [1277, 259] width 8 height 9
drag, startPoint x: 783, startPoint y: 416, endPoint x: 775, endPoint y: 416, distance: 8.1
drag, startPoint x: 775, startPoint y: 416, endPoint x: 312, endPoint y: 315, distance: 473.8
click at [470, 390] on div "106630 [DATE] [US_STATE] (TF Fulfillment) jaden 40 106631 [DATE] [US_STATE] (TF…" at bounding box center [730, 343] width 1125 height 494
click at [127, 222] on link "Fulfillment Orders" at bounding box center [84, 214] width 168 height 26
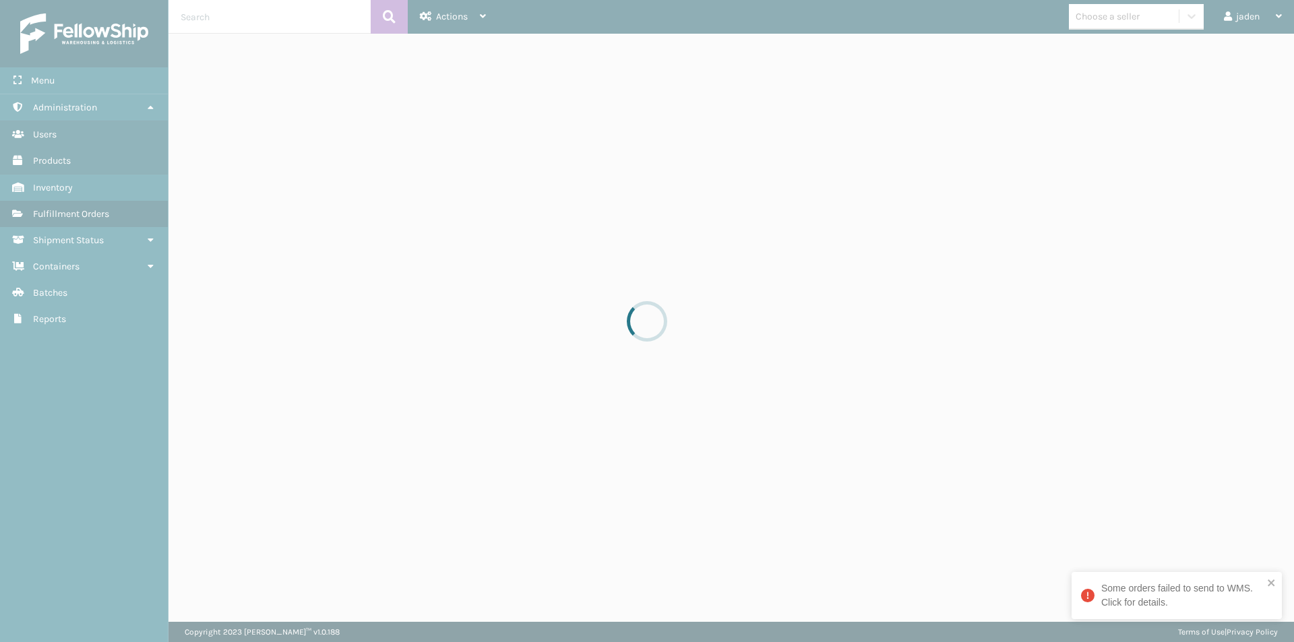
click at [127, 222] on div at bounding box center [647, 321] width 1294 height 642
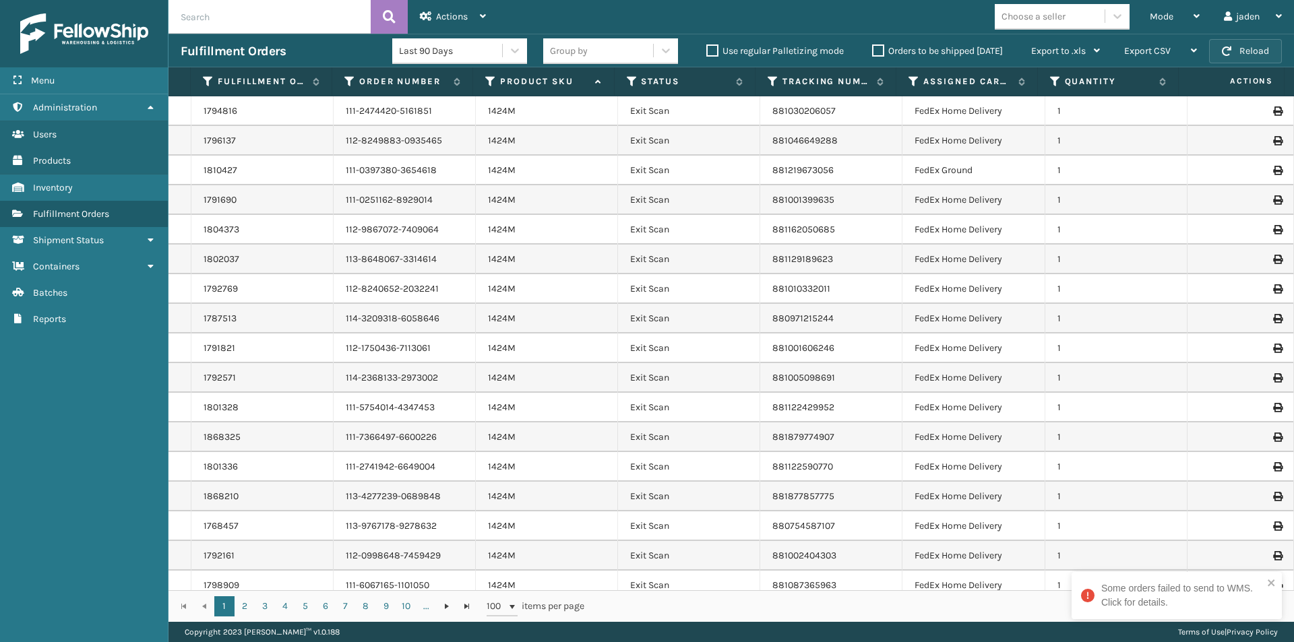
click at [1226, 39] on button "Reload" at bounding box center [1245, 51] width 73 height 24
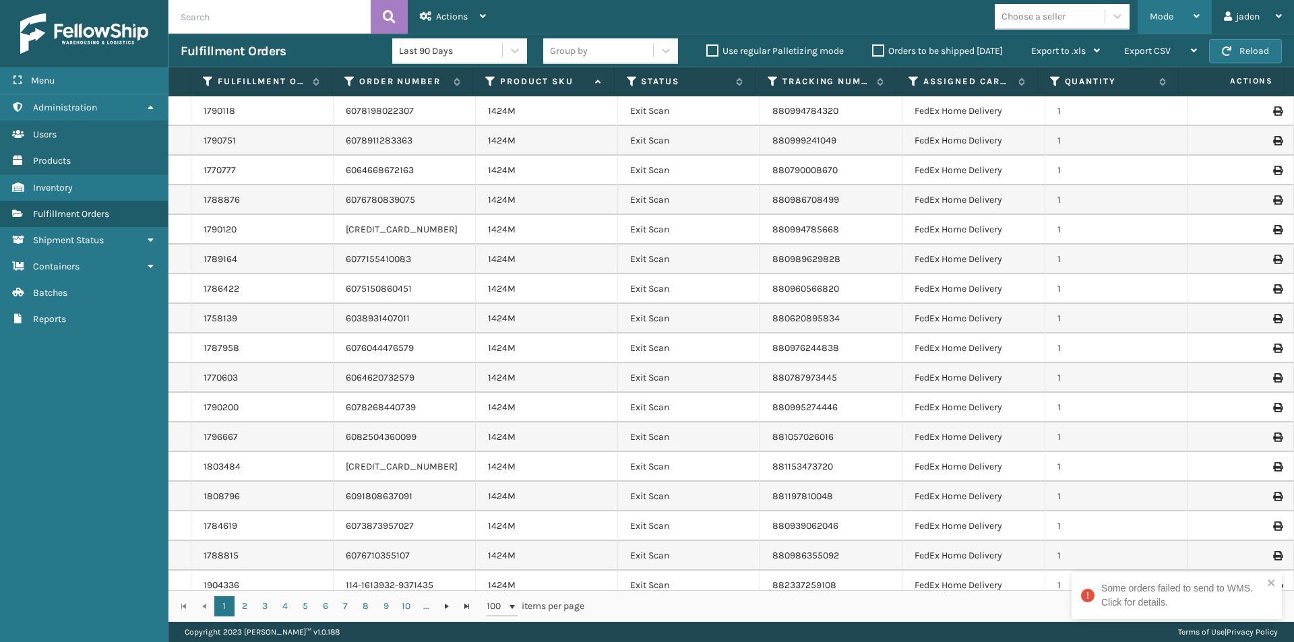
click at [1168, 9] on div "Mode" at bounding box center [1174, 17] width 50 height 34
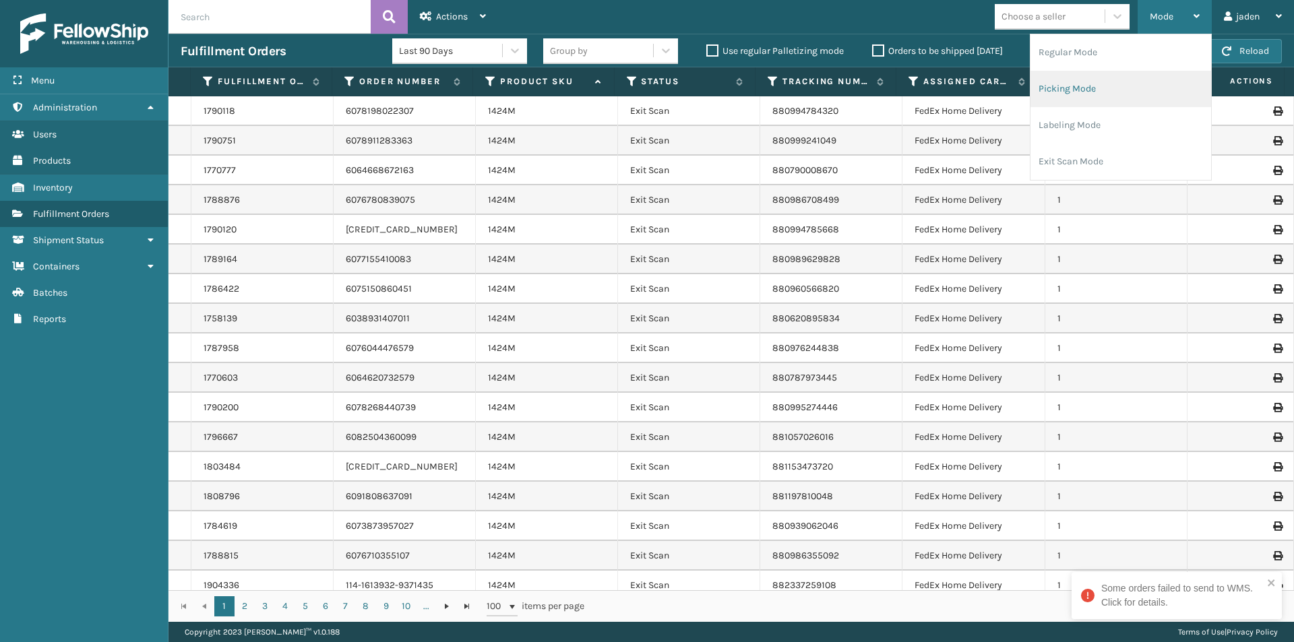
click at [1122, 77] on li "Picking Mode" at bounding box center [1120, 89] width 181 height 36
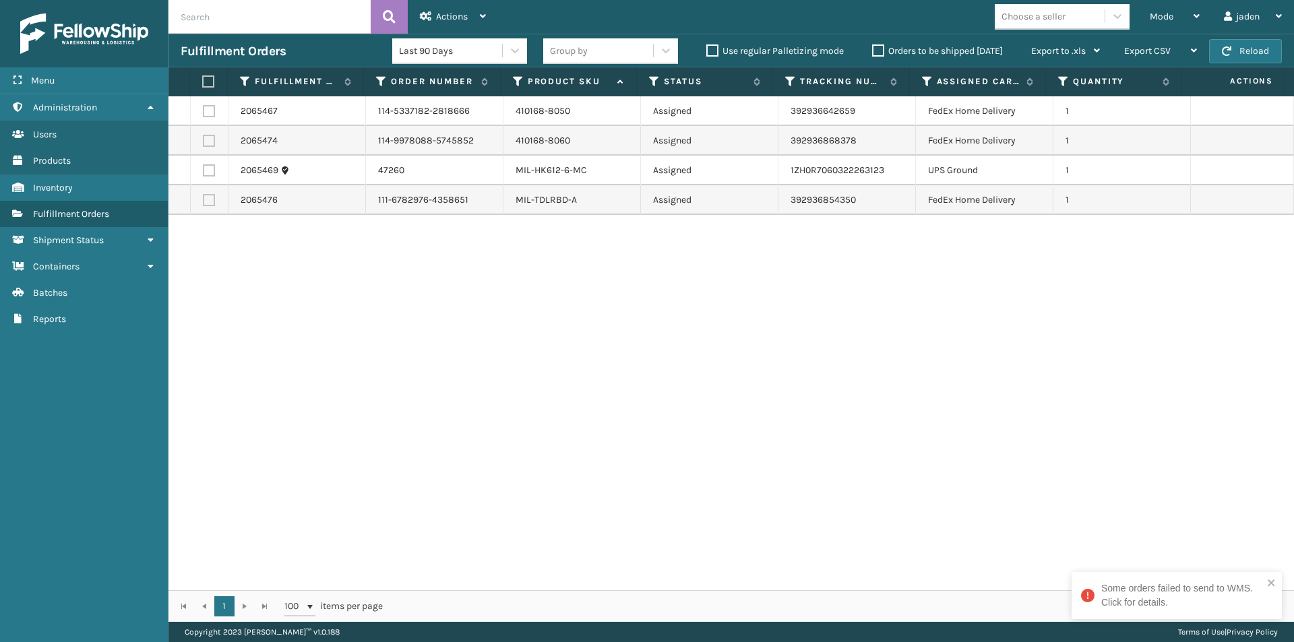
drag, startPoint x: 765, startPoint y: 319, endPoint x: 390, endPoint y: 157, distance: 408.9
click at [569, 287] on div "2065467 114-5337182-2818666 410168-8050 Assigned 392936642659 FedEx Home Delive…" at bounding box center [730, 343] width 1125 height 494
click at [207, 198] on label at bounding box center [209, 200] width 12 height 12
click at [203, 198] on input "checkbox" at bounding box center [203, 198] width 1 height 9
click at [205, 148] on td at bounding box center [210, 141] width 38 height 30
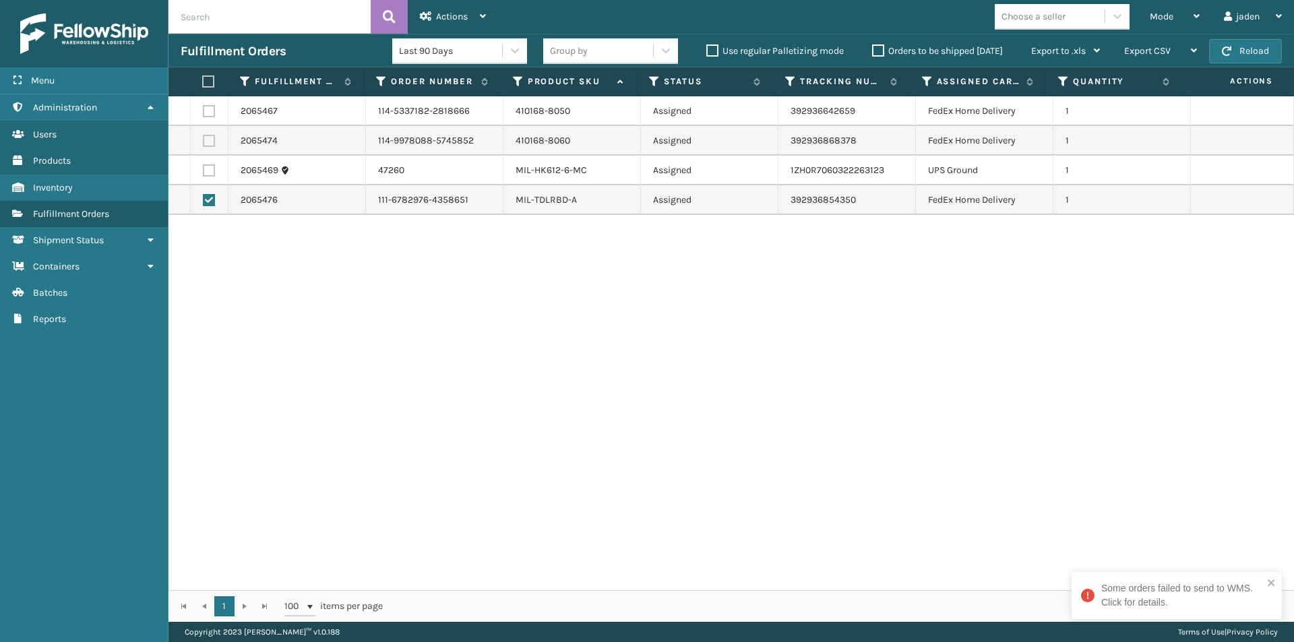
click at [205, 144] on label at bounding box center [209, 141] width 12 height 12
click at [203, 144] on input "checkbox" at bounding box center [203, 139] width 1 height 9
click at [198, 100] on td at bounding box center [210, 111] width 38 height 30
click at [210, 108] on label at bounding box center [209, 111] width 12 height 12
click at [203, 108] on input "checkbox" at bounding box center [203, 109] width 1 height 9
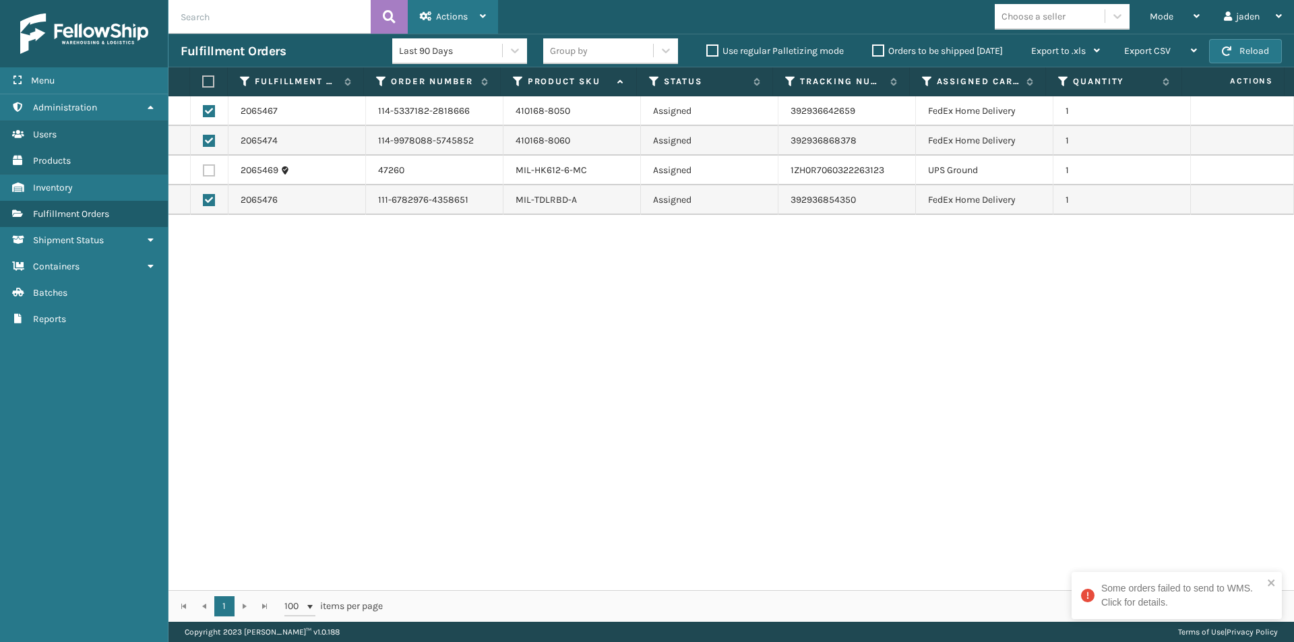
click at [476, 15] on div "Actions" at bounding box center [453, 17] width 66 height 34
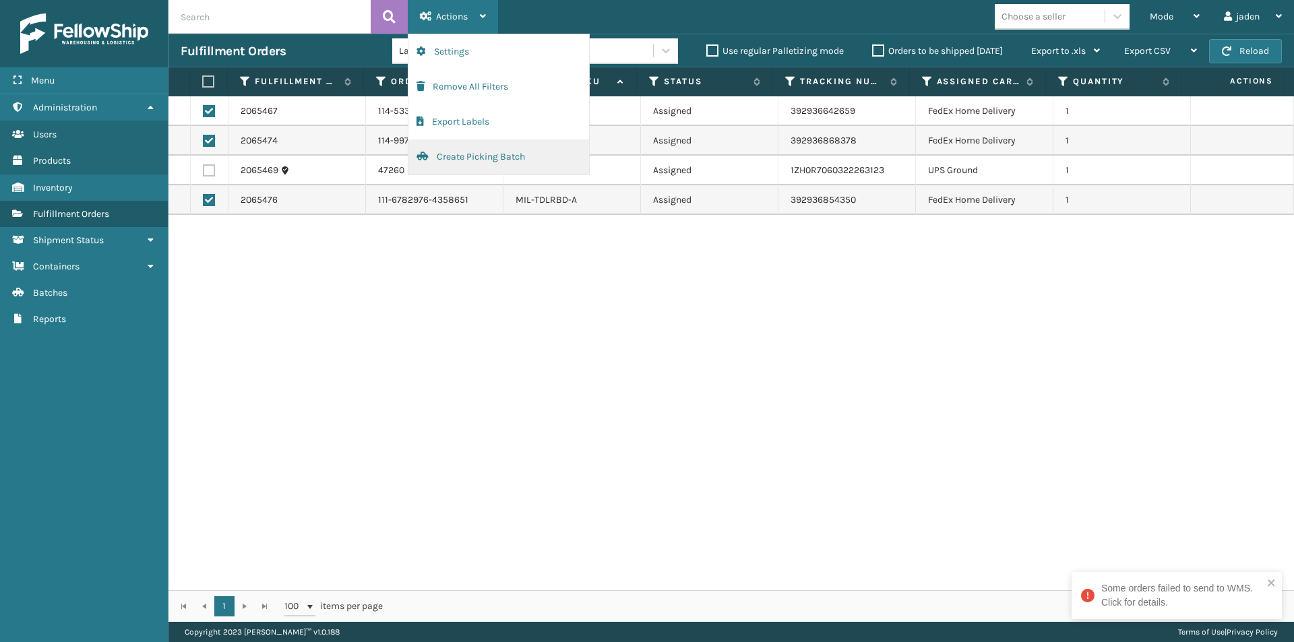
click at [458, 158] on button "Create Picking Batch" at bounding box center [498, 156] width 181 height 35
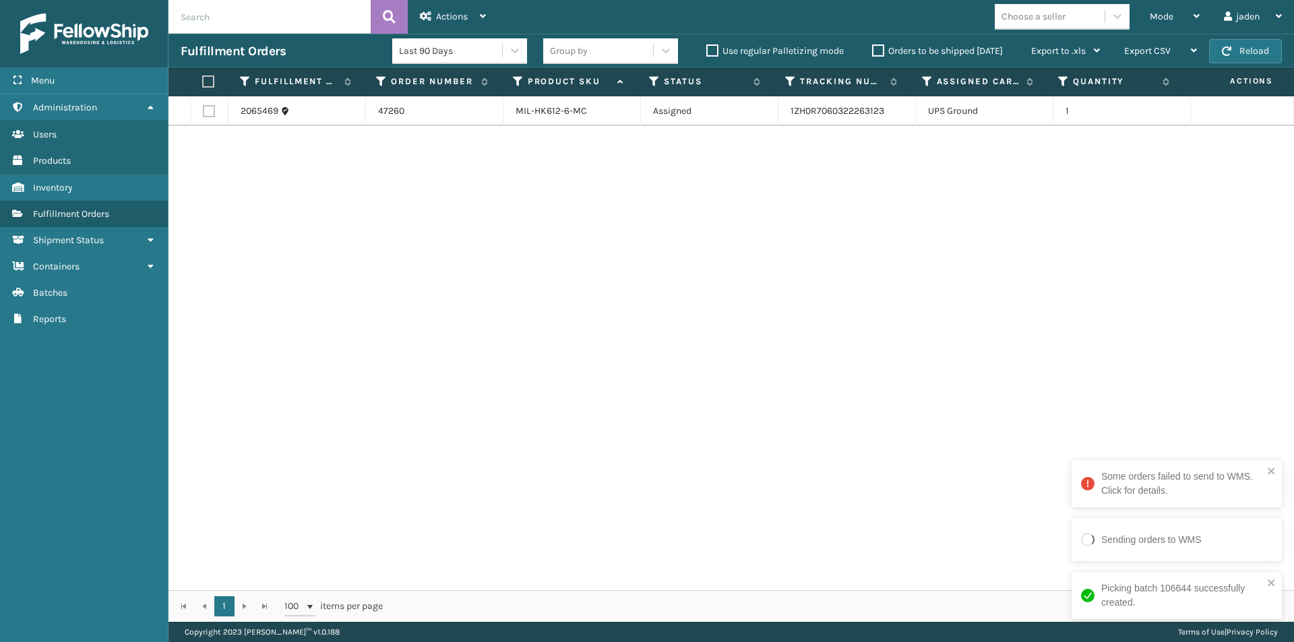
drag, startPoint x: 1052, startPoint y: 277, endPoint x: 772, endPoint y: 277, distance: 280.3
click at [772, 277] on div "2065469 47260 MIL-HK612-6-MC Assigned 1ZH0R7060322263123 UPS Ground 1" at bounding box center [730, 343] width 1125 height 494
click at [1233, 57] on button "Reload" at bounding box center [1245, 51] width 73 height 24
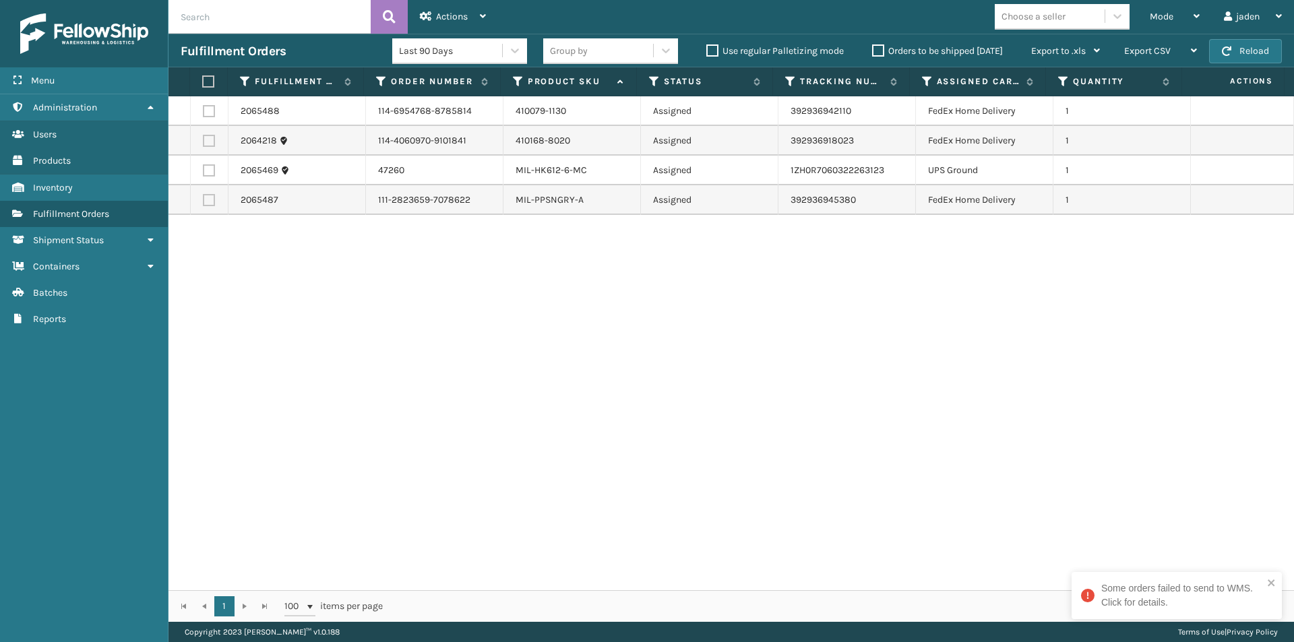
drag, startPoint x: 746, startPoint y: 358, endPoint x: 732, endPoint y: 352, distance: 15.4
drag, startPoint x: 732, startPoint y: 352, endPoint x: 196, endPoint y: 194, distance: 558.5
click at [298, 373] on div "2065488 114-6954768-8785814 410079-1130 Assigned 392936942110 FedEx Home Delive…" at bounding box center [730, 343] width 1125 height 494
click at [207, 140] on label at bounding box center [209, 141] width 12 height 12
click at [203, 140] on input "checkbox" at bounding box center [203, 139] width 1 height 9
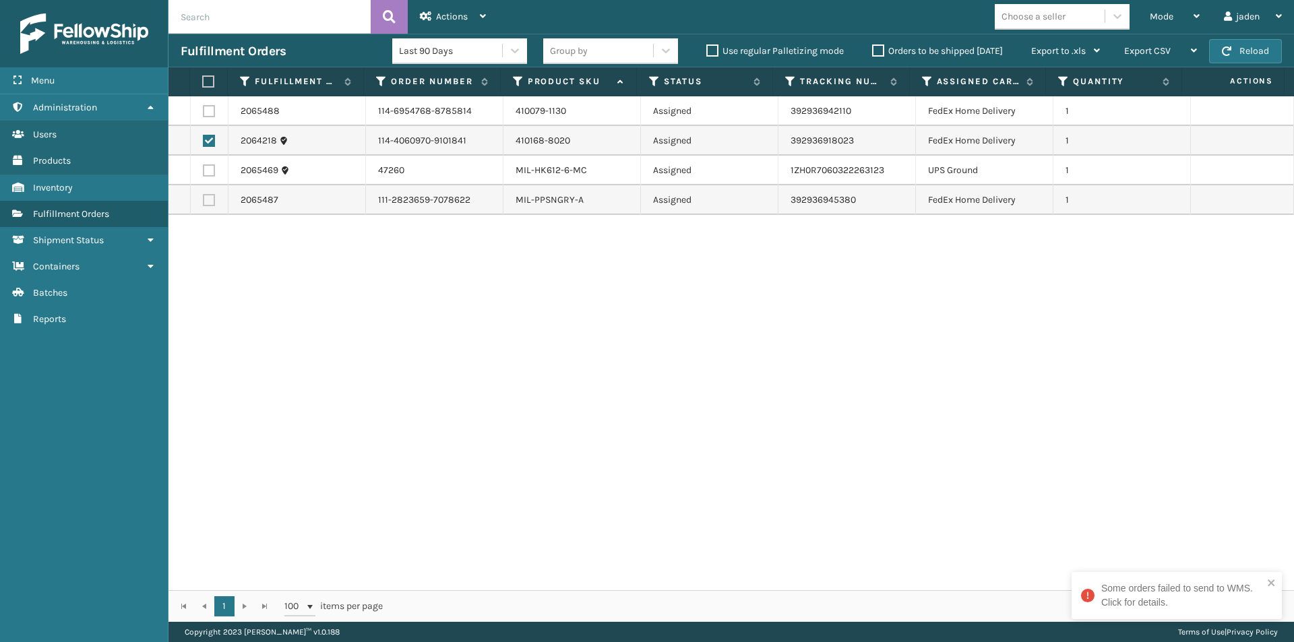
click at [208, 113] on label at bounding box center [209, 111] width 12 height 12
click at [203, 113] on input "checkbox" at bounding box center [203, 109] width 1 height 9
click at [212, 197] on label at bounding box center [209, 200] width 12 height 12
click at [203, 197] on input "checkbox" at bounding box center [203, 198] width 1 height 9
click at [431, 11] on icon at bounding box center [426, 15] width 12 height 9
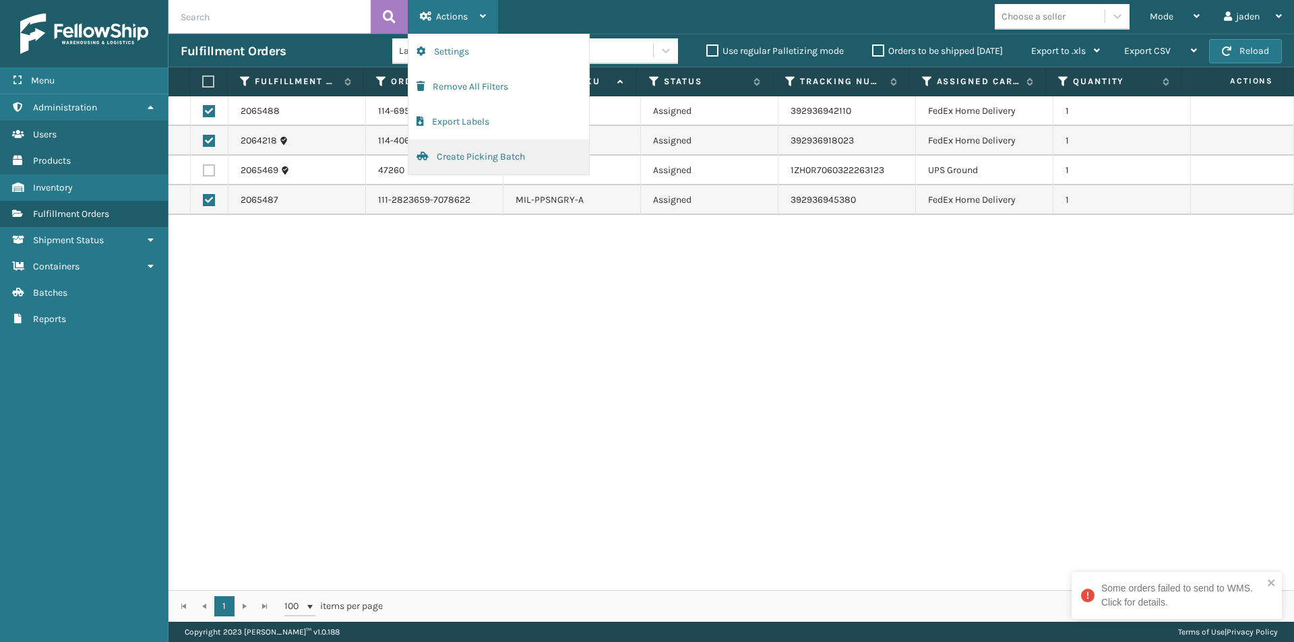
click at [460, 162] on button "Create Picking Batch" at bounding box center [498, 156] width 181 height 35
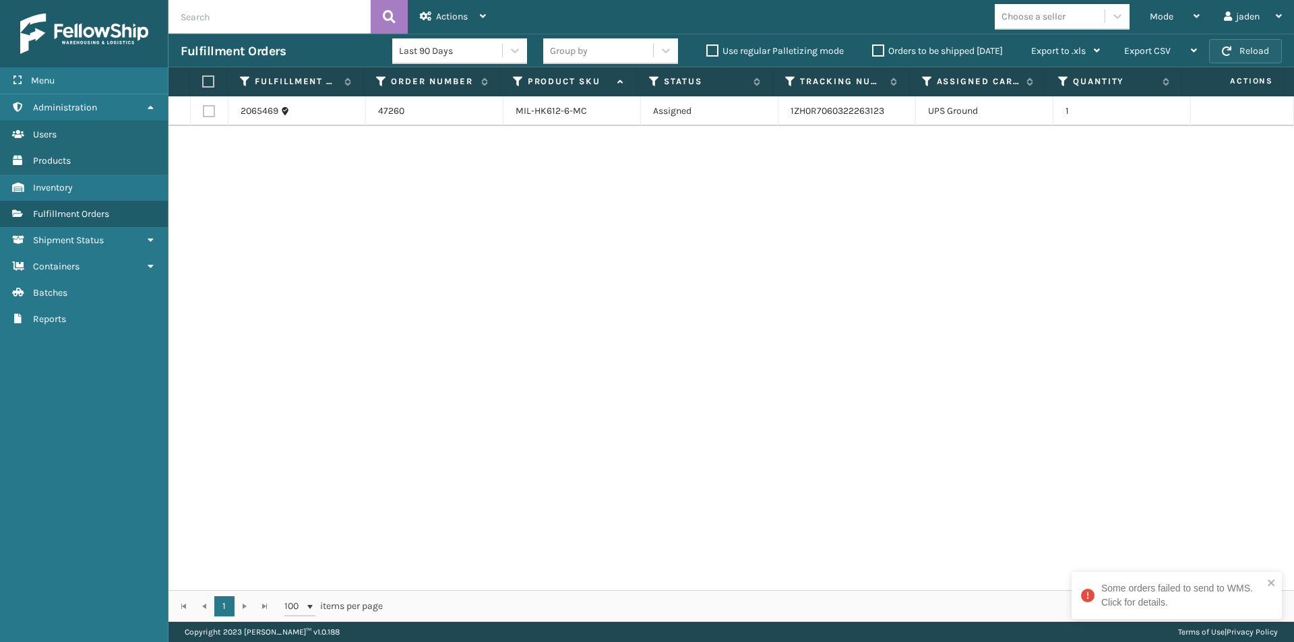
click at [1256, 51] on button "Reload" at bounding box center [1245, 51] width 73 height 24
click at [1188, 9] on div "Mode" at bounding box center [1174, 17] width 50 height 34
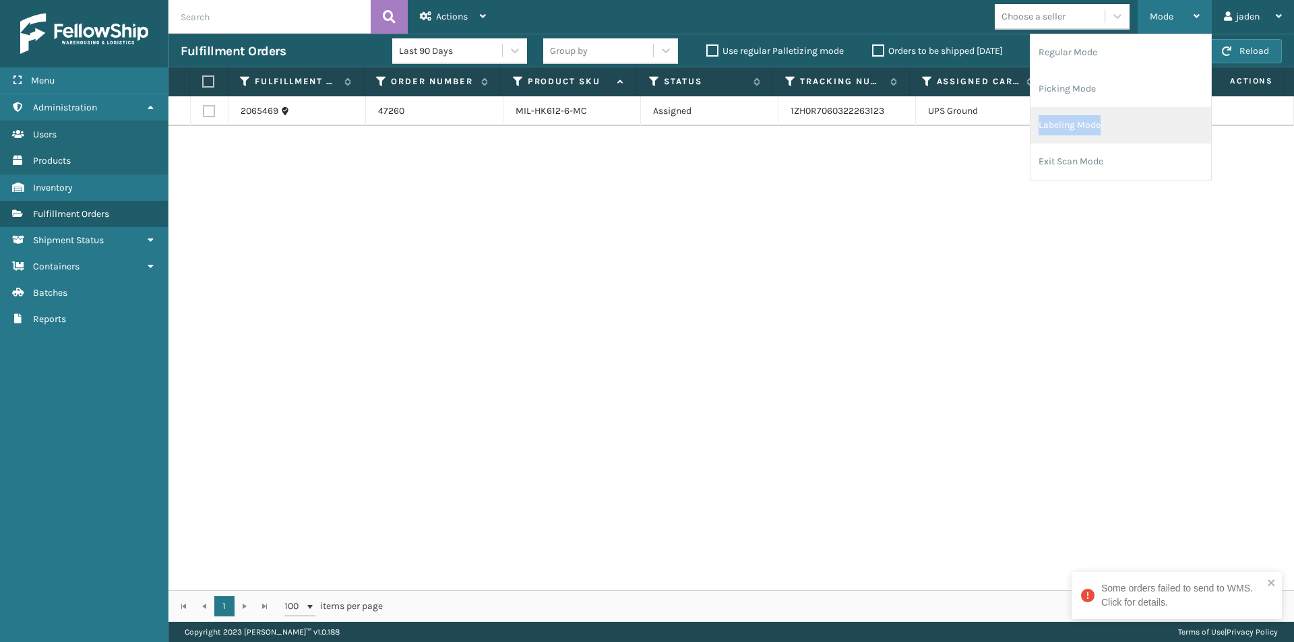
drag, startPoint x: 1128, startPoint y: 102, endPoint x: 1128, endPoint y: 131, distance: 28.3
click at [1128, 131] on ul "Regular Mode Picking Mode Labeling Mode Exit Scan Mode" at bounding box center [1120, 107] width 181 height 146
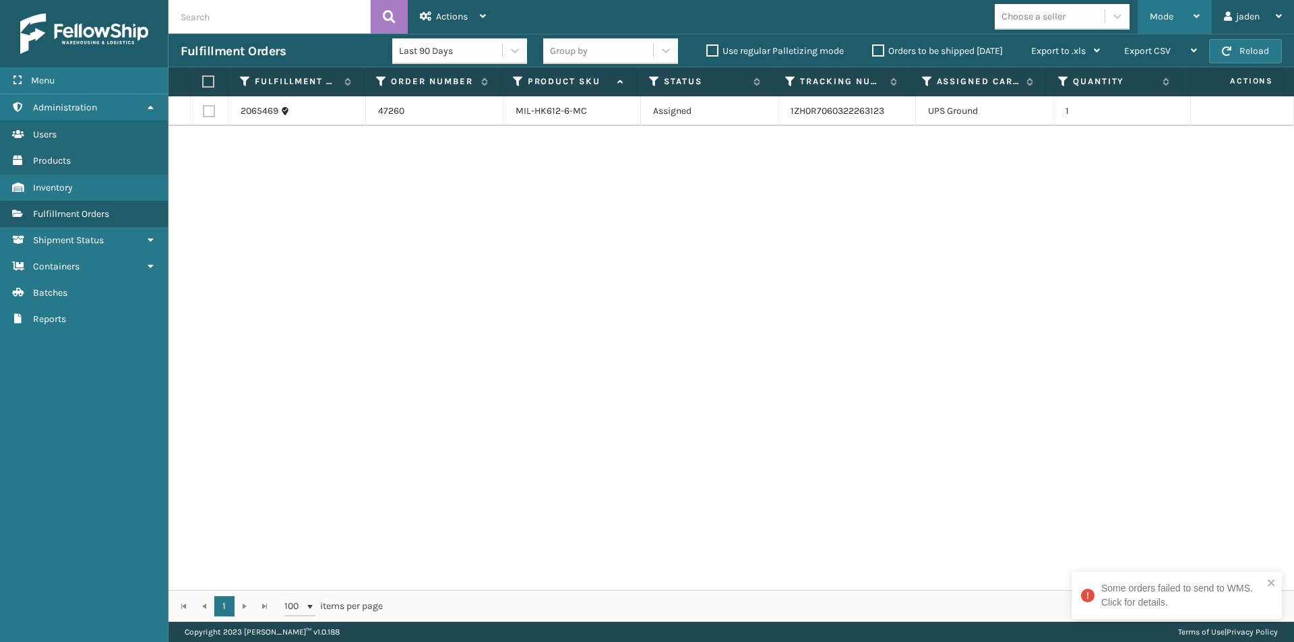
click at [1168, 18] on span "Mode" at bounding box center [1161, 16] width 24 height 11
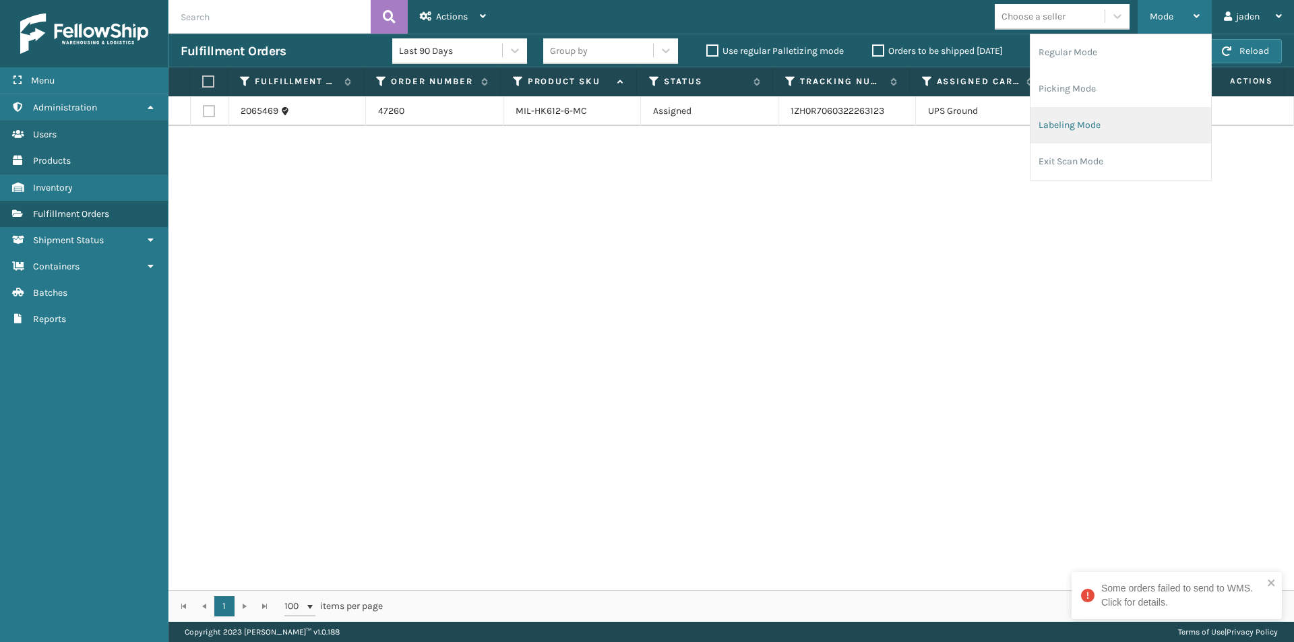
click at [1093, 133] on li "Labeling Mode" at bounding box center [1120, 125] width 181 height 36
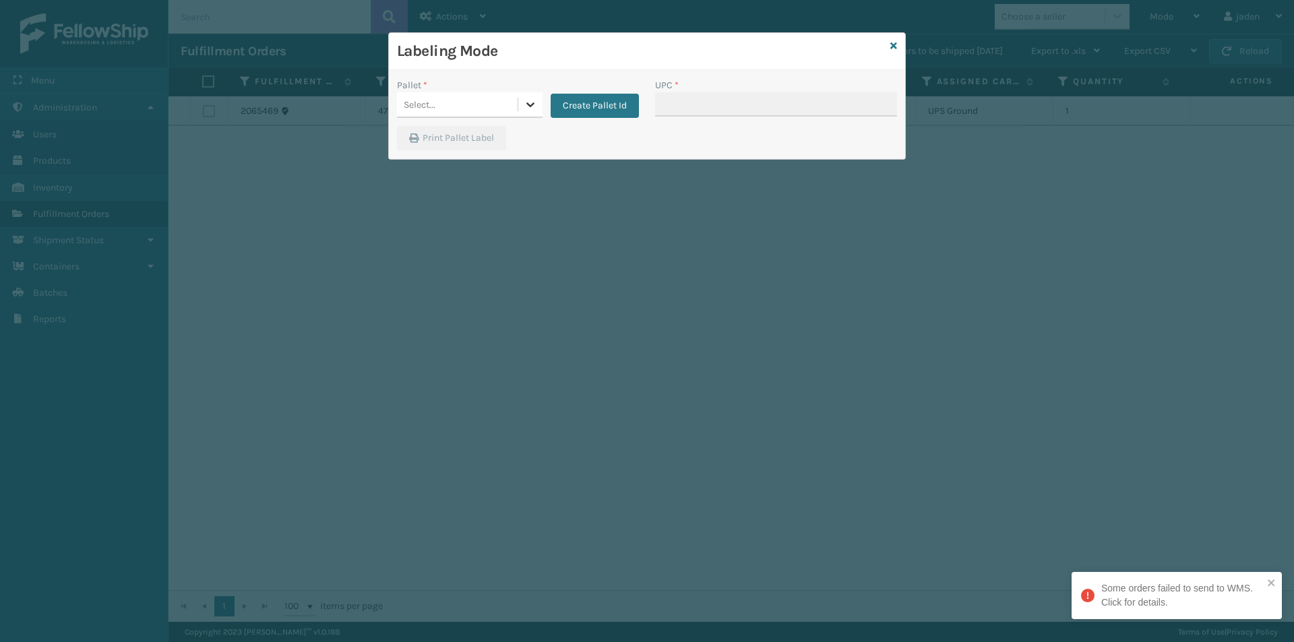
click at [518, 108] on div at bounding box center [530, 104] width 24 height 24
drag, startPoint x: 428, startPoint y: 148, endPoint x: 691, endPoint y: 111, distance: 265.4
click at [431, 148] on div "FDXG-21FN4Q6XCN" at bounding box center [470, 141] width 146 height 31
click at [727, 106] on input "UPC *" at bounding box center [776, 104] width 242 height 24
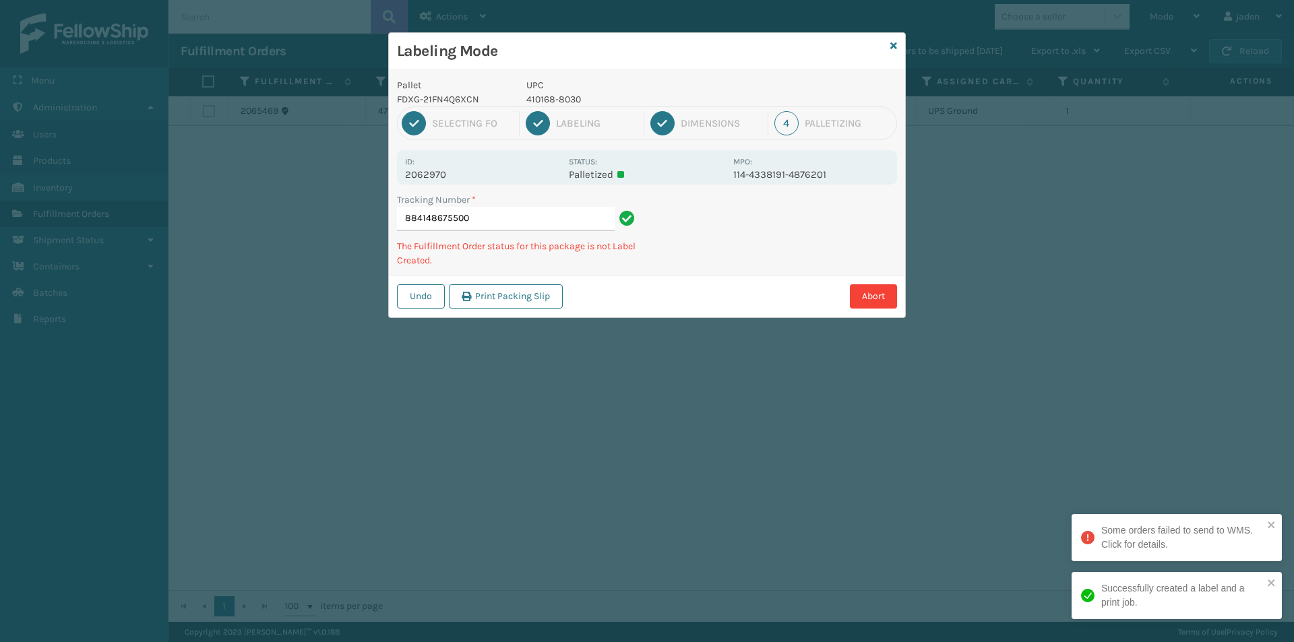
click at [560, 102] on p "410168-8030" at bounding box center [625, 99] width 199 height 14
copy p "410168-8030"
drag, startPoint x: 754, startPoint y: 220, endPoint x: 744, endPoint y: 220, distance: 9.4
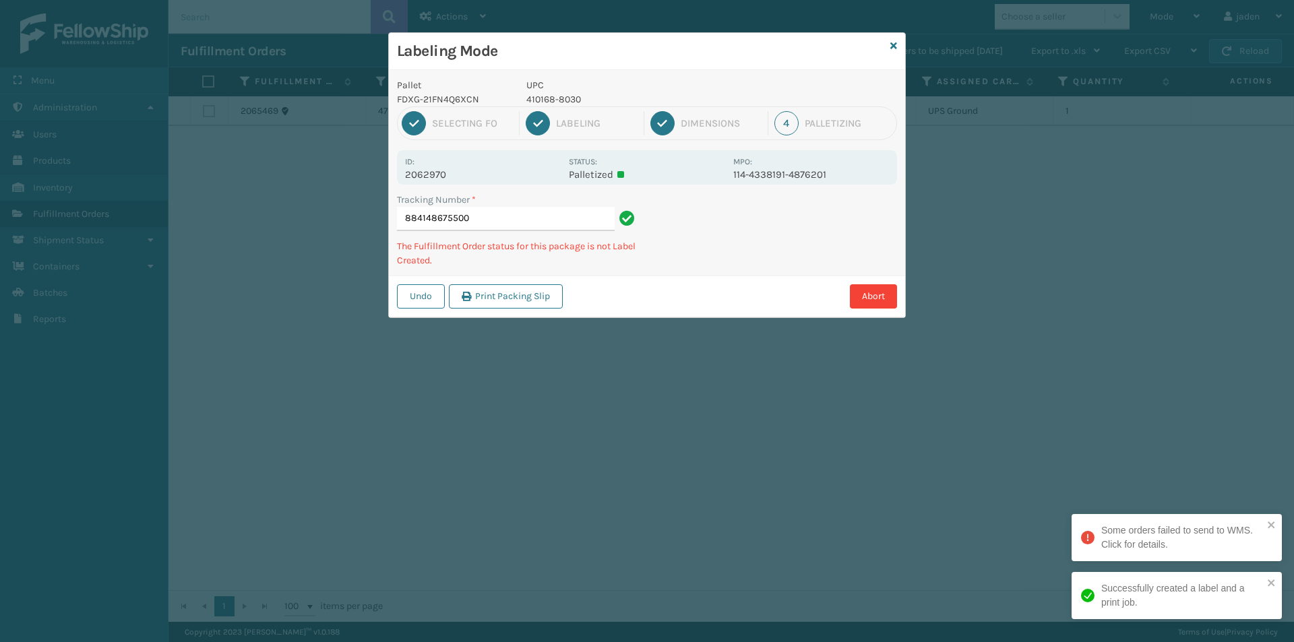
drag, startPoint x: 744, startPoint y: 220, endPoint x: 672, endPoint y: 274, distance: 91.0
click at [672, 274] on div "Tracking Number * 884148675500 The Fulfillment Order status for this package is…" at bounding box center [647, 234] width 516 height 83
drag, startPoint x: 777, startPoint y: 253, endPoint x: 765, endPoint y: 254, distance: 11.5
drag, startPoint x: 765, startPoint y: 254, endPoint x: 789, endPoint y: 253, distance: 23.6
click at [684, 303] on div "Labeling Mode Pallet FDXG-21FN4Q6XCN UPC 410168-8030 1 Selecting FO 2 Labeling …" at bounding box center [646, 175] width 517 height 286
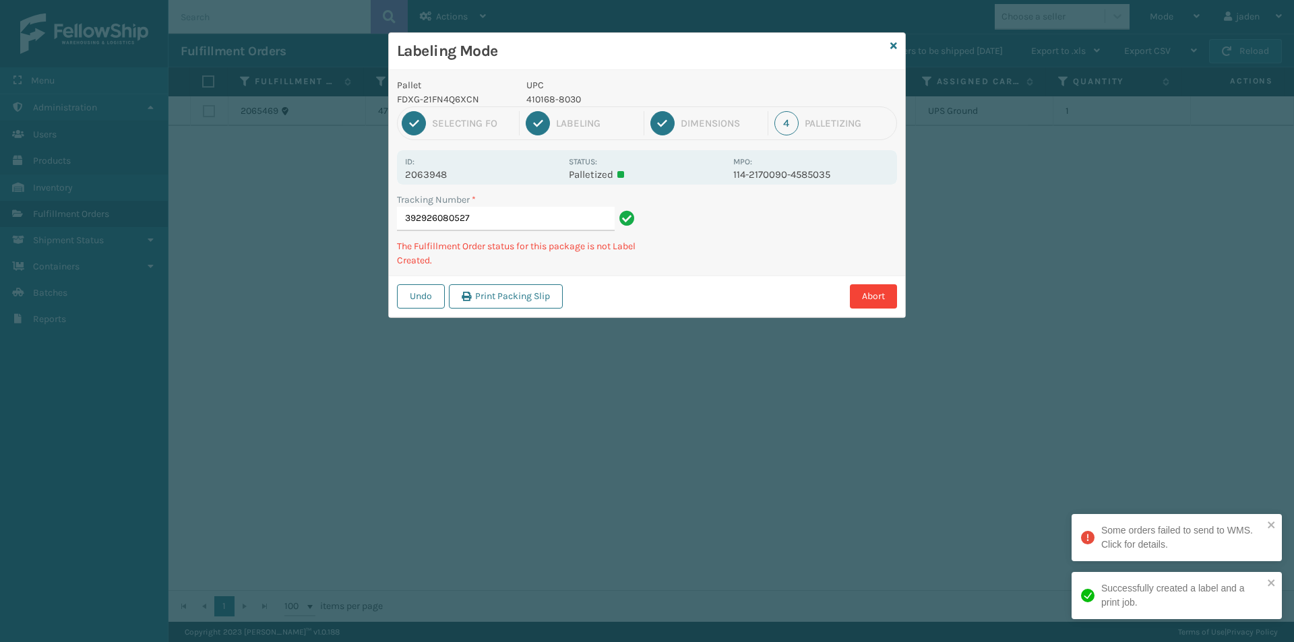
drag, startPoint x: 789, startPoint y: 253, endPoint x: 740, endPoint y: 270, distance: 51.6
drag, startPoint x: 740, startPoint y: 270, endPoint x: 674, endPoint y: 296, distance: 71.1
click at [674, 296] on div "Abort" at bounding box center [732, 296] width 330 height 24
click at [572, 102] on p "840985112622" at bounding box center [625, 99] width 199 height 14
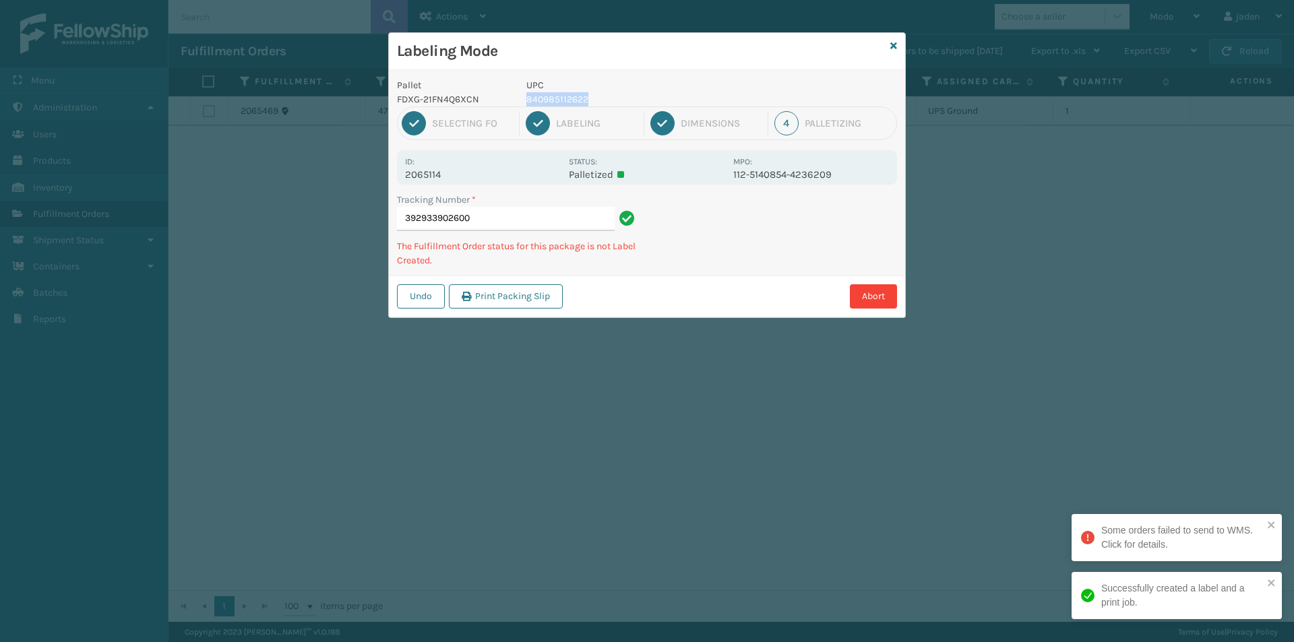
copy p "840985112622"
drag, startPoint x: 841, startPoint y: 224, endPoint x: 771, endPoint y: 250, distance: 74.2
click at [736, 278] on div "Undo Print Packing Slip Abort" at bounding box center [647, 296] width 516 height 41
drag, startPoint x: 866, startPoint y: 191, endPoint x: 857, endPoint y: 192, distance: 9.5
drag, startPoint x: 857, startPoint y: 192, endPoint x: 826, endPoint y: 225, distance: 45.3
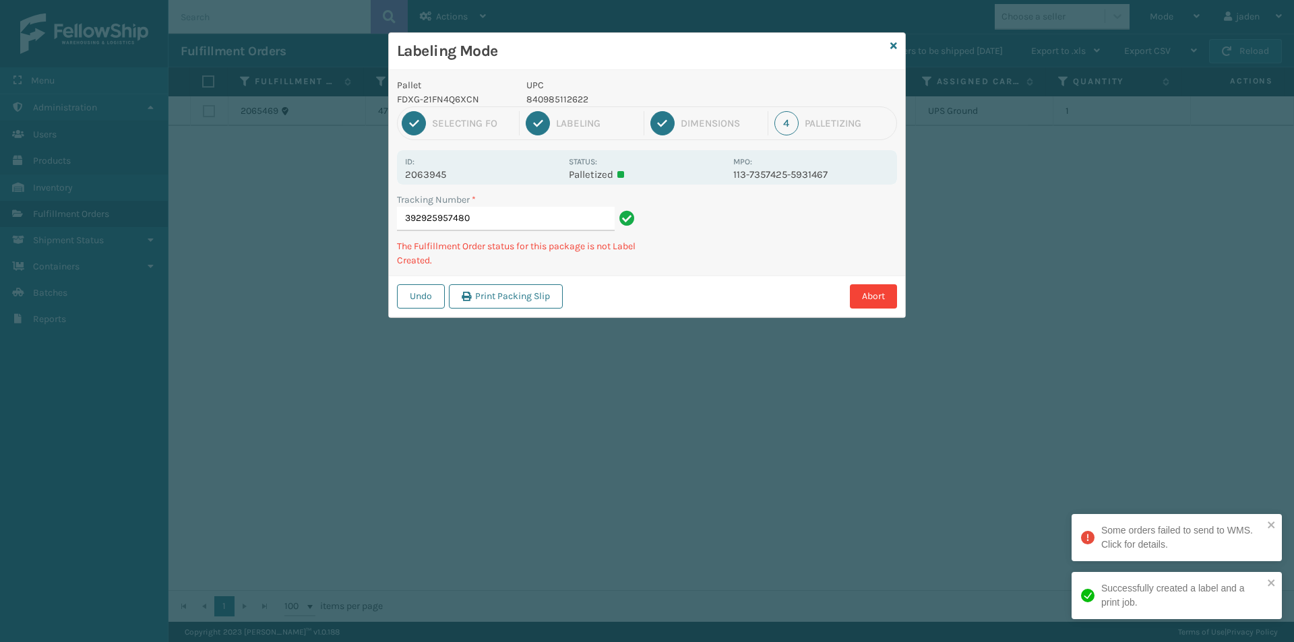
click at [698, 290] on div "Undo Print Packing Slip Abort" at bounding box center [647, 296] width 516 height 41
drag, startPoint x: 820, startPoint y: 223, endPoint x: 715, endPoint y: 235, distance: 105.1
click at [698, 296] on div "Abort" at bounding box center [732, 296] width 330 height 24
drag, startPoint x: 833, startPoint y: 213, endPoint x: 787, endPoint y: 219, distance: 46.9
drag, startPoint x: 787, startPoint y: 219, endPoint x: 883, endPoint y: 164, distance: 110.1
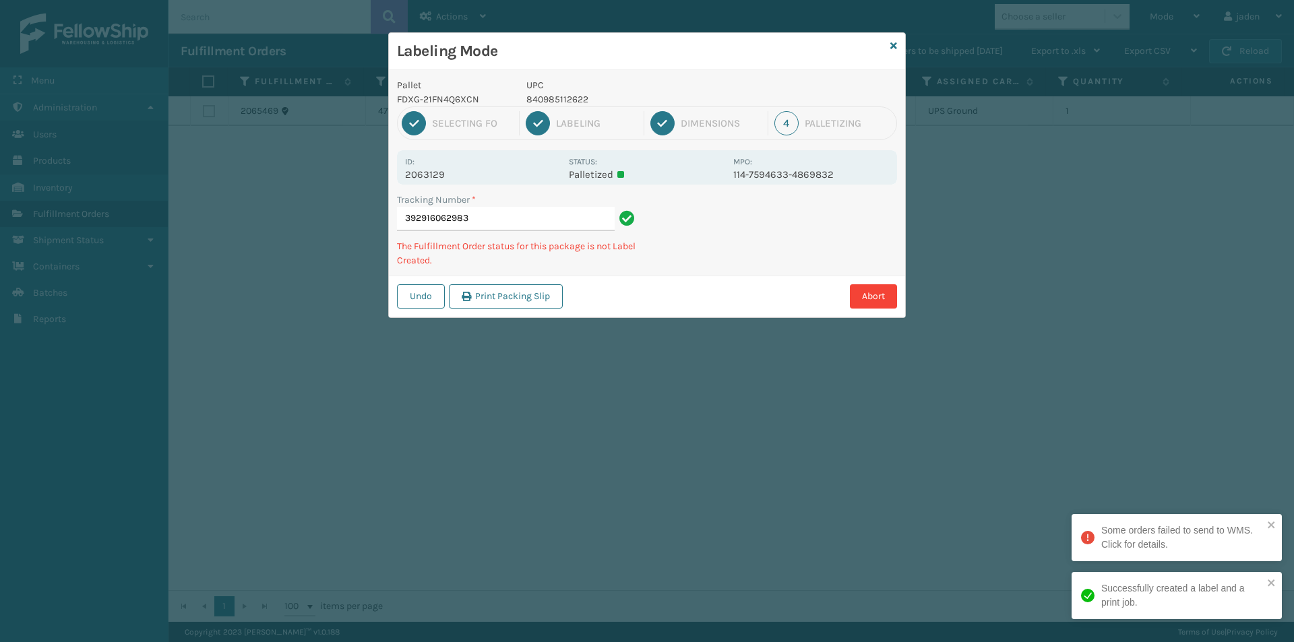
click at [751, 247] on div "Tracking Number * 392916062983 The Fulfillment Order status for this package is…" at bounding box center [647, 234] width 516 height 83
drag, startPoint x: 880, startPoint y: 164, endPoint x: 856, endPoint y: 170, distance: 24.3
drag, startPoint x: 856, startPoint y: 170, endPoint x: 715, endPoint y: 243, distance: 159.1
click at [685, 282] on div "Undo Print Packing Slip Abort" at bounding box center [647, 296] width 516 height 41
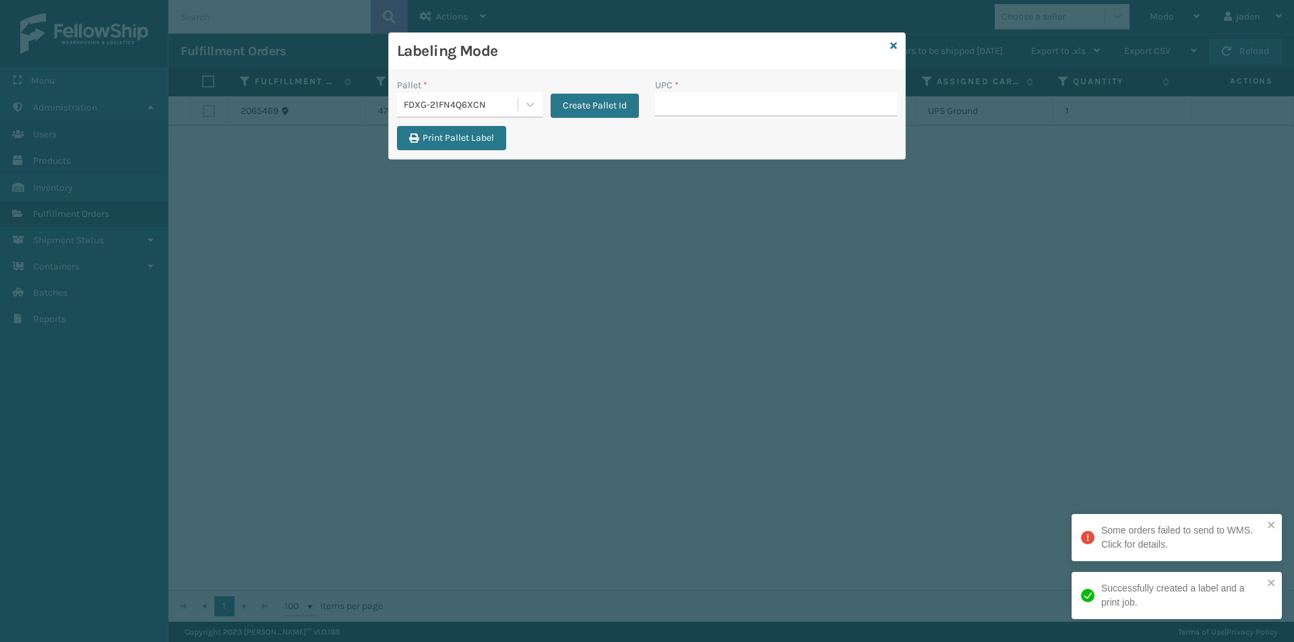
drag, startPoint x: 713, startPoint y: 87, endPoint x: 705, endPoint y: 101, distance: 16.3
drag, startPoint x: 764, startPoint y: 92, endPoint x: 680, endPoint y: 102, distance: 84.2
click at [680, 102] on input "UPC *" at bounding box center [776, 104] width 242 height 24
paste input "840985112622"
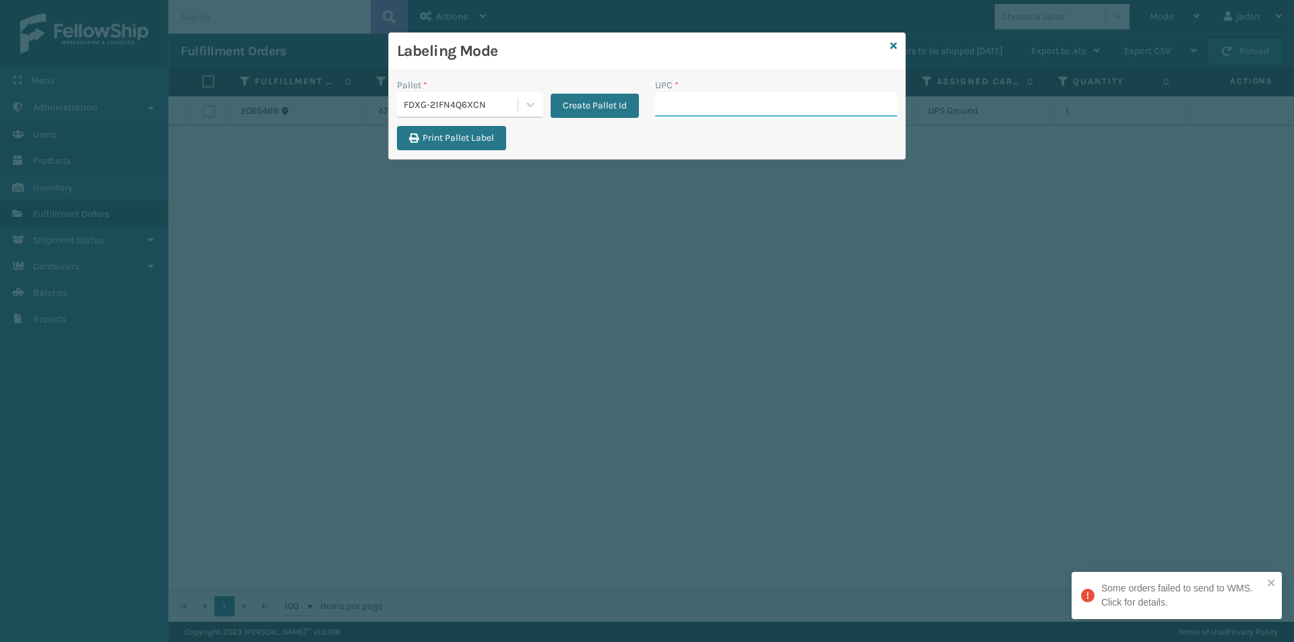
paste input "840985112622"
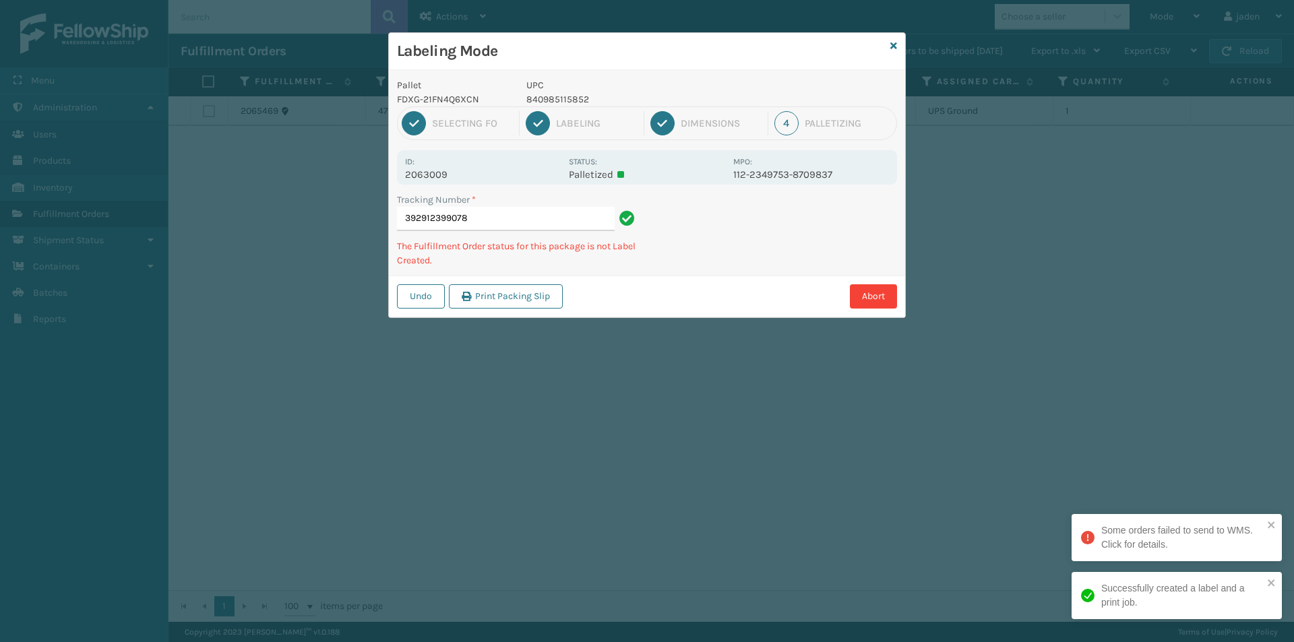
click at [571, 100] on p "840985115852" at bounding box center [625, 99] width 199 height 14
click at [569, 100] on p "840985115852" at bounding box center [625, 99] width 199 height 14
copy p "840985115852"
drag, startPoint x: 852, startPoint y: 245, endPoint x: 771, endPoint y: 218, distance: 84.4
click at [742, 292] on div "Abort" at bounding box center [732, 296] width 330 height 24
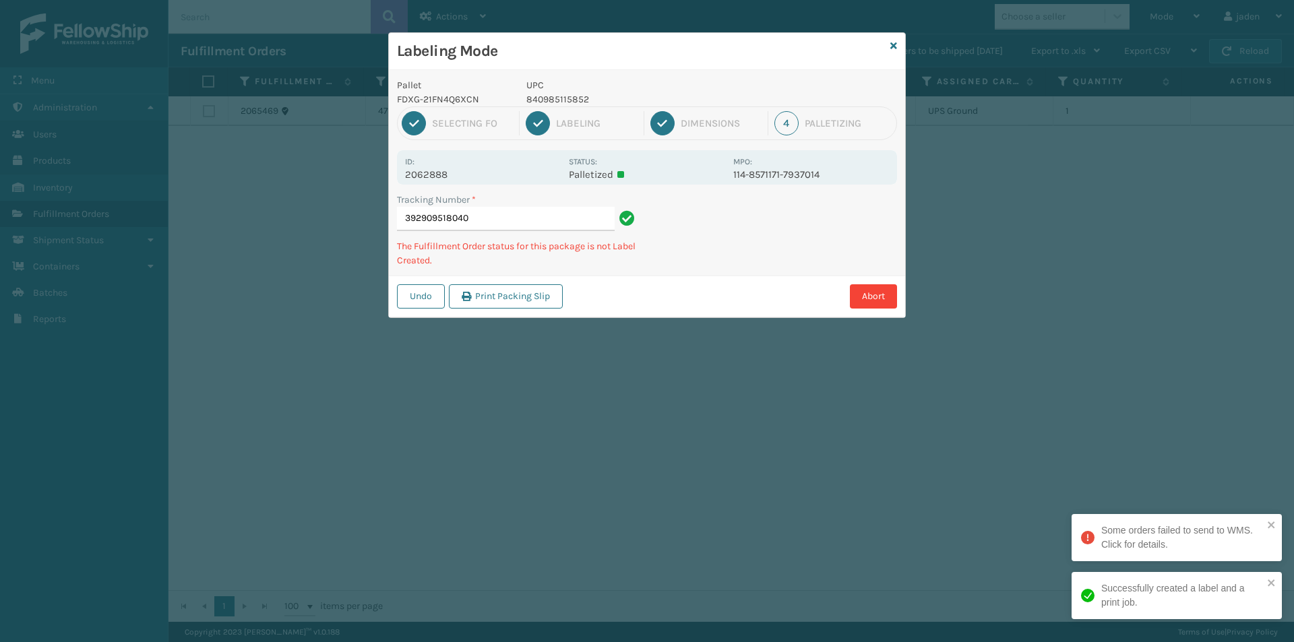
drag, startPoint x: 823, startPoint y: 188, endPoint x: 768, endPoint y: 272, distance: 100.2
click at [768, 272] on div "Tracking Number * 392909518040 The Fulfillment Order status for this package is…" at bounding box center [647, 234] width 516 height 83
drag, startPoint x: 800, startPoint y: 242, endPoint x: 649, endPoint y: 201, distance: 155.6
click at [635, 291] on div "Abort" at bounding box center [732, 296] width 330 height 24
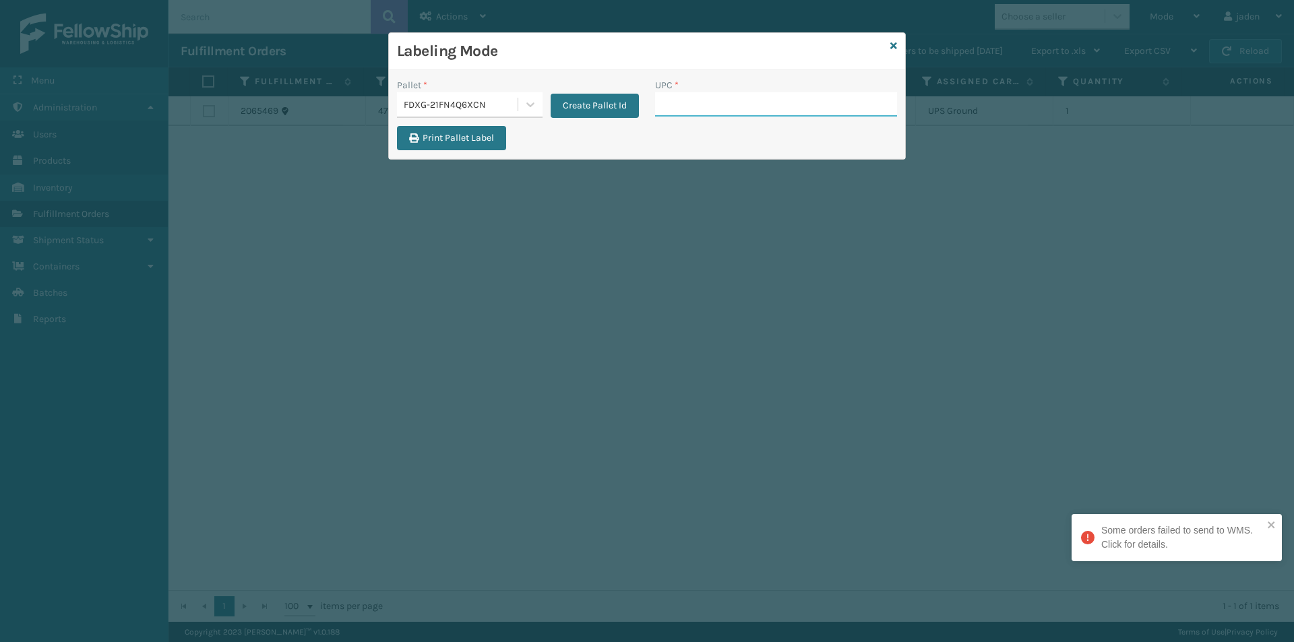
drag, startPoint x: 703, startPoint y: 86, endPoint x: 685, endPoint y: 104, distance: 25.7
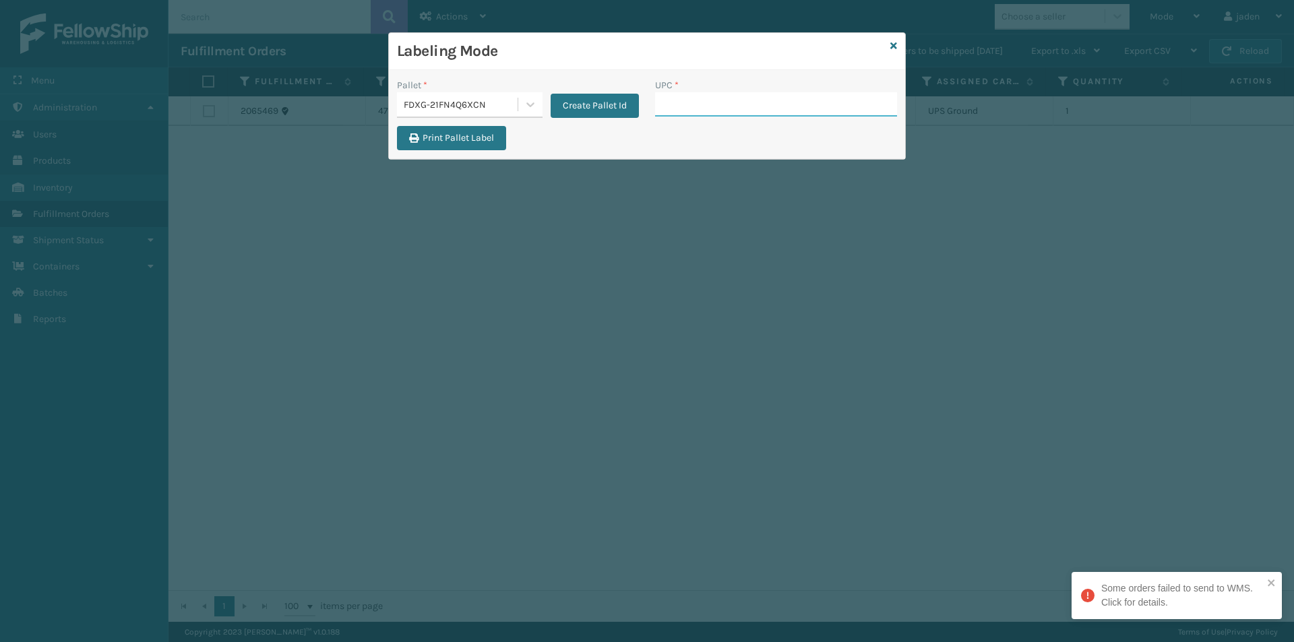
paste input "840985115852"
click at [715, 96] on input "UPC *" at bounding box center [776, 104] width 242 height 24
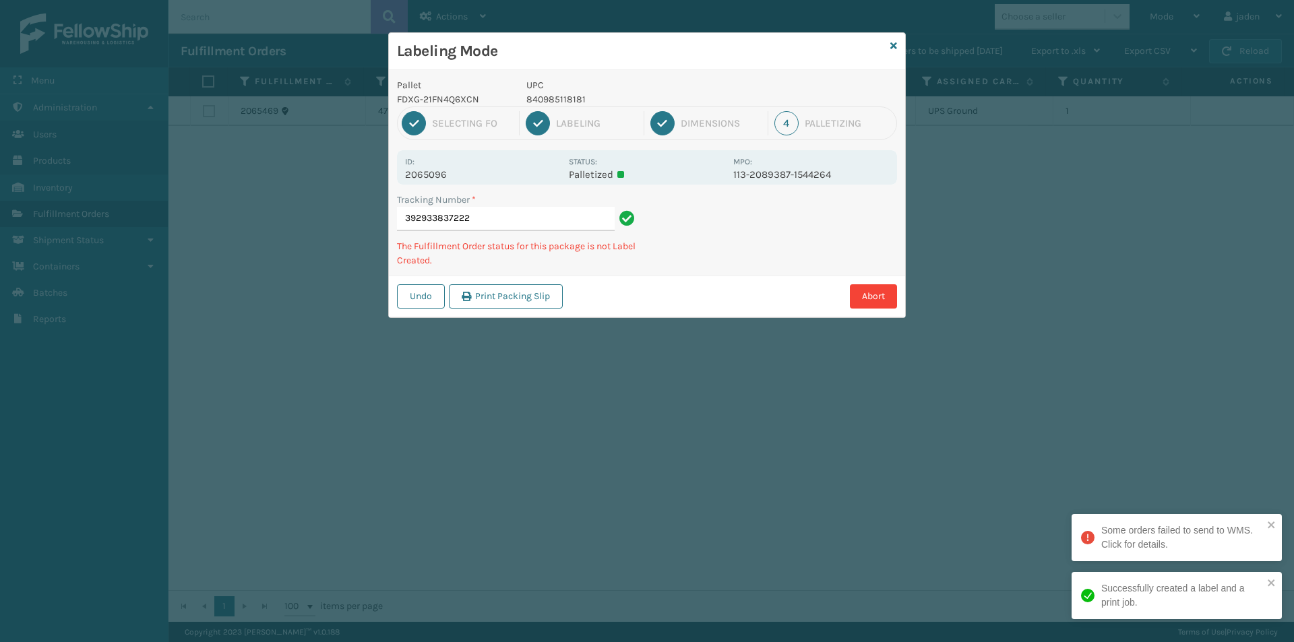
click at [565, 99] on p "840985118181" at bounding box center [625, 99] width 199 height 14
copy p "840985118181"
drag, startPoint x: 827, startPoint y: 263, endPoint x: 831, endPoint y: 257, distance: 7.3
click at [773, 285] on div "Abort" at bounding box center [732, 296] width 330 height 24
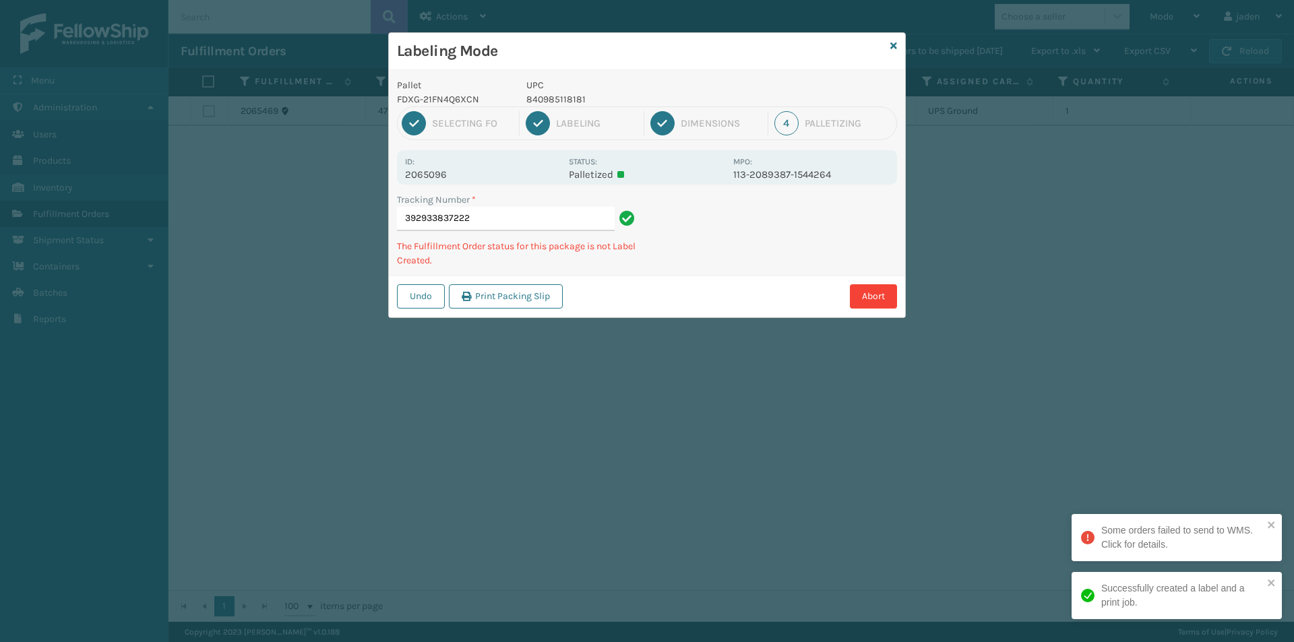
drag, startPoint x: 832, startPoint y: 256, endPoint x: 768, endPoint y: 282, distance: 69.2
click at [768, 282] on div "Undo Print Packing Slip Abort" at bounding box center [647, 296] width 516 height 41
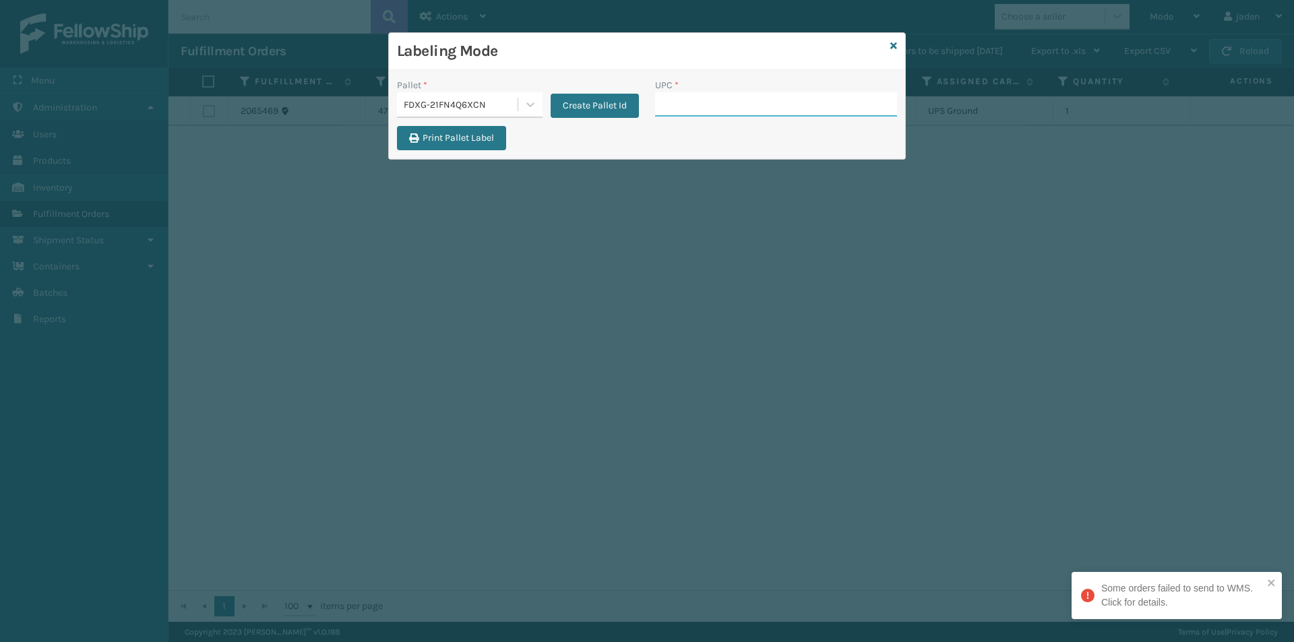
drag, startPoint x: 742, startPoint y: 90, endPoint x: 702, endPoint y: 102, distance: 41.8
paste input "840985118181"
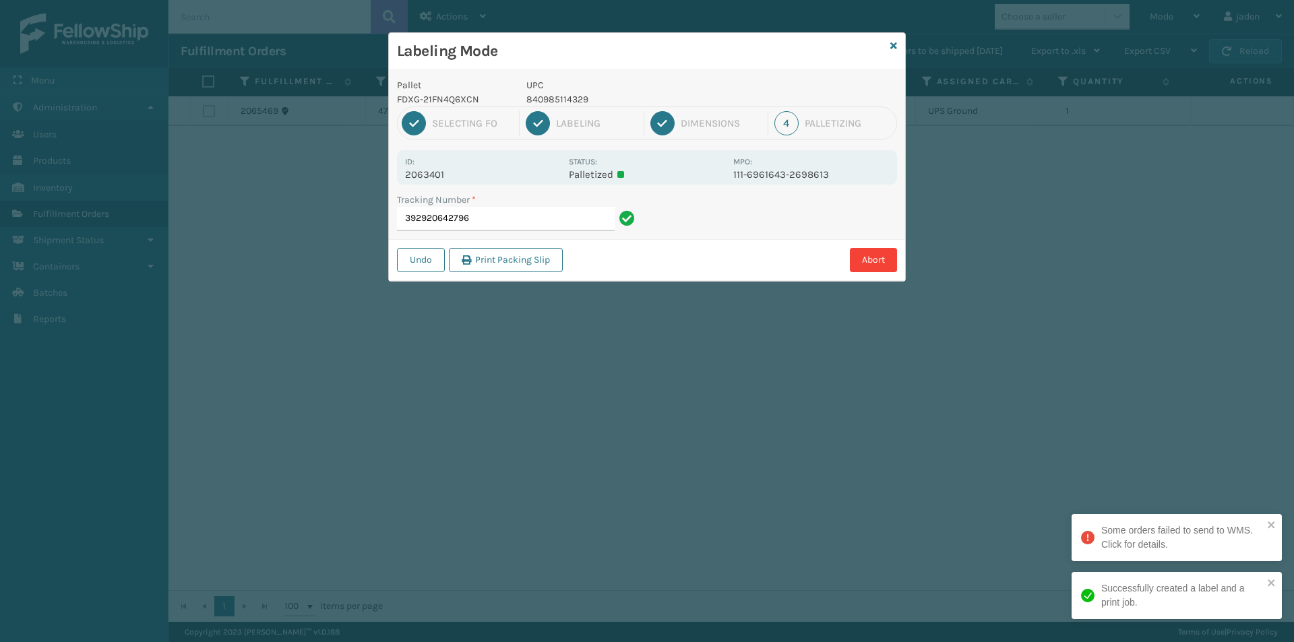
click at [568, 100] on p "840985114329" at bounding box center [625, 99] width 199 height 14
copy p "840985114329"
drag, startPoint x: 820, startPoint y: 234, endPoint x: 787, endPoint y: 160, distance: 81.1
click at [671, 298] on div "Labeling Mode Pallet FDXG-21FN4Q6XCN UPC 840985114329 1 Selecting FO 2 Labeling…" at bounding box center [647, 321] width 1294 height 642
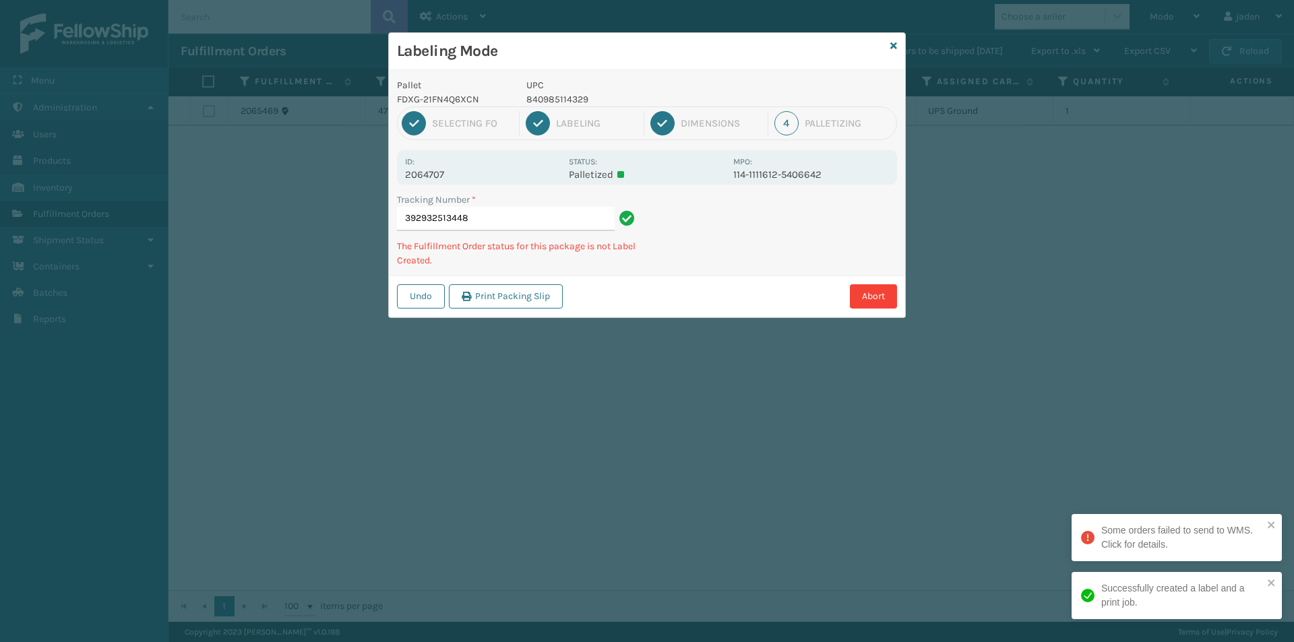
drag, startPoint x: 821, startPoint y: 253, endPoint x: 666, endPoint y: 323, distance: 170.7
click at [666, 323] on div "Labeling Mode Pallet FDXG-21FN4Q6XCN UPC 840985114329 1 Selecting FO 2 Labeling…" at bounding box center [647, 321] width 1294 height 642
drag, startPoint x: 766, startPoint y: 224, endPoint x: 701, endPoint y: 162, distance: 90.1
click at [660, 272] on div "Tracking Number * 392934631475 The Fulfillment Order status for this package is…" at bounding box center [647, 234] width 516 height 83
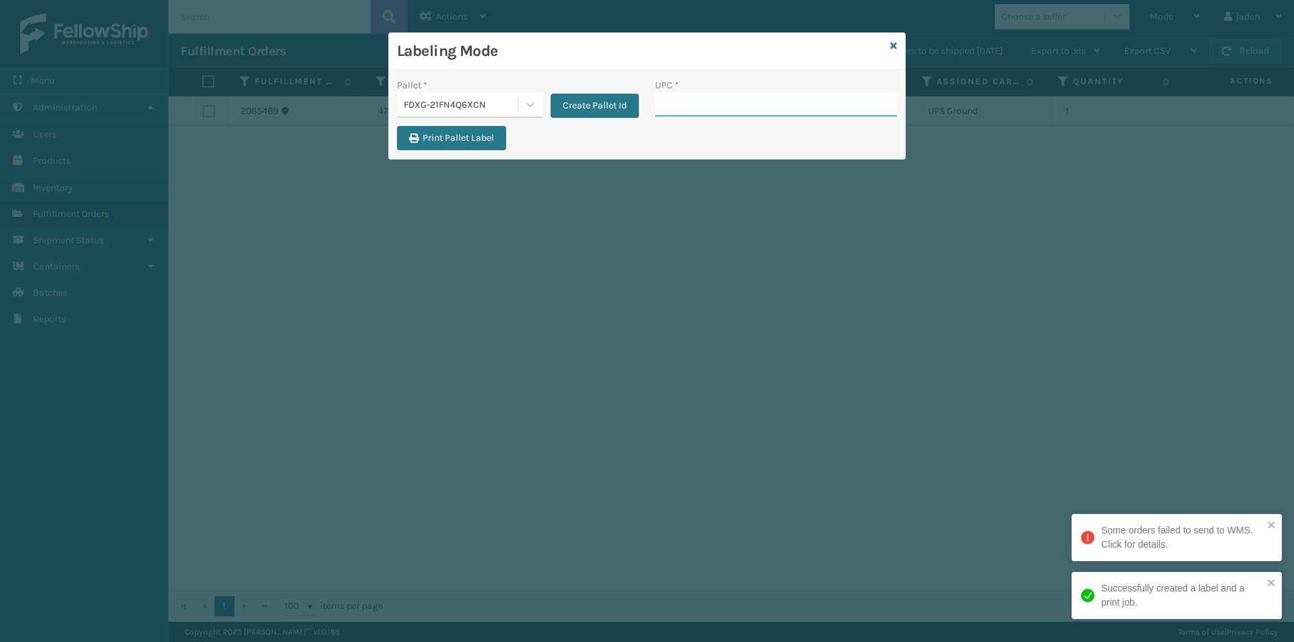
click at [693, 114] on input "UPC *" at bounding box center [776, 104] width 242 height 24
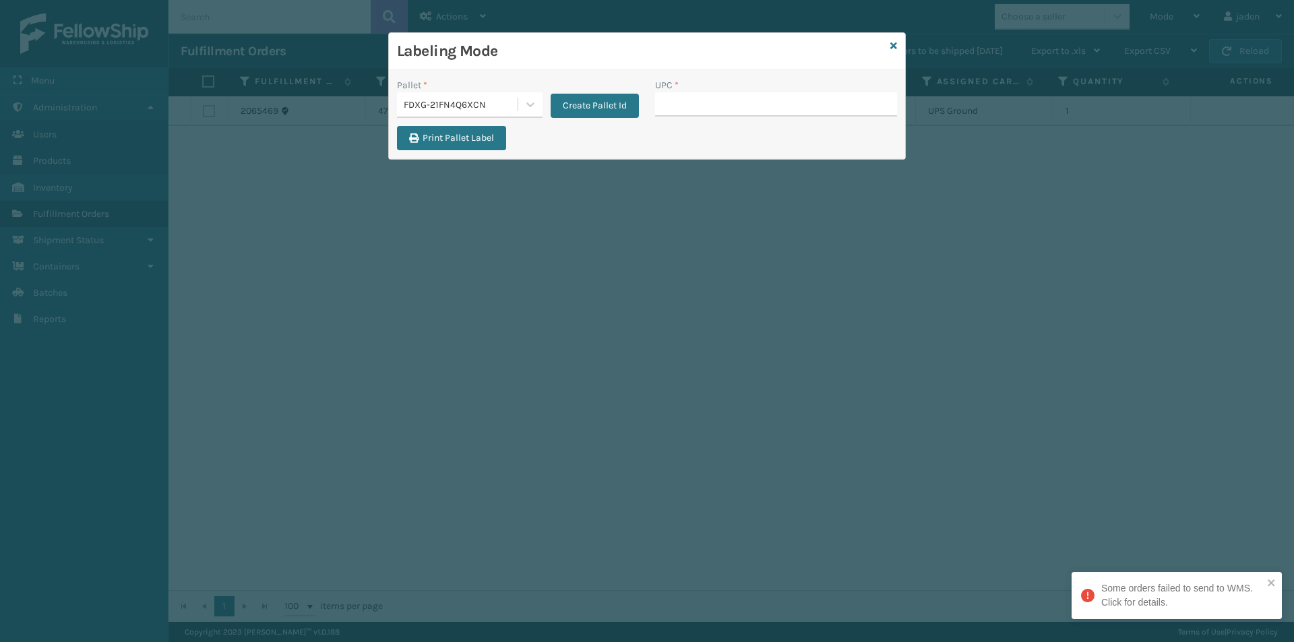
click at [720, 110] on input "UPC *" at bounding box center [776, 104] width 242 height 24
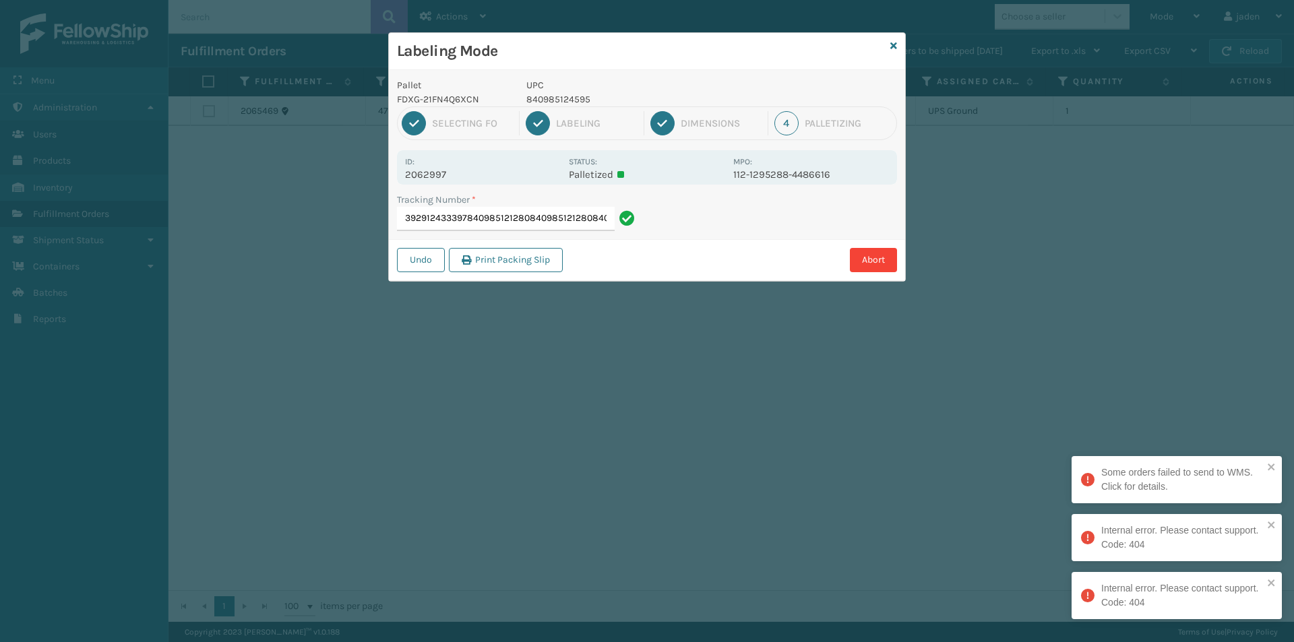
scroll to position [0, 46]
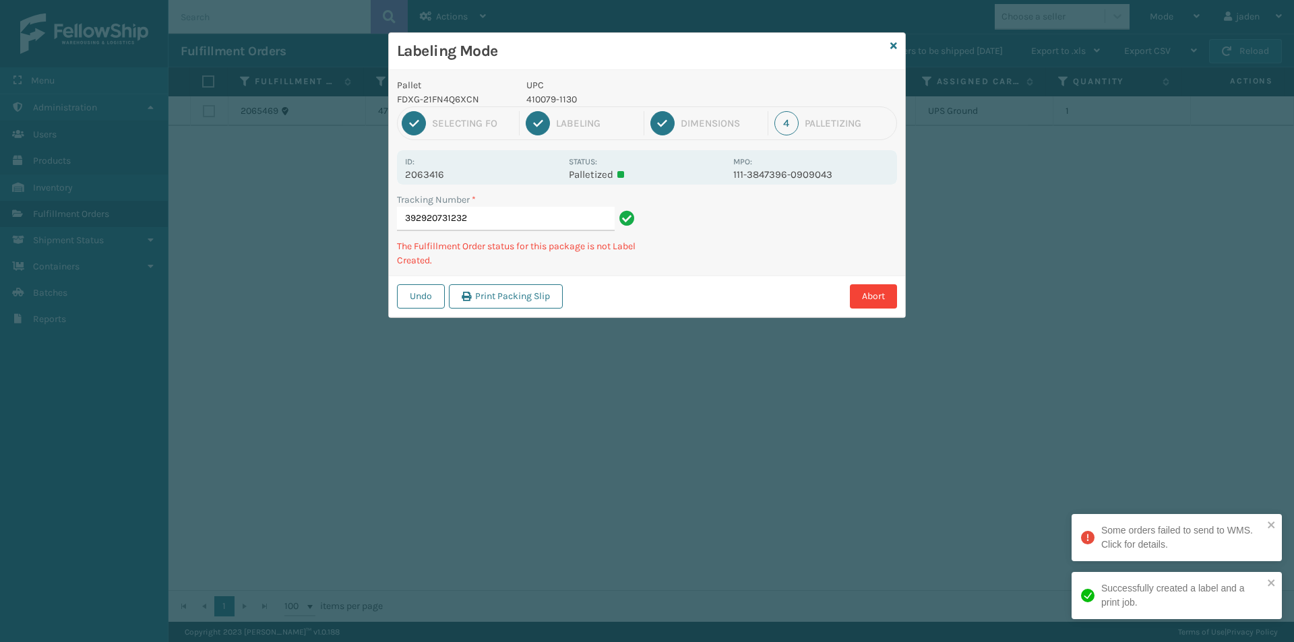
click at [542, 102] on p "410079-1130" at bounding box center [625, 99] width 199 height 14
copy p "410079-1130"
drag, startPoint x: 726, startPoint y: 217, endPoint x: 710, endPoint y: 236, distance: 24.4
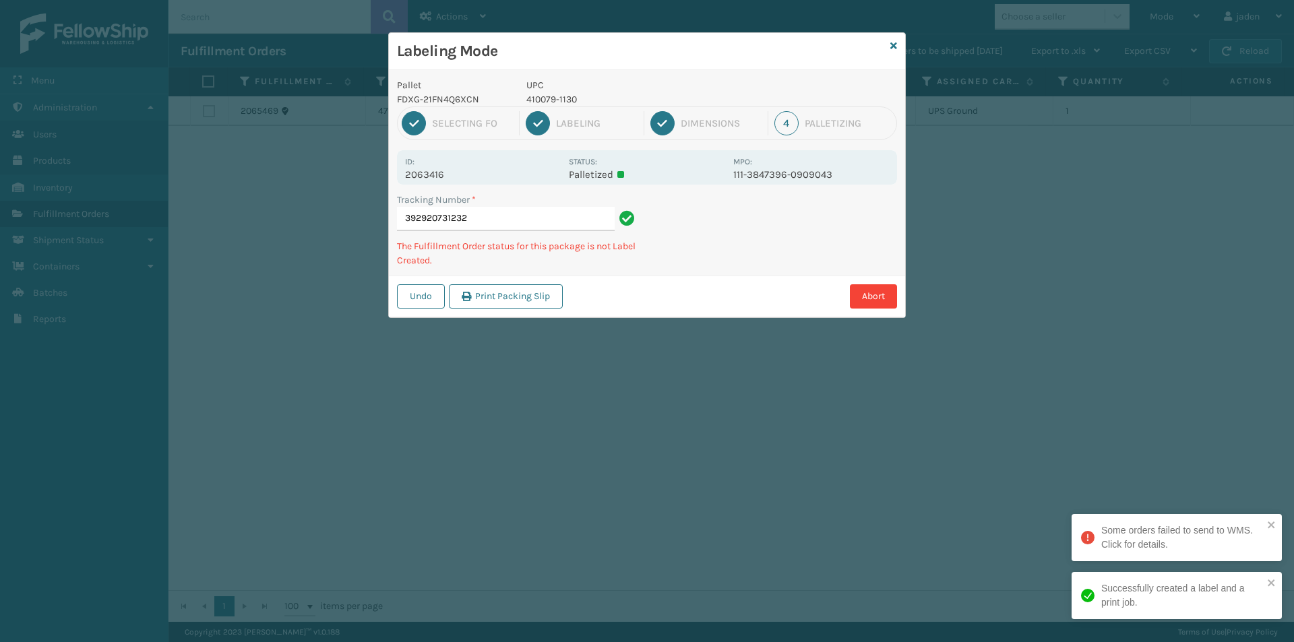
click at [710, 236] on div "Tracking Number * 392920731232 The Fulfillment Order status for this package is…" at bounding box center [647, 234] width 516 height 83
drag, startPoint x: 832, startPoint y: 227, endPoint x: 813, endPoint y: 229, distance: 19.0
click at [743, 261] on div "Tracking Number * 392912349235 The Fulfillment Order status for this package is…" at bounding box center [647, 234] width 516 height 83
drag, startPoint x: 813, startPoint y: 229, endPoint x: 736, endPoint y: 244, distance: 78.2
click at [736, 244] on div "Tracking Number * 392912349235 The Fulfillment Order status for this package is…" at bounding box center [647, 234] width 516 height 83
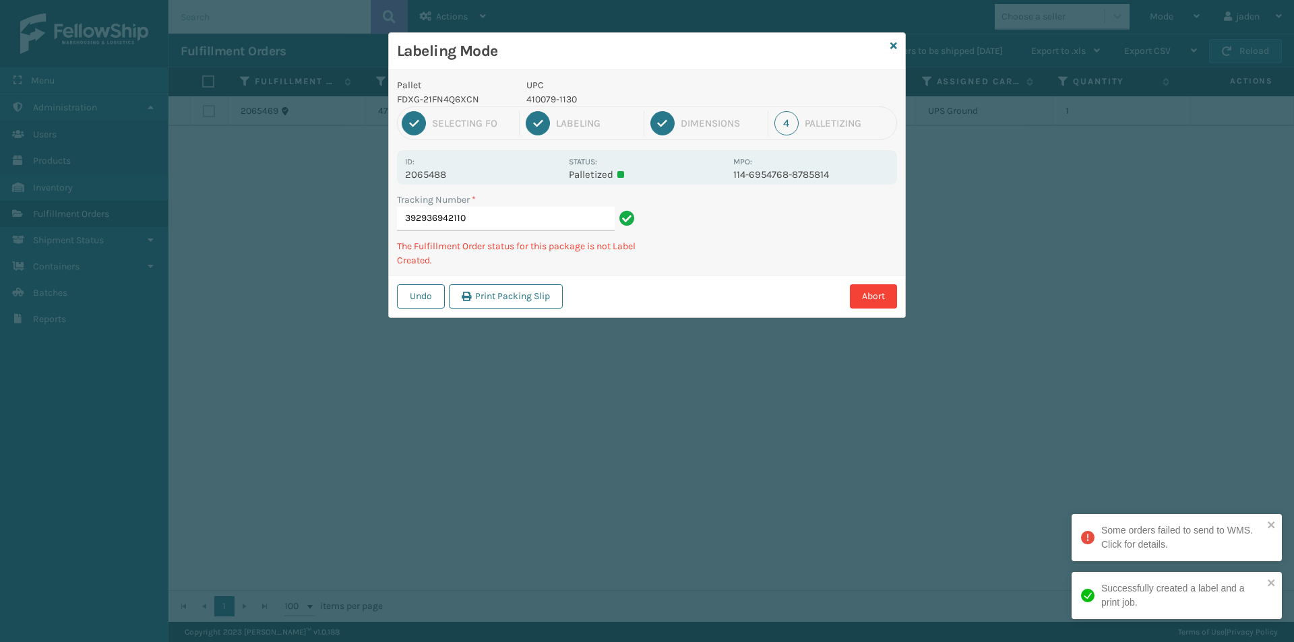
drag, startPoint x: 733, startPoint y: 71, endPoint x: 713, endPoint y: 67, distance: 20.1
drag, startPoint x: 713, startPoint y: 67, endPoint x: 727, endPoint y: 77, distance: 17.3
click at [675, 73] on div "Labeling Mode Pallet FDXG-21FN4Q6XCN UPC 410079-1130 1 Selecting FO 2 Labeling …" at bounding box center [647, 175] width 516 height 284
drag, startPoint x: 788, startPoint y: 85, endPoint x: 708, endPoint y: 78, distance: 80.5
click at [708, 78] on p "UPC" at bounding box center [625, 85] width 199 height 14
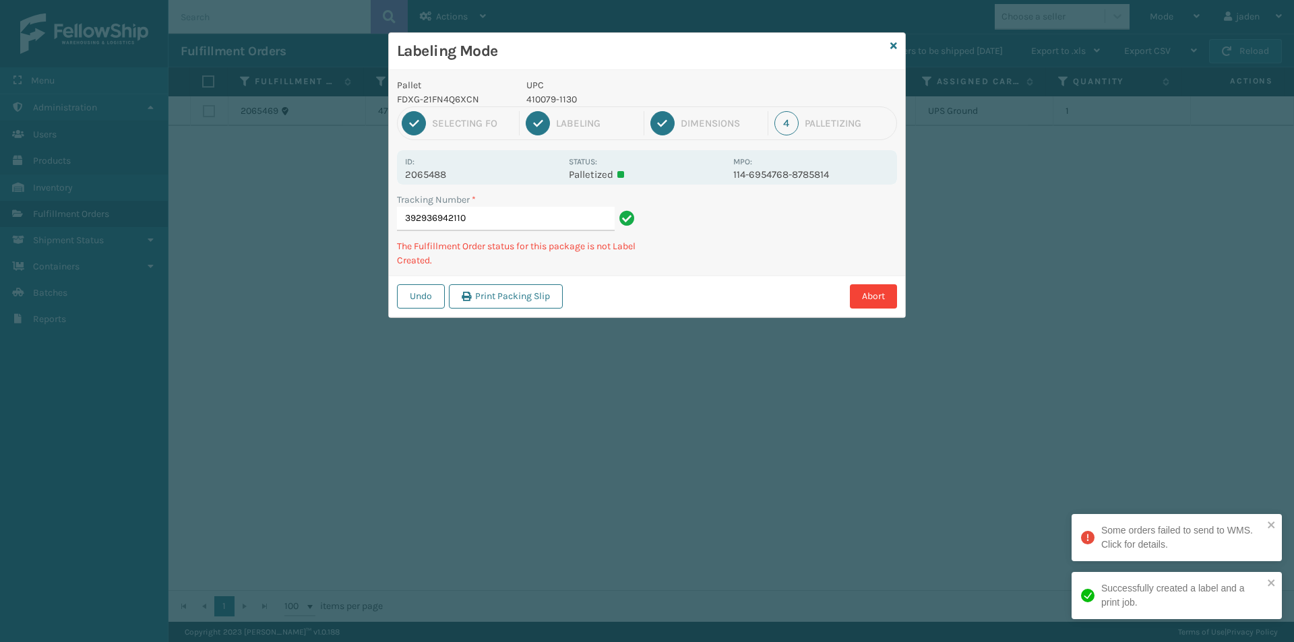
drag, startPoint x: 724, startPoint y: 61, endPoint x: 765, endPoint y: 58, distance: 40.6
click at [666, 50] on h3 "Labeling Mode" at bounding box center [641, 51] width 488 height 20
drag, startPoint x: 765, startPoint y: 58, endPoint x: 633, endPoint y: 59, distance: 131.4
drag, startPoint x: 633, startPoint y: 59, endPoint x: 642, endPoint y: 65, distance: 10.3
click at [642, 65] on div "Labeling Mode" at bounding box center [647, 51] width 516 height 37
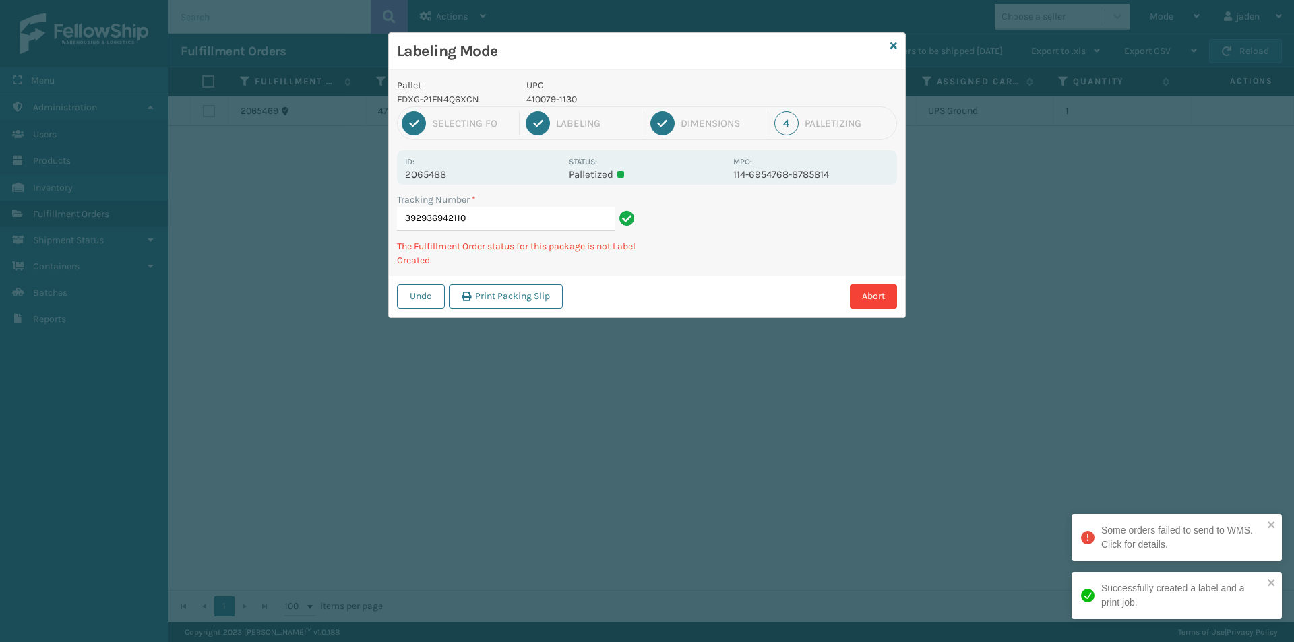
drag, startPoint x: 747, startPoint y: 72, endPoint x: 734, endPoint y: 71, distance: 12.9
drag, startPoint x: 734, startPoint y: 71, endPoint x: 806, endPoint y: 75, distance: 71.6
click at [672, 71] on div "Labeling Mode Pallet FDXG-21FN4Q6XCN UPC 410079-1130 1 Selecting FO 2 Labeling …" at bounding box center [647, 175] width 516 height 284
drag, startPoint x: 806, startPoint y: 75, endPoint x: 782, endPoint y: 73, distance: 23.7
drag, startPoint x: 831, startPoint y: 78, endPoint x: 792, endPoint y: 76, distance: 39.1
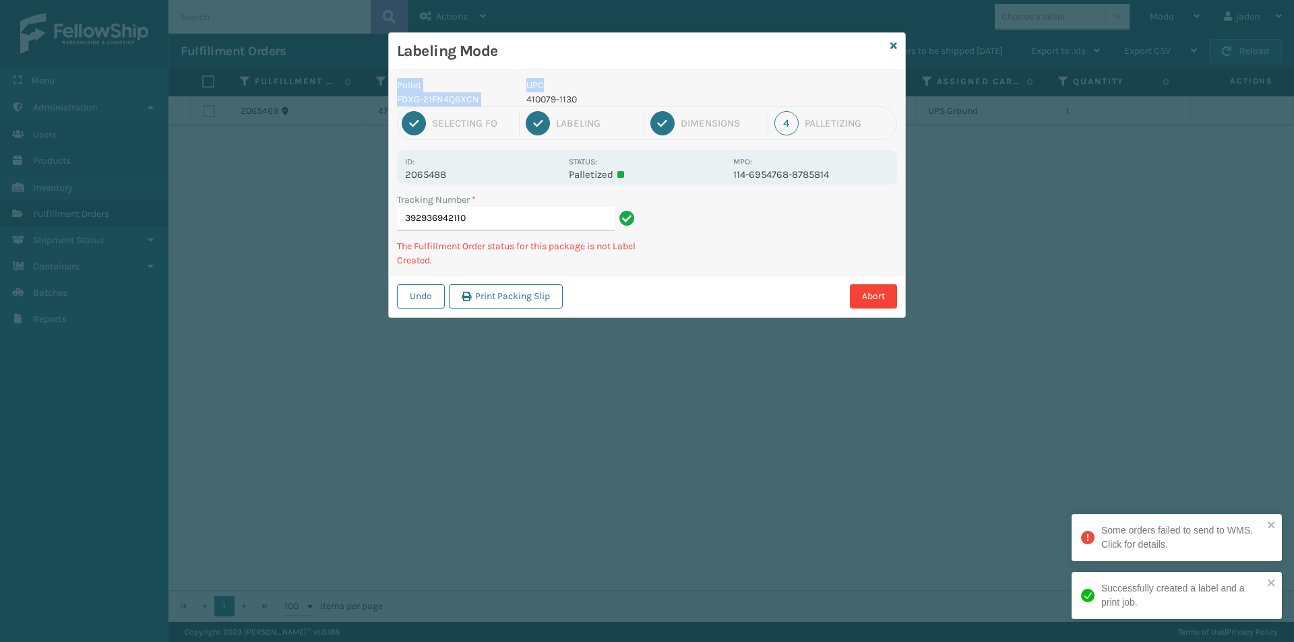
drag, startPoint x: 792, startPoint y: 76, endPoint x: 662, endPoint y: 77, distance: 130.0
click at [657, 76] on div "Pallet FDXG-21FN4Q6XCN UPC 410079-1130 1 Selecting FO 2 Labeling 3 Dimensions 4…" at bounding box center [647, 193] width 516 height 247
drag, startPoint x: 810, startPoint y: 205, endPoint x: 747, endPoint y: 290, distance: 105.5
click at [740, 295] on div "Abort" at bounding box center [732, 296] width 330 height 24
drag, startPoint x: 792, startPoint y: 257, endPoint x: 775, endPoint y: 262, distance: 17.5
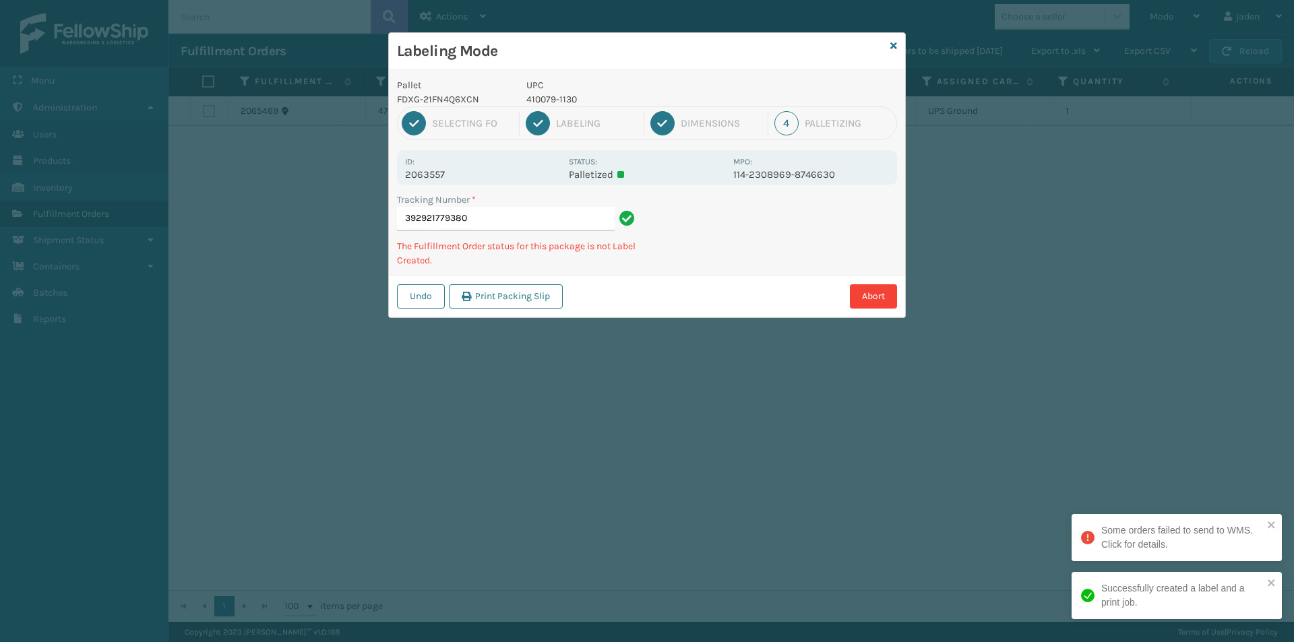
drag, startPoint x: 775, startPoint y: 262, endPoint x: 749, endPoint y: 140, distance: 124.7
click at [709, 289] on div "Abort" at bounding box center [732, 296] width 330 height 24
drag, startPoint x: 783, startPoint y: 238, endPoint x: 664, endPoint y: 297, distance: 132.6
click at [664, 297] on div "Abort" at bounding box center [732, 296] width 330 height 24
drag, startPoint x: 769, startPoint y: 245, endPoint x: 788, endPoint y: 242, distance: 19.8
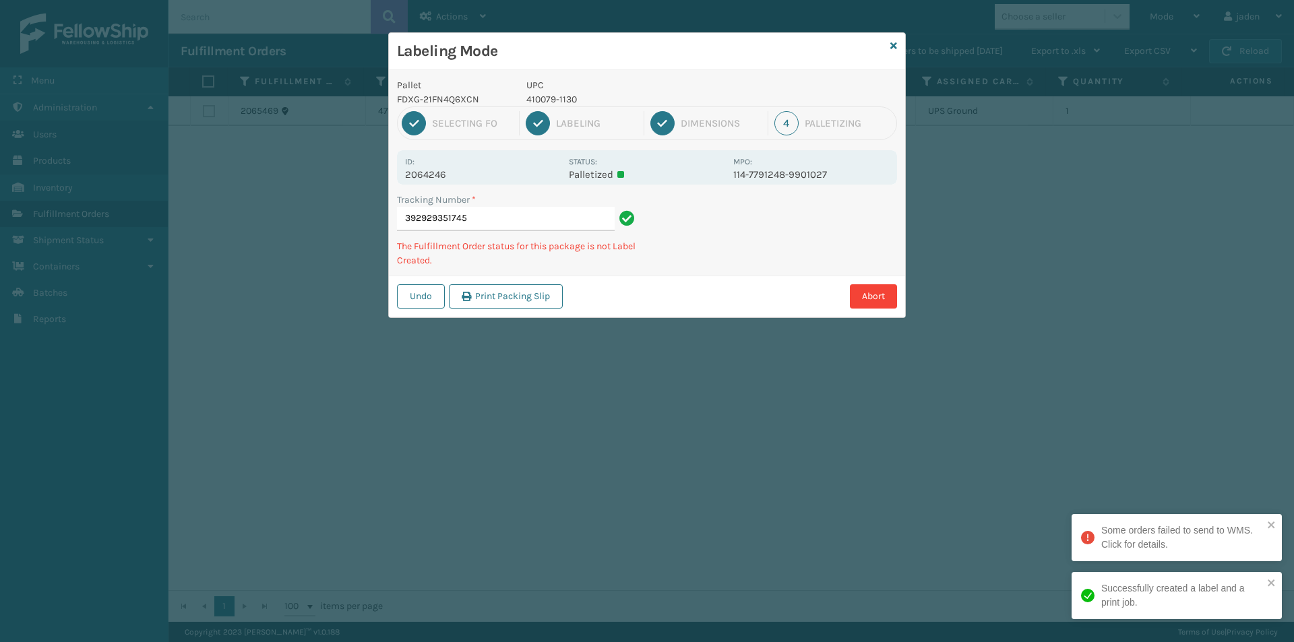
click at [759, 259] on div "Tracking Number * 392929351745 The Fulfillment Order status for this package is…" at bounding box center [647, 234] width 516 height 83
drag, startPoint x: 789, startPoint y: 242, endPoint x: 754, endPoint y: 259, distance: 39.2
click at [754, 259] on div "Tracking Number * 392929351745 The Fulfillment Order status for this package is…" at bounding box center [647, 234] width 516 height 83
drag, startPoint x: 780, startPoint y: 241, endPoint x: 832, endPoint y: 203, distance: 65.1
click at [702, 269] on div "Tracking Number * 392928695003 The Fulfillment Order status for this package is…" at bounding box center [647, 234] width 516 height 83
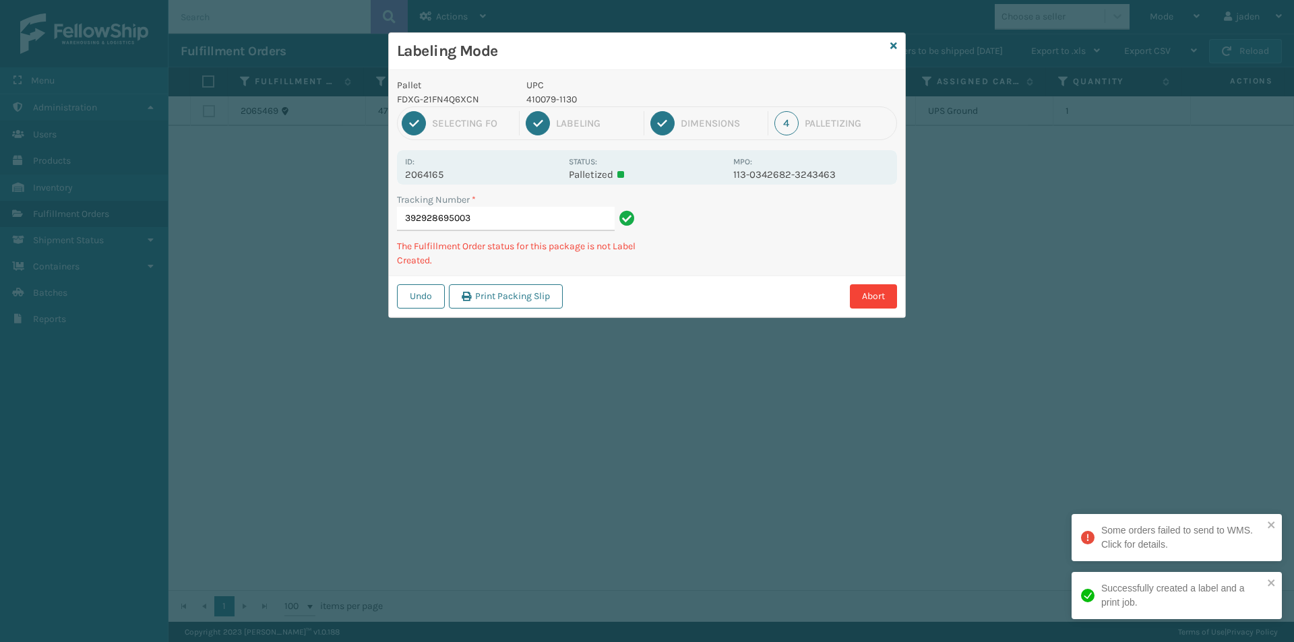
drag, startPoint x: 836, startPoint y: 199, endPoint x: 756, endPoint y: 241, distance: 90.1
click at [753, 255] on div "Tracking Number * 392928695003 The Fulfillment Order status for this package is…" at bounding box center [647, 234] width 516 height 83
drag, startPoint x: 831, startPoint y: 234, endPoint x: 754, endPoint y: 283, distance: 91.4
click at [714, 305] on div "Undo Print Packing Slip Abort" at bounding box center [647, 296] width 516 height 41
drag, startPoint x: 872, startPoint y: 207, endPoint x: 851, endPoint y: 218, distance: 24.4
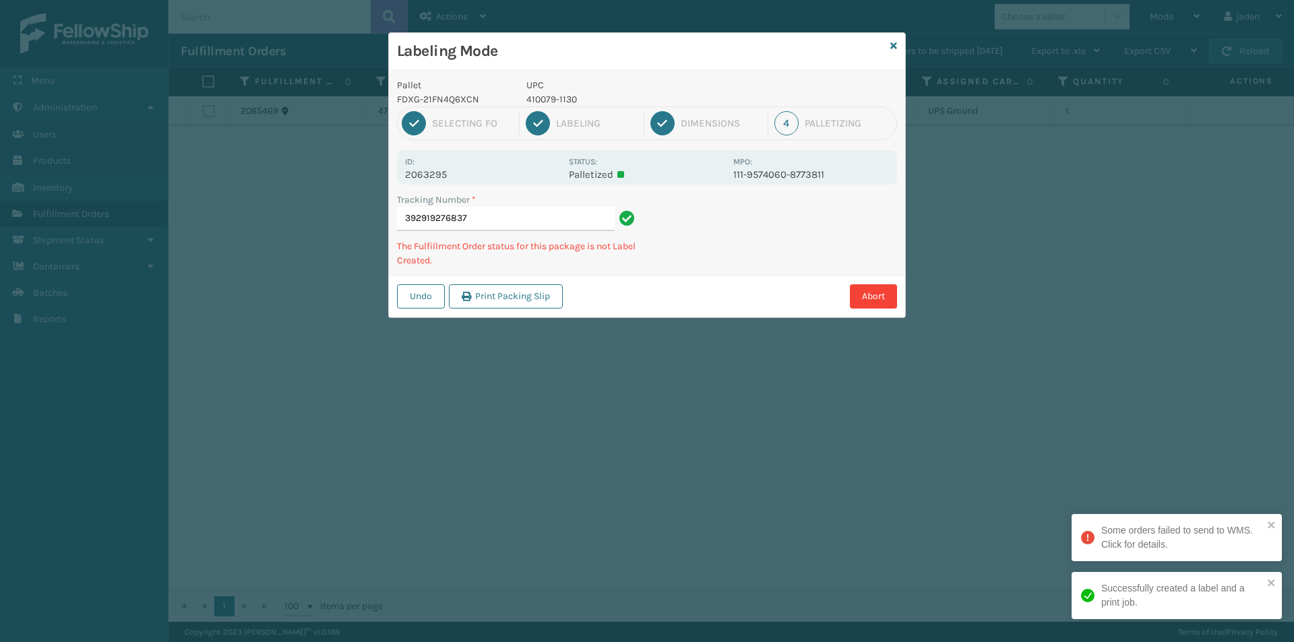
click at [748, 278] on div "Undo Print Packing Slip Abort" at bounding box center [647, 296] width 516 height 41
drag, startPoint x: 851, startPoint y: 218, endPoint x: 698, endPoint y: 286, distance: 167.1
click at [698, 286] on div "Abort" at bounding box center [732, 296] width 330 height 24
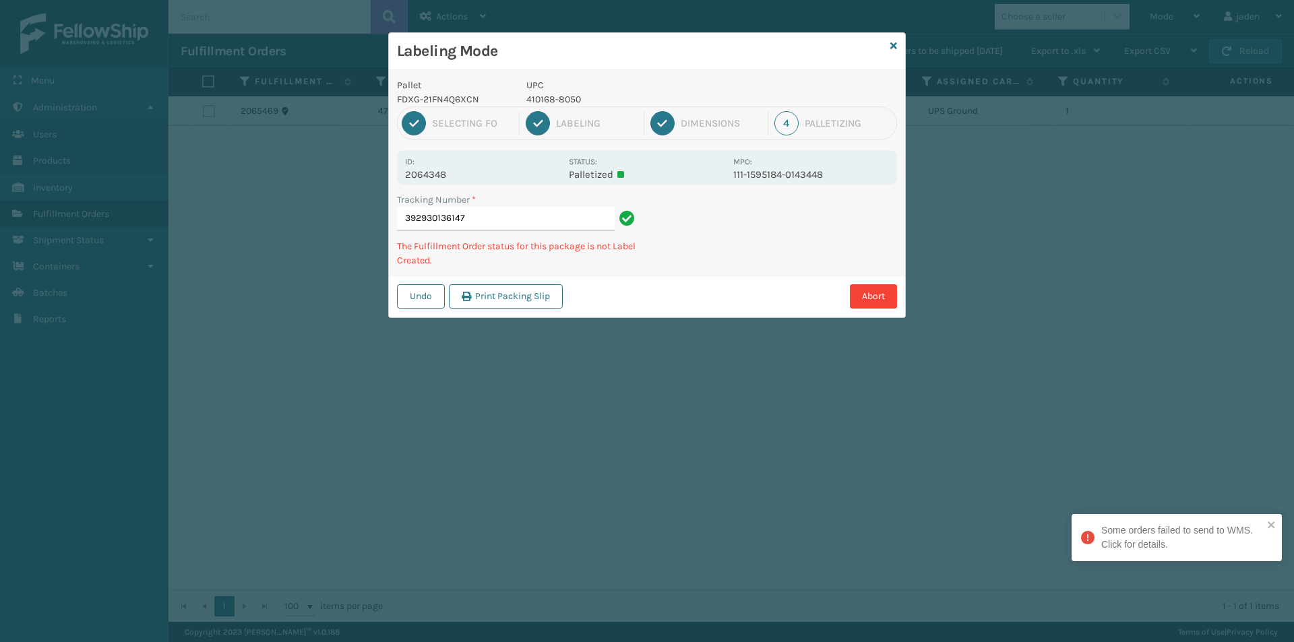
click at [559, 106] on p "410168-8050" at bounding box center [625, 99] width 199 height 14
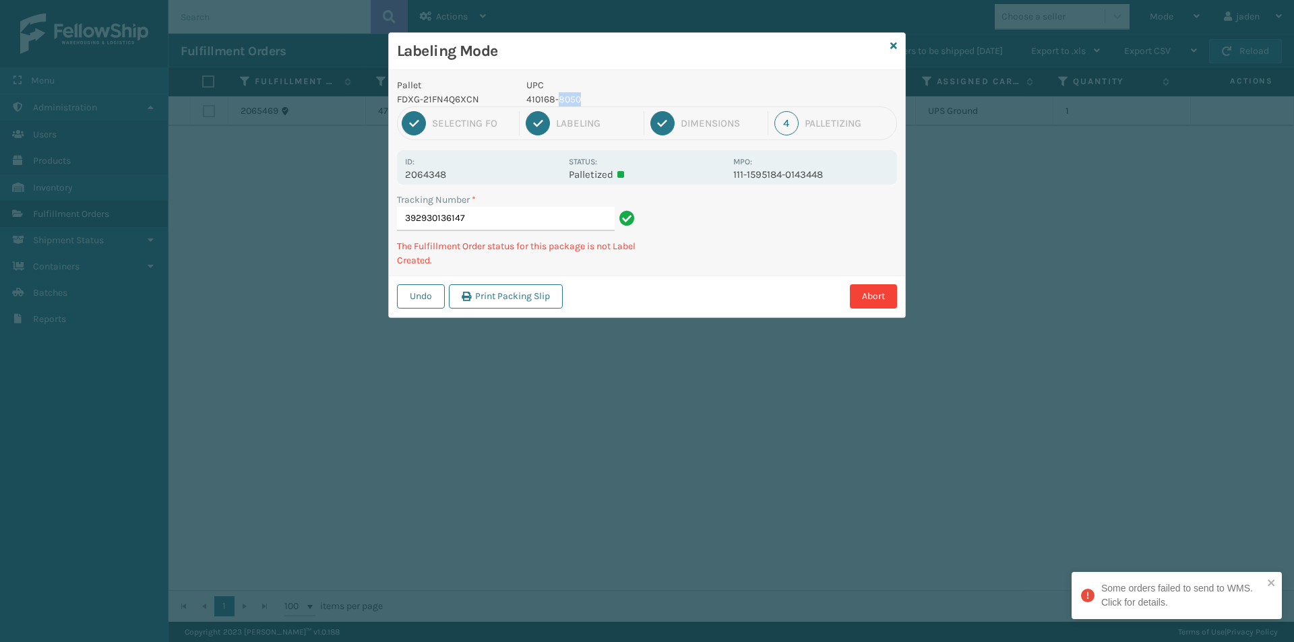
click at [559, 106] on p "410168-8050" at bounding box center [625, 99] width 199 height 14
click at [559, 102] on p "410168-8050" at bounding box center [625, 99] width 199 height 14
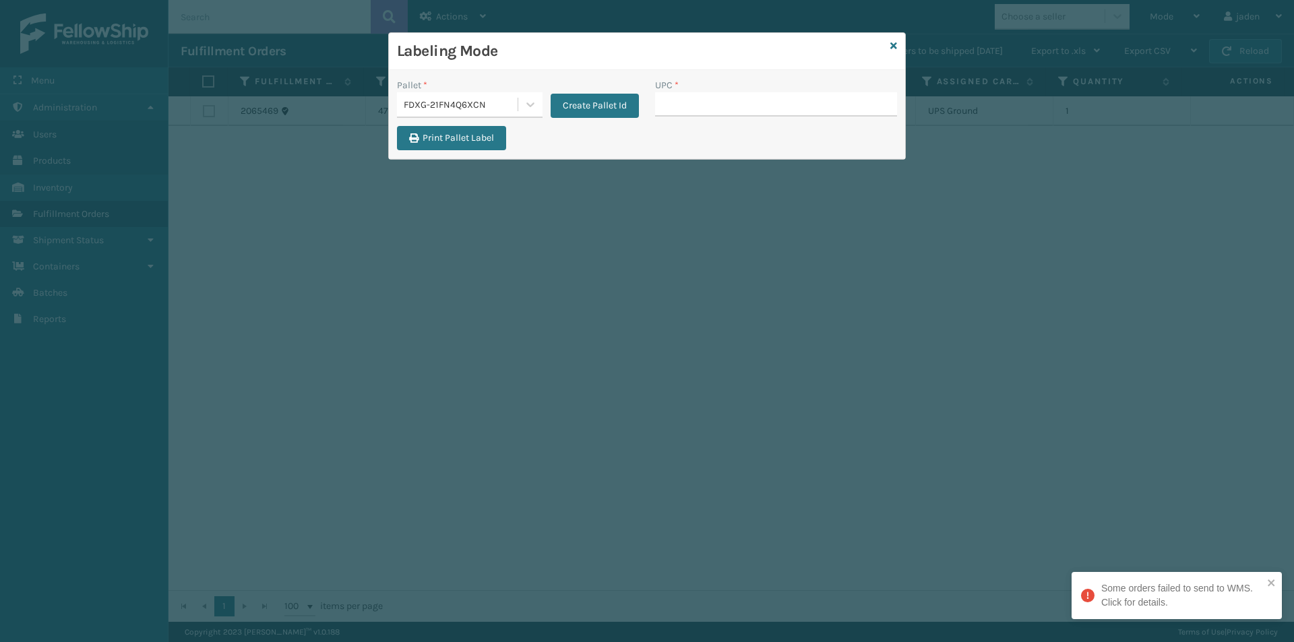
drag, startPoint x: 726, startPoint y: 96, endPoint x: 736, endPoint y: 106, distance: 14.8
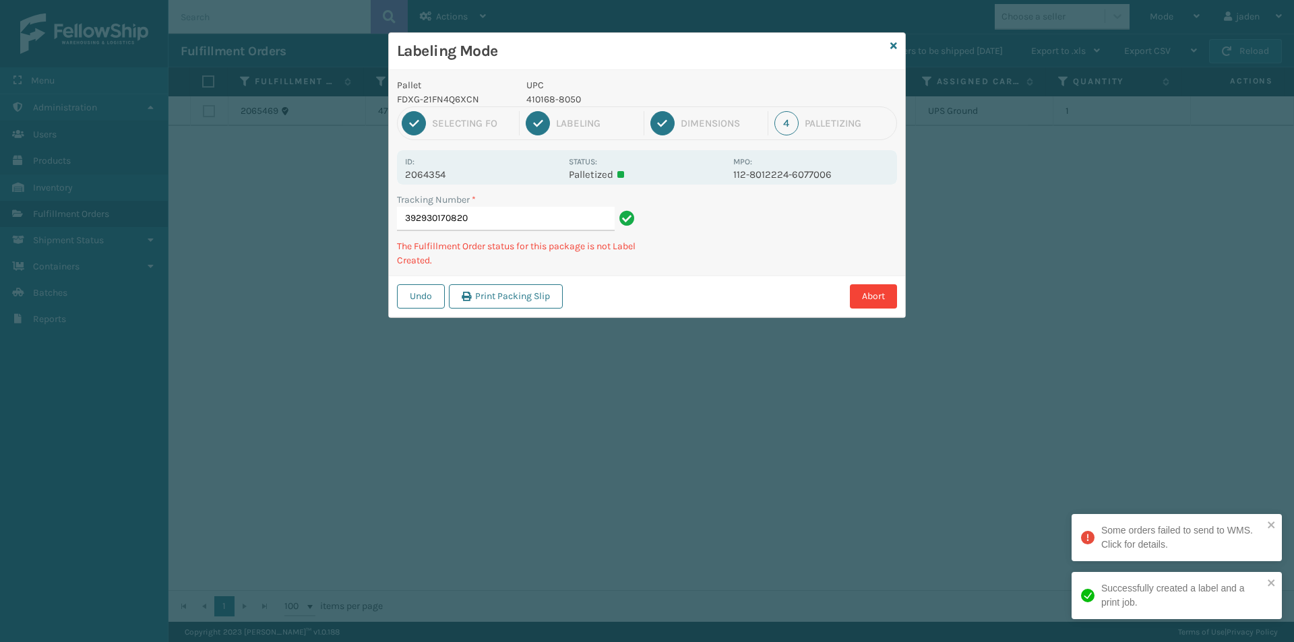
click at [659, 272] on div "Tracking Number * 392930170820 The Fulfillment Order status for this package is…" at bounding box center [647, 234] width 516 height 83
drag, startPoint x: 839, startPoint y: 211, endPoint x: 693, endPoint y: 276, distance: 160.5
click at [693, 276] on div "Undo Print Packing Slip Abort" at bounding box center [647, 296] width 516 height 41
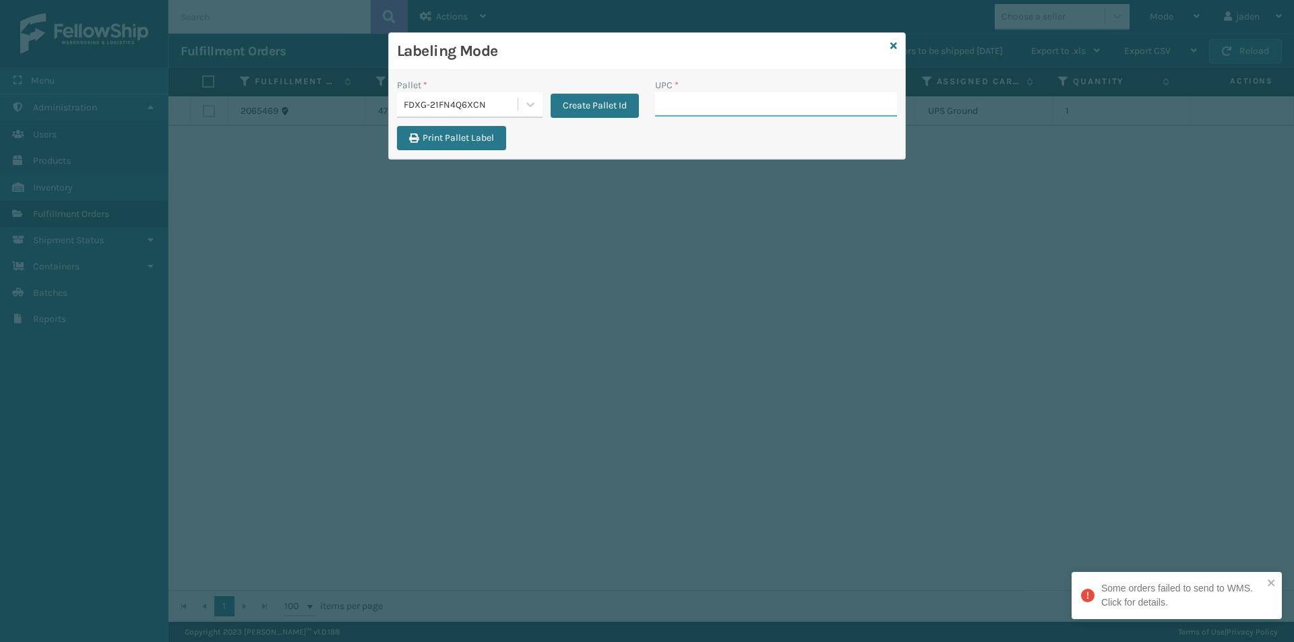
drag, startPoint x: 722, startPoint y: 102, endPoint x: 674, endPoint y: 102, distance: 47.8
paste input "410168-8050"
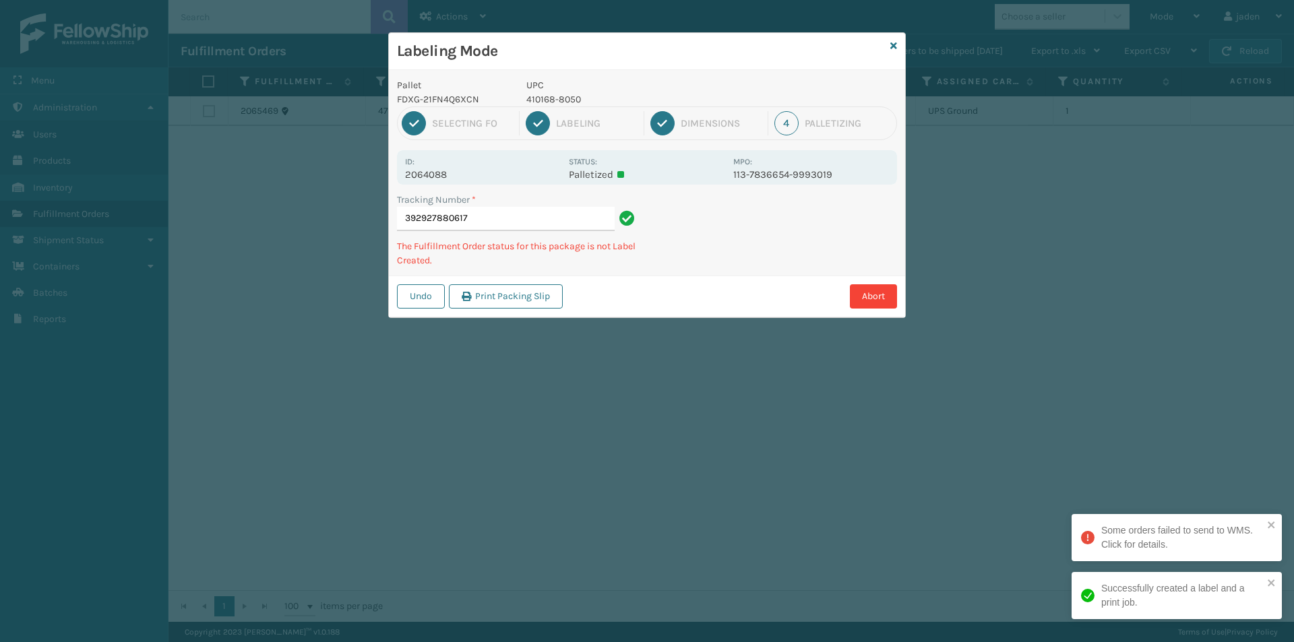
drag, startPoint x: 843, startPoint y: 245, endPoint x: 836, endPoint y: 242, distance: 7.3
drag, startPoint x: 836, startPoint y: 242, endPoint x: 722, endPoint y: 297, distance: 127.2
click at [722, 297] on div "Abort" at bounding box center [732, 296] width 330 height 24
drag, startPoint x: 854, startPoint y: 227, endPoint x: 838, endPoint y: 227, distance: 16.2
drag, startPoint x: 838, startPoint y: 227, endPoint x: 835, endPoint y: 210, distance: 17.8
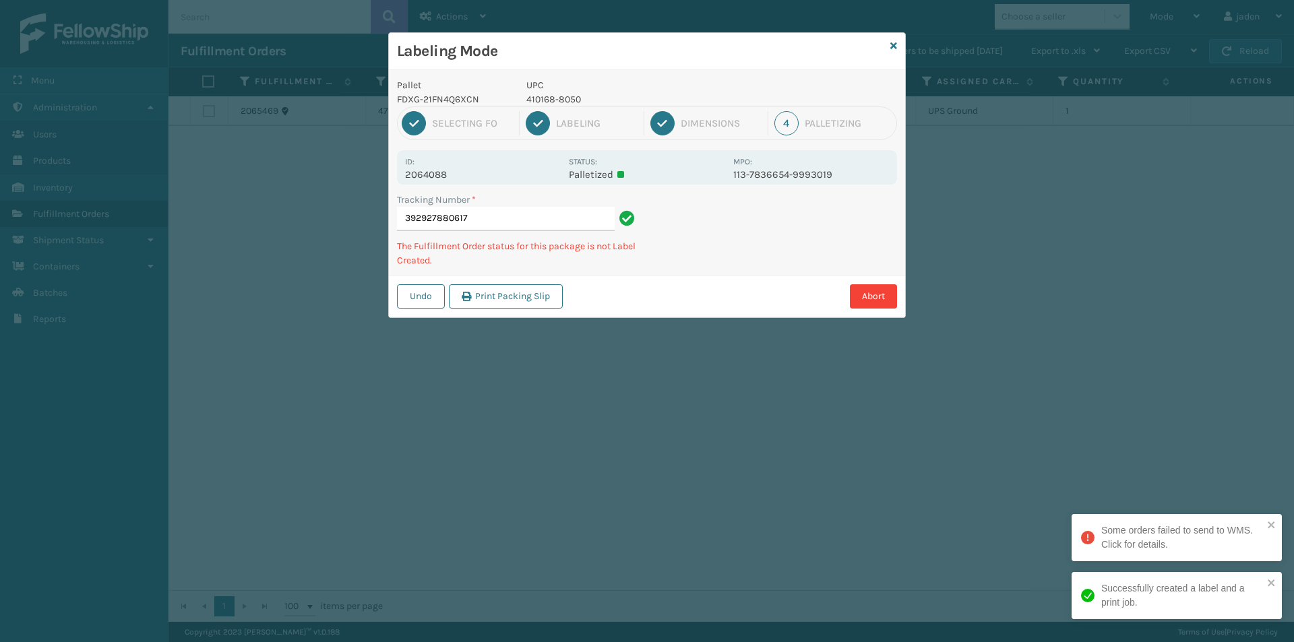
click at [726, 272] on div "Pallet FDXG-21FN4Q6XCN UPC 410168-8050 1 Selecting FO 2 Labeling 3 Dimensions 4…" at bounding box center [647, 193] width 516 height 247
drag, startPoint x: 835, startPoint y: 210, endPoint x: 664, endPoint y: 303, distance: 194.5
drag, startPoint x: 664, startPoint y: 303, endPoint x: 674, endPoint y: 290, distance: 16.3
click at [666, 303] on div "Abort" at bounding box center [732, 296] width 330 height 24
drag, startPoint x: 761, startPoint y: 225, endPoint x: 693, endPoint y: 273, distance: 82.6
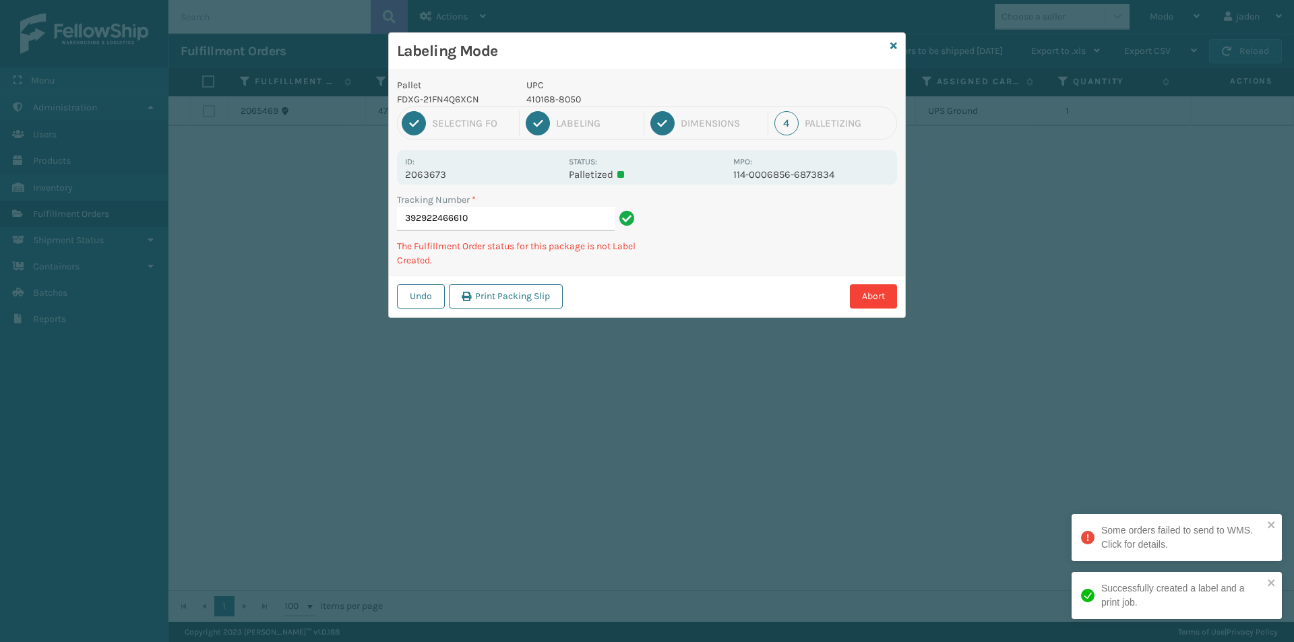
drag, startPoint x: 693, startPoint y: 273, endPoint x: 767, endPoint y: 133, distance: 158.5
click at [700, 260] on div "Tracking Number * 392922466610 The Fulfillment Order status for this package is…" at bounding box center [647, 234] width 516 height 83
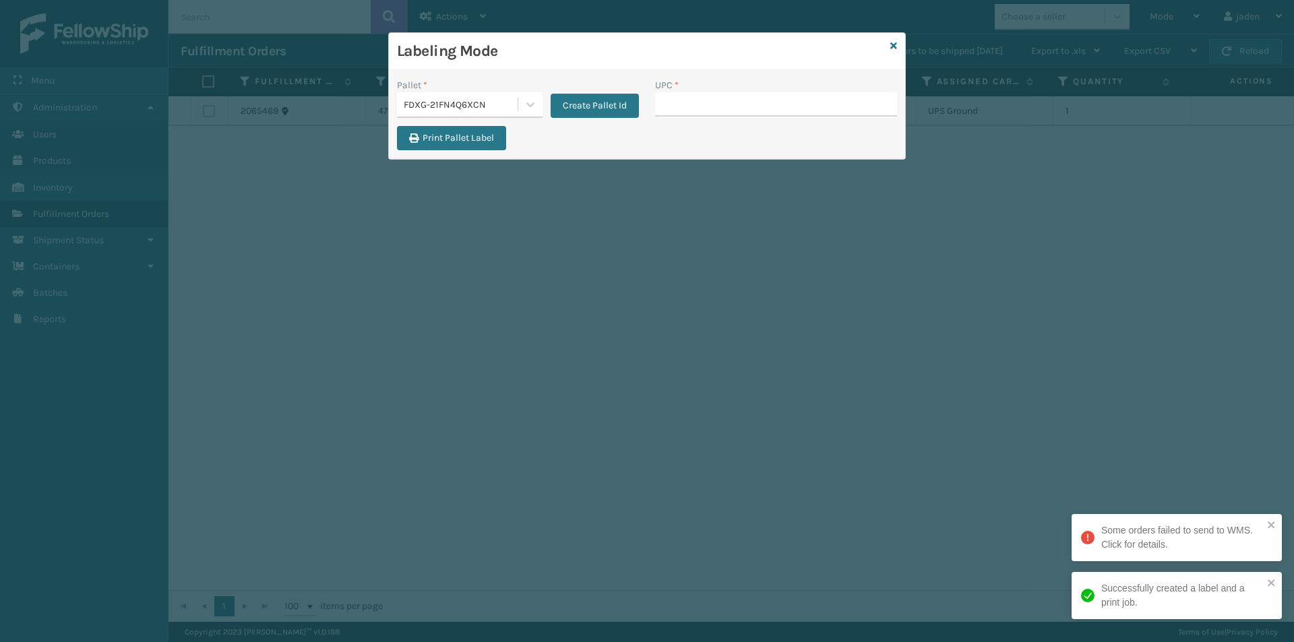
drag, startPoint x: 719, startPoint y: 94, endPoint x: 718, endPoint y: 107, distance: 12.8
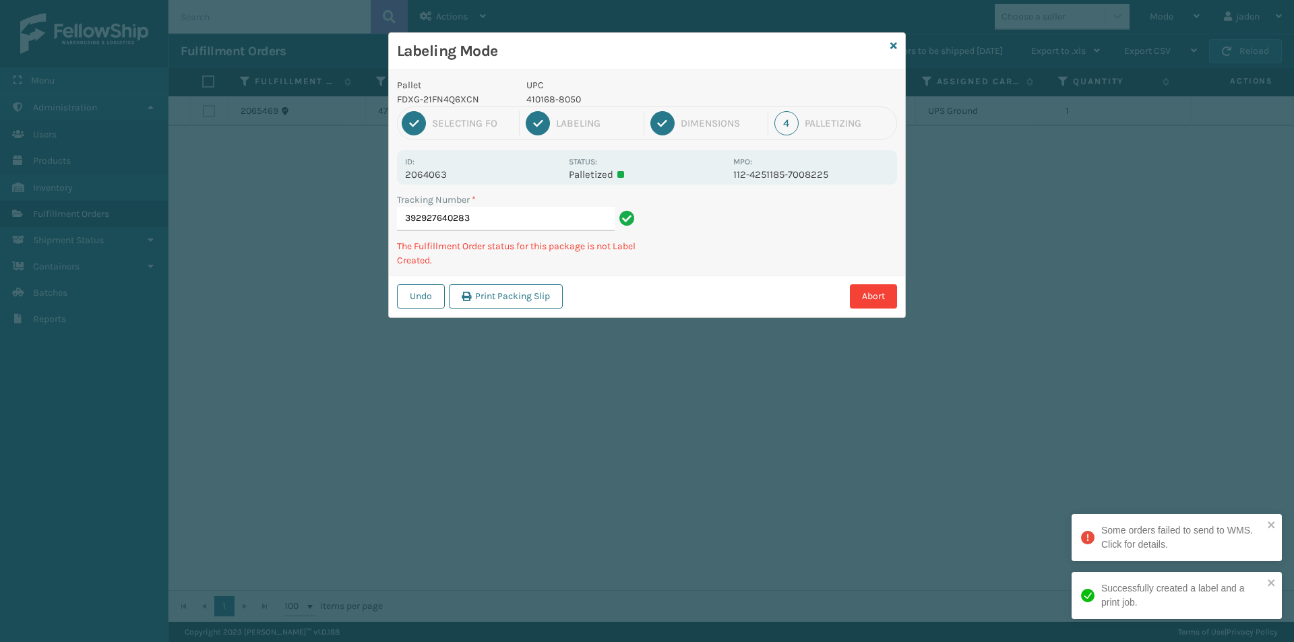
drag, startPoint x: 775, startPoint y: 251, endPoint x: 800, endPoint y: 245, distance: 25.7
click at [767, 263] on div "Pallet FDXG-21FN4Q6XCN UPC 410168-8050 1 Selecting FO 2 Labeling 3 Dimensions 4…" at bounding box center [647, 193] width 516 height 247
drag, startPoint x: 800, startPoint y: 245, endPoint x: 667, endPoint y: 311, distance: 148.2
drag, startPoint x: 667, startPoint y: 311, endPoint x: 711, endPoint y: 267, distance: 62.9
click at [672, 307] on div "Undo Print Packing Slip Abort" at bounding box center [647, 296] width 516 height 41
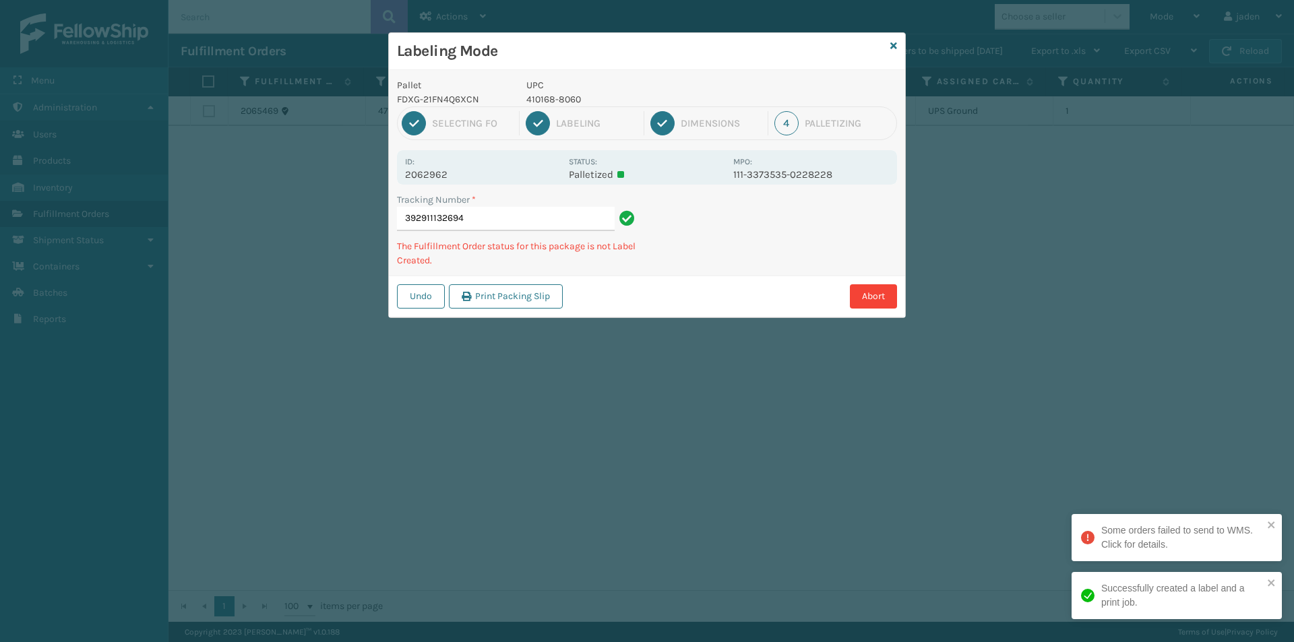
click at [561, 99] on p "410168-8060" at bounding box center [625, 99] width 199 height 14
copy p "410168-8060"
drag, startPoint x: 804, startPoint y: 218, endPoint x: 677, endPoint y: 326, distance: 167.3
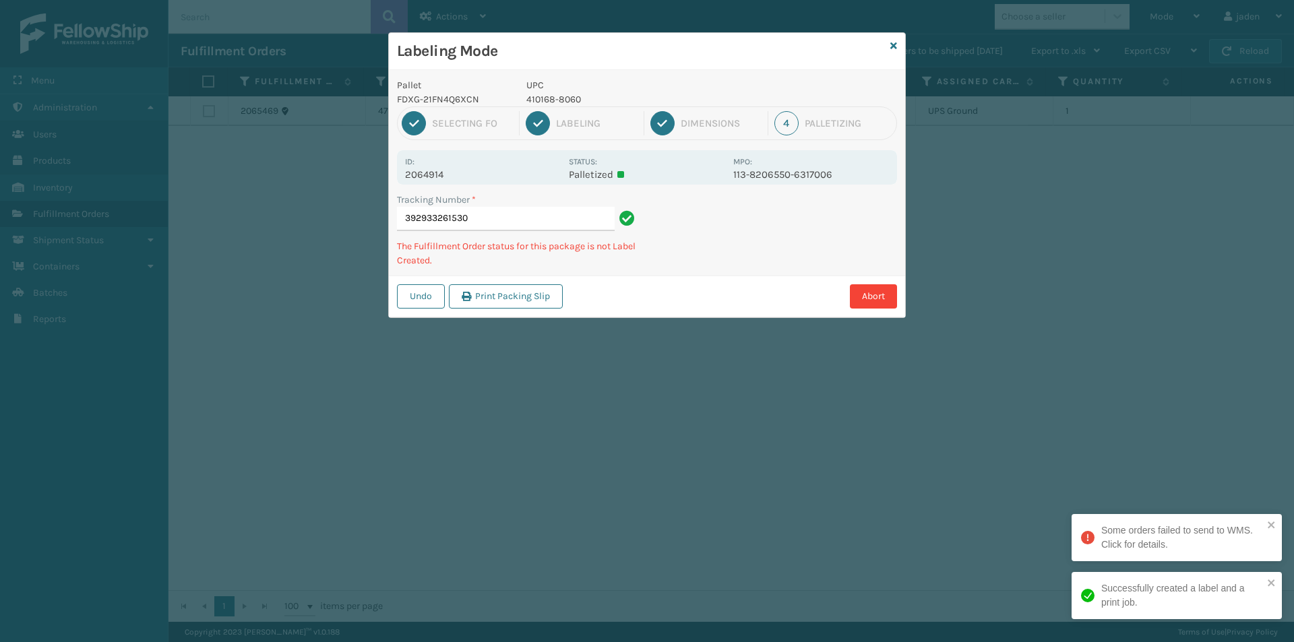
drag, startPoint x: 677, startPoint y: 326, endPoint x: 793, endPoint y: 270, distance: 128.7
click at [738, 294] on div "Labeling Mode Pallet FDXG-21FN4Q6XCN UPC 410168-8060 1 Selecting FO 2 Labeling …" at bounding box center [647, 321] width 1294 height 642
drag, startPoint x: 895, startPoint y: 229, endPoint x: 810, endPoint y: 232, distance: 85.0
click at [738, 335] on div "Labeling Mode Pallet FDXG-21FN4Q6XCN UPC 410168-8060 1 Selecting FO 2 Labeling …" at bounding box center [647, 321] width 1294 height 642
drag, startPoint x: 829, startPoint y: 224, endPoint x: 668, endPoint y: 322, distance: 188.9
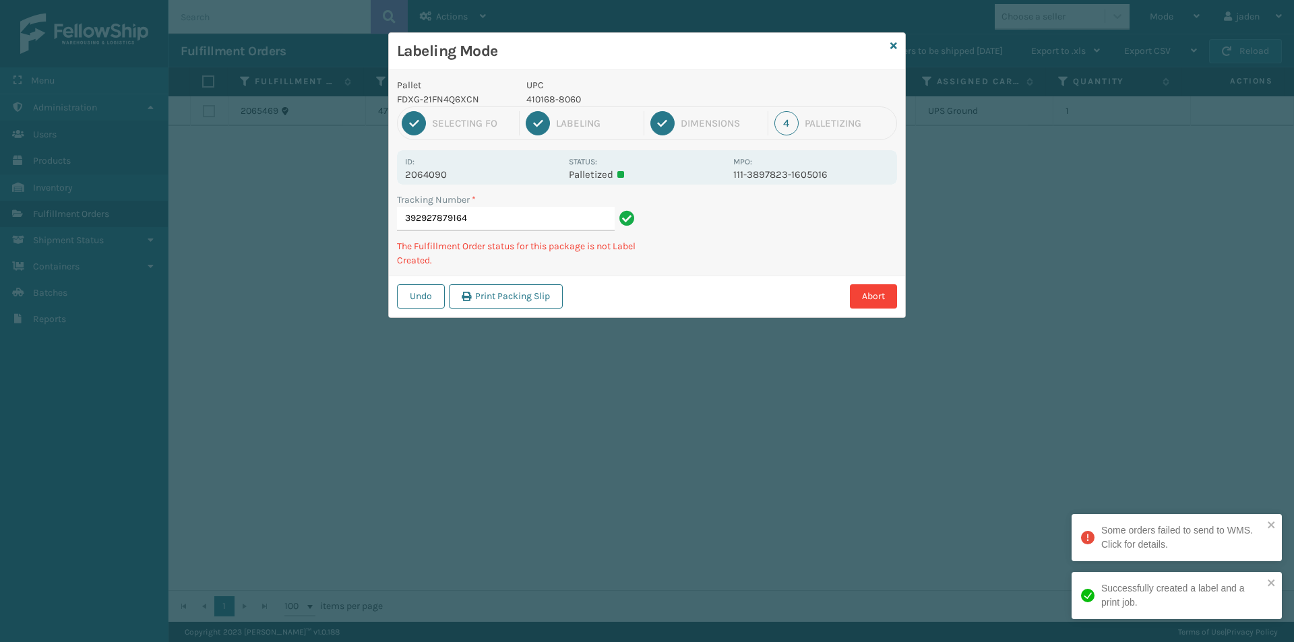
drag, startPoint x: 668, startPoint y: 322, endPoint x: 726, endPoint y: 295, distance: 64.5
click at [726, 295] on div "Labeling Mode Pallet FDXG-21FN4Q6XCN UPC 410168-8060 1 Selecting FO 2 Labeling …" at bounding box center [647, 321] width 1294 height 642
drag, startPoint x: 821, startPoint y: 238, endPoint x: 738, endPoint y: 213, distance: 86.7
click at [679, 315] on div "Labeling Mode Pallet FDXG-21FN4Q6XCN UPC 410168-8060 1 Selecting FO 2 Labeling …" at bounding box center [647, 321] width 1294 height 642
drag, startPoint x: 794, startPoint y: 233, endPoint x: 700, endPoint y: 307, distance: 119.0
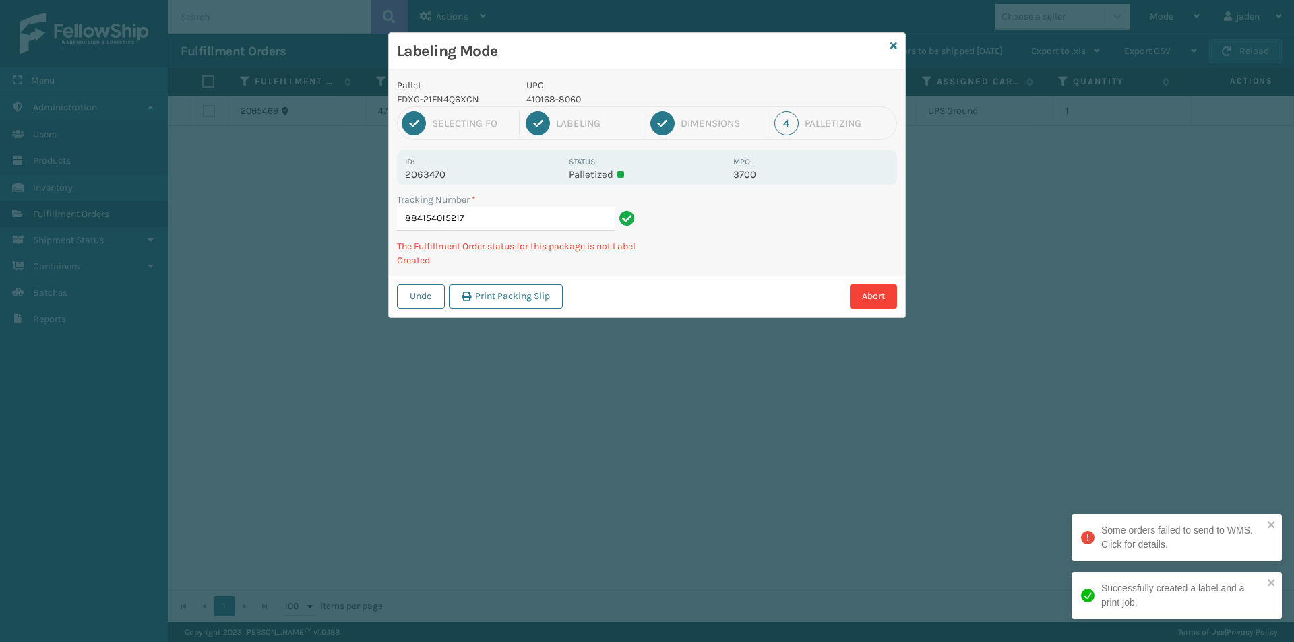
drag, startPoint x: 700, startPoint y: 307, endPoint x: 860, endPoint y: 213, distance: 185.7
click at [713, 296] on div "Abort" at bounding box center [732, 296] width 330 height 24
drag, startPoint x: 858, startPoint y: 213, endPoint x: 772, endPoint y: 226, distance: 87.3
click at [752, 268] on div "Pallet FDXG-21FN4Q6XCN UPC 410168-8060 1 Selecting FO 2 Labeling 3 Dimensions 4…" at bounding box center [647, 193] width 516 height 247
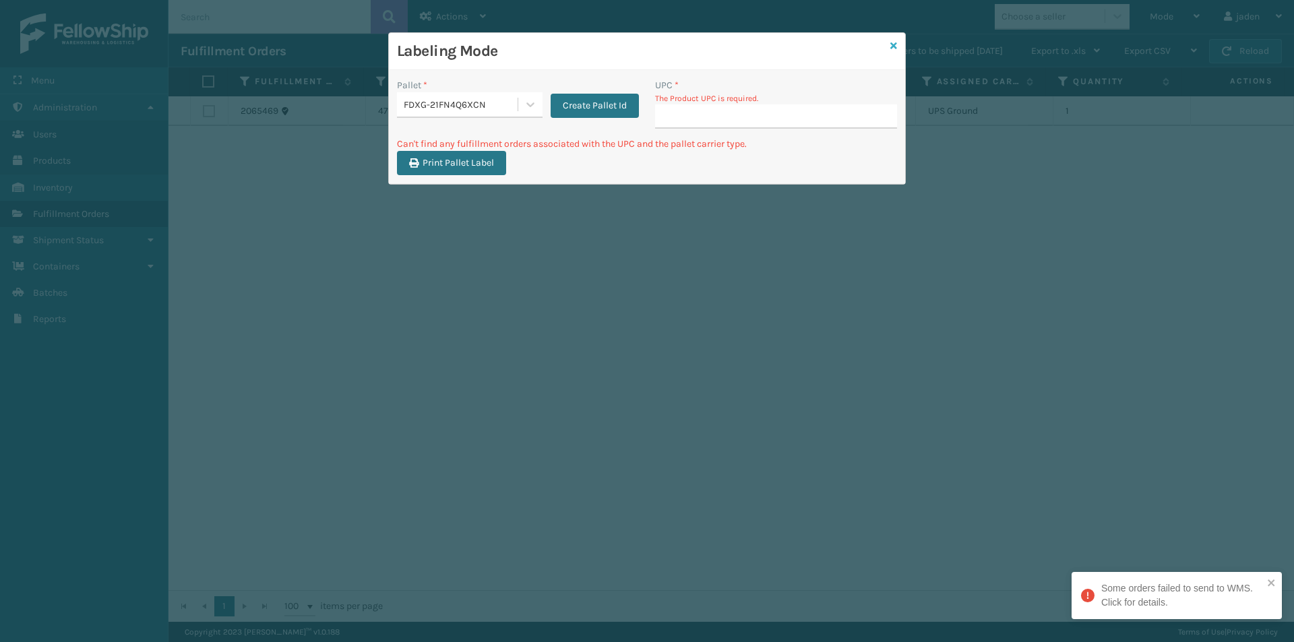
click at [891, 43] on icon at bounding box center [893, 45] width 7 height 9
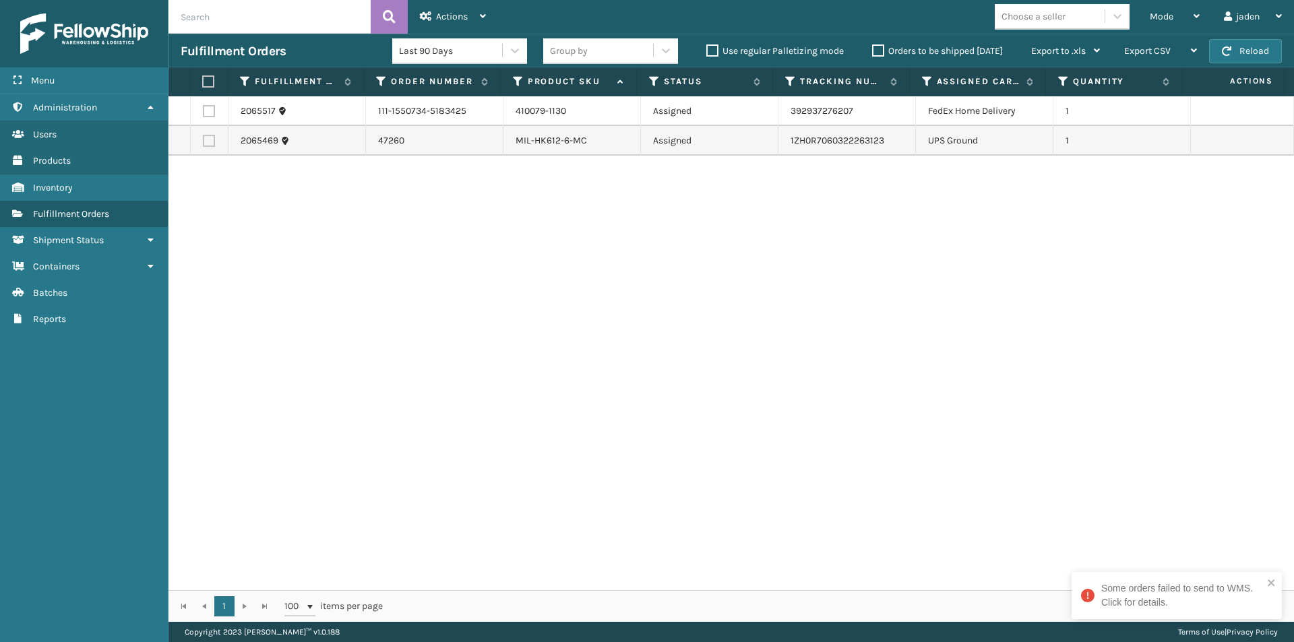
drag, startPoint x: 914, startPoint y: 335, endPoint x: 901, endPoint y: 162, distance: 172.9
click at [647, 374] on div "2065517 111-1550734-5183425 410079-1130 Assigned 392937276207 FedEx Home Delive…" at bounding box center [730, 343] width 1125 height 494
click at [1176, 20] on div "Mode" at bounding box center [1174, 17] width 50 height 34
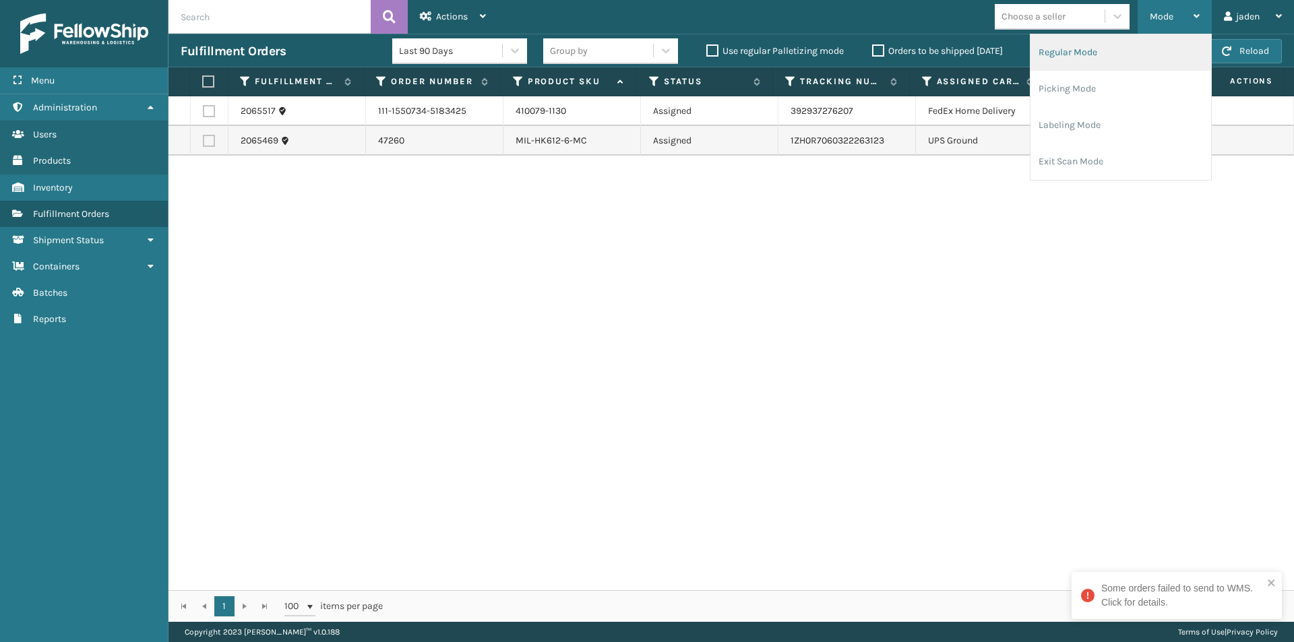
click at [1099, 55] on li "Regular Mode" at bounding box center [1120, 52] width 181 height 36
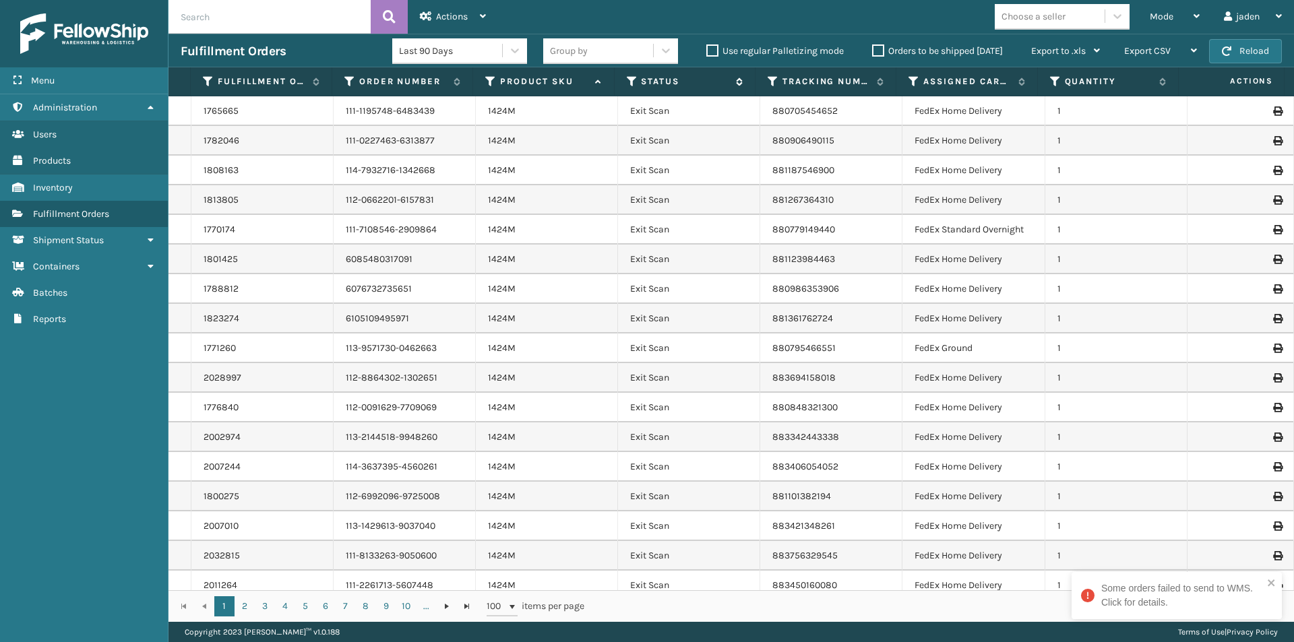
click at [627, 84] on icon at bounding box center [632, 81] width 11 height 12
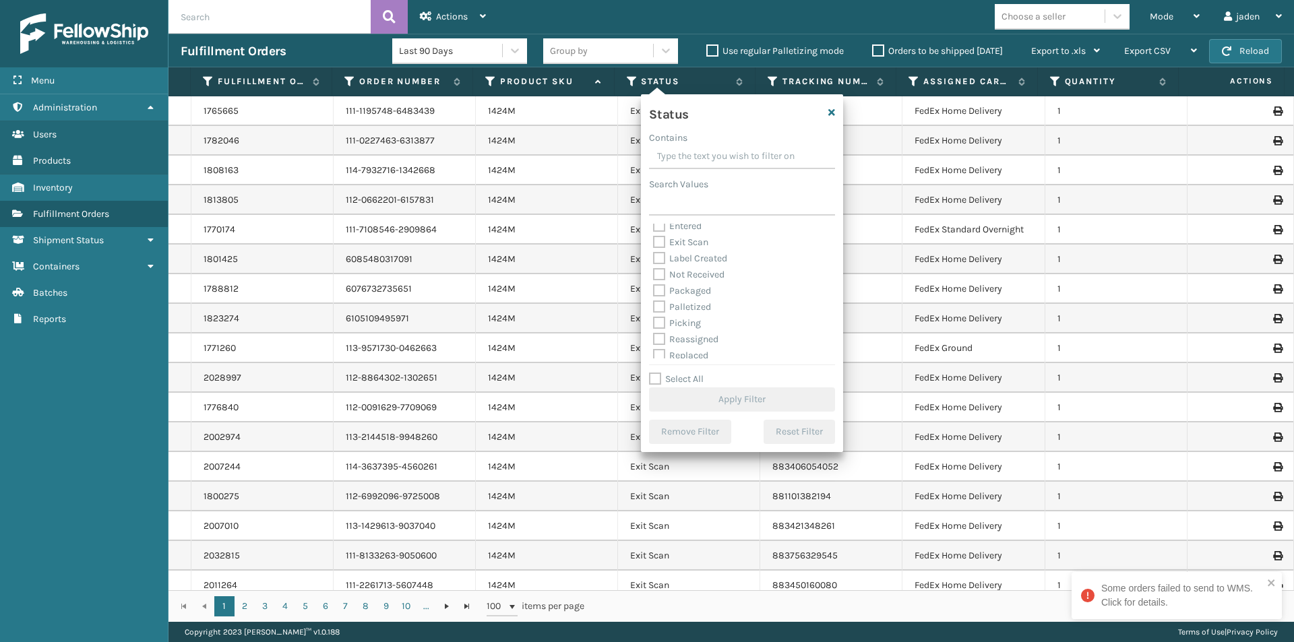
scroll to position [75, 0]
click at [672, 290] on label "Picking" at bounding box center [677, 285] width 48 height 11
click at [654, 286] on input "Picking" at bounding box center [653, 282] width 1 height 9
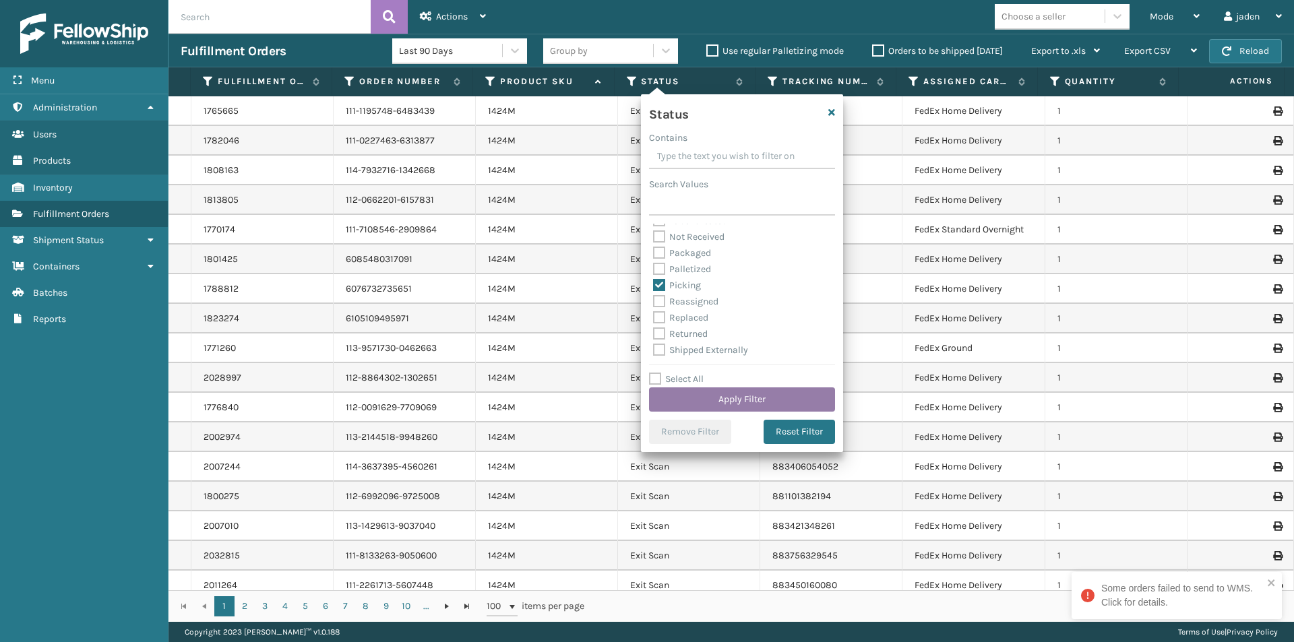
click at [718, 396] on button "Apply Filter" at bounding box center [742, 399] width 186 height 24
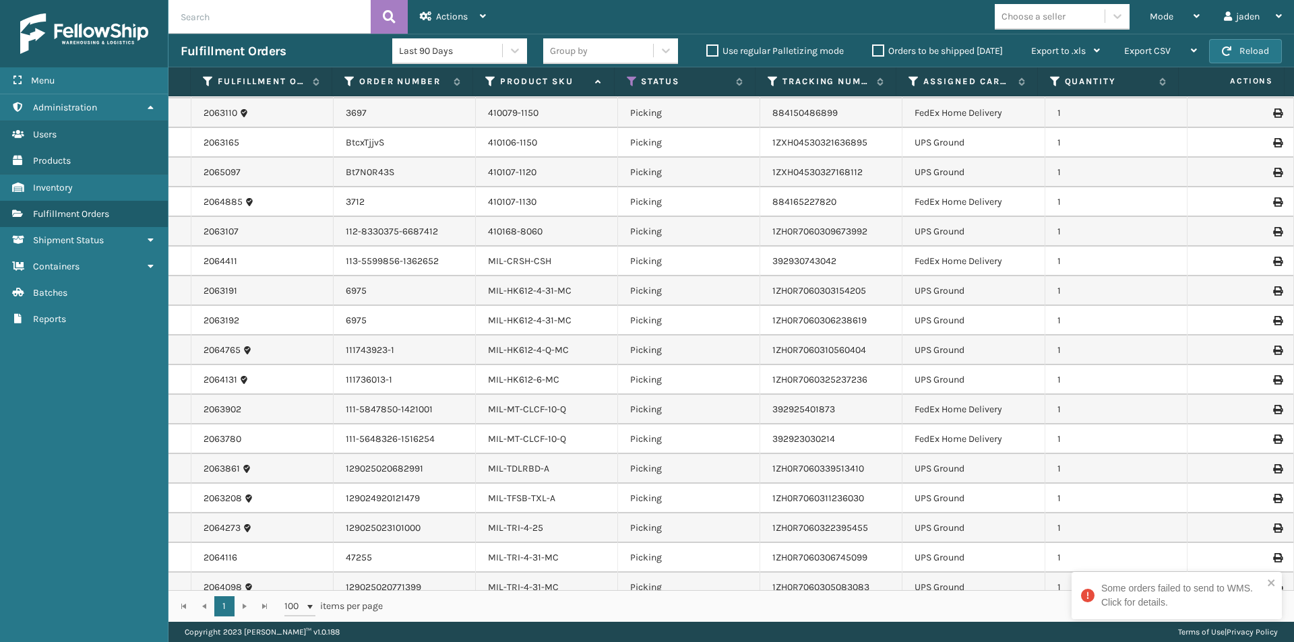
scroll to position [40, 0]
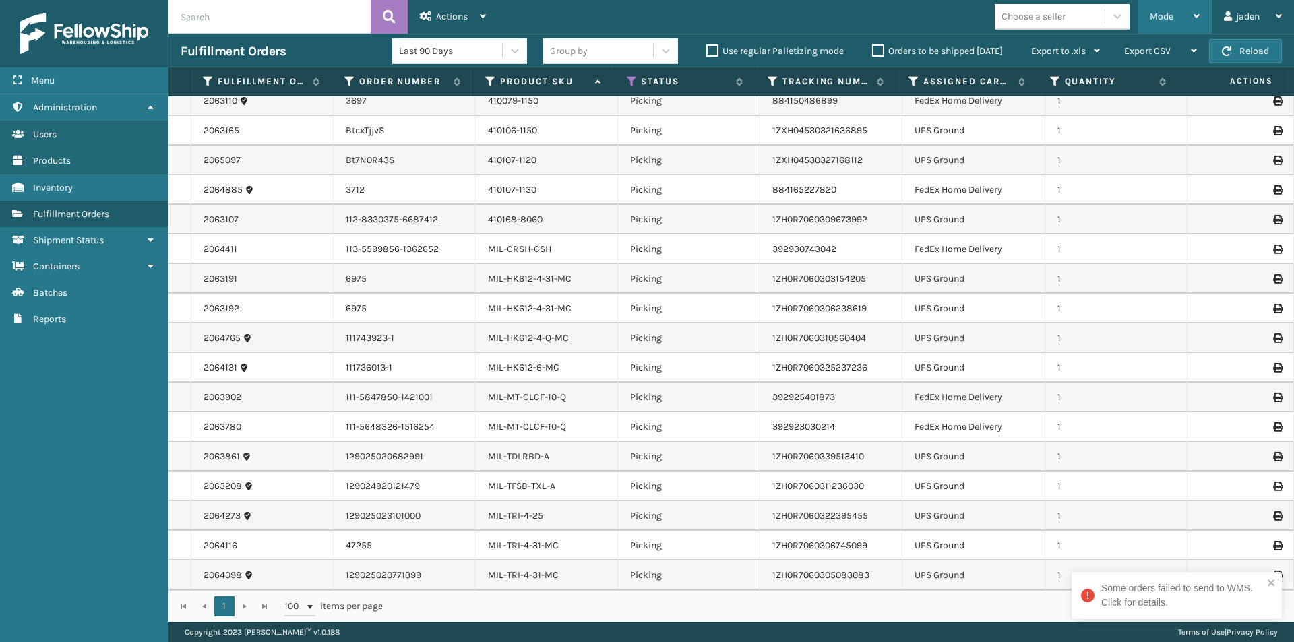
click at [1166, 13] on span "Mode" at bounding box center [1161, 16] width 24 height 11
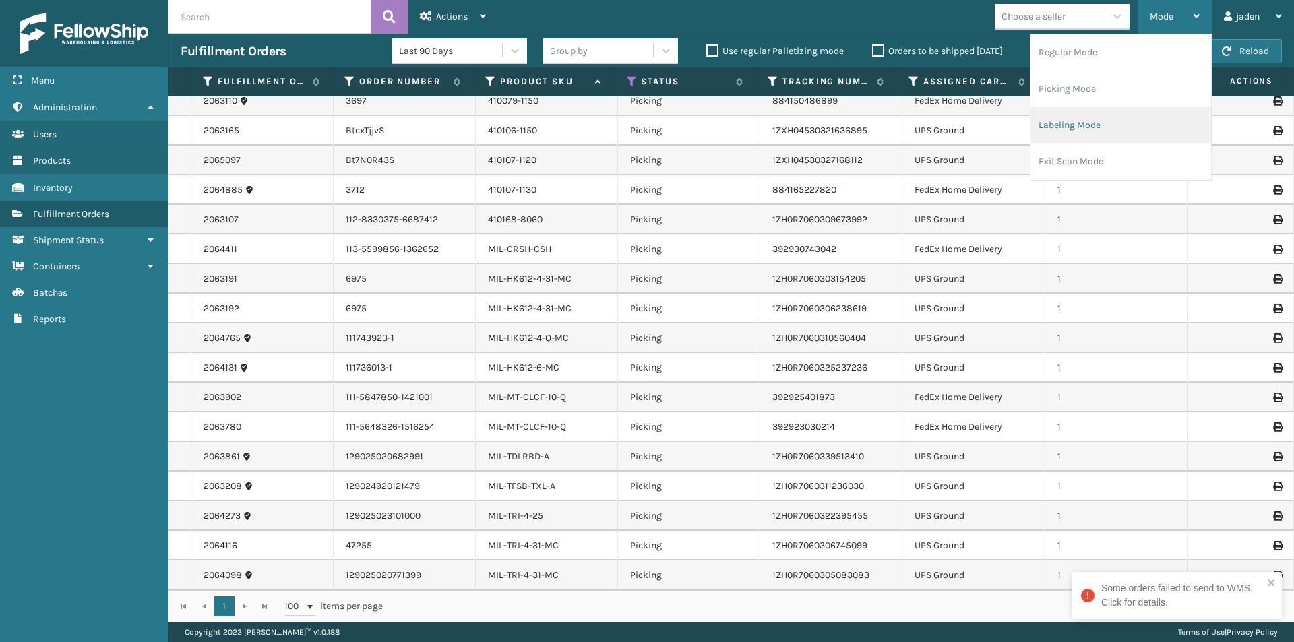
click at [1111, 123] on li "Labeling Mode" at bounding box center [1120, 125] width 181 height 36
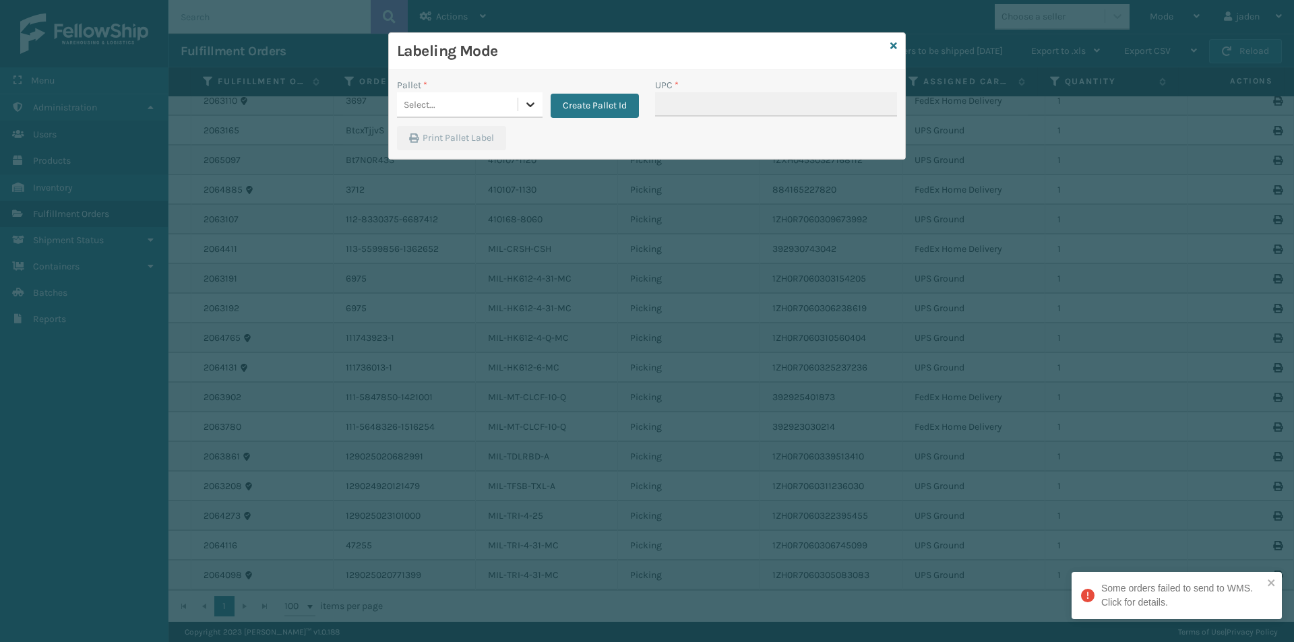
drag, startPoint x: 521, startPoint y: 96, endPoint x: 517, endPoint y: 104, distance: 8.1
click at [522, 98] on div at bounding box center [530, 104] width 24 height 24
click at [895, 49] on icon at bounding box center [893, 45] width 7 height 9
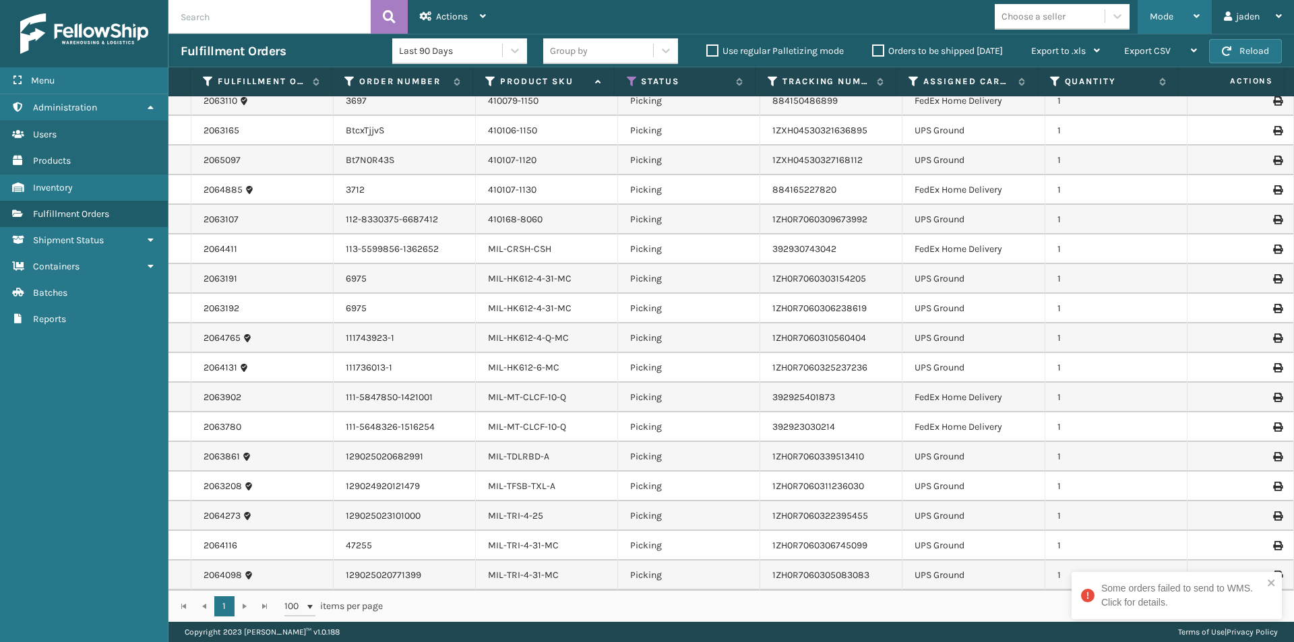
click at [1172, 13] on div "Mode" at bounding box center [1174, 17] width 50 height 34
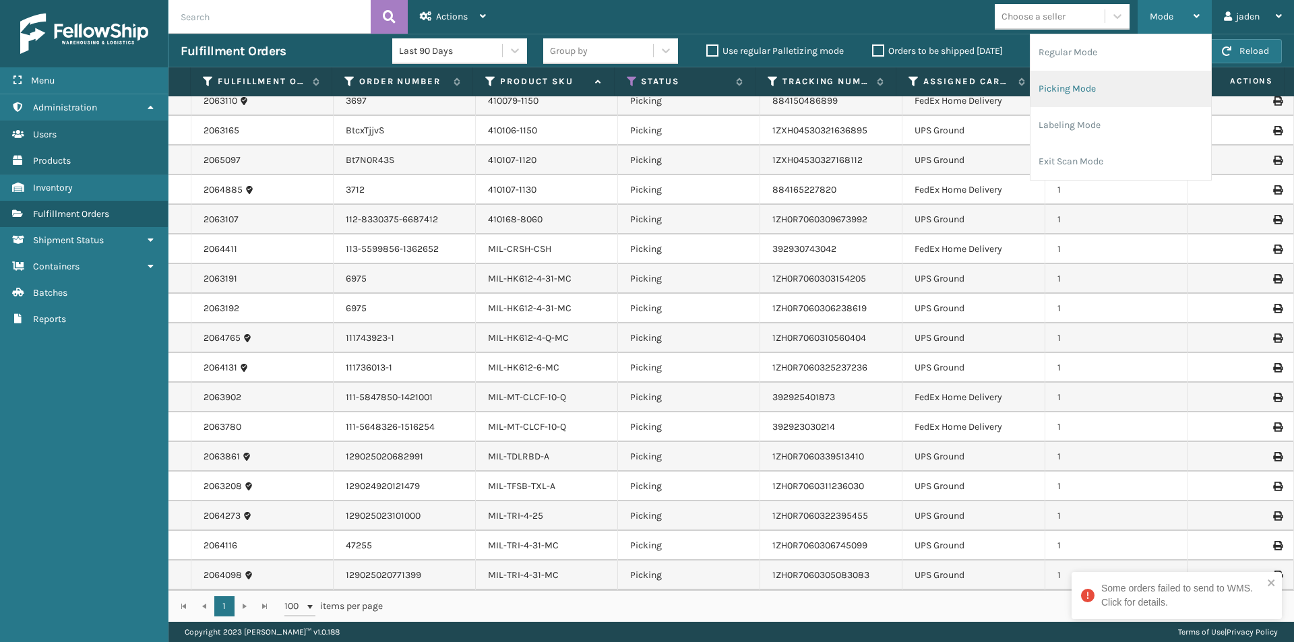
click at [1110, 85] on li "Picking Mode" at bounding box center [1120, 89] width 181 height 36
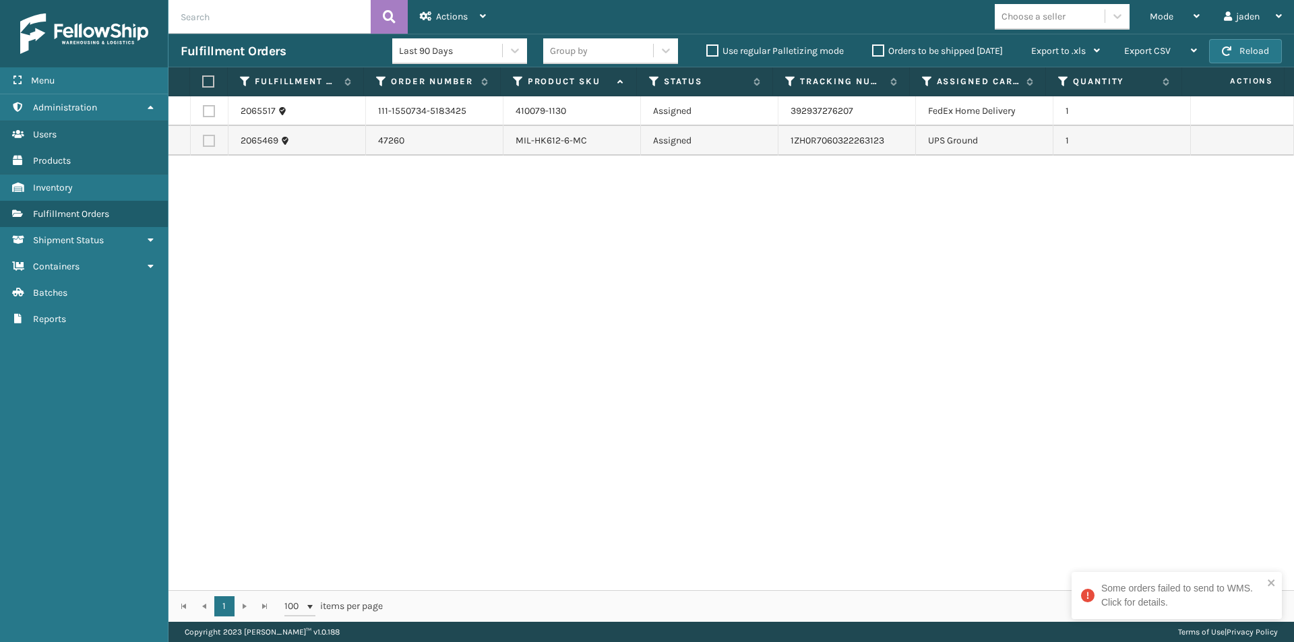
click at [208, 139] on label at bounding box center [209, 141] width 12 height 12
click at [203, 139] on input "checkbox" at bounding box center [203, 139] width 1 height 9
click at [500, 9] on div "Mode Regular Mode Picking Mode Labeling Mode Exit Scan Mode Choose a seller jad…" at bounding box center [896, 17] width 796 height 34
click at [474, 25] on div "Actions" at bounding box center [453, 17] width 66 height 34
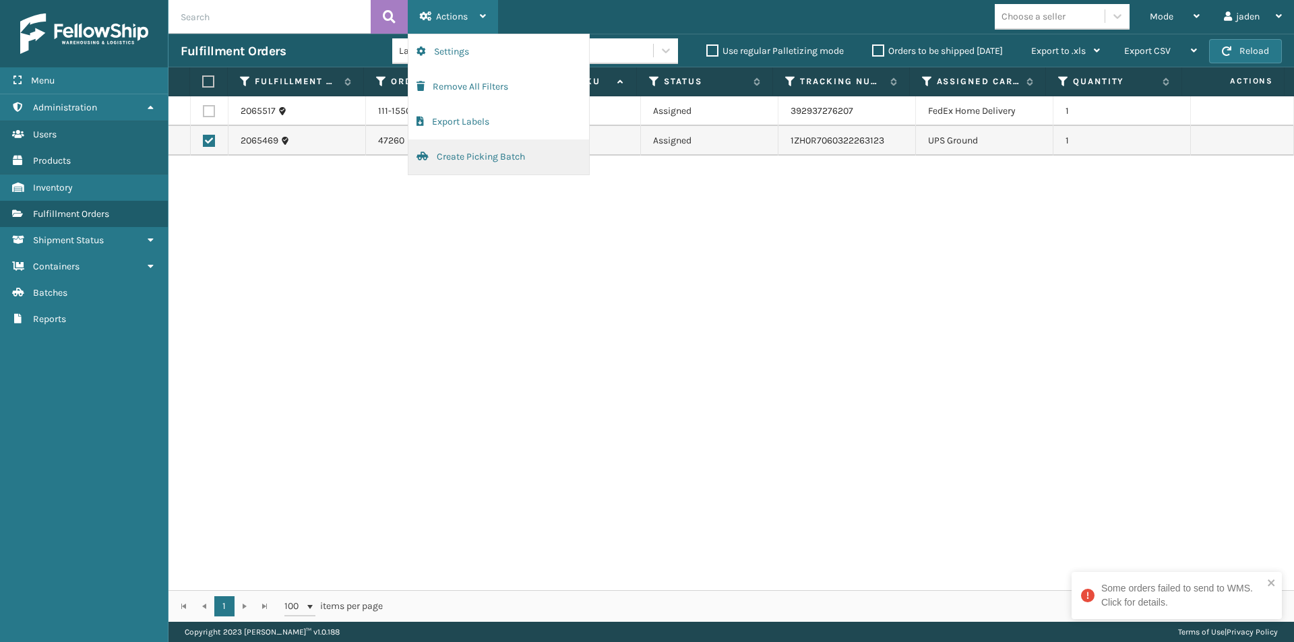
click at [475, 164] on button "Create Picking Batch" at bounding box center [498, 156] width 181 height 35
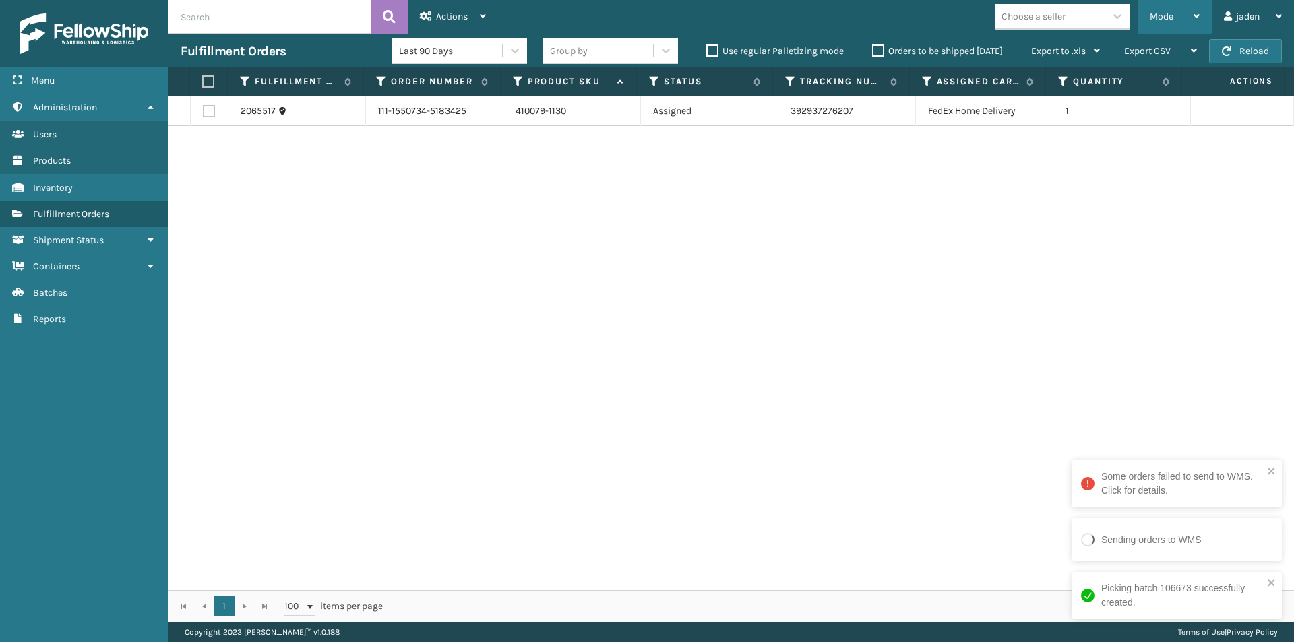
click at [1180, 15] on div "Mode" at bounding box center [1174, 17] width 50 height 34
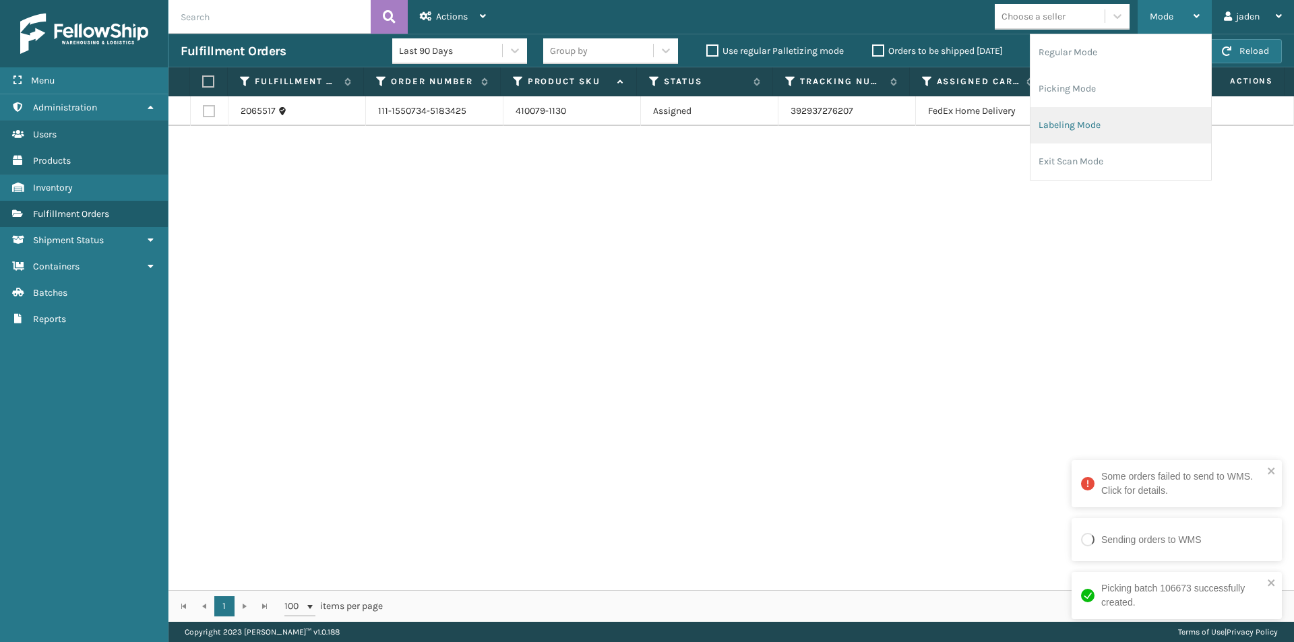
click at [1091, 128] on li "Labeling Mode" at bounding box center [1120, 125] width 181 height 36
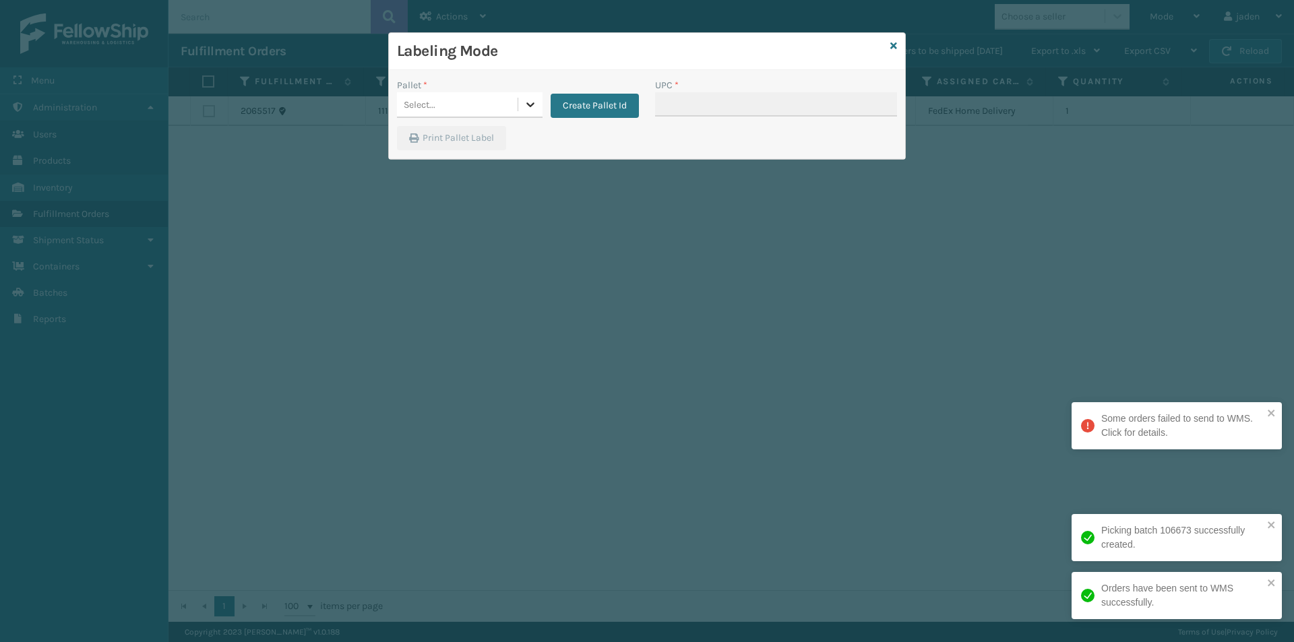
drag, startPoint x: 531, startPoint y: 106, endPoint x: 495, endPoint y: 121, distance: 38.9
click at [529, 106] on icon at bounding box center [530, 104] width 8 height 5
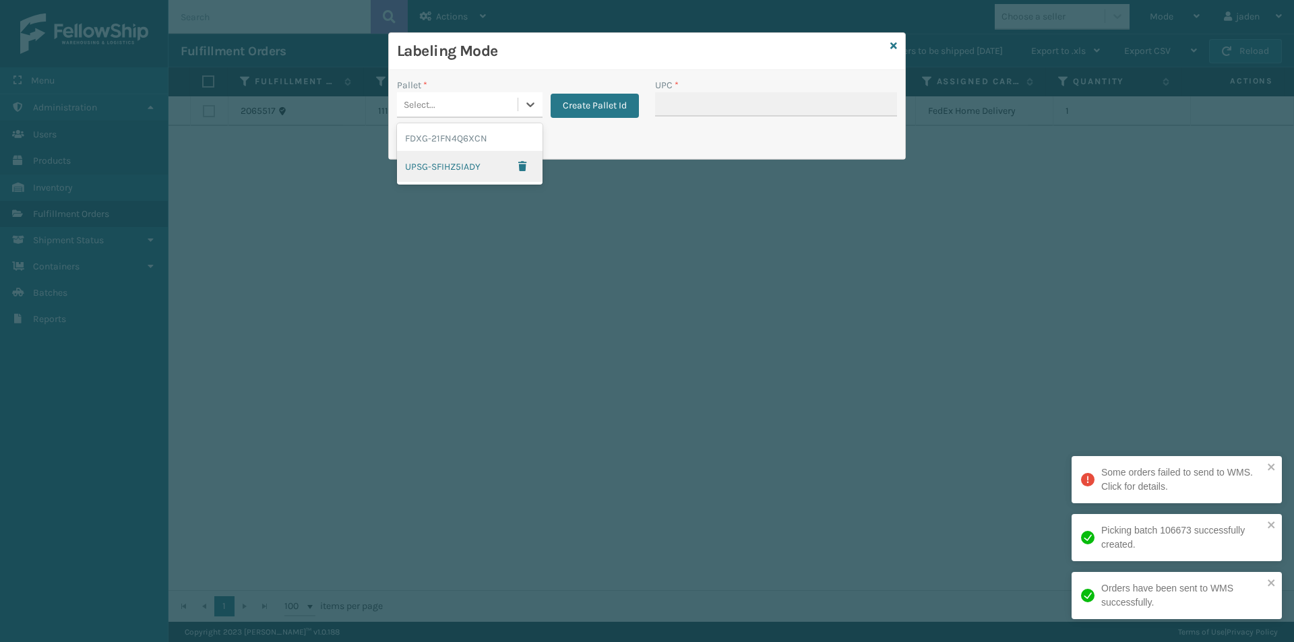
drag, startPoint x: 434, startPoint y: 164, endPoint x: 567, endPoint y: 131, distance: 136.9
click at [456, 159] on div "UPSG-SFIHZ5IADY" at bounding box center [470, 166] width 146 height 31
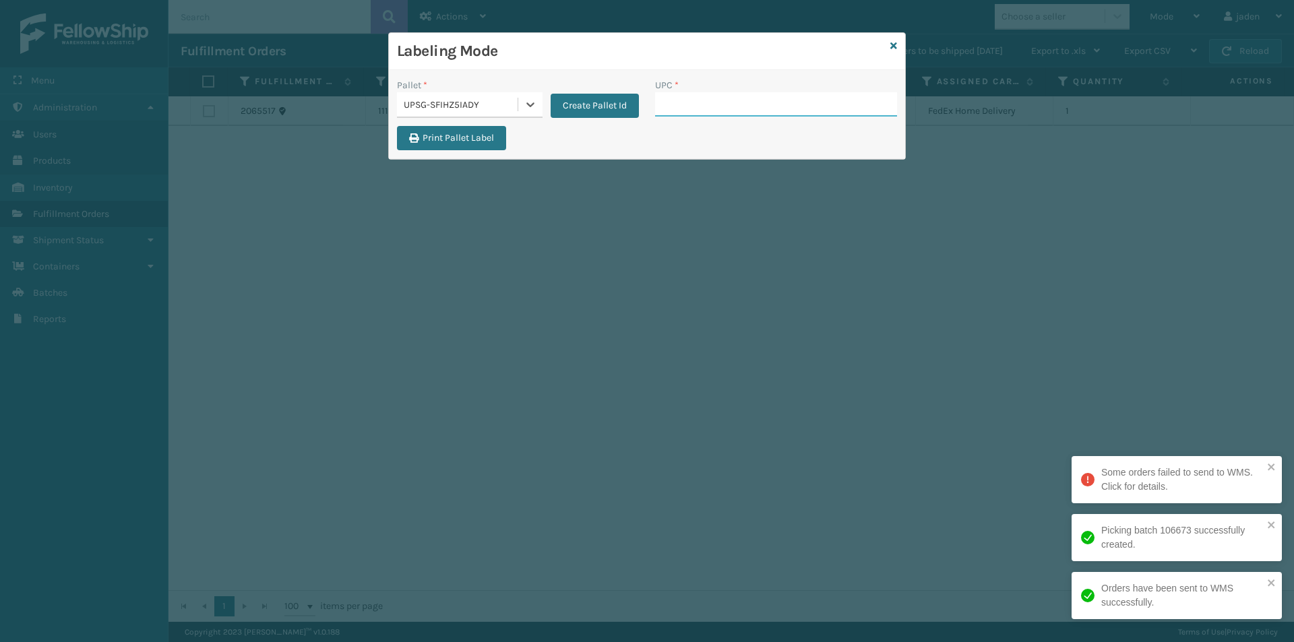
click at [726, 103] on input "UPC *" at bounding box center [776, 104] width 242 height 24
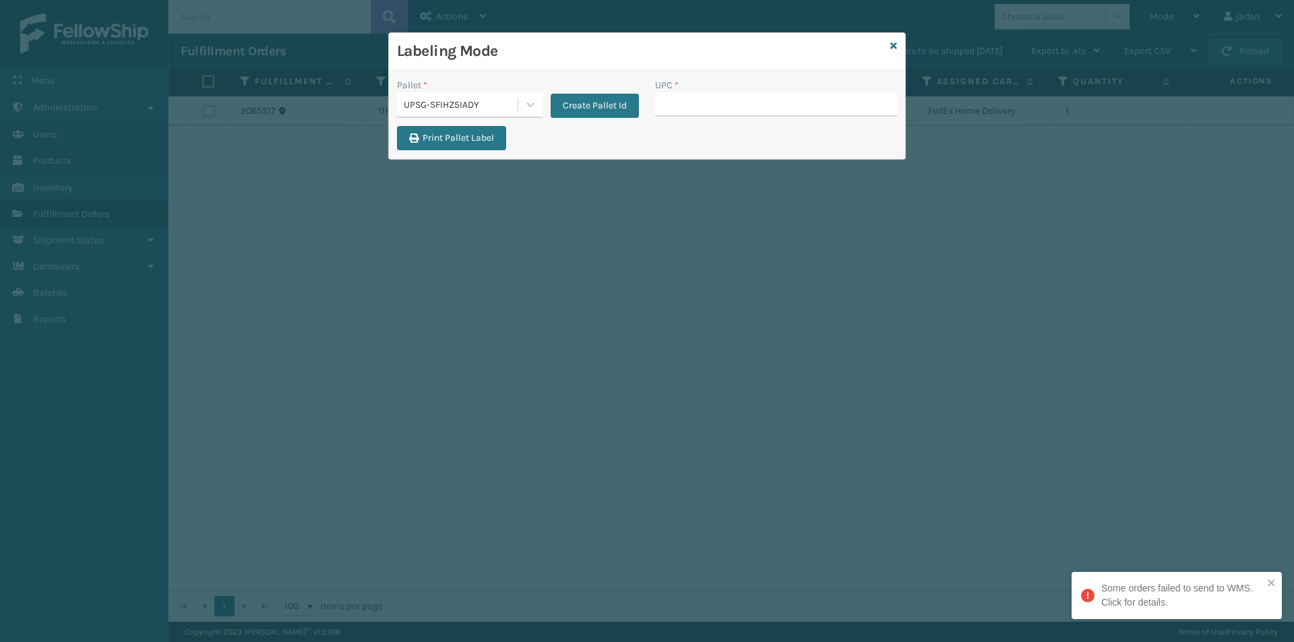
click at [887, 43] on div "Labeling Mode" at bounding box center [647, 51] width 516 height 37
click at [896, 44] on icon at bounding box center [893, 45] width 7 height 9
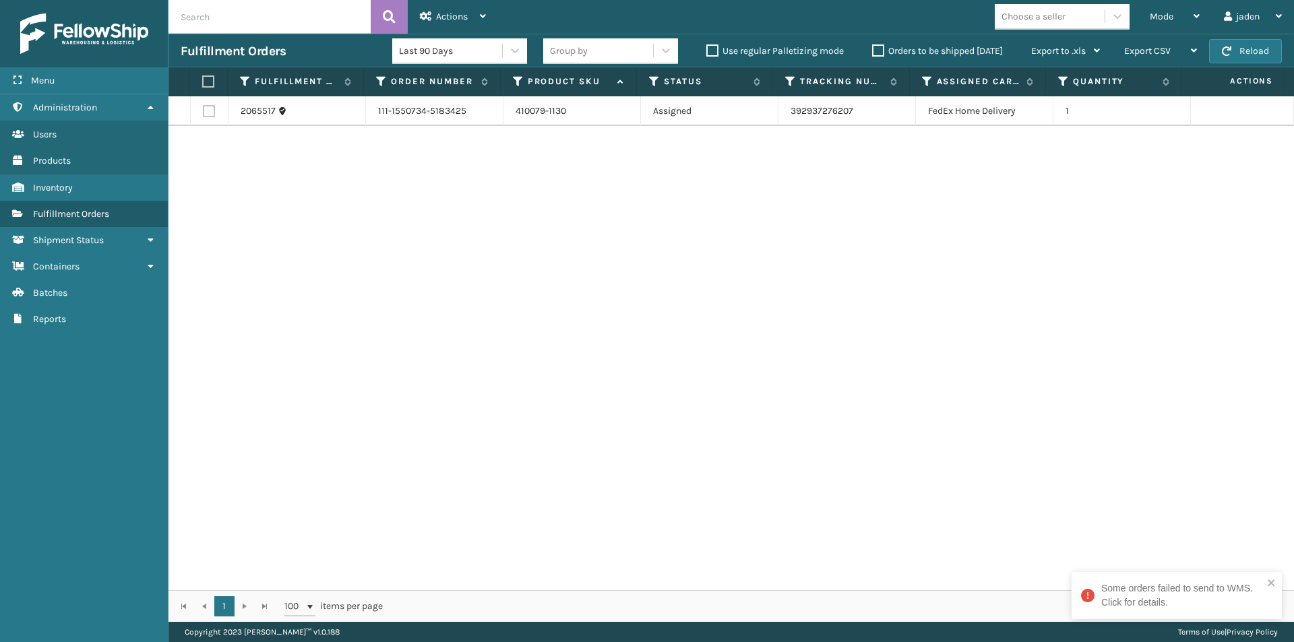
drag, startPoint x: 924, startPoint y: 286, endPoint x: 899, endPoint y: 282, distance: 25.4
drag, startPoint x: 899, startPoint y: 282, endPoint x: 601, endPoint y: 284, distance: 297.8
click at [601, 284] on div "2065517 111-1550734-5183425 410079-1130 Assigned 392937276207 FedEx Home Delive…" at bounding box center [730, 343] width 1125 height 494
click at [1190, 13] on div "Mode" at bounding box center [1174, 17] width 50 height 34
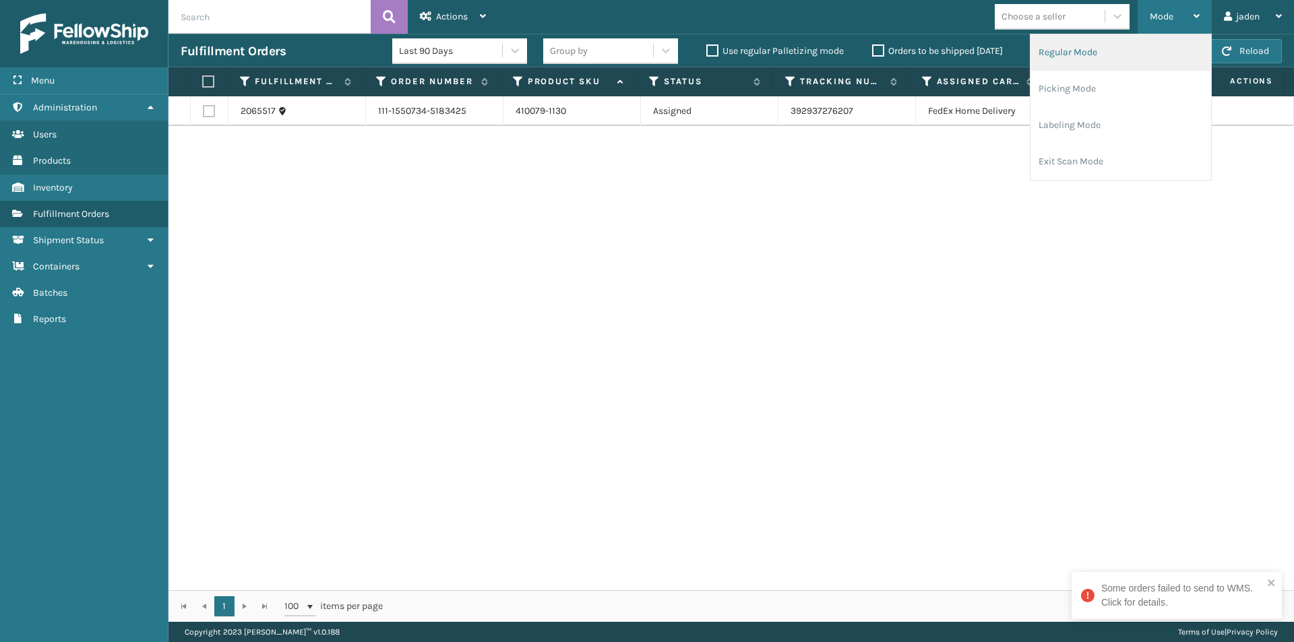
click at [1090, 65] on li "Regular Mode" at bounding box center [1120, 52] width 181 height 36
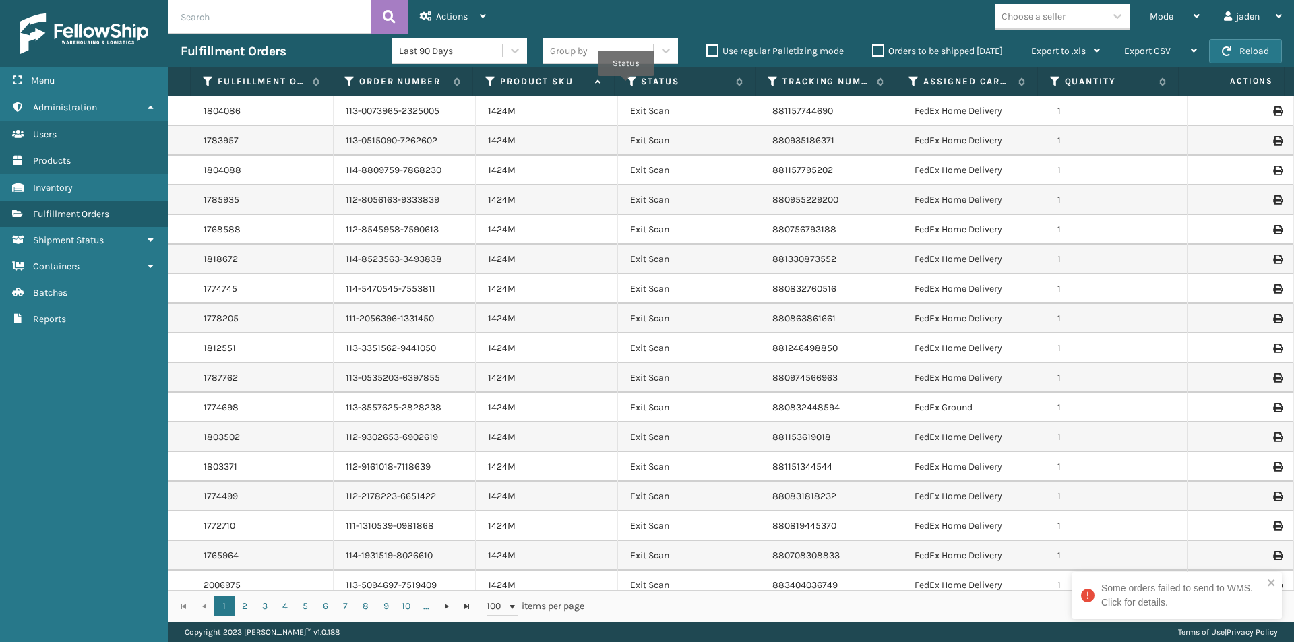
click at [623, 84] on th "Status" at bounding box center [684, 81] width 141 height 29
click at [630, 84] on icon at bounding box center [632, 81] width 11 height 12
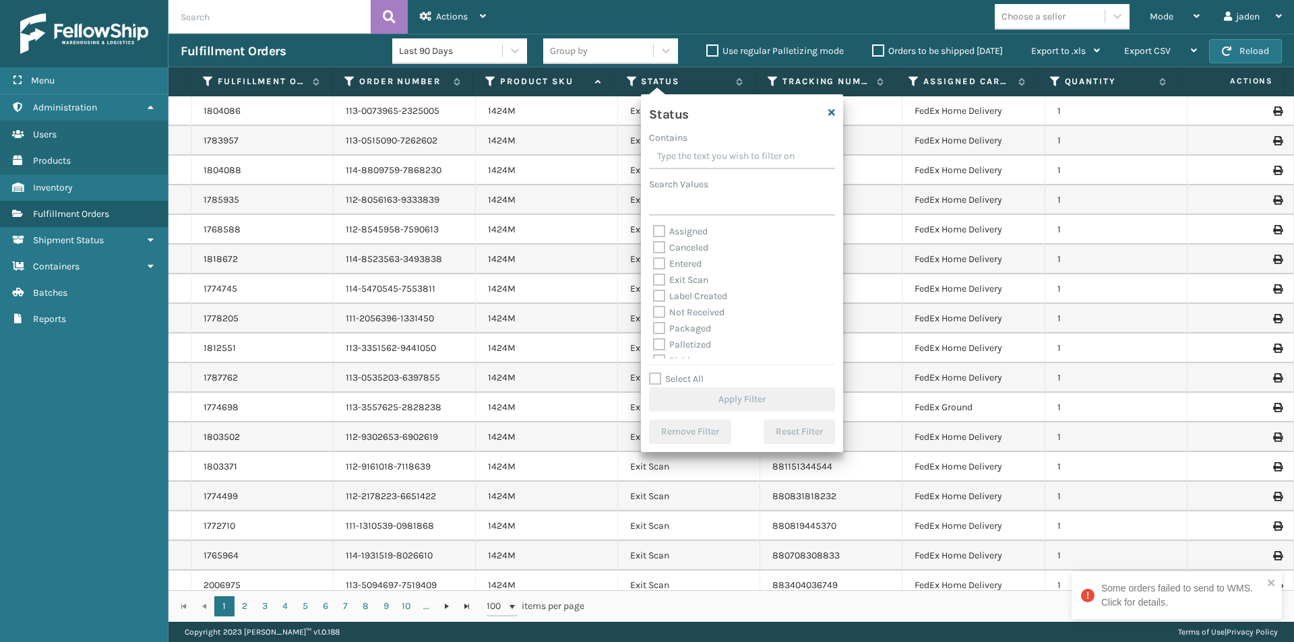
scroll to position [67, 0]
click at [658, 294] on label "Picking" at bounding box center [677, 293] width 48 height 11
click at [654, 294] on input "Picking" at bounding box center [653, 290] width 1 height 9
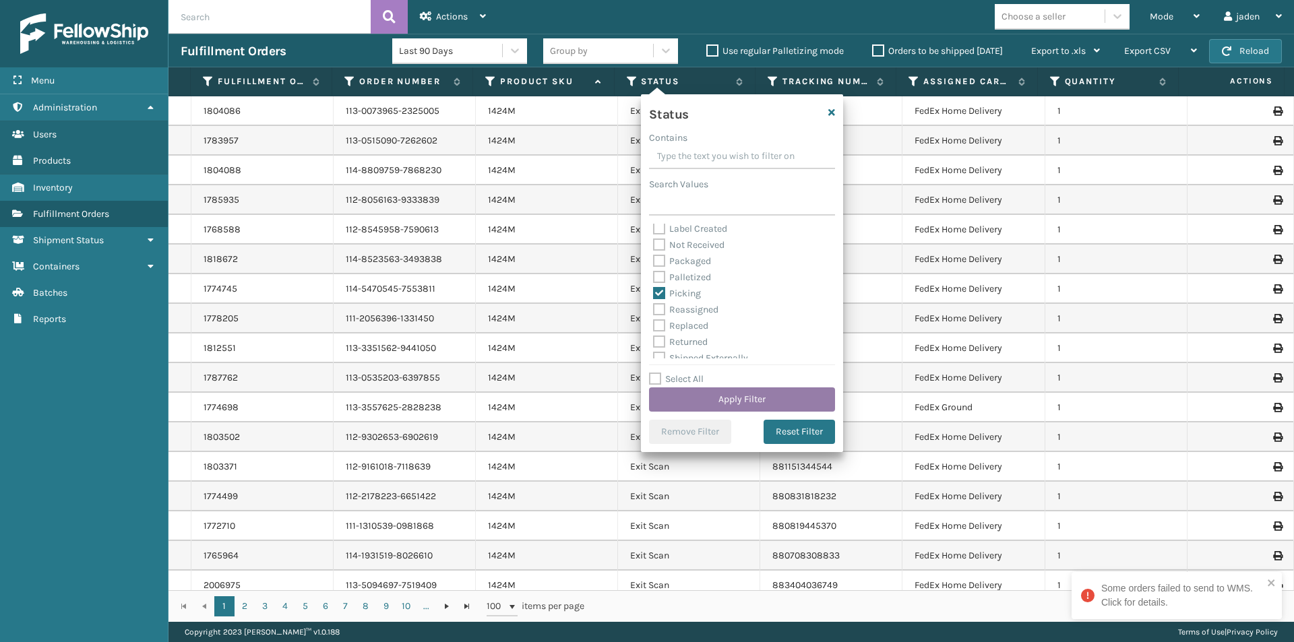
click at [701, 411] on button "Apply Filter" at bounding box center [742, 399] width 186 height 24
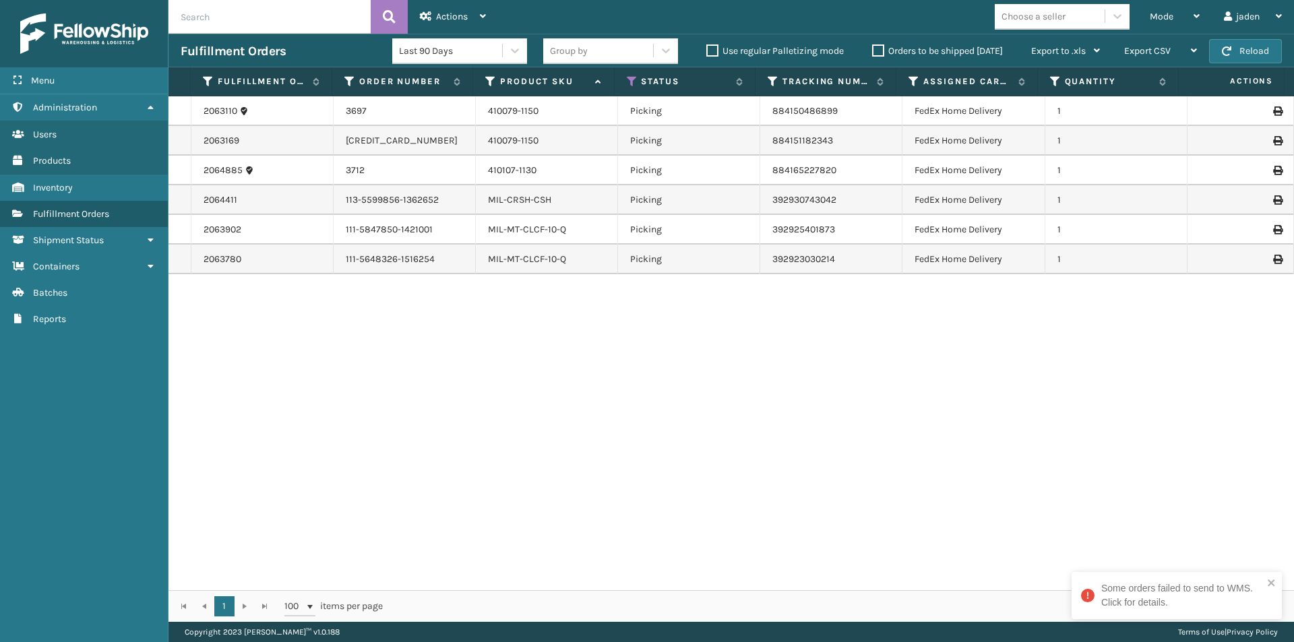
drag, startPoint x: 792, startPoint y: 421, endPoint x: 409, endPoint y: 453, distance: 384.0
click at [409, 453] on div "2063110 3697 410079-1150 Picking 884150486899 FedEx Home Delivery 1 2063169 129…" at bounding box center [730, 343] width 1125 height 494
click at [1189, 7] on div "Mode" at bounding box center [1174, 17] width 50 height 34
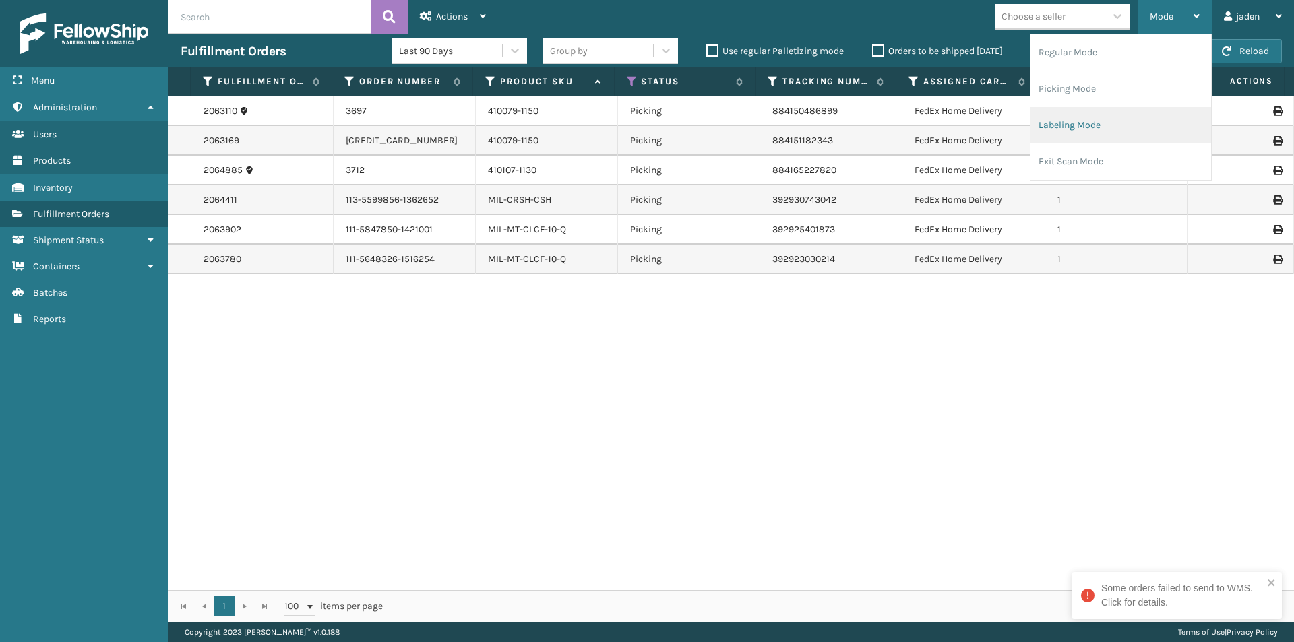
click at [1095, 122] on li "Labeling Mode" at bounding box center [1120, 125] width 181 height 36
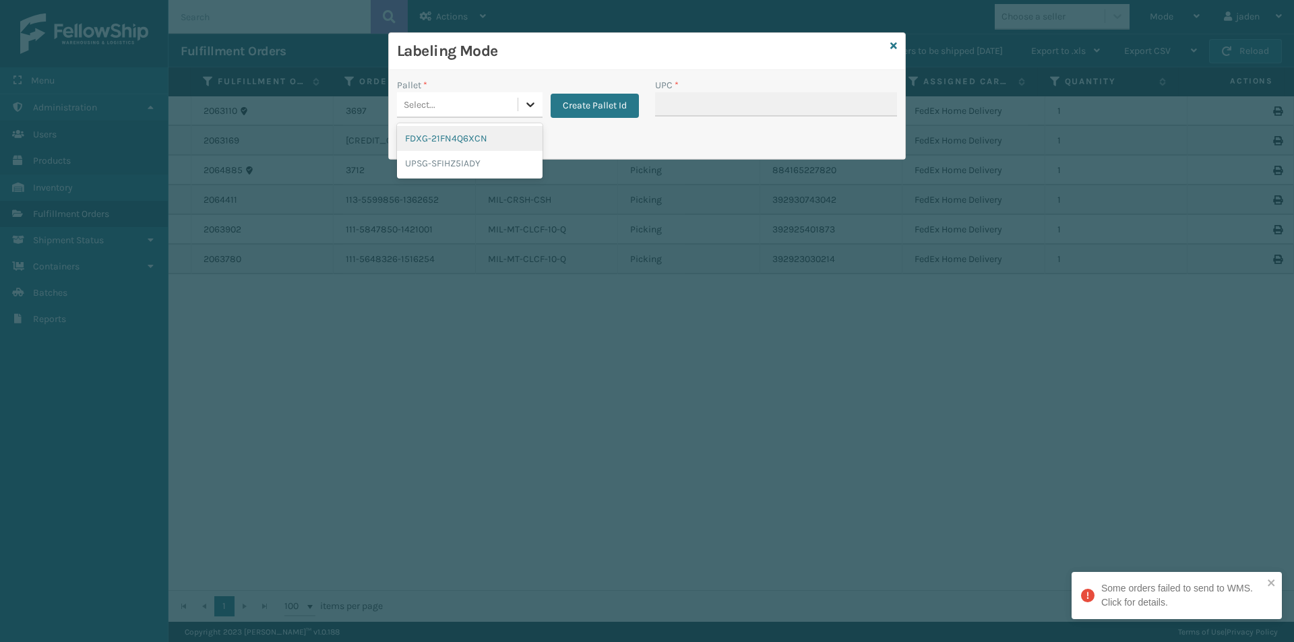
click at [532, 95] on div at bounding box center [530, 104] width 24 height 24
click at [488, 125] on div "FDXG-21FN4Q6XCN UPSG-SFIHZ5IADY" at bounding box center [470, 150] width 146 height 55
drag, startPoint x: 523, startPoint y: 107, endPoint x: 511, endPoint y: 118, distance: 16.2
click at [521, 109] on div at bounding box center [530, 104] width 24 height 24
click at [486, 142] on div "FDXG-21FN4Q6XCN" at bounding box center [470, 138] width 146 height 25
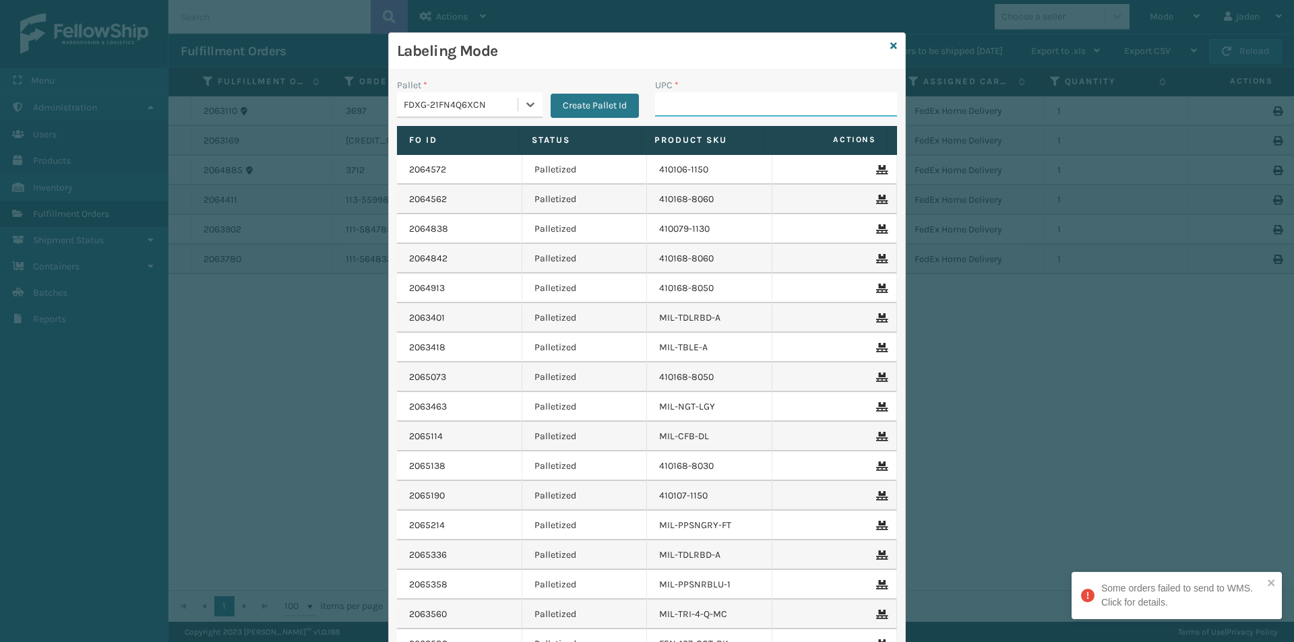
click at [699, 106] on input "UPC *" at bounding box center [776, 104] width 242 height 24
click at [890, 47] on icon at bounding box center [893, 45] width 7 height 9
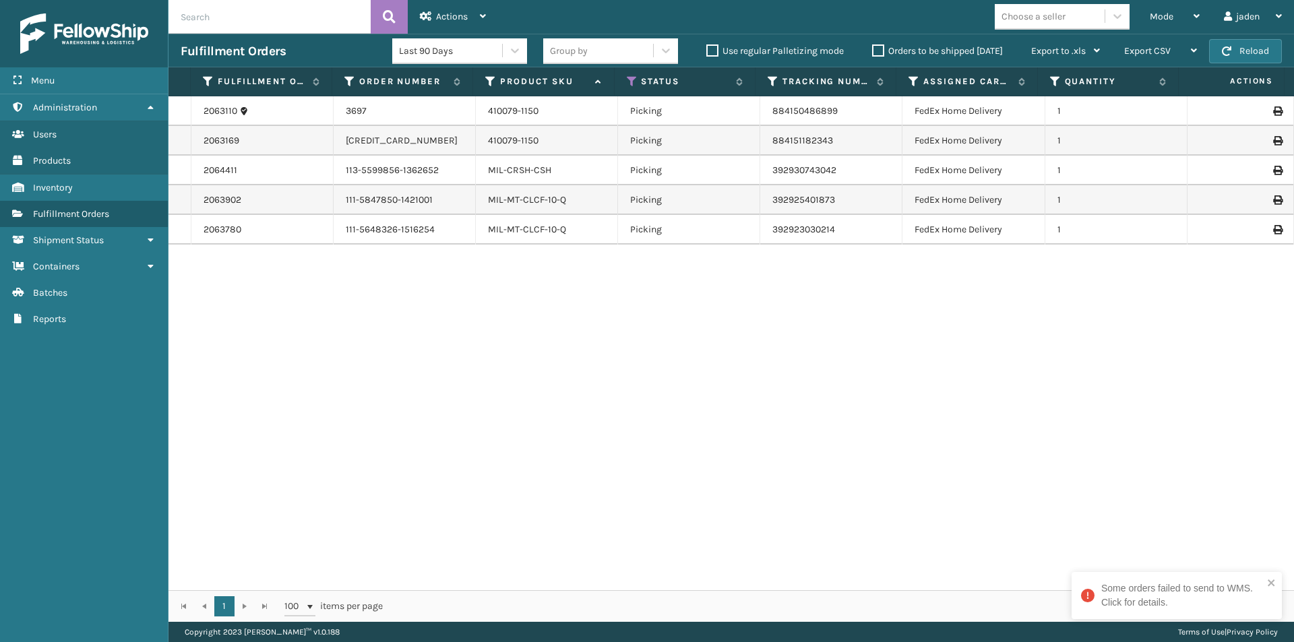
drag, startPoint x: 907, startPoint y: 361, endPoint x: 527, endPoint y: 355, distance: 380.0
click at [527, 355] on div "2063110 3697 410079-1150 Picking 884150486899 FedEx Home Delivery 1 2063169 129…" at bounding box center [730, 343] width 1125 height 494
drag, startPoint x: 773, startPoint y: 334, endPoint x: 566, endPoint y: 336, distance: 206.8
click at [566, 336] on div "2063110 3697 410079-1150 Picking 884150486899 FedEx Home Delivery 1 2063169 129…" at bounding box center [730, 343] width 1125 height 494
drag, startPoint x: 768, startPoint y: 342, endPoint x: 440, endPoint y: 338, distance: 328.1
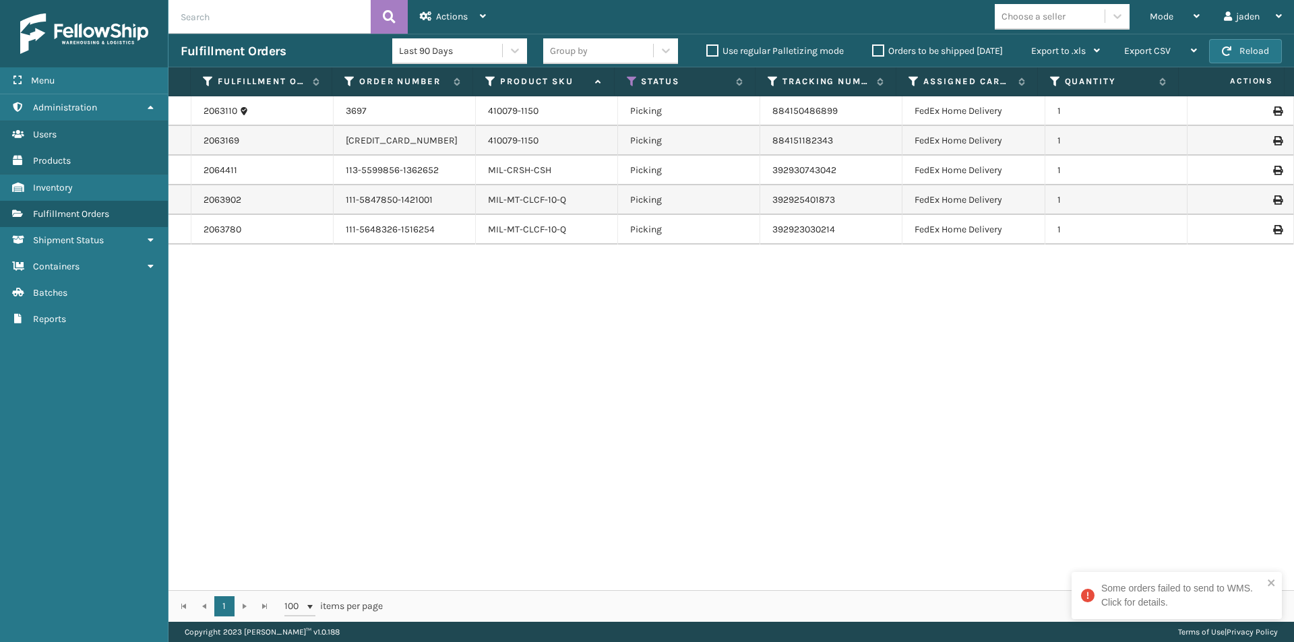
click at [440, 338] on div "2063110 3697 410079-1150 Picking 884150486899 FedEx Home Delivery 1 2063169 129…" at bounding box center [730, 343] width 1125 height 494
drag, startPoint x: 846, startPoint y: 338, endPoint x: 505, endPoint y: 332, distance: 341.6
click at [492, 332] on div "2063110 3697 410079-1150 Picking 884150486899 FedEx Home Delivery 1 2063169 129…" at bounding box center [730, 343] width 1125 height 494
drag, startPoint x: 870, startPoint y: 335, endPoint x: 586, endPoint y: 344, distance: 284.4
click at [402, 336] on div "2063110 3697 410079-1150 Picking 884150486899 FedEx Home Delivery 1 2063169 129…" at bounding box center [730, 343] width 1125 height 494
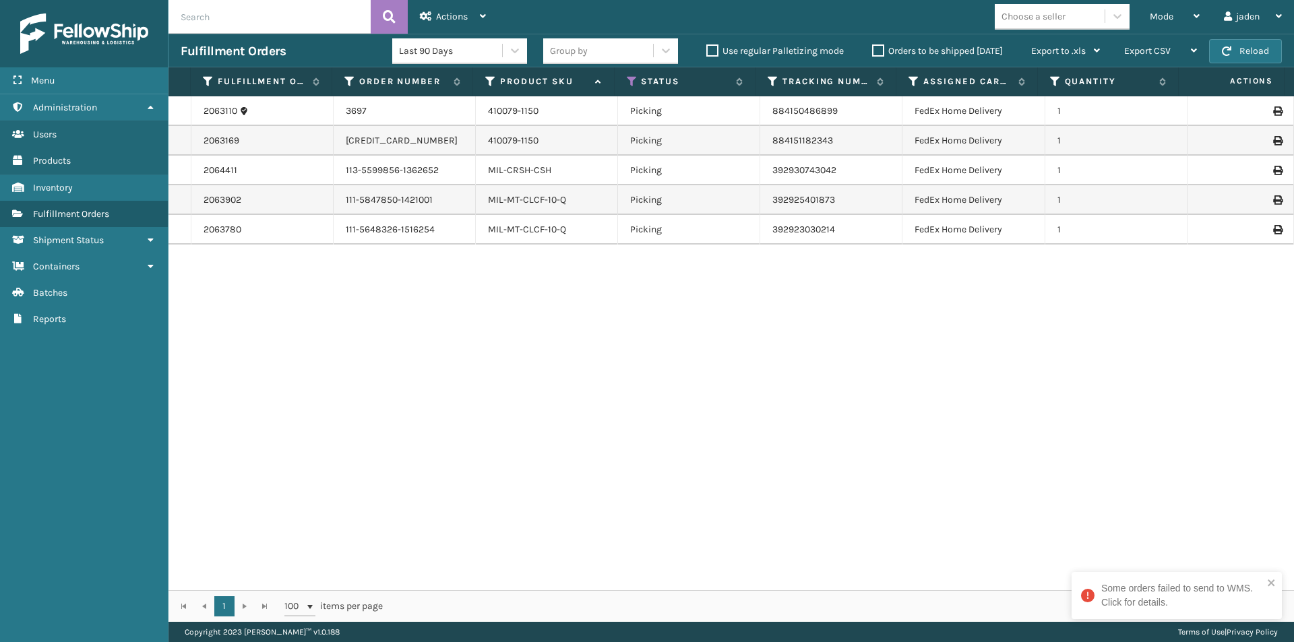
drag, startPoint x: 702, startPoint y: 344, endPoint x: 869, endPoint y: 125, distance: 274.9
click at [304, 321] on div "2063110 3697 410079-1150 Picking 884150486899 FedEx Home Delivery 1 2063169 129…" at bounding box center [730, 343] width 1125 height 494
click at [1246, 42] on button "Reload" at bounding box center [1245, 51] width 73 height 24
drag, startPoint x: 860, startPoint y: 322, endPoint x: 792, endPoint y: 189, distance: 148.8
click at [578, 348] on div "2063110 3697 410079-1150 Picking 884150486899 FedEx Home Delivery 1 2063169 129…" at bounding box center [730, 343] width 1125 height 494
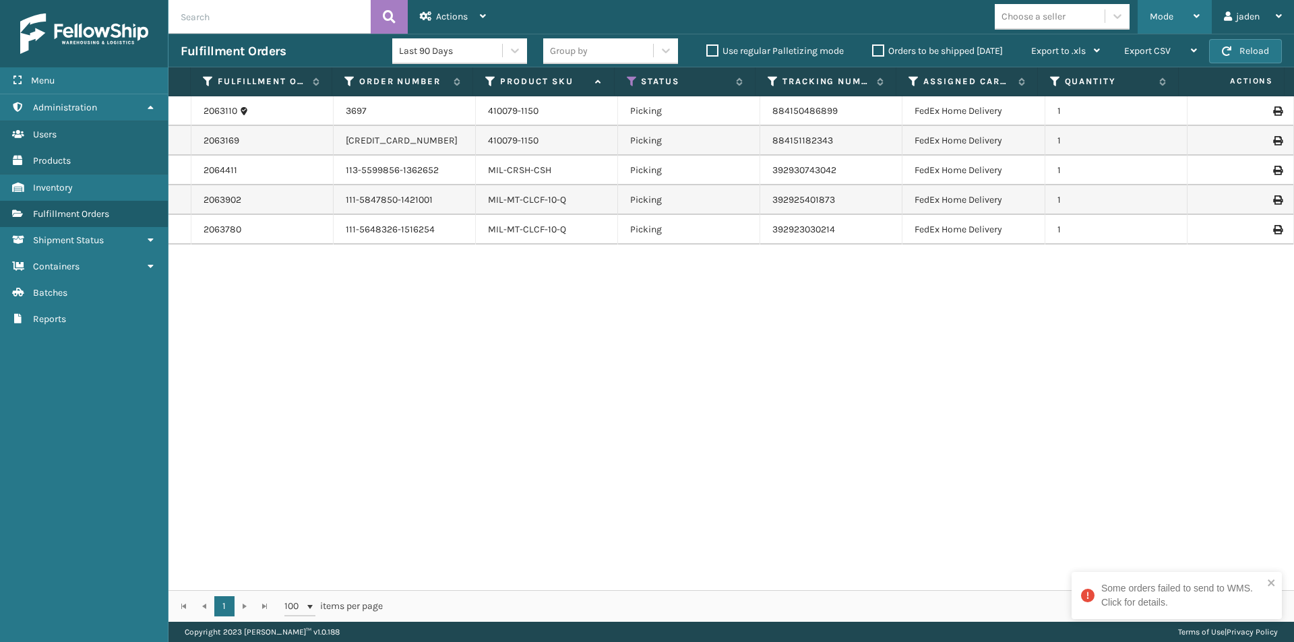
click at [1184, 10] on div "Mode" at bounding box center [1174, 17] width 50 height 34
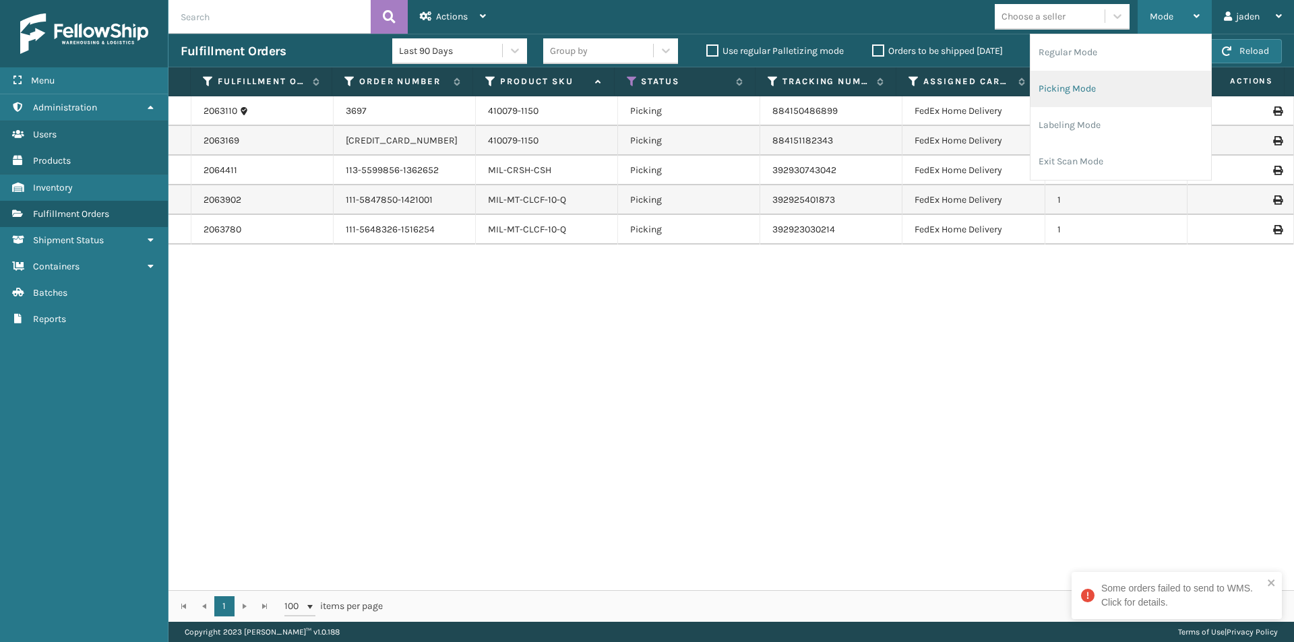
click at [1111, 86] on li "Picking Mode" at bounding box center [1120, 89] width 181 height 36
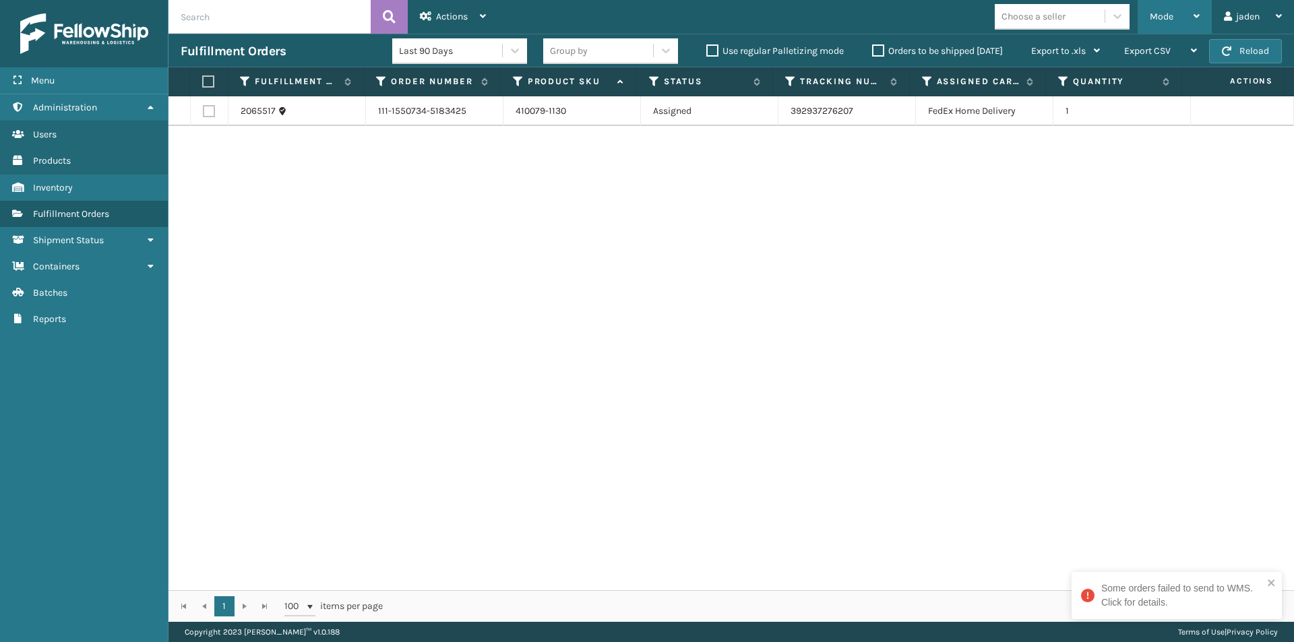
click at [1161, 13] on span "Mode" at bounding box center [1161, 16] width 24 height 11
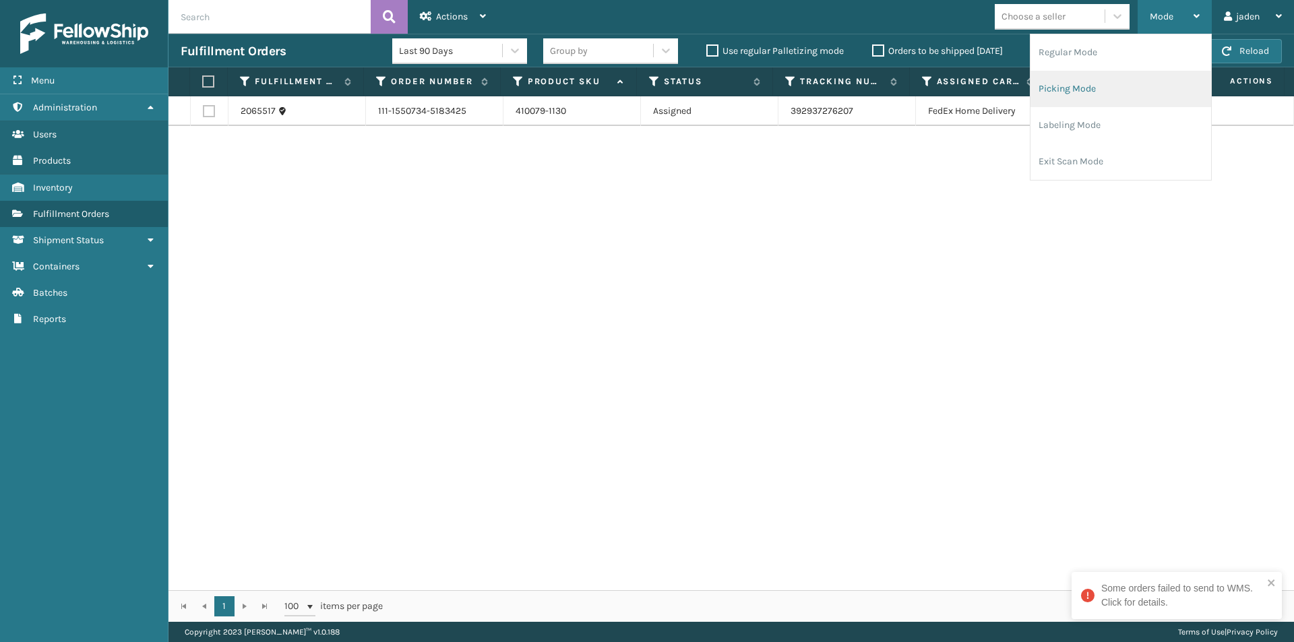
click at [1118, 75] on li "Picking Mode" at bounding box center [1120, 89] width 181 height 36
